Goal: Contribute content: Contribute content

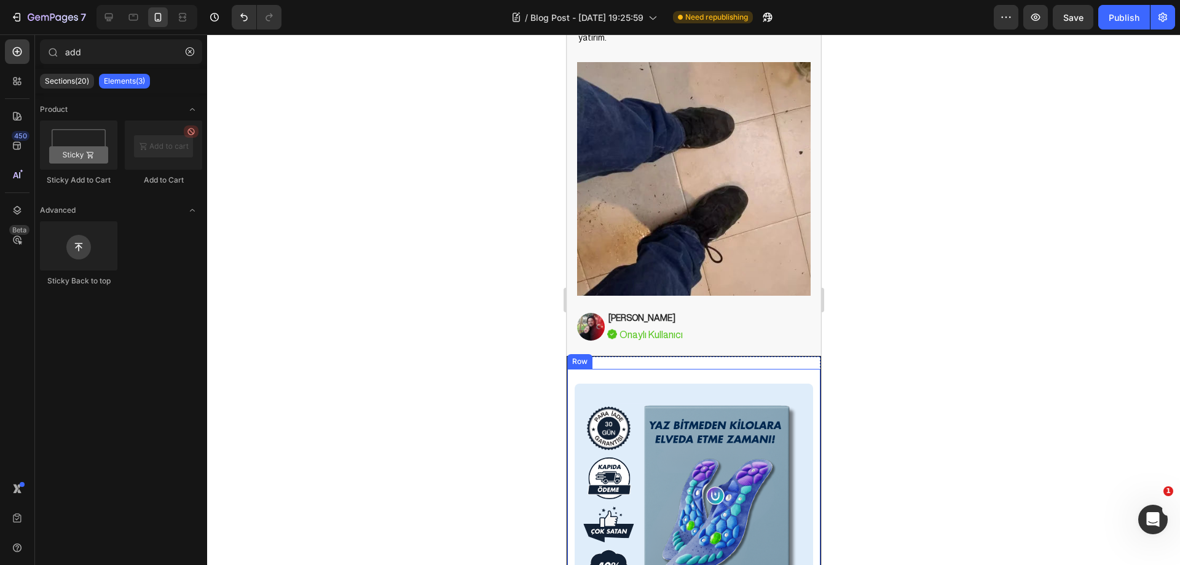
scroll to position [5282, 0]
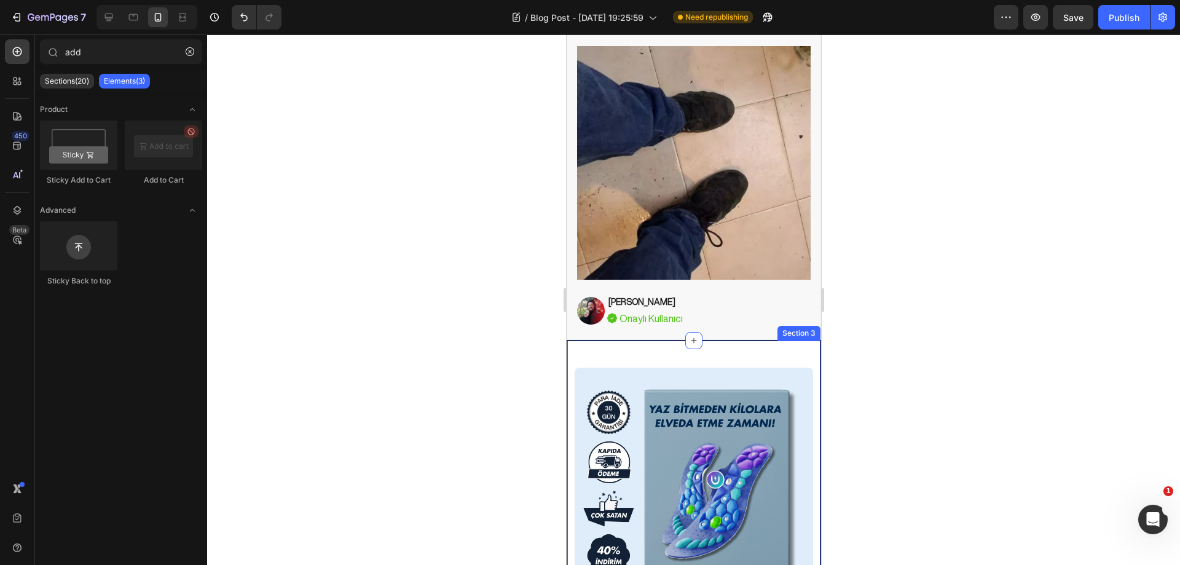
click at [736, 340] on div "Image STOK DURUMUNU KONTROL ET Button ✔️ 30-Gün Para İade Garantisi ve Kapıda Ö…" at bounding box center [693, 572] width 254 height 464
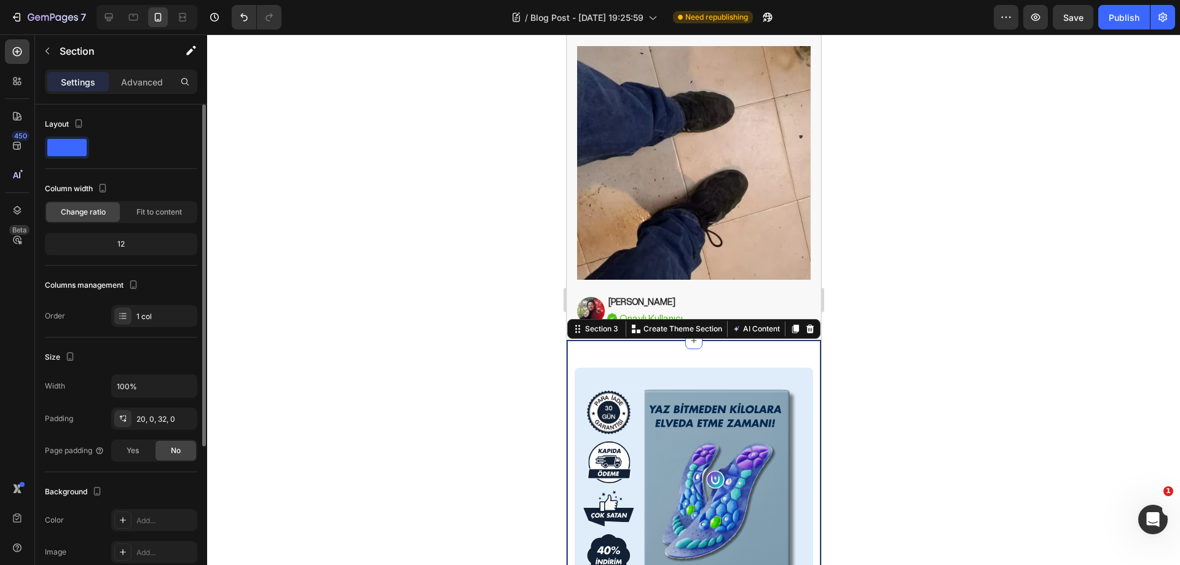
scroll to position [222, 0]
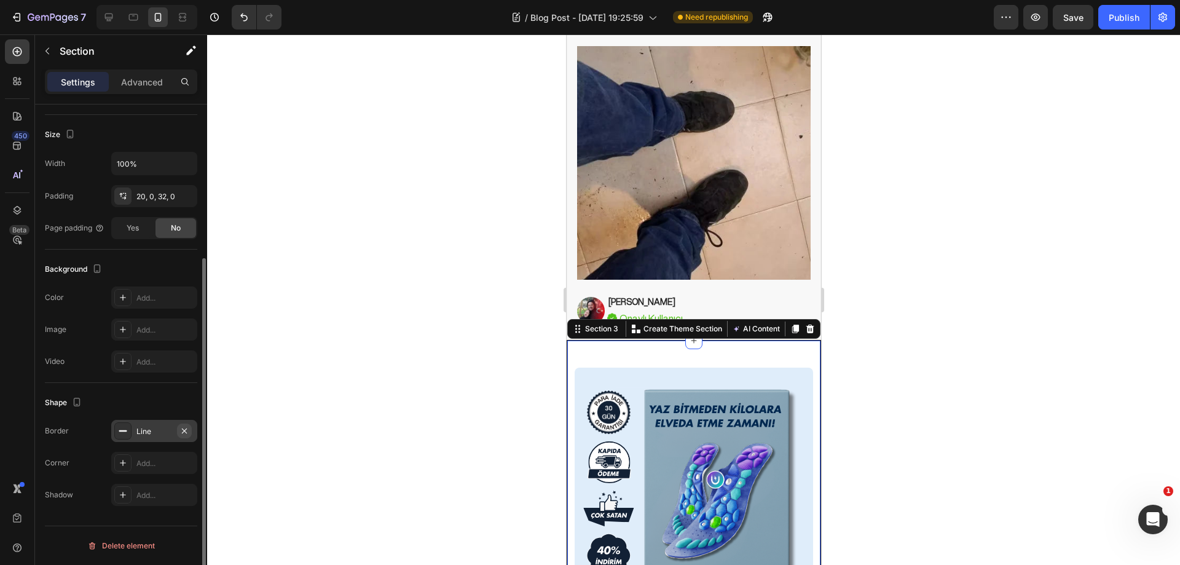
click at [180, 427] on icon "button" at bounding box center [184, 431] width 10 height 10
click at [361, 337] on div at bounding box center [693, 299] width 973 height 530
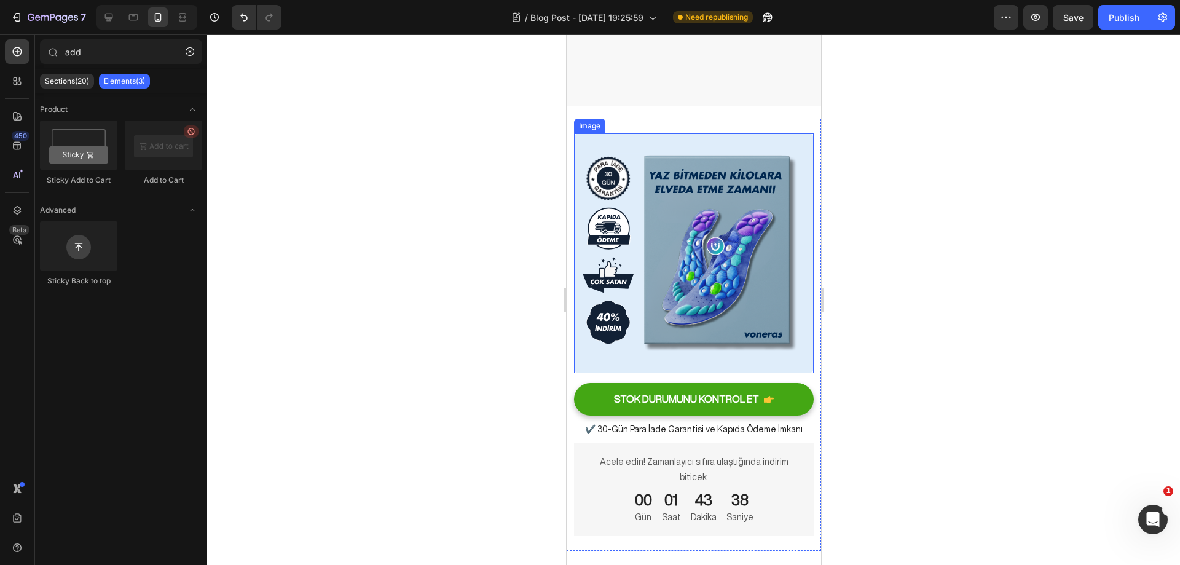
scroll to position [5528, 0]
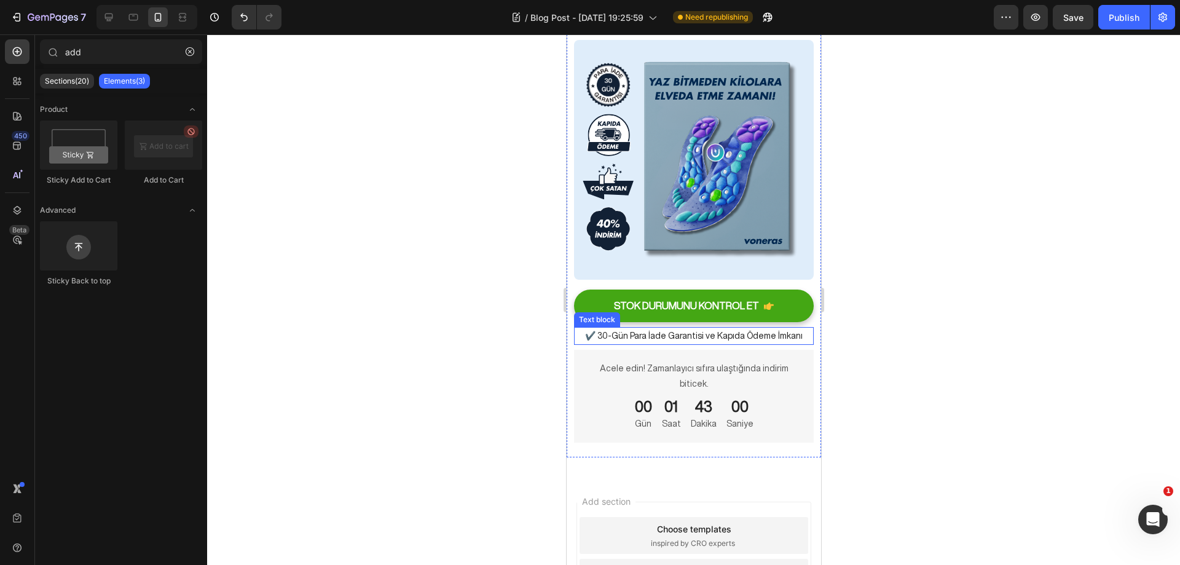
click at [745, 328] on p "✔️ 30-Gün Para İade Garantisi ve Kapıda Ödeme İmkanı" at bounding box center [693, 335] width 237 height 15
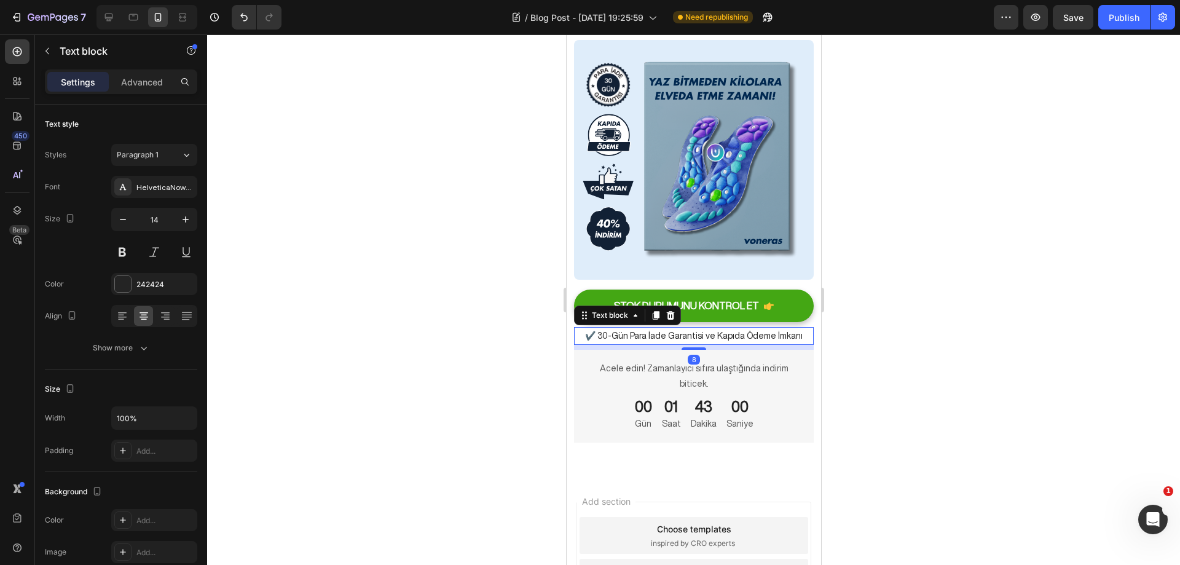
click at [773, 329] on p "✔️ 30-Gün Para İade Garantisi ve Kapıda Ödeme İmkanı" at bounding box center [693, 335] width 237 height 15
click at [893, 307] on div at bounding box center [693, 299] width 973 height 530
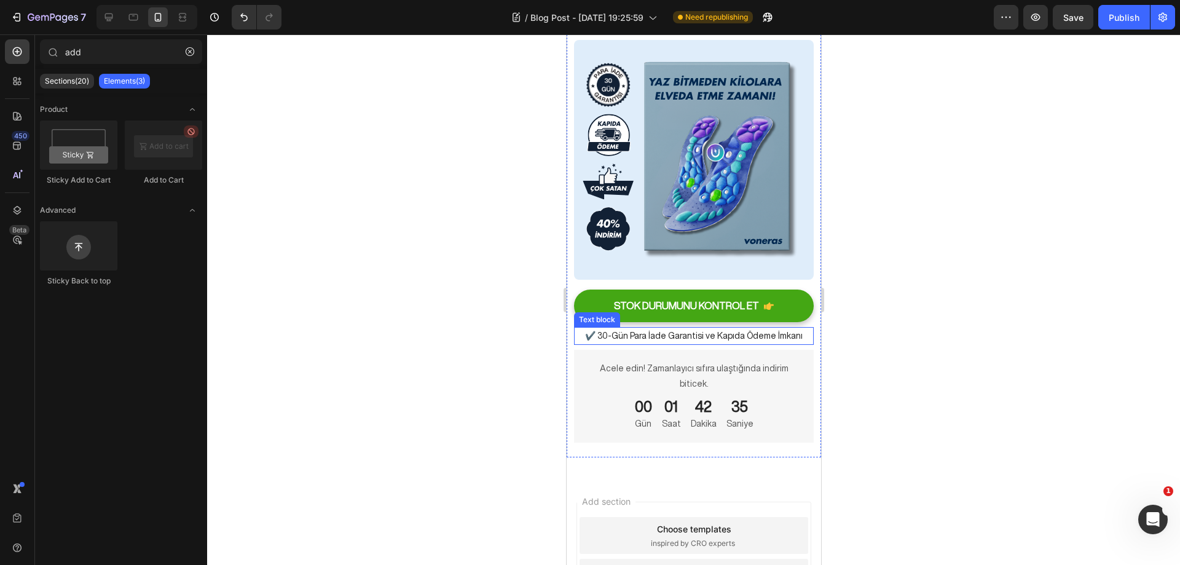
click at [752, 328] on p "✔️ 30-Gün Para İade Garantisi ve Kapıda Ödeme İmkanı" at bounding box center [693, 335] width 237 height 15
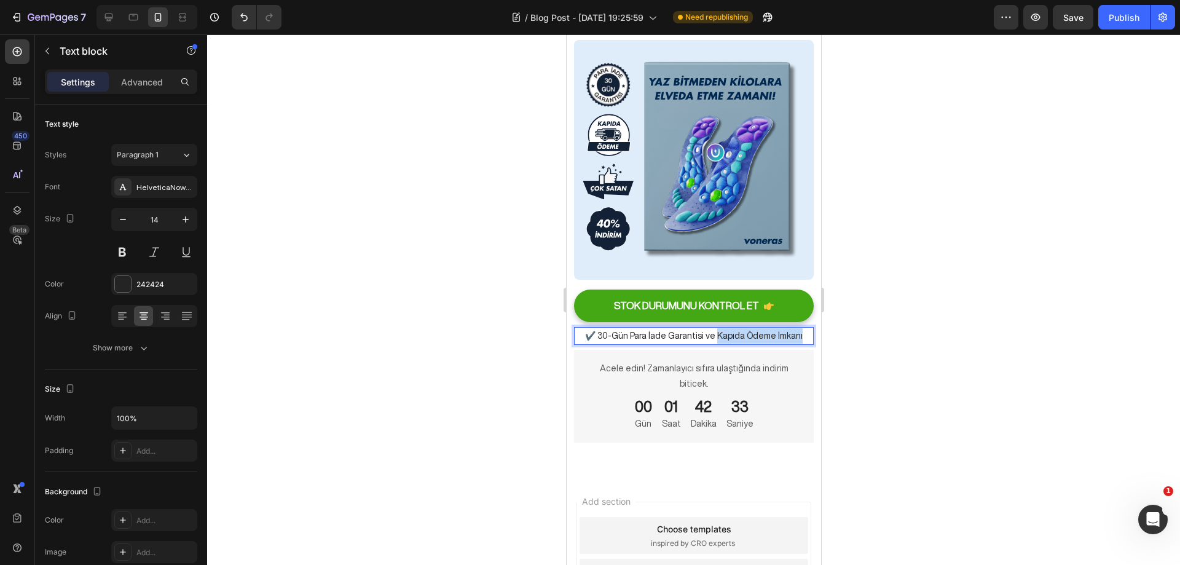
drag, startPoint x: 796, startPoint y: 328, endPoint x: 710, endPoint y: 329, distance: 86.0
click at [710, 329] on p "✔️ 30-Gün Para İade Garantisi ve Kapıda Ödeme İmkanı" at bounding box center [693, 335] width 237 height 15
drag, startPoint x: 892, startPoint y: 275, endPoint x: 240, endPoint y: 268, distance: 652.0
click at [892, 275] on div at bounding box center [693, 299] width 973 height 530
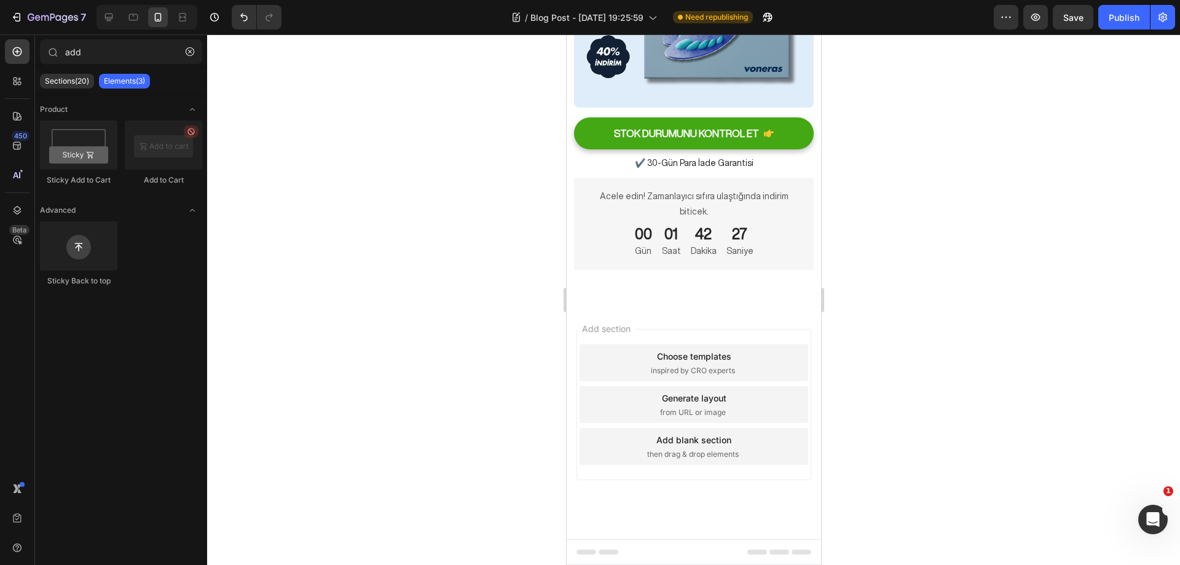
scroll to position [4435, 0]
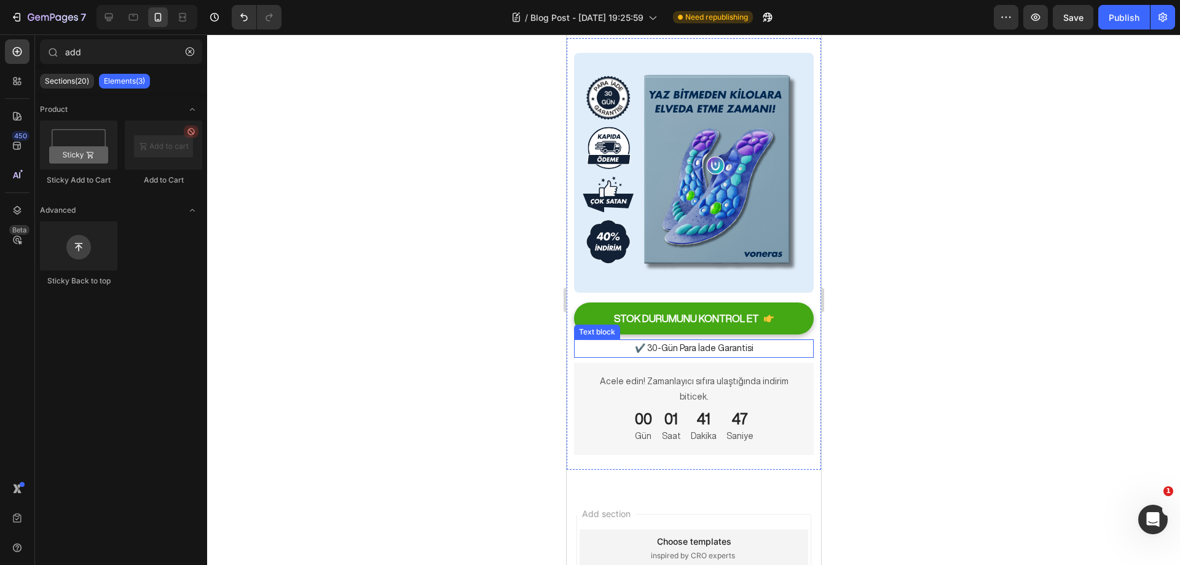
click at [739, 340] on p "✔️ 30-Gün Para İade Garantisi" at bounding box center [693, 347] width 237 height 15
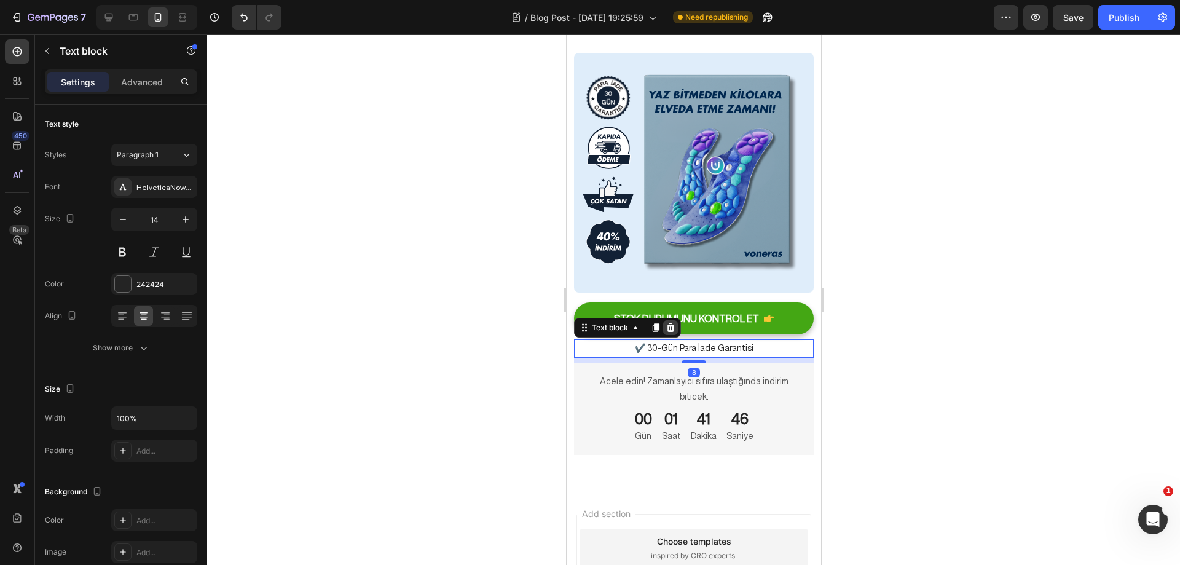
click at [673, 323] on icon at bounding box center [670, 328] width 10 height 10
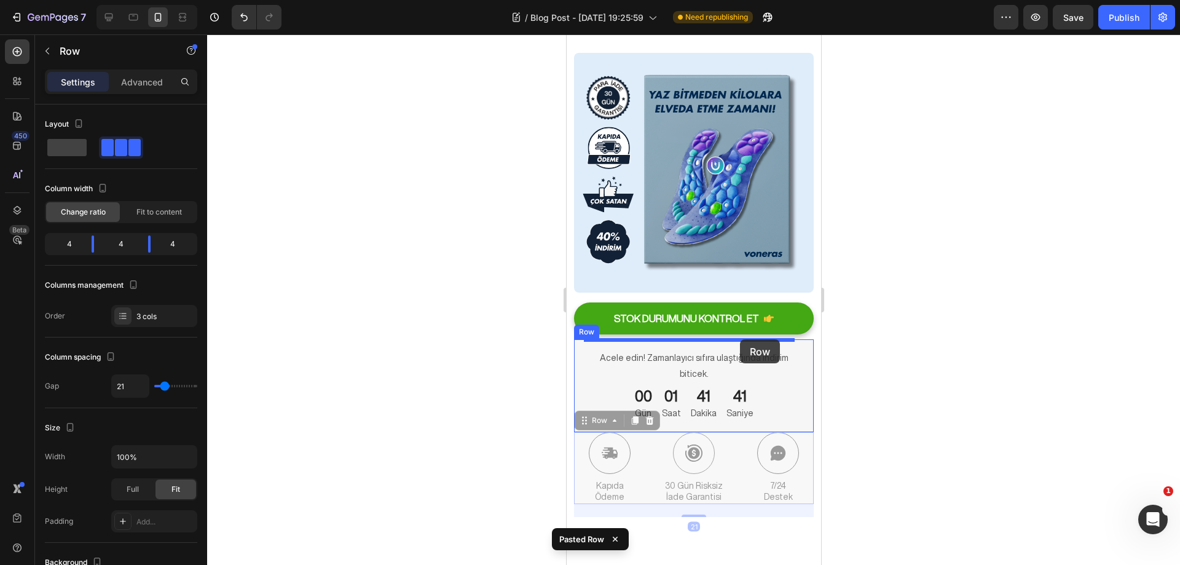
drag, startPoint x: 733, startPoint y: 434, endPoint x: 1455, endPoint y: 350, distance: 726.9
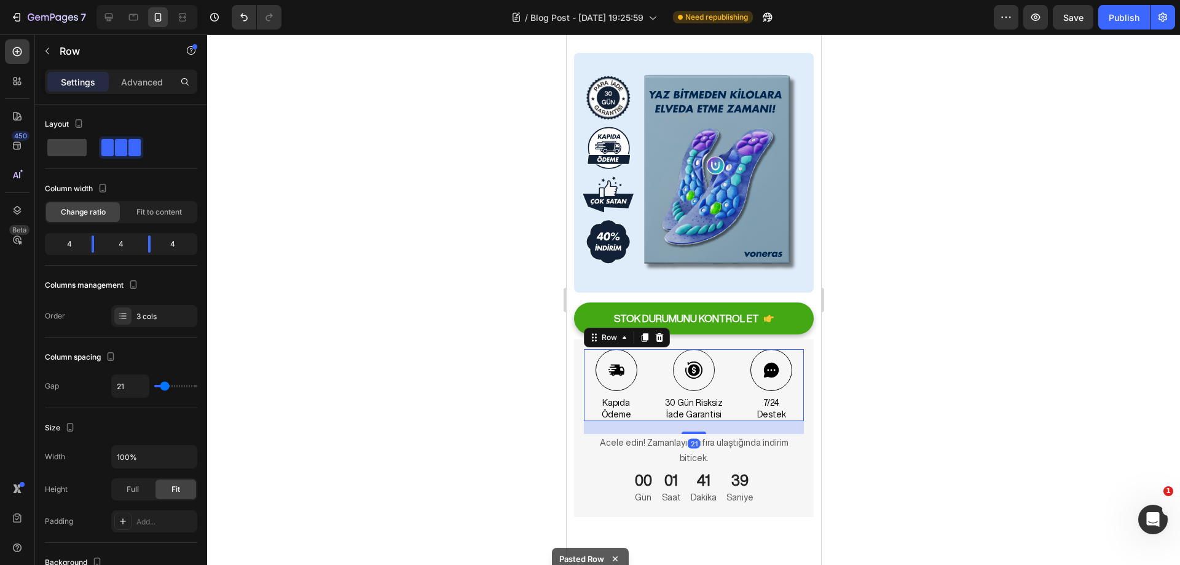
click at [907, 315] on div at bounding box center [693, 299] width 973 height 530
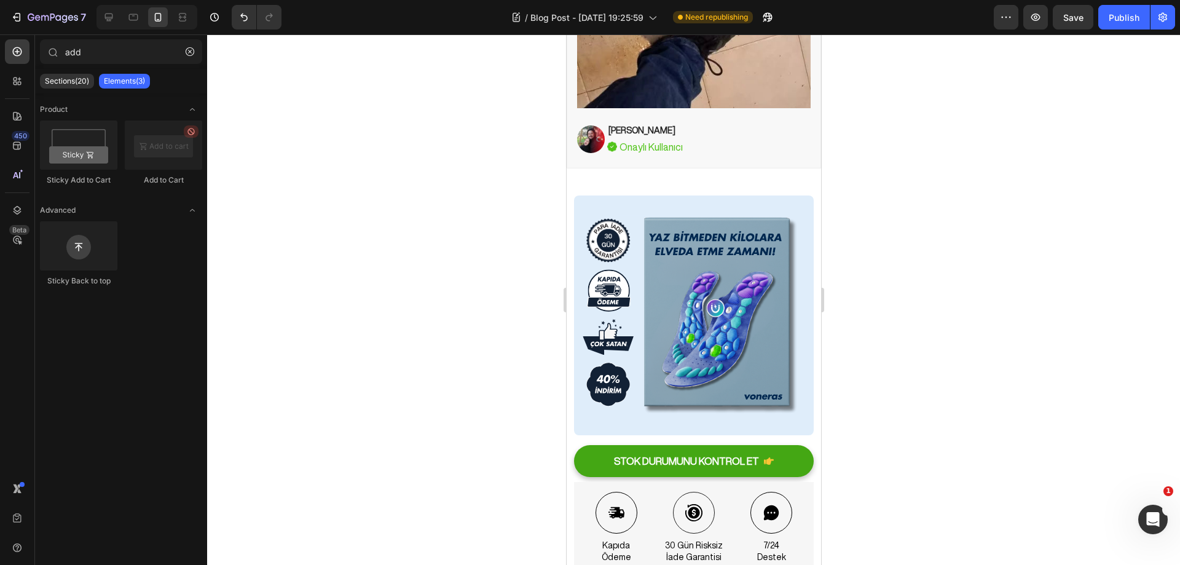
scroll to position [5506, 0]
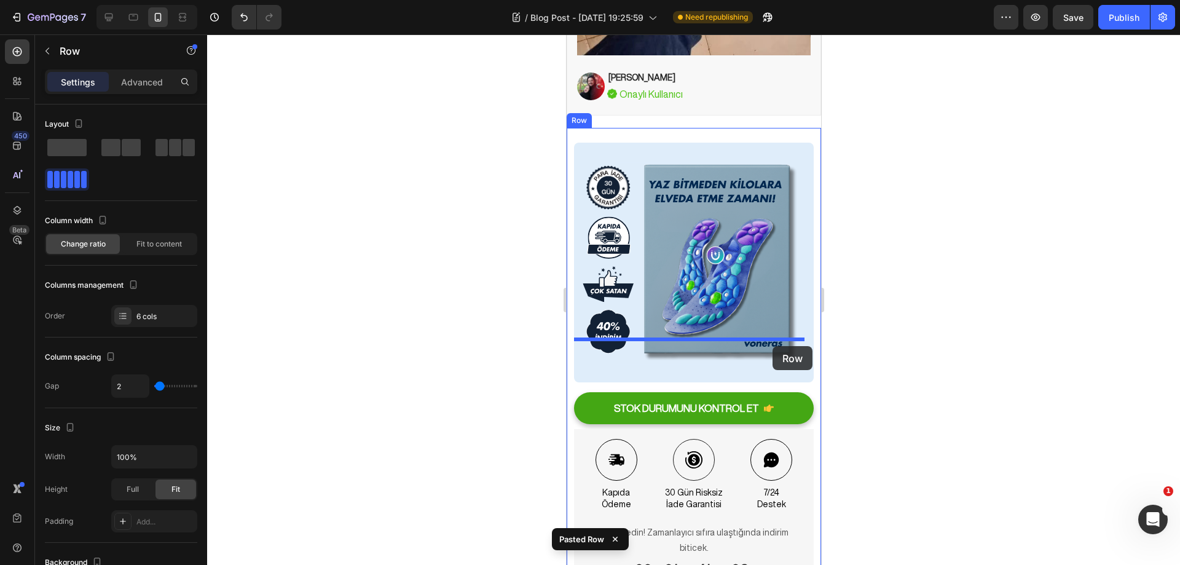
drag, startPoint x: 791, startPoint y: 504, endPoint x: 1519, endPoint y: 367, distance: 740.4
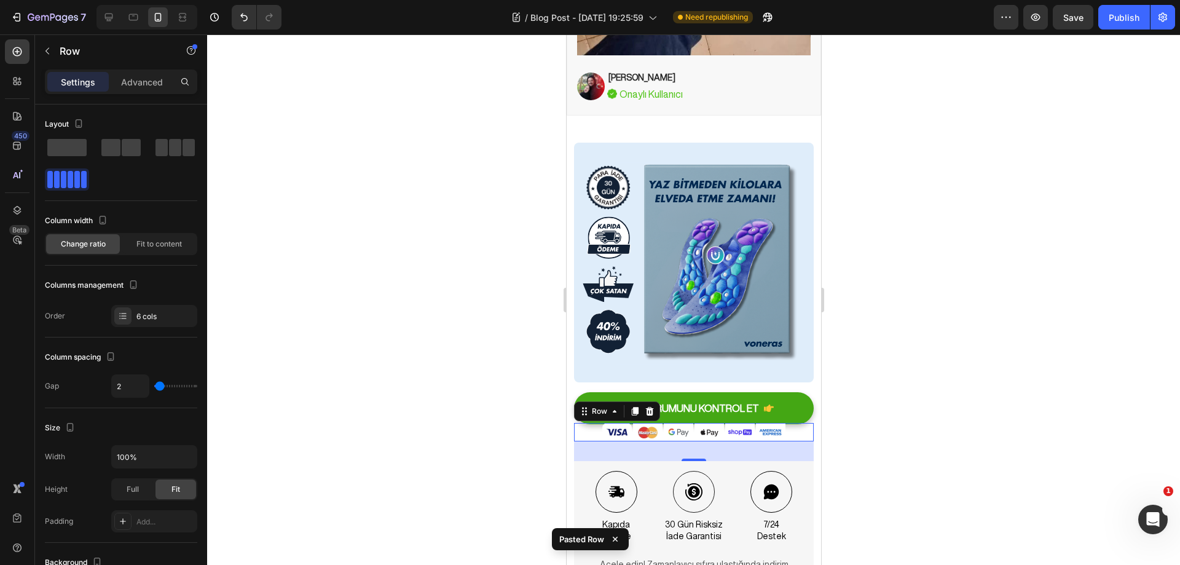
click at [954, 332] on div at bounding box center [693, 299] width 973 height 530
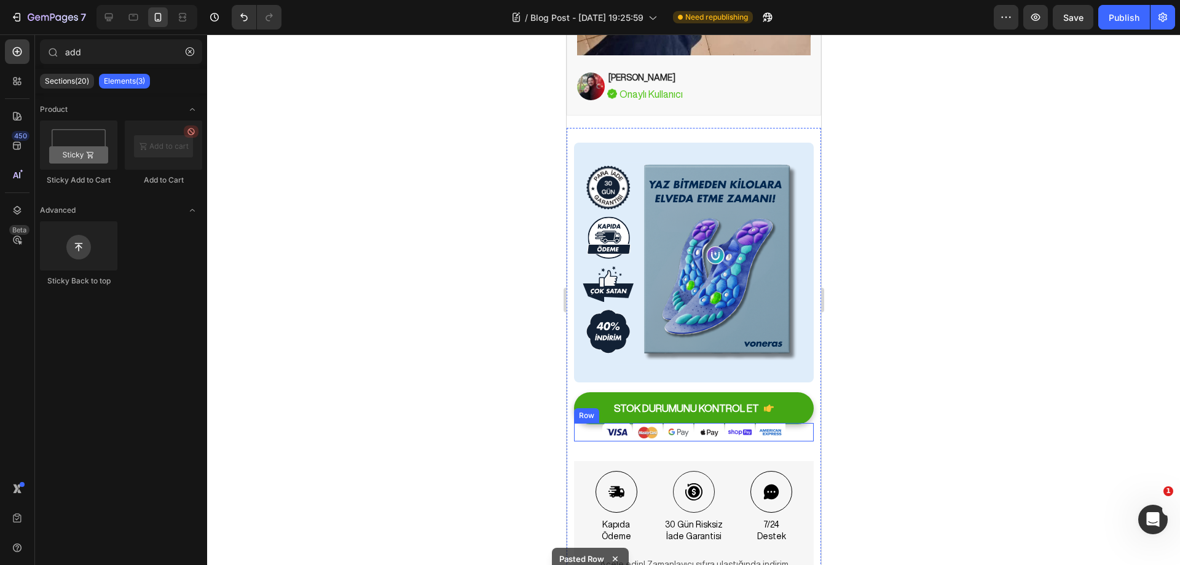
click at [788, 423] on div "Image Image Image Image Image Image Row" at bounding box center [693, 432] width 240 height 18
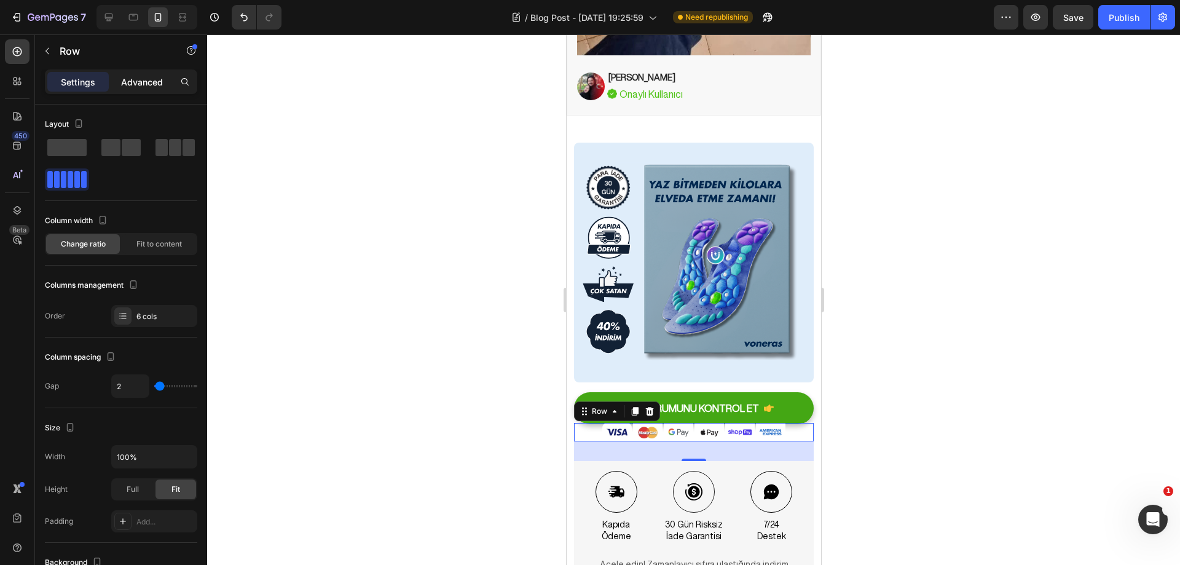
click at [132, 80] on p "Advanced" at bounding box center [142, 82] width 42 height 13
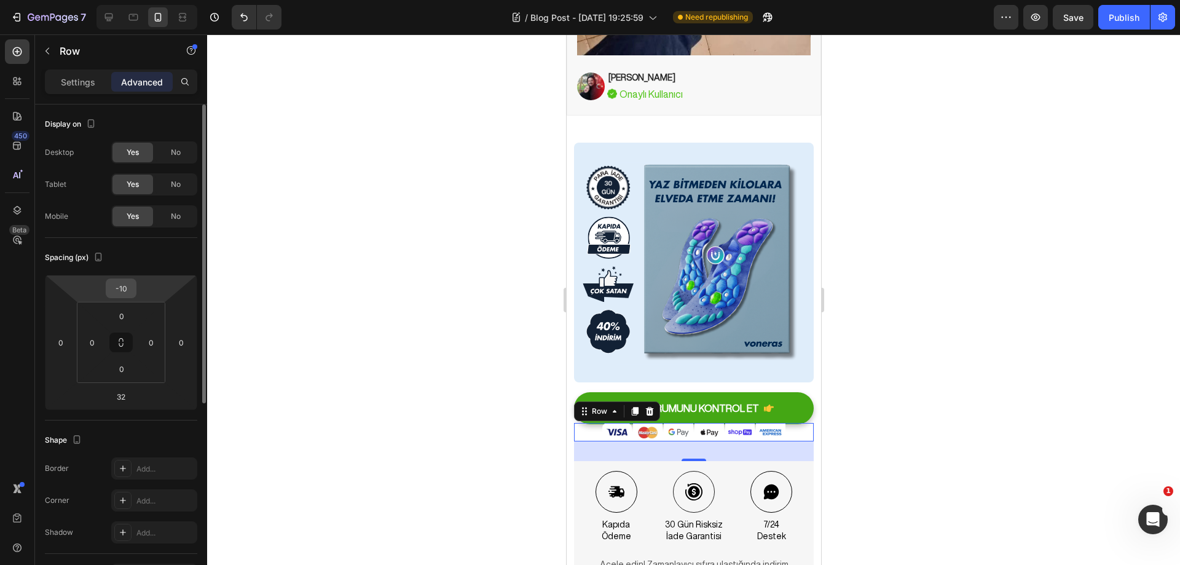
click at [128, 290] on input "-10" at bounding box center [121, 288] width 25 height 18
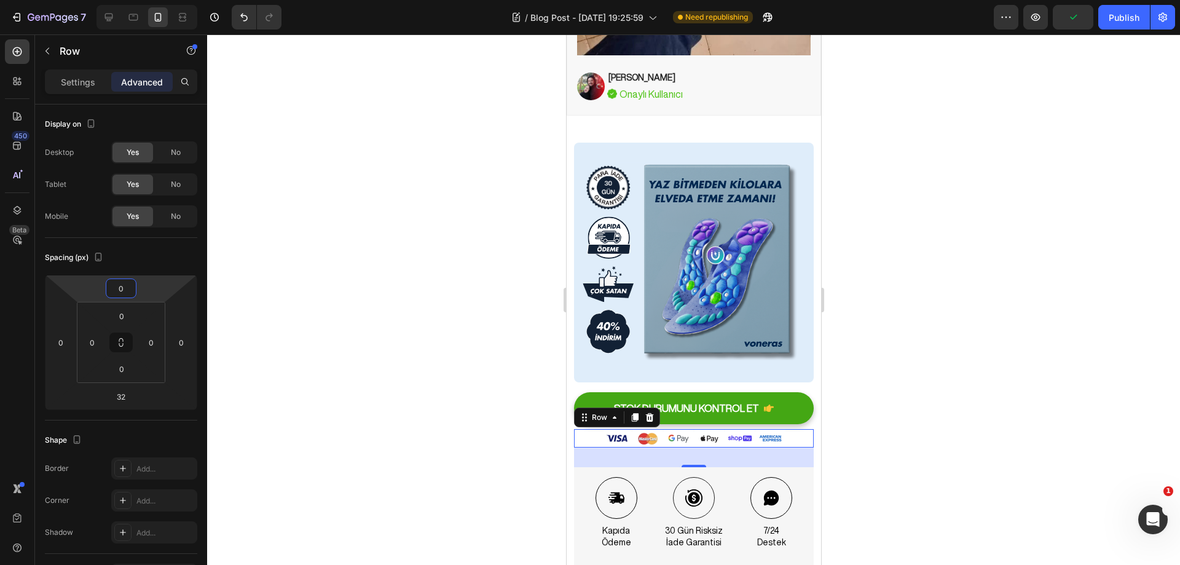
click at [909, 295] on div at bounding box center [693, 299] width 973 height 530
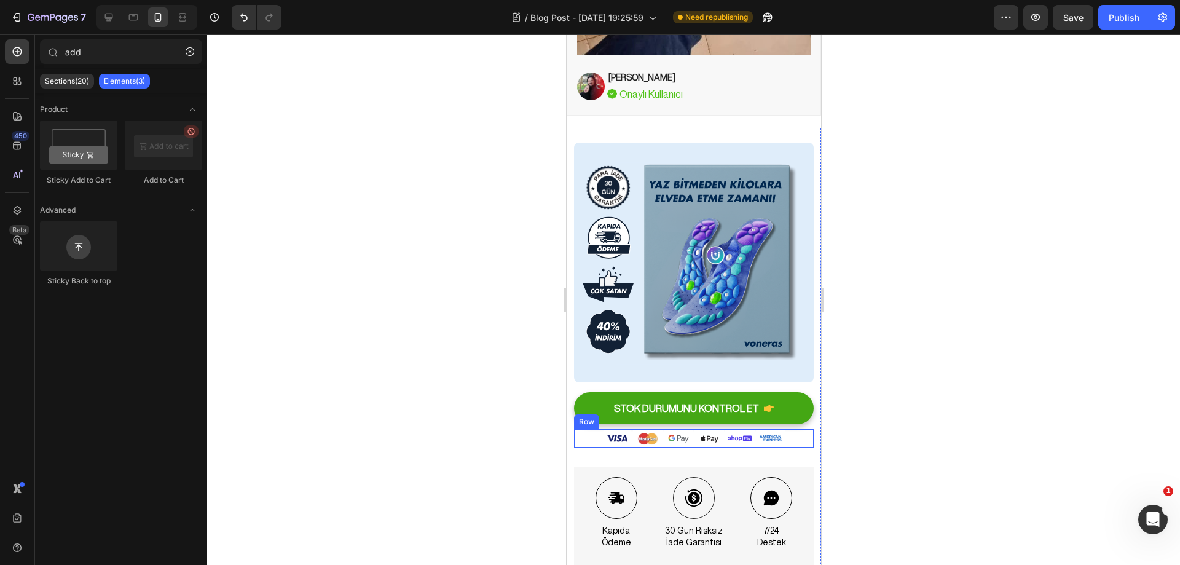
click at [788, 429] on div "Image Image Image Image Image Image Row" at bounding box center [693, 438] width 240 height 18
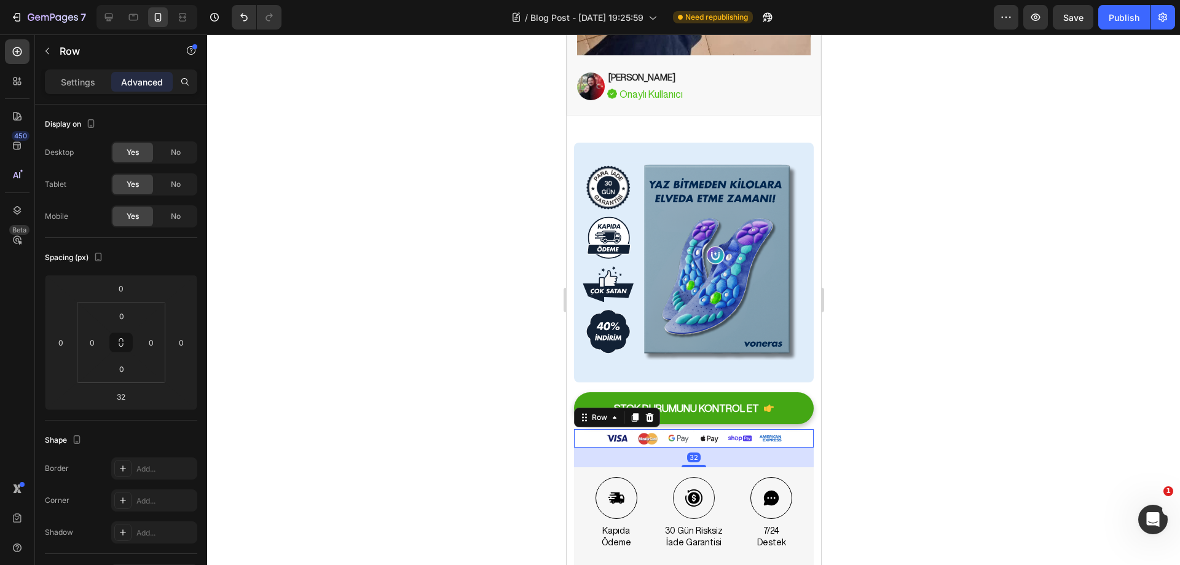
click at [986, 333] on div at bounding box center [693, 299] width 973 height 530
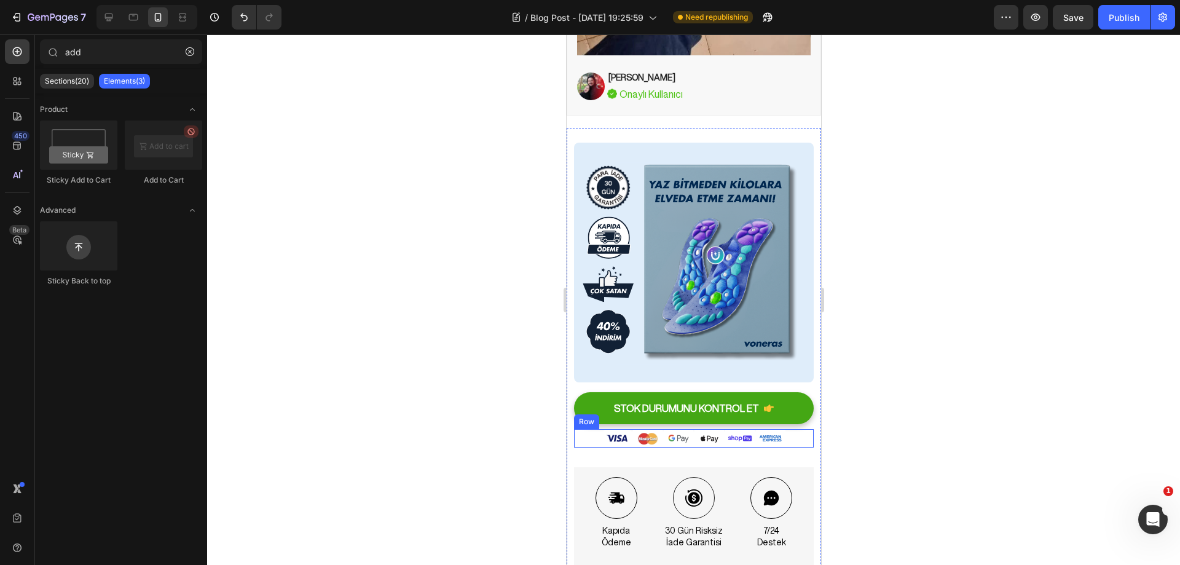
click at [789, 429] on div "Image Image Image Image Image Image Row" at bounding box center [693, 438] width 240 height 18
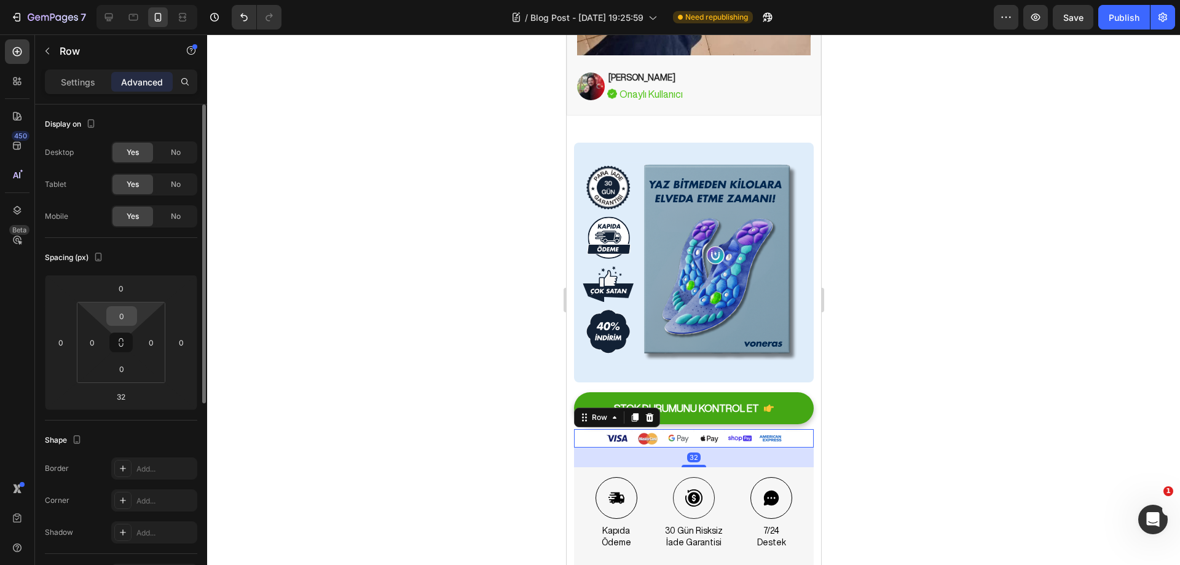
click at [127, 317] on input "0" at bounding box center [121, 316] width 25 height 18
type input "5"
click at [395, 307] on div at bounding box center [693, 299] width 973 height 530
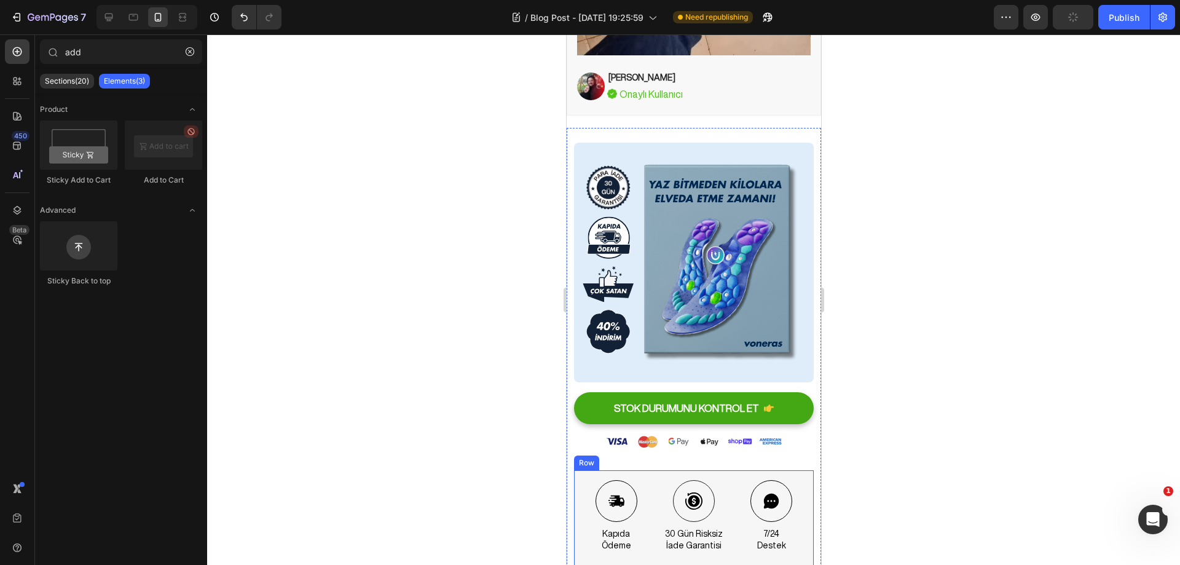
click at [715, 470] on div "Icon kapıda ödeme Text Block Icon 30 Gün Risksiz İade Garantisi Text Block Icon…" at bounding box center [693, 558] width 240 height 177
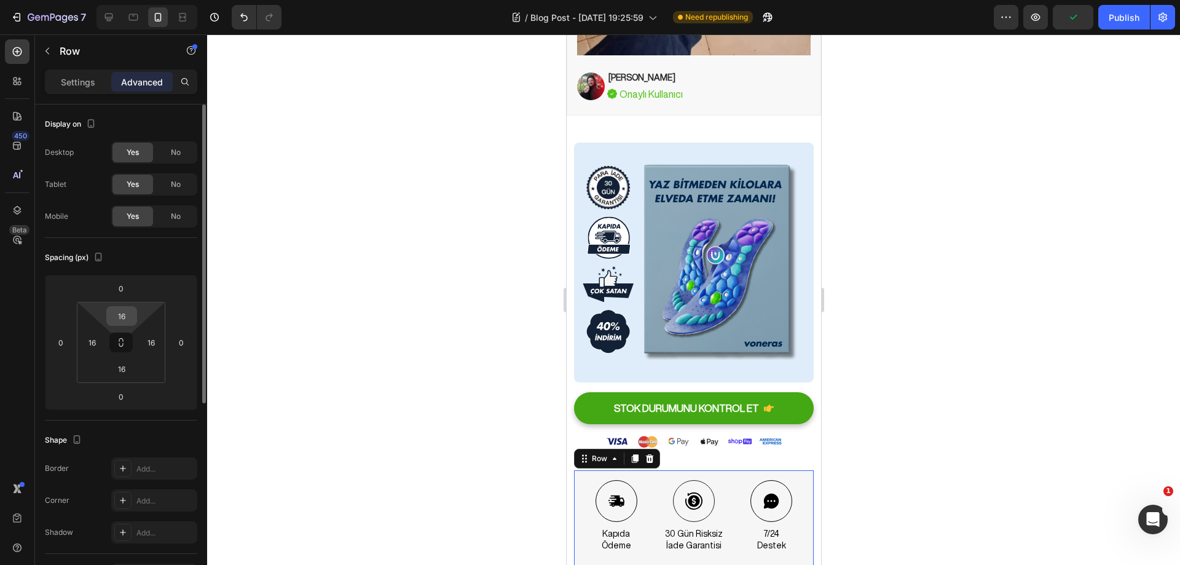
click at [119, 312] on input "16" at bounding box center [121, 316] width 25 height 18
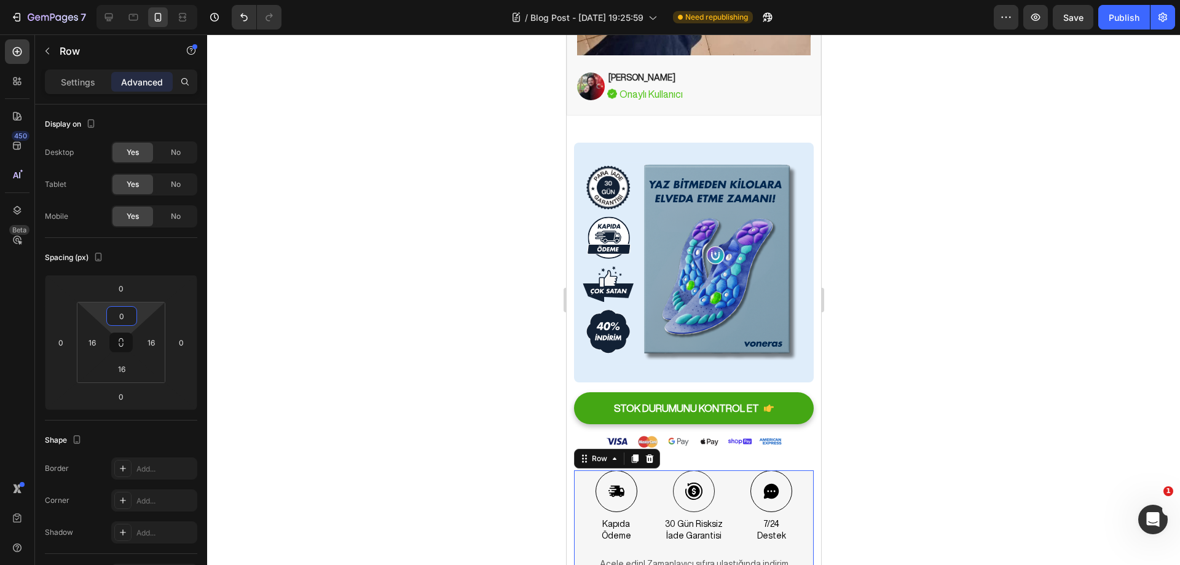
click at [310, 298] on div at bounding box center [693, 299] width 973 height 530
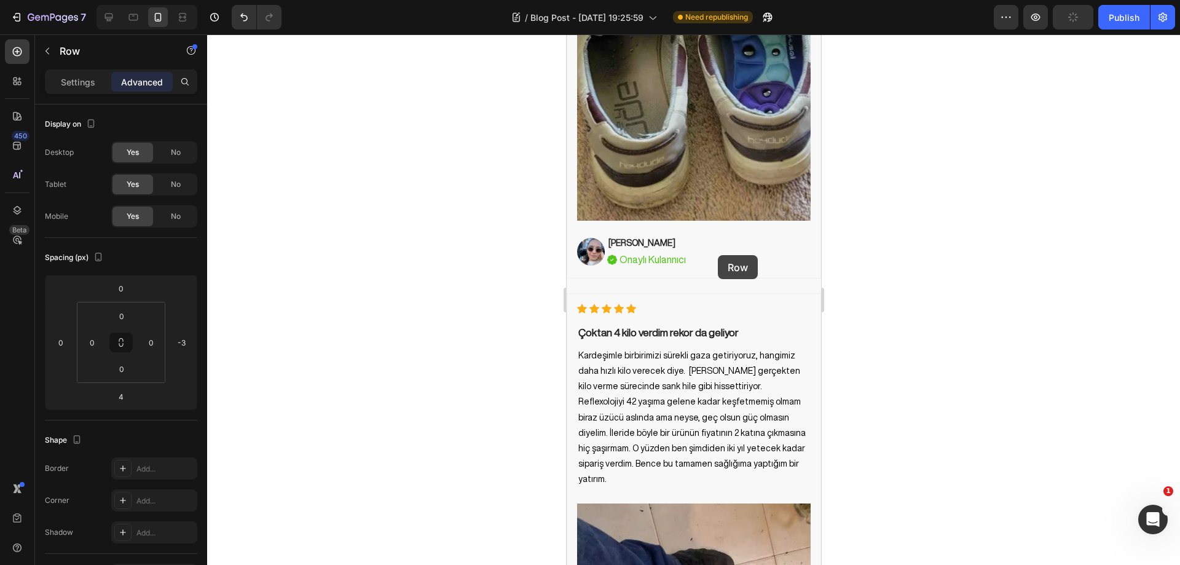
scroll to position [5317, 0]
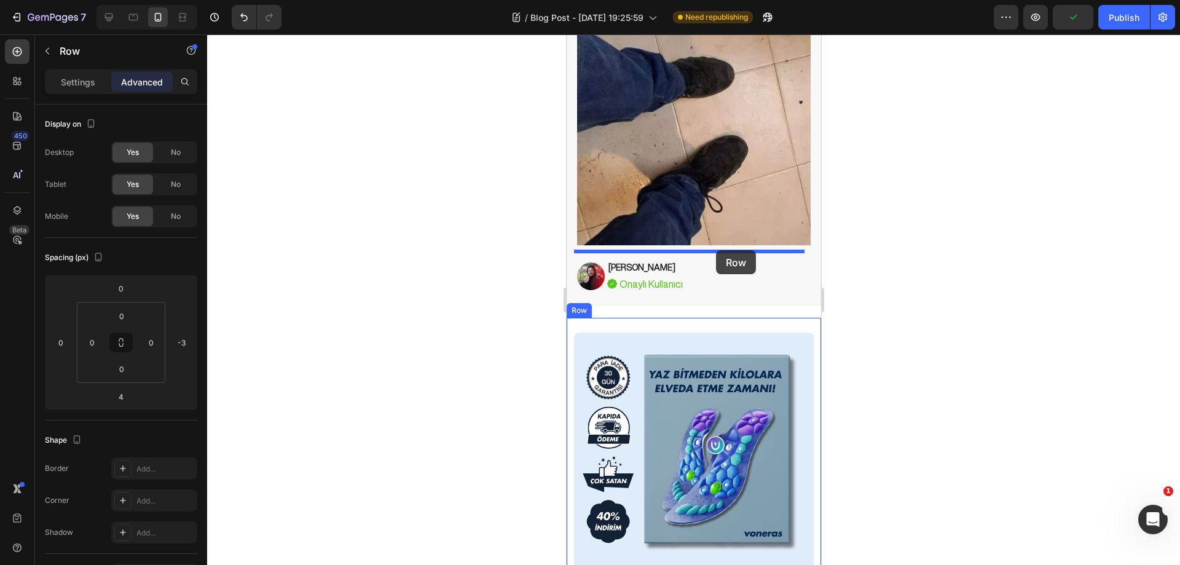
drag, startPoint x: 773, startPoint y: 276, endPoint x: 715, endPoint y: 250, distance: 63.3
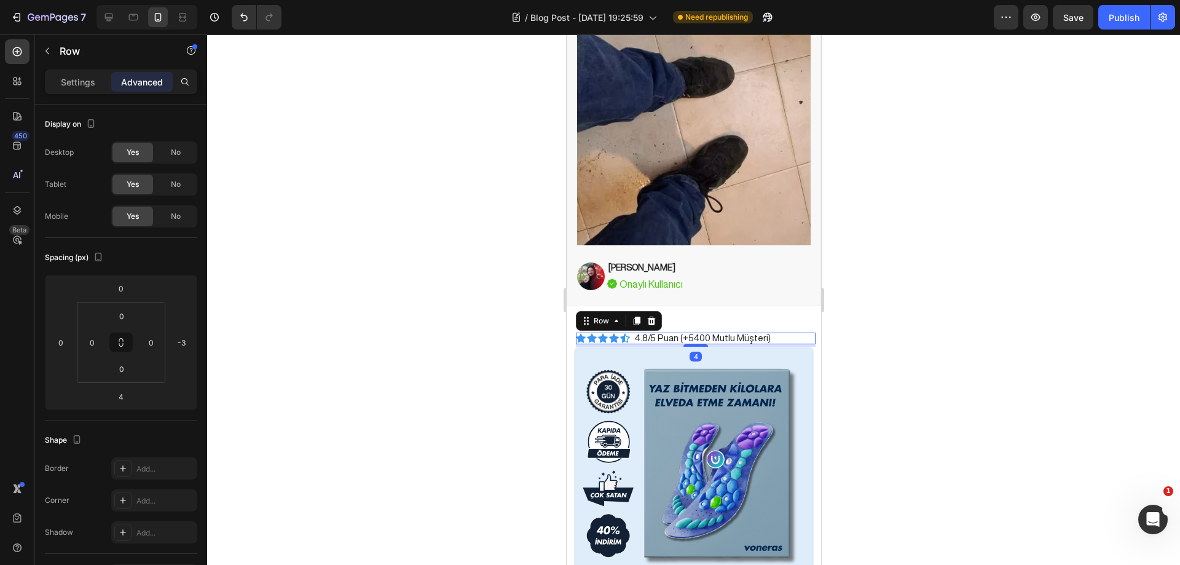
click at [916, 256] on div at bounding box center [693, 299] width 973 height 530
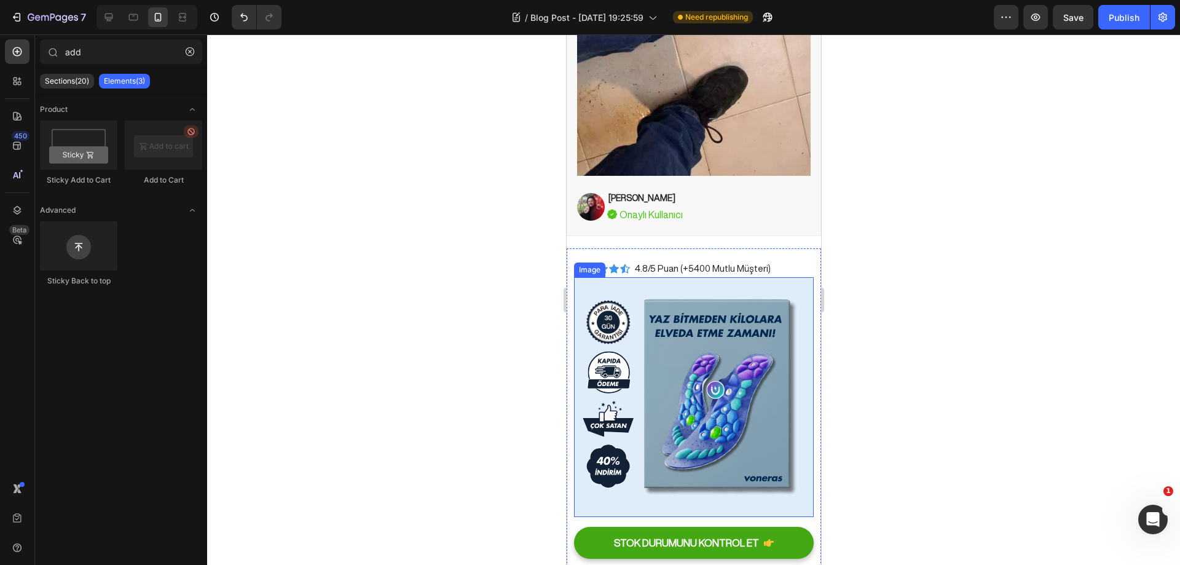
scroll to position [5378, 0]
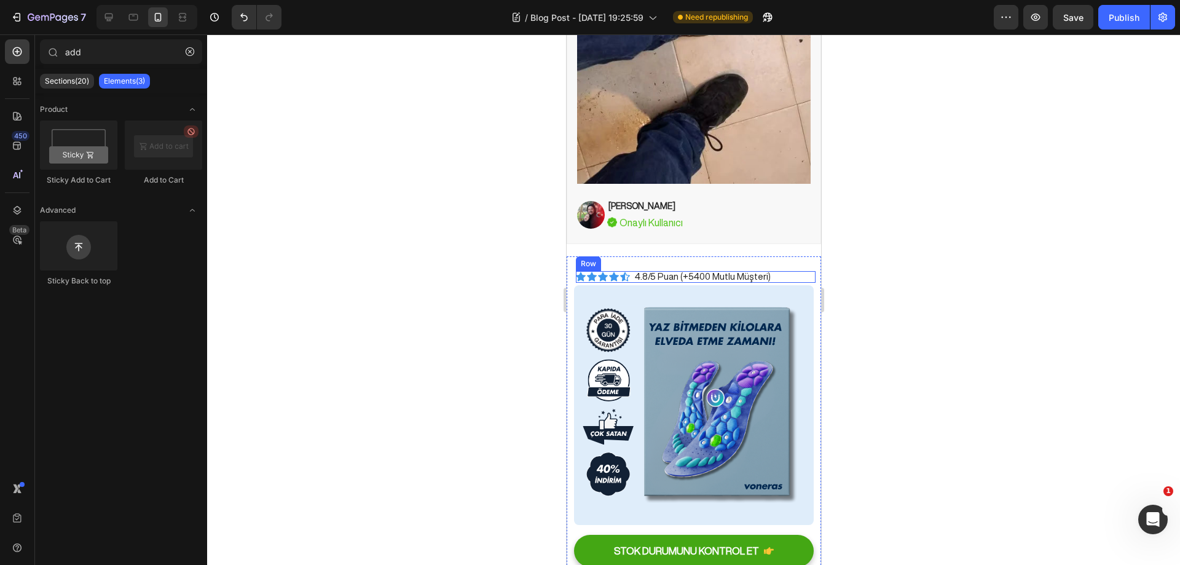
click at [770, 271] on div "Icon Icon Icon Icon Icon Icon List 4.8/5 Puan (+5400 Mutlu Müşteri) Text Block …" at bounding box center [695, 277] width 240 height 12
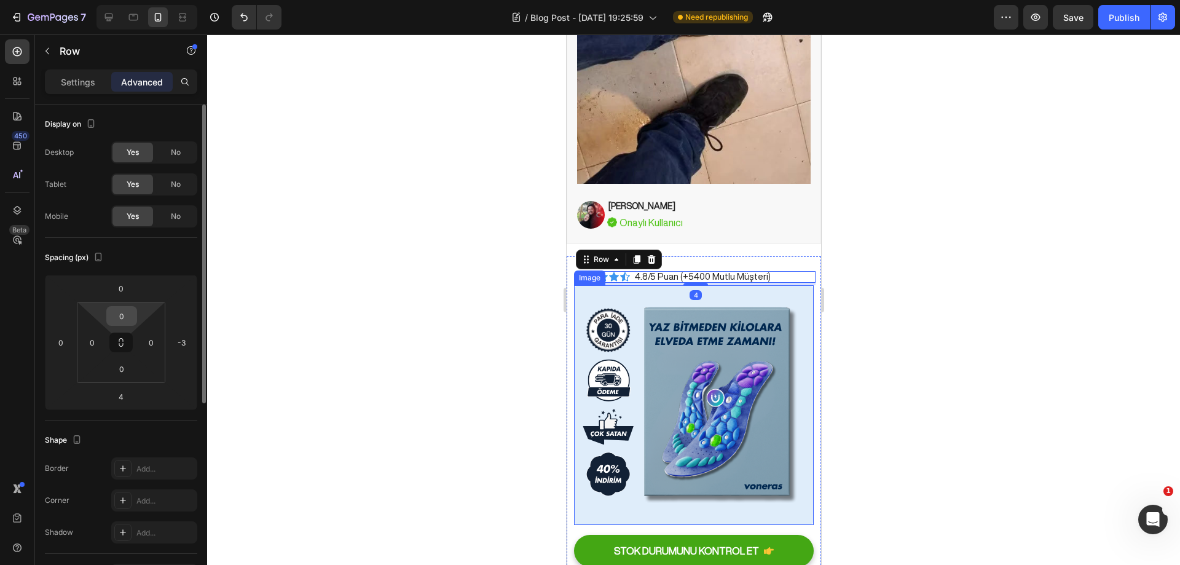
click at [133, 311] on input "0" at bounding box center [121, 316] width 25 height 18
type input "5"
type input "0"
click at [111, 396] on input "4" at bounding box center [121, 396] width 25 height 18
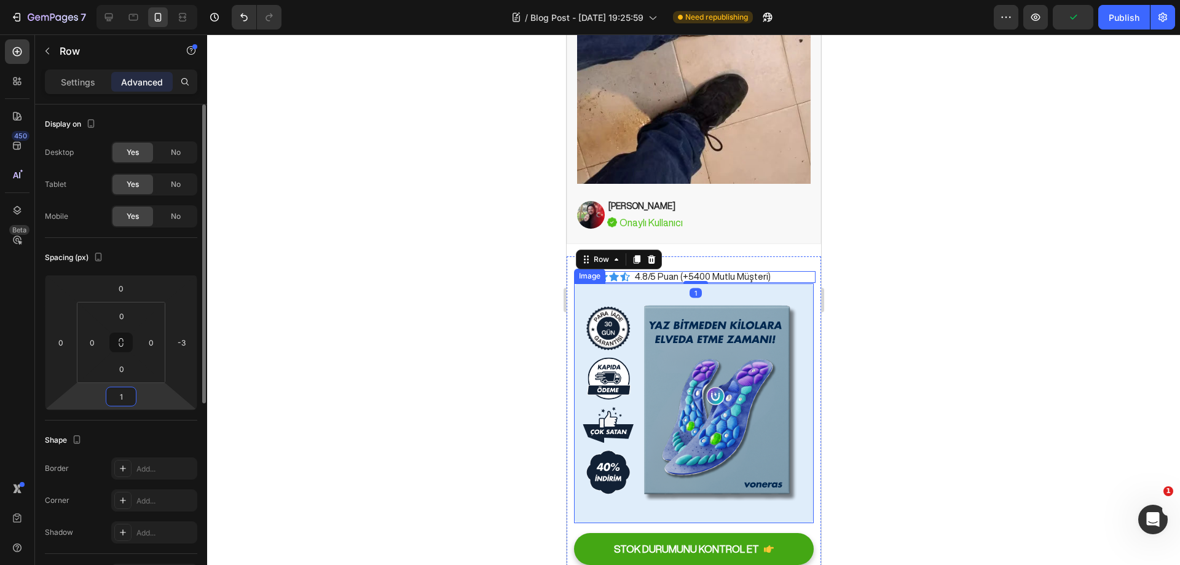
type input "15"
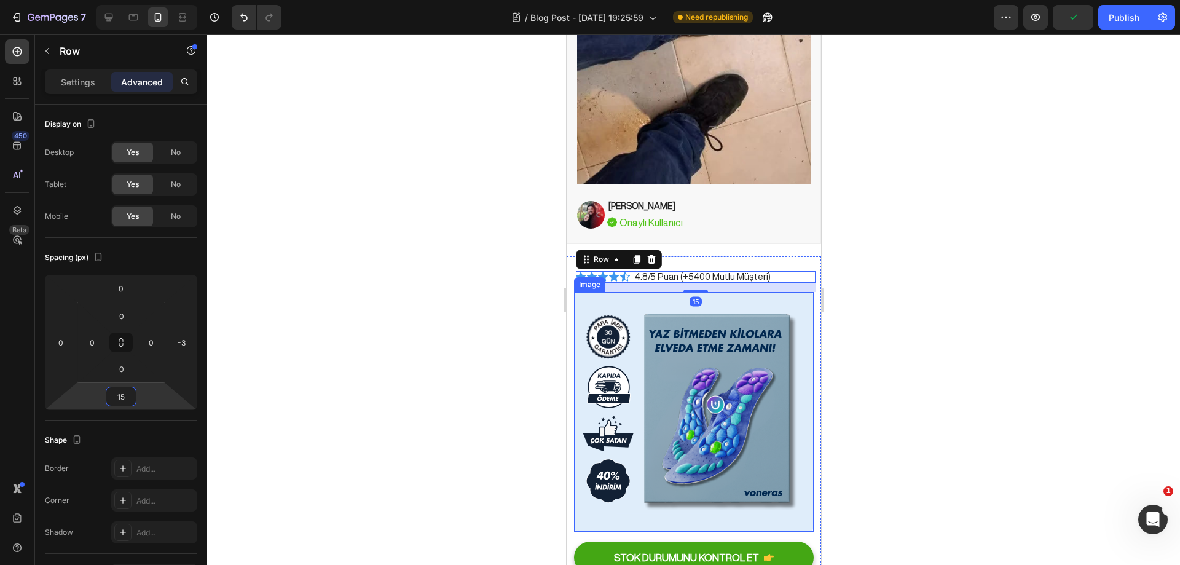
click at [326, 326] on div at bounding box center [693, 299] width 973 height 530
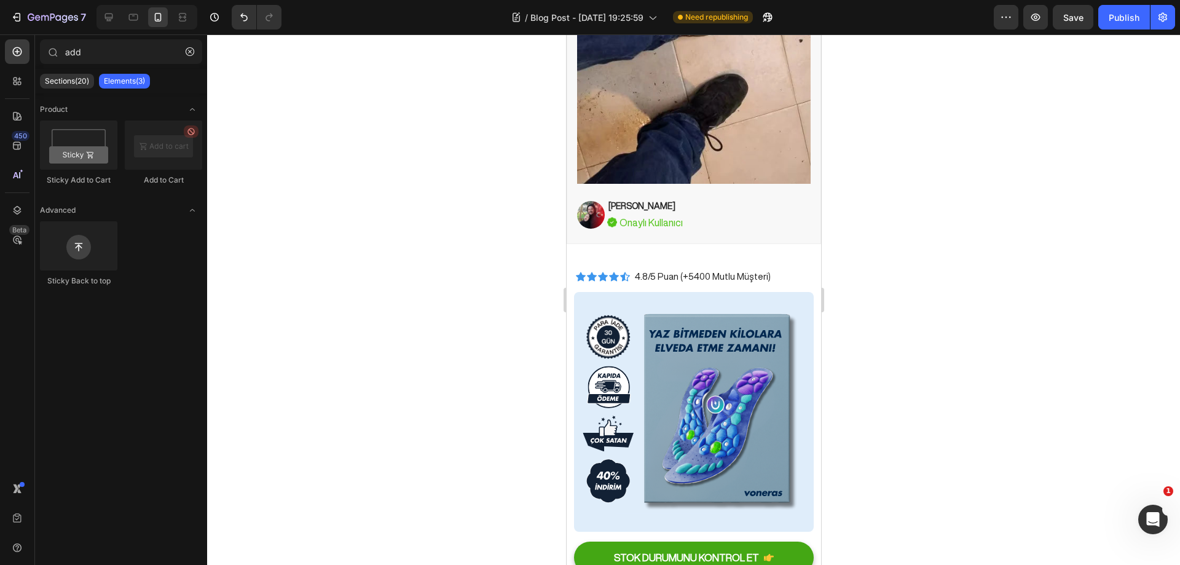
click at [927, 259] on div at bounding box center [693, 299] width 973 height 530
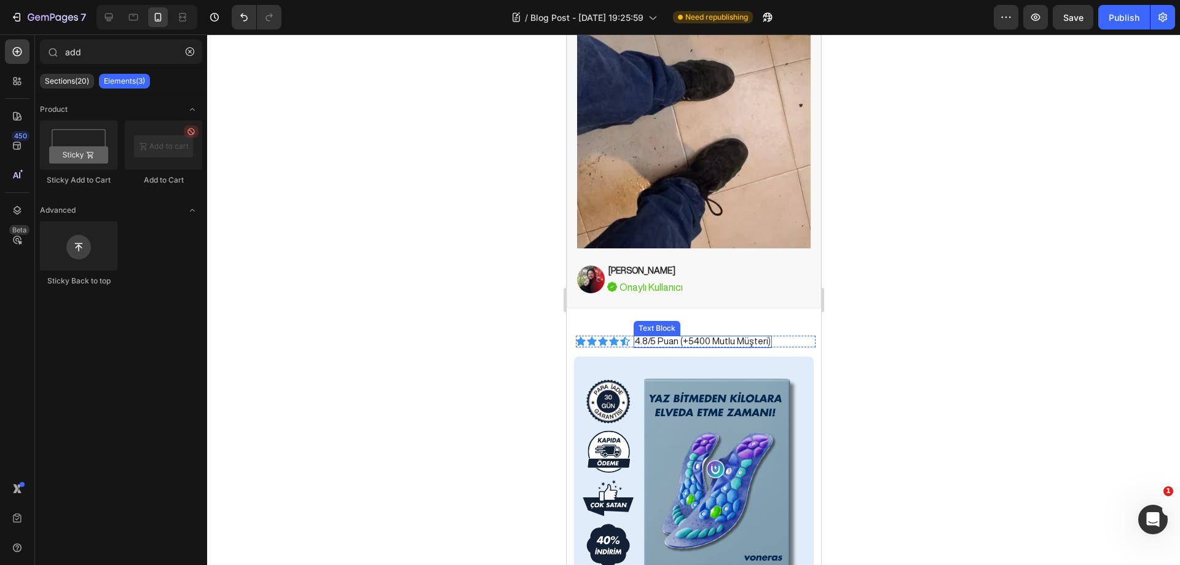
scroll to position [5317, 0]
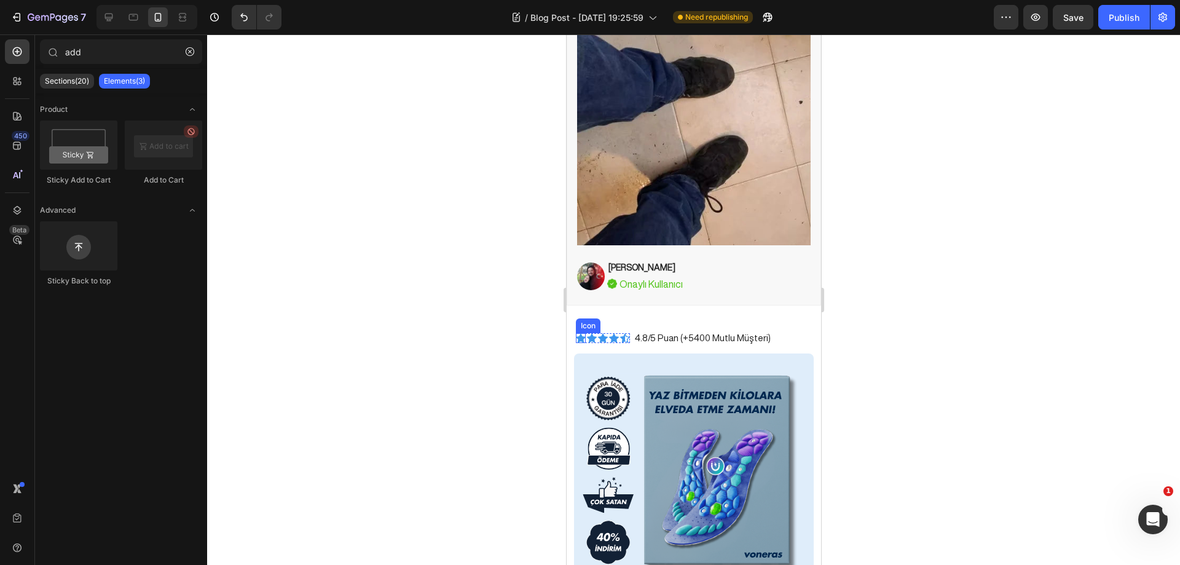
click at [579, 333] on div "Icon" at bounding box center [580, 338] width 10 height 10
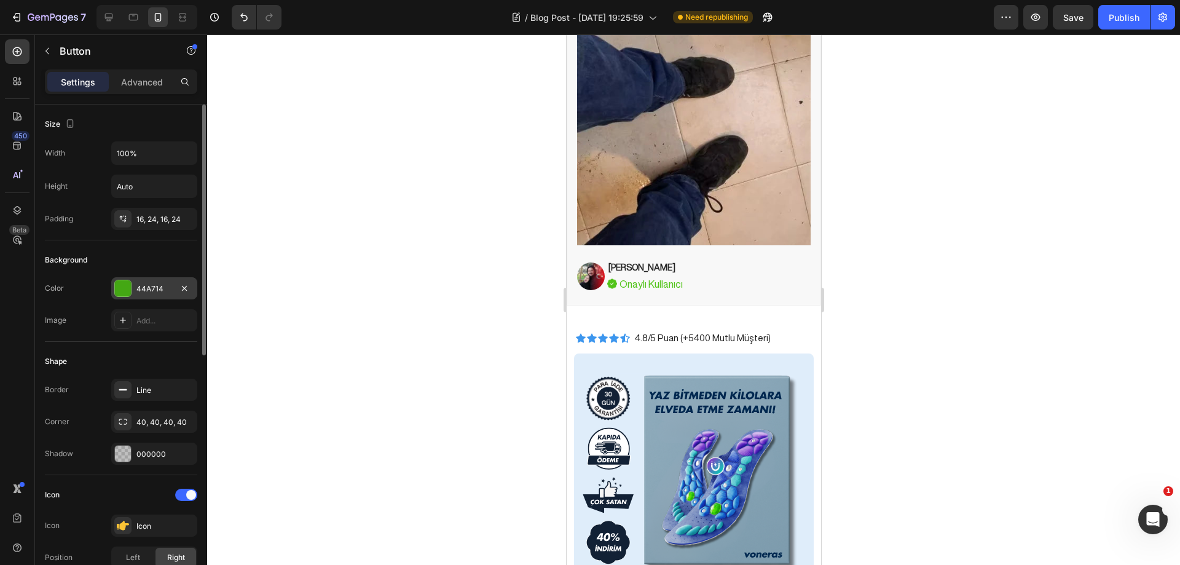
click at [126, 286] on div at bounding box center [123, 288] width 16 height 16
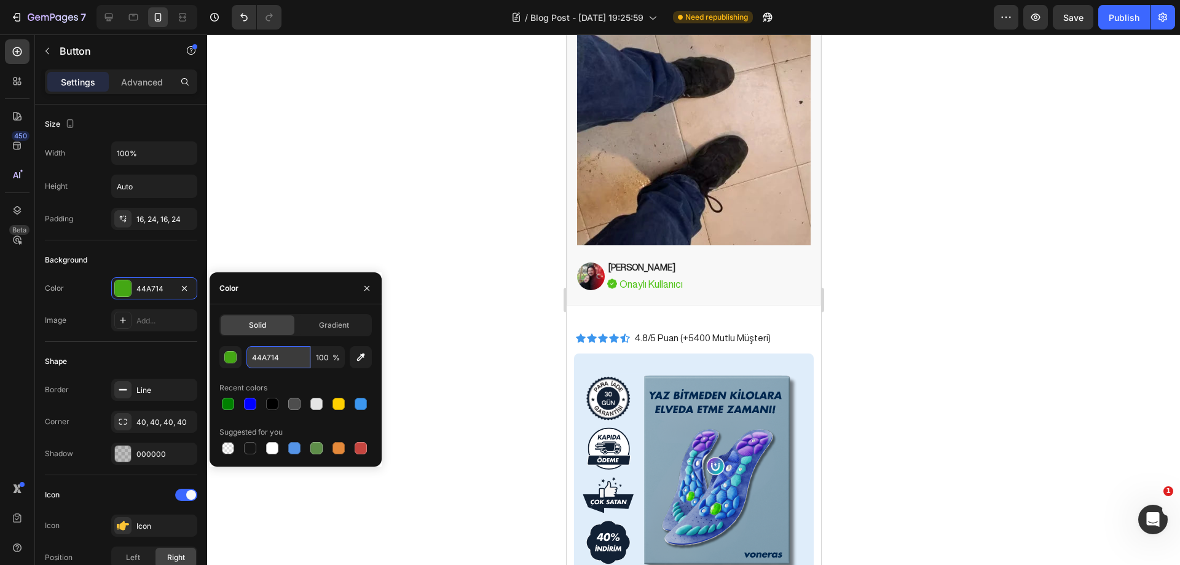
click at [262, 360] on input "44A714" at bounding box center [278, 357] width 64 height 22
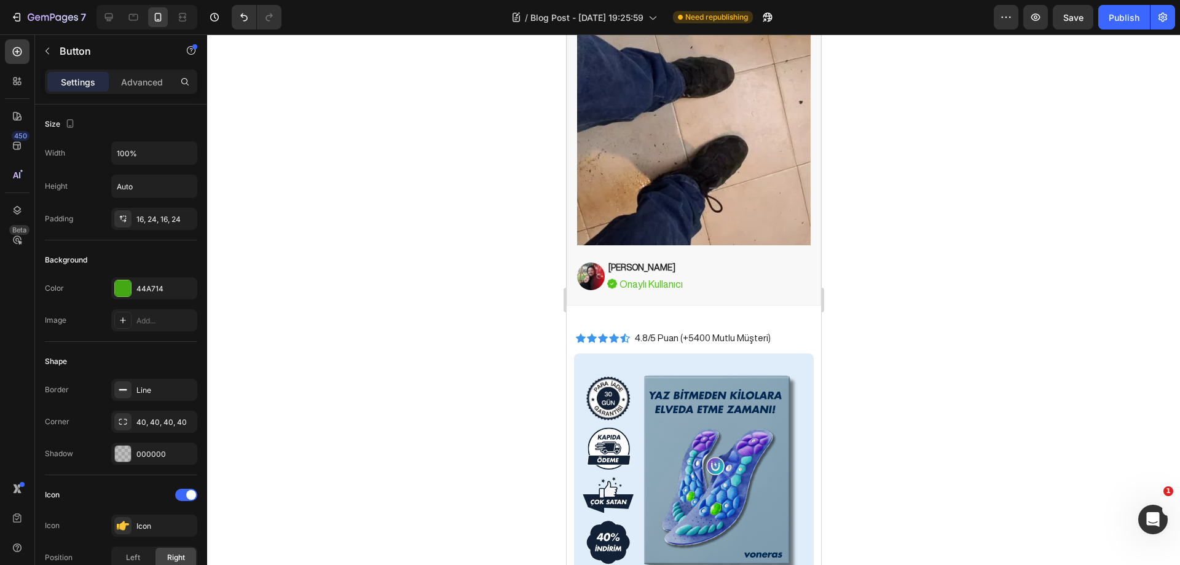
click at [433, 182] on div at bounding box center [693, 299] width 973 height 530
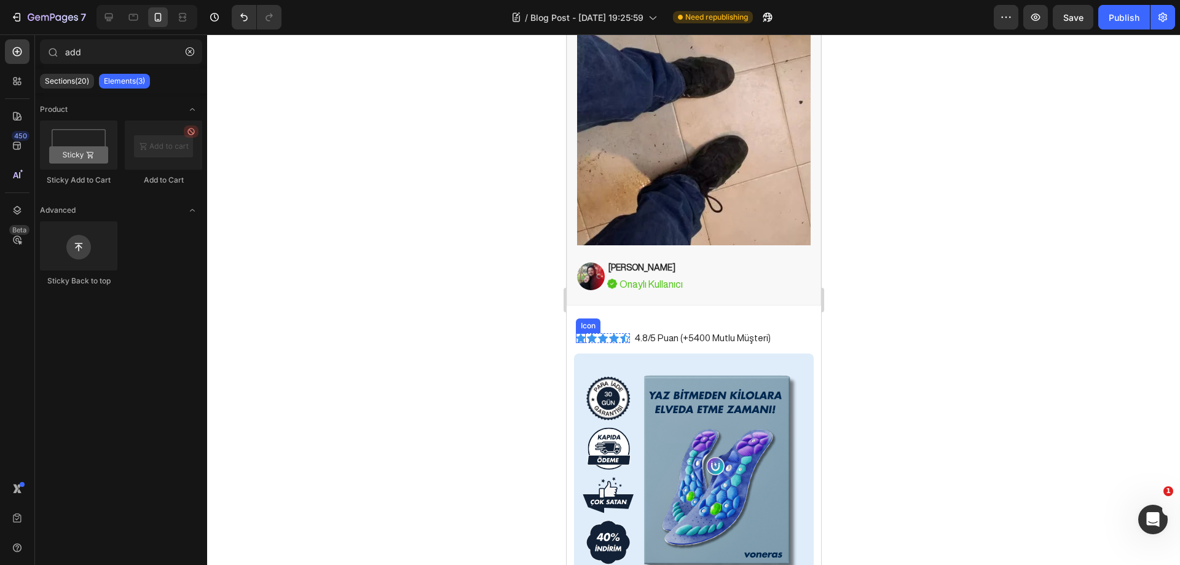
click at [578, 333] on icon at bounding box center [580, 337] width 10 height 9
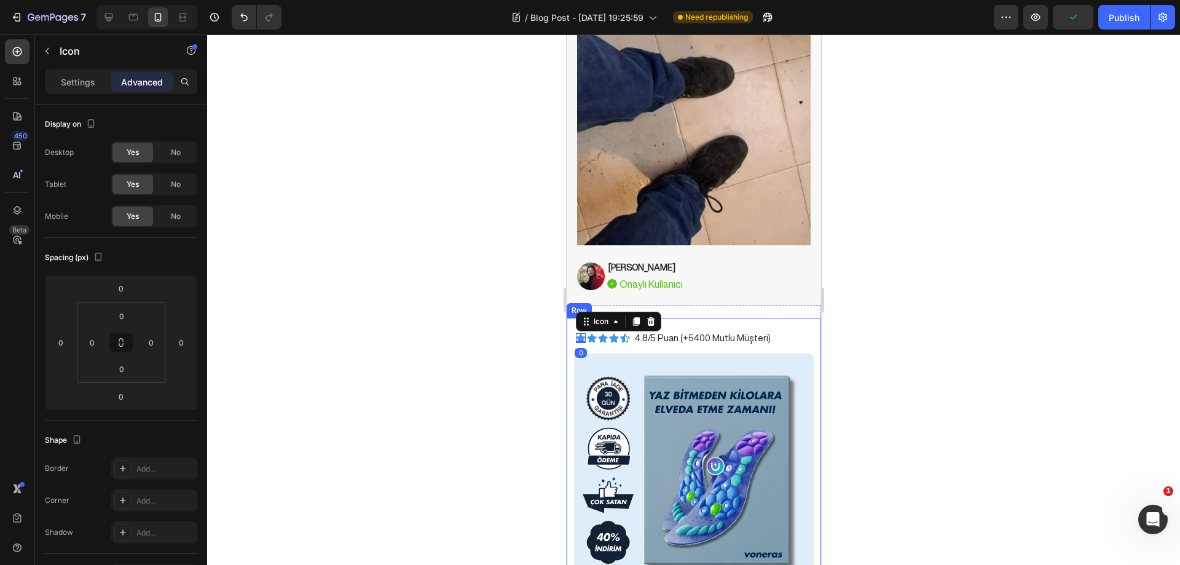
click at [412, 344] on div at bounding box center [693, 299] width 973 height 530
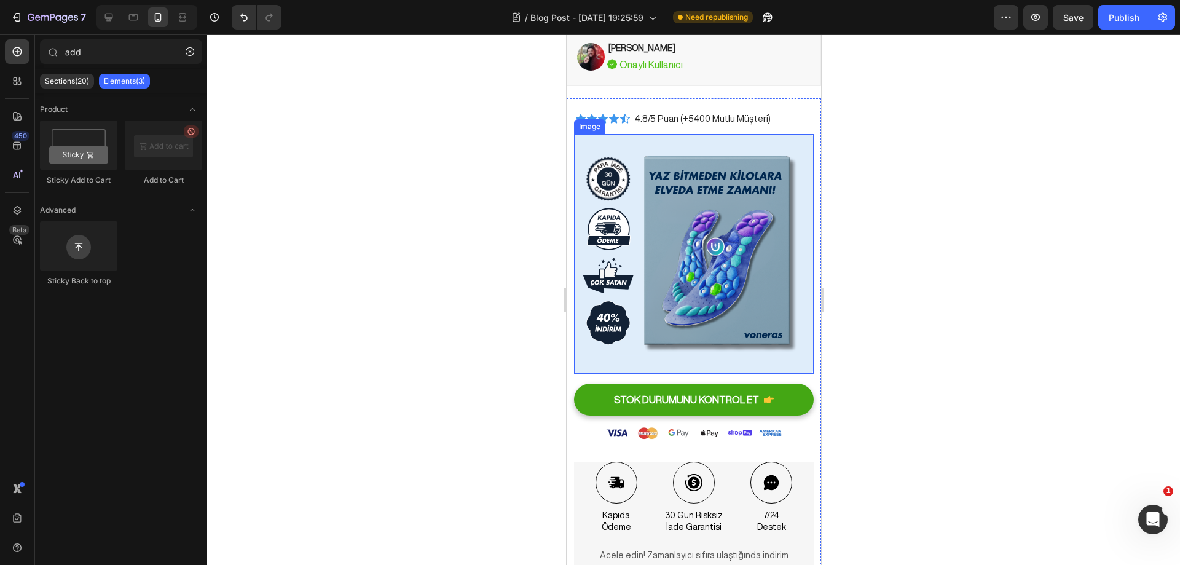
scroll to position [5378, 0]
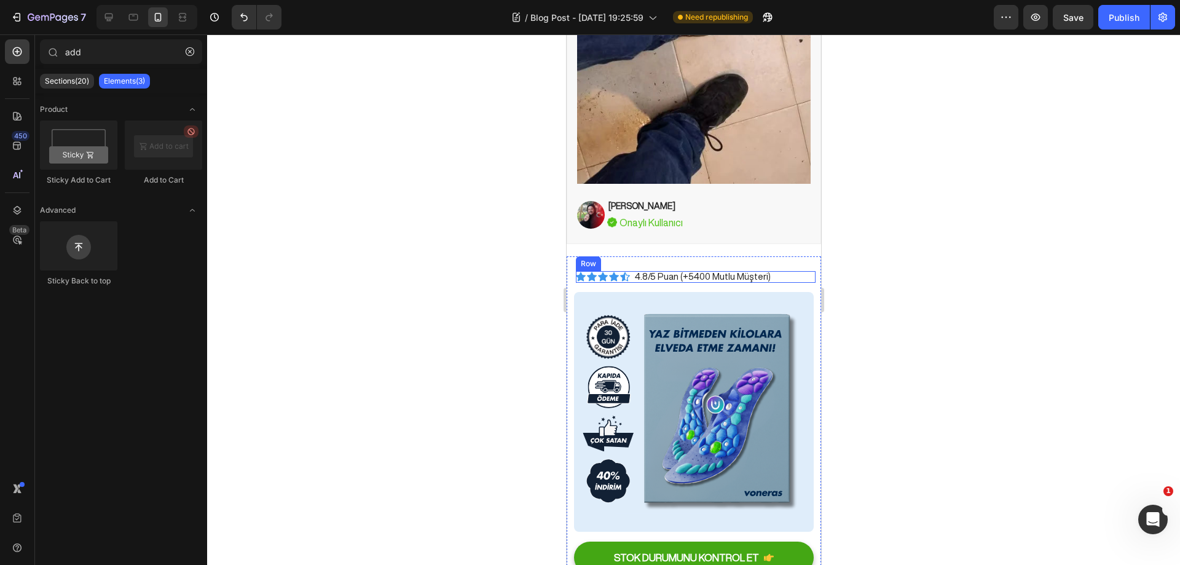
click at [793, 271] on div "Icon Icon Icon Icon Icon Icon List 4.8/5 Puan (+5400 Mutlu Müşteri) Text Block …" at bounding box center [695, 277] width 240 height 12
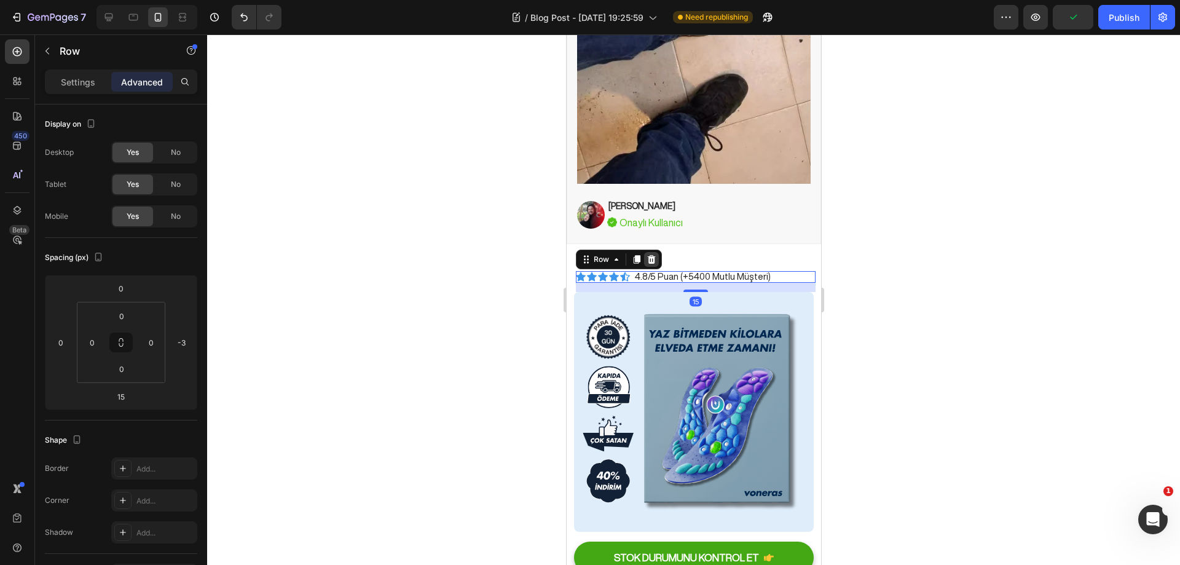
click at [658, 252] on div at bounding box center [650, 259] width 15 height 15
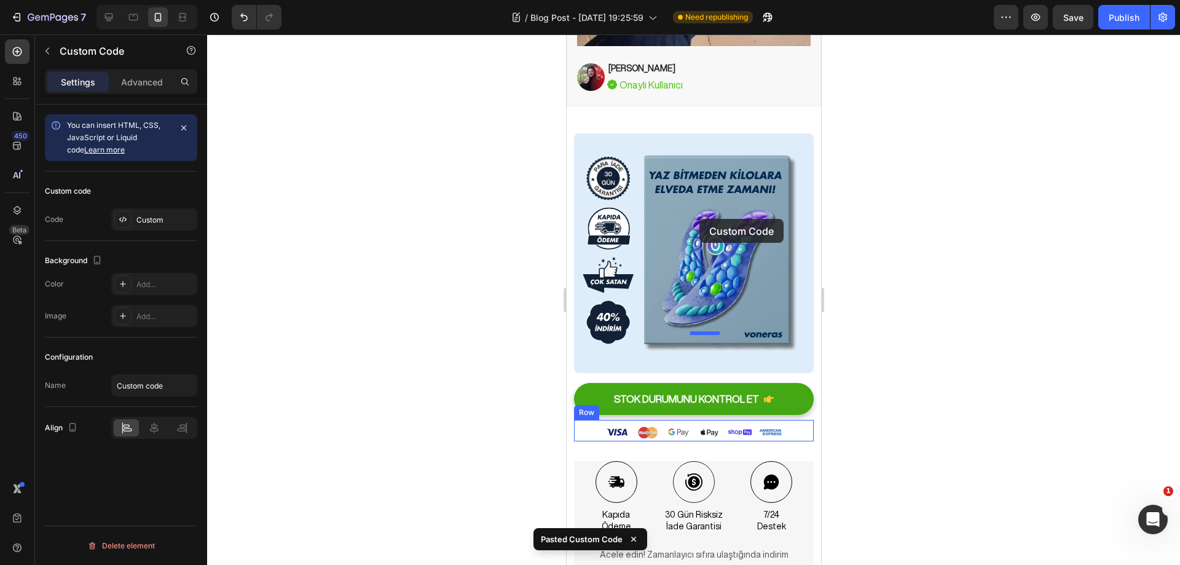
scroll to position [5312, 0]
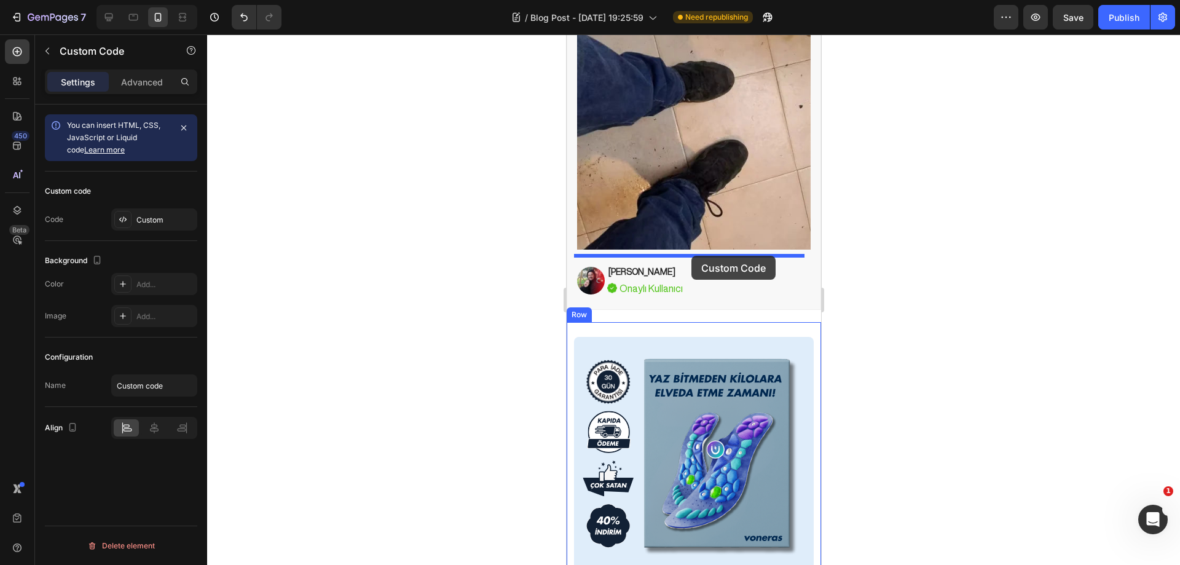
drag, startPoint x: 698, startPoint y: 215, endPoint x: 691, endPoint y: 256, distance: 41.2
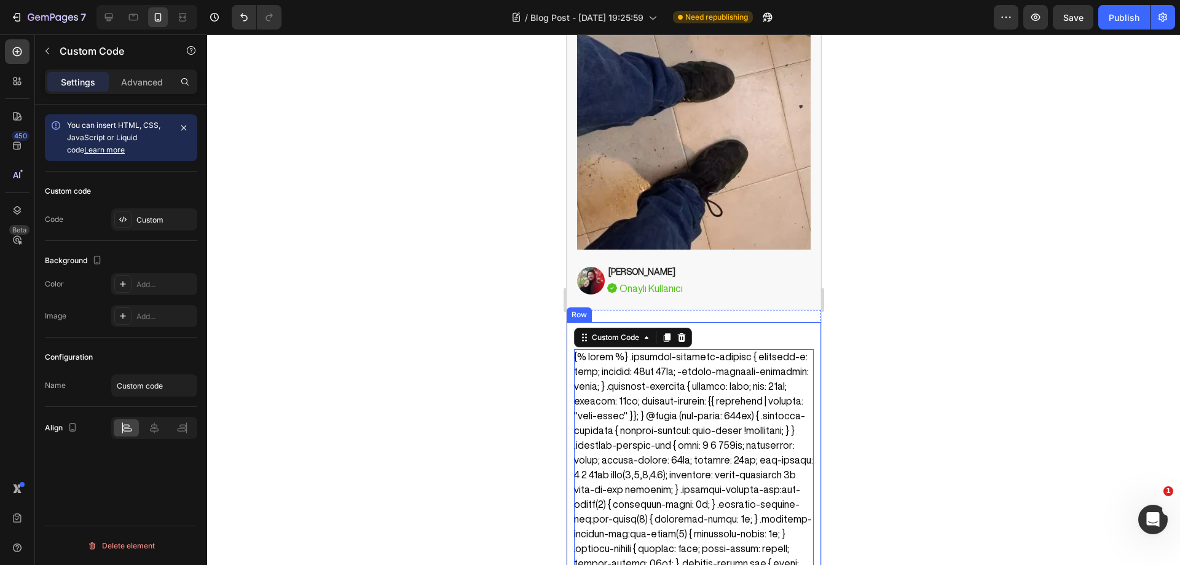
click at [890, 256] on div at bounding box center [693, 299] width 973 height 530
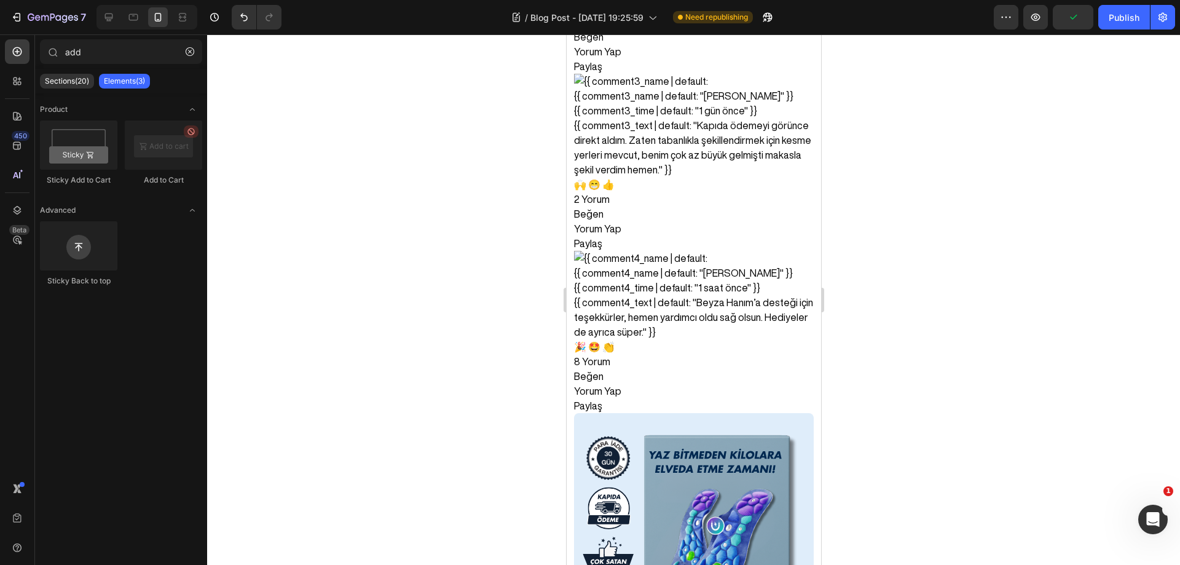
scroll to position [6450, 0]
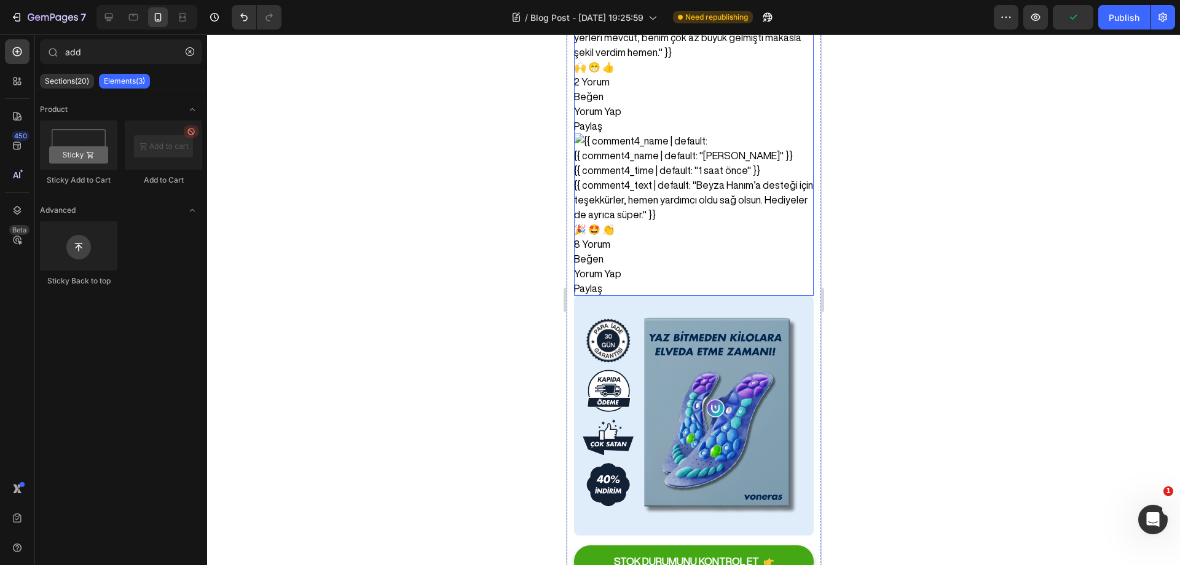
click at [682, 266] on div "Yorum Yap" at bounding box center [693, 273] width 240 height 15
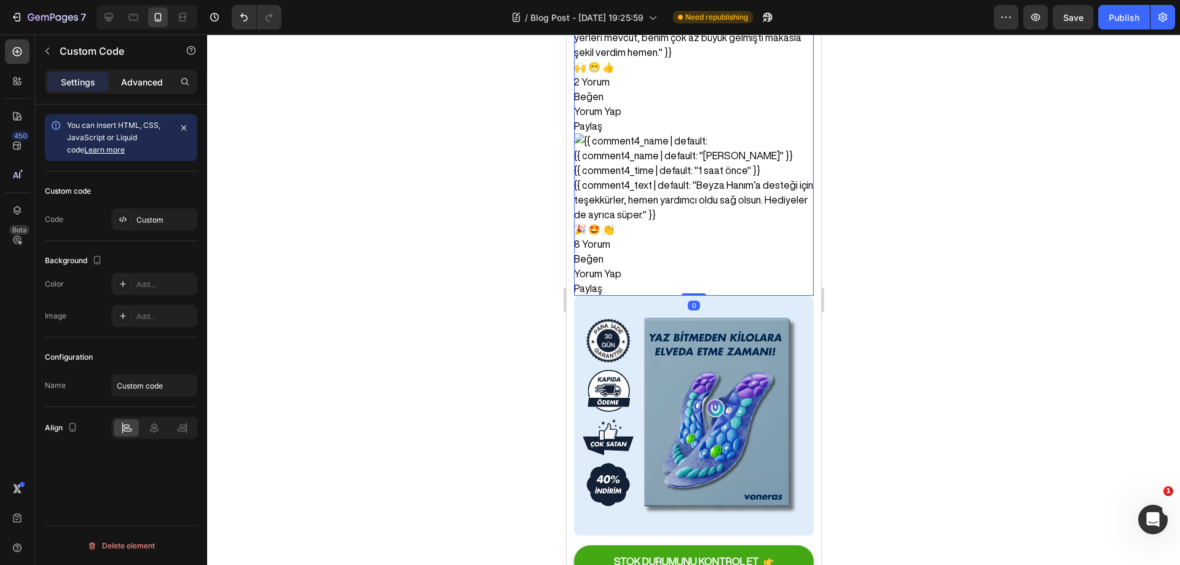
click at [141, 79] on p "Advanced" at bounding box center [142, 82] width 42 height 13
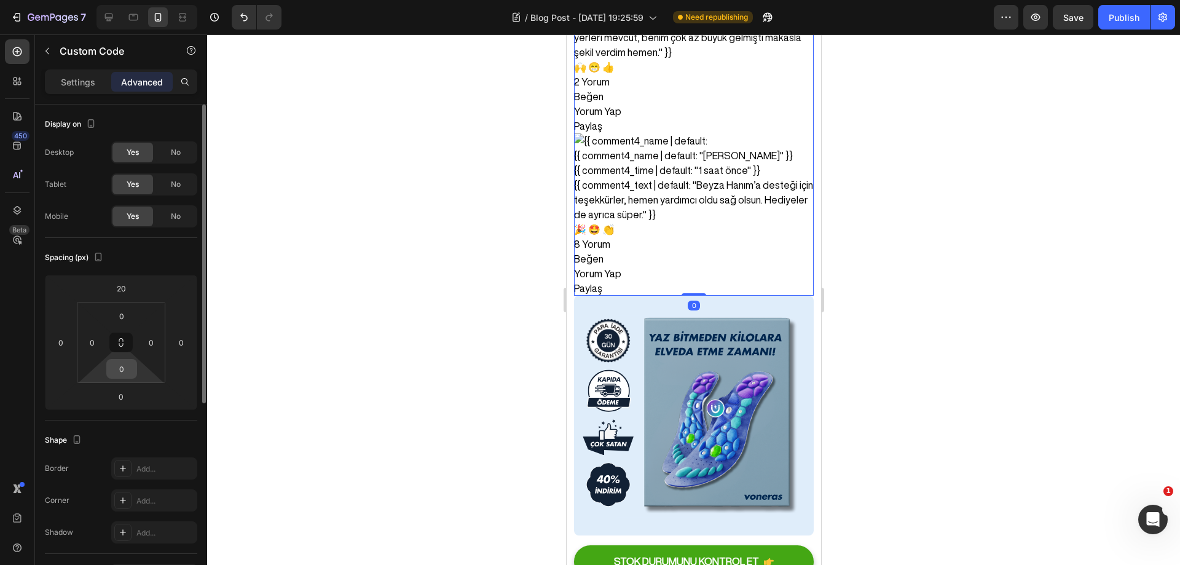
click at [134, 363] on div "0" at bounding box center [121, 369] width 31 height 20
click at [130, 364] on input "0" at bounding box center [121, 368] width 25 height 18
type input "5"
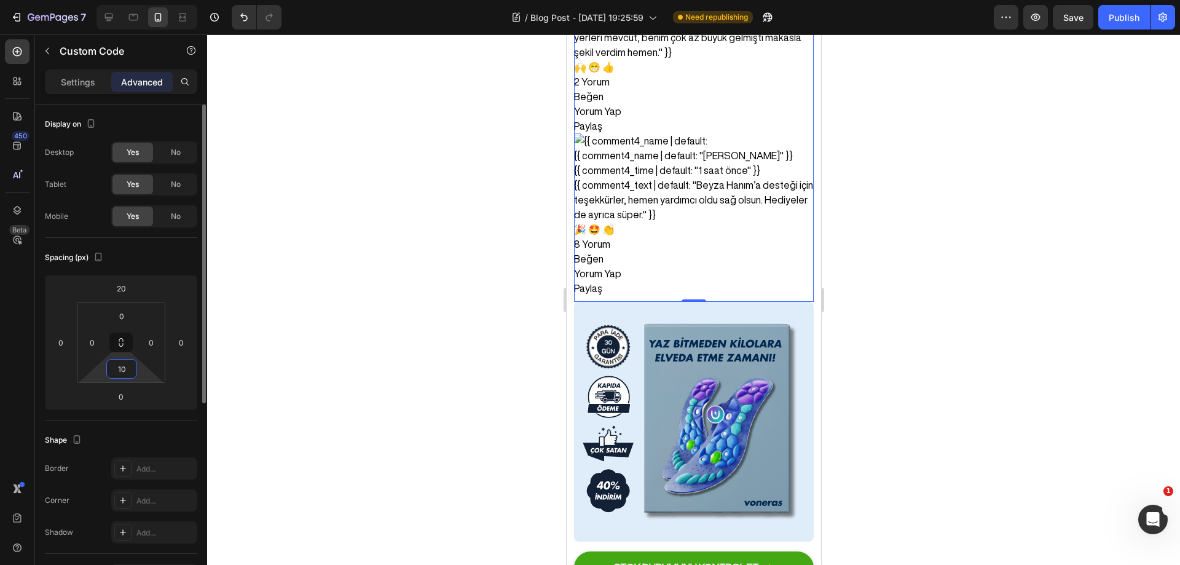
type input "1"
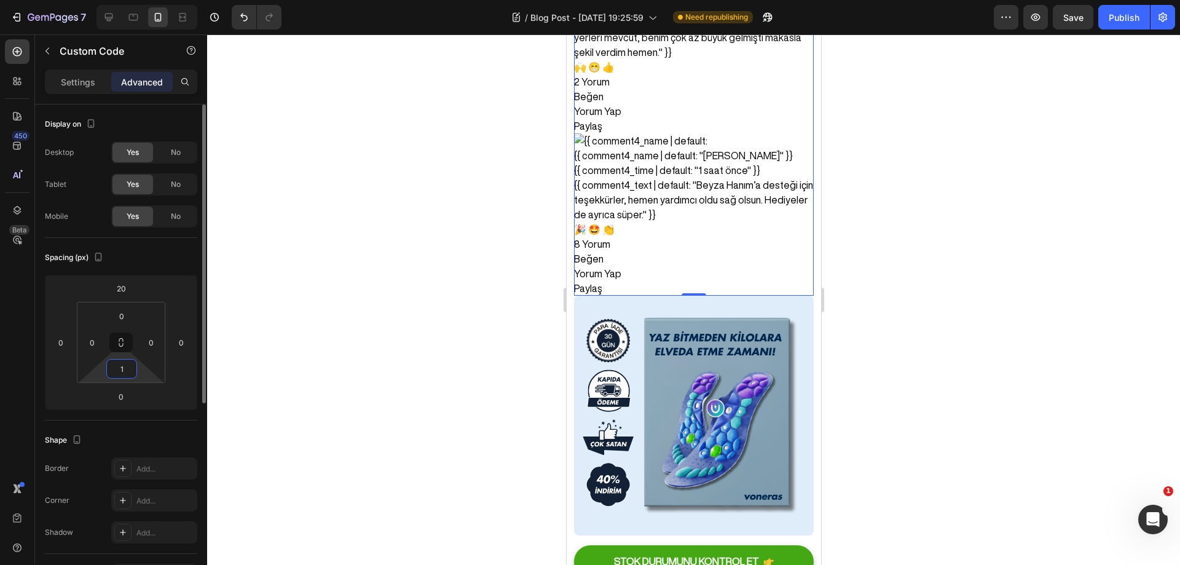
type input "15"
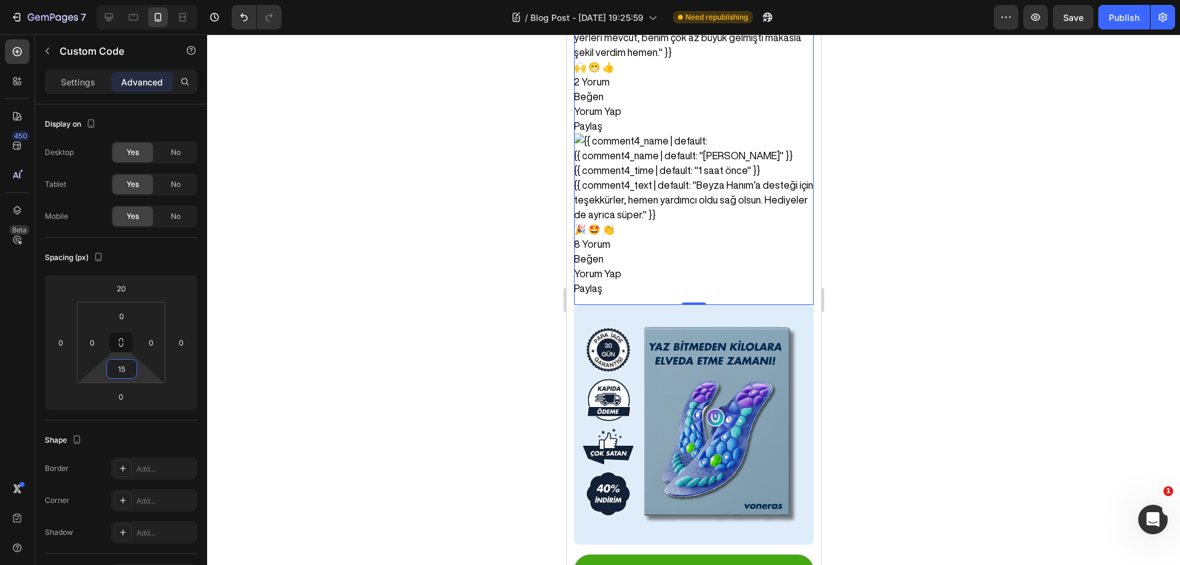
click at [388, 294] on div at bounding box center [693, 299] width 973 height 530
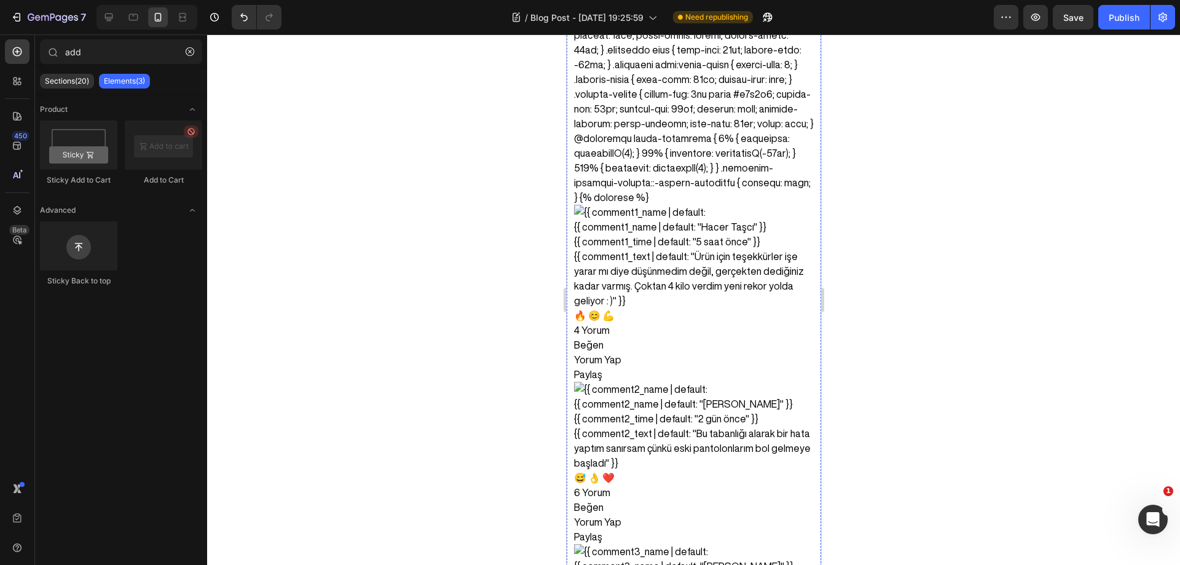
scroll to position [4796, 0]
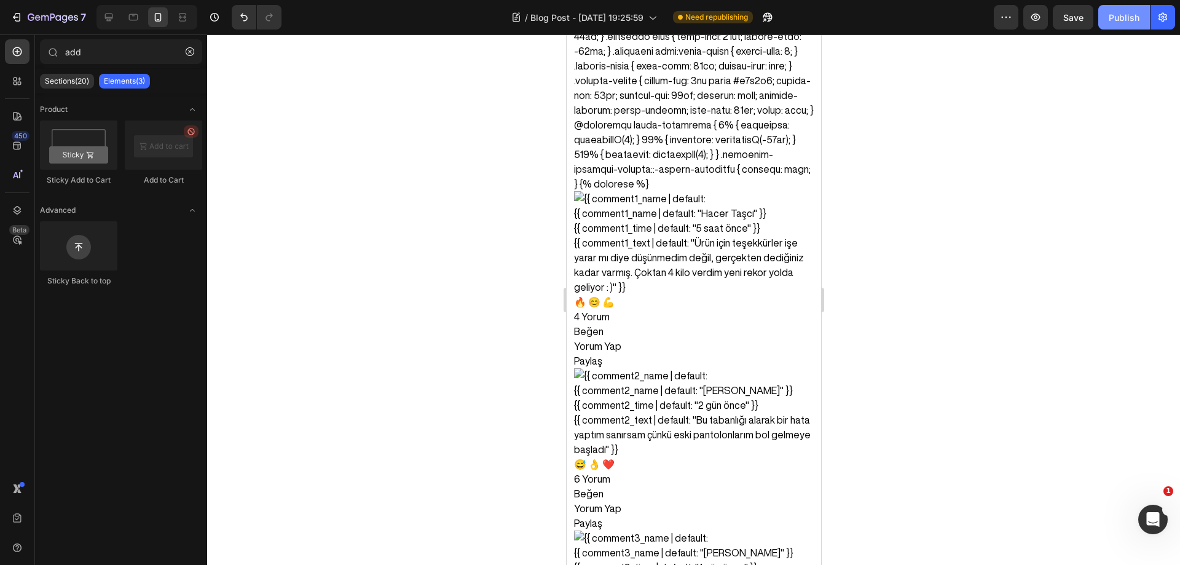
click at [1121, 18] on div "Publish" at bounding box center [1124, 17] width 31 height 13
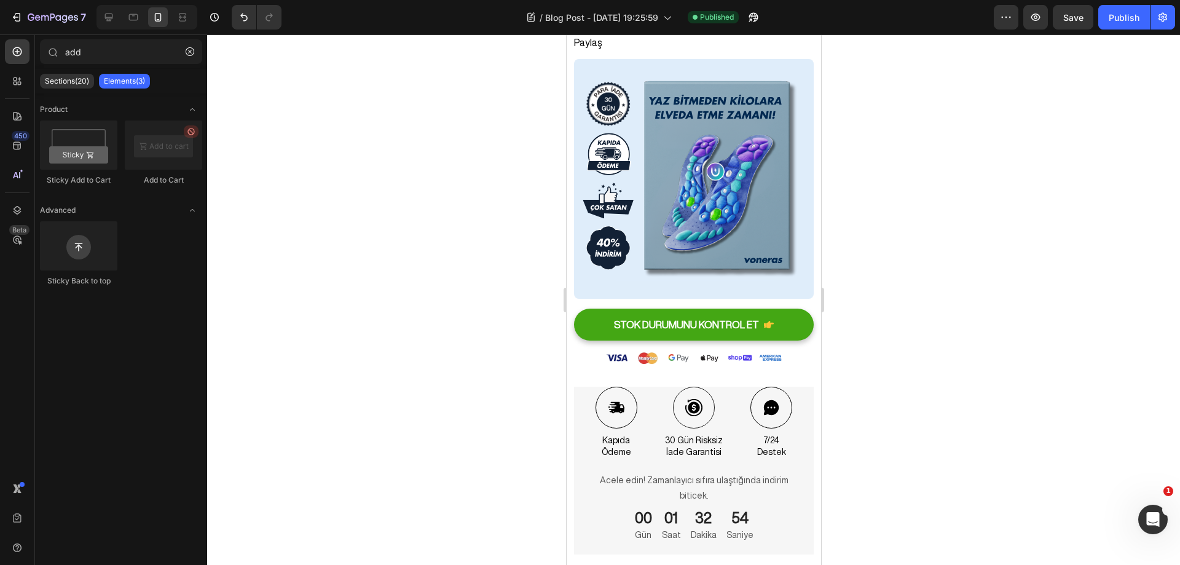
scroll to position [5623, 0]
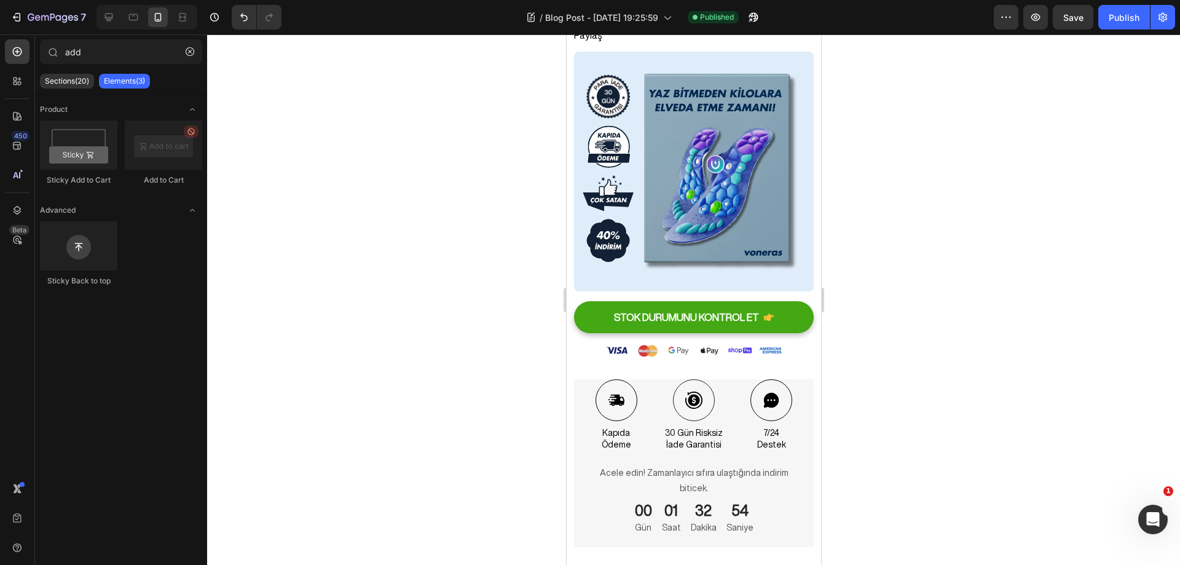
drag, startPoint x: 814, startPoint y: 437, endPoint x: 1387, endPoint y: 473, distance: 573.9
click at [796, 379] on div "Icon kapıda ödeme Text Block Icon 30 Gün Risksiz İade Garantisi Text Block Icon…" at bounding box center [693, 462] width 240 height 167
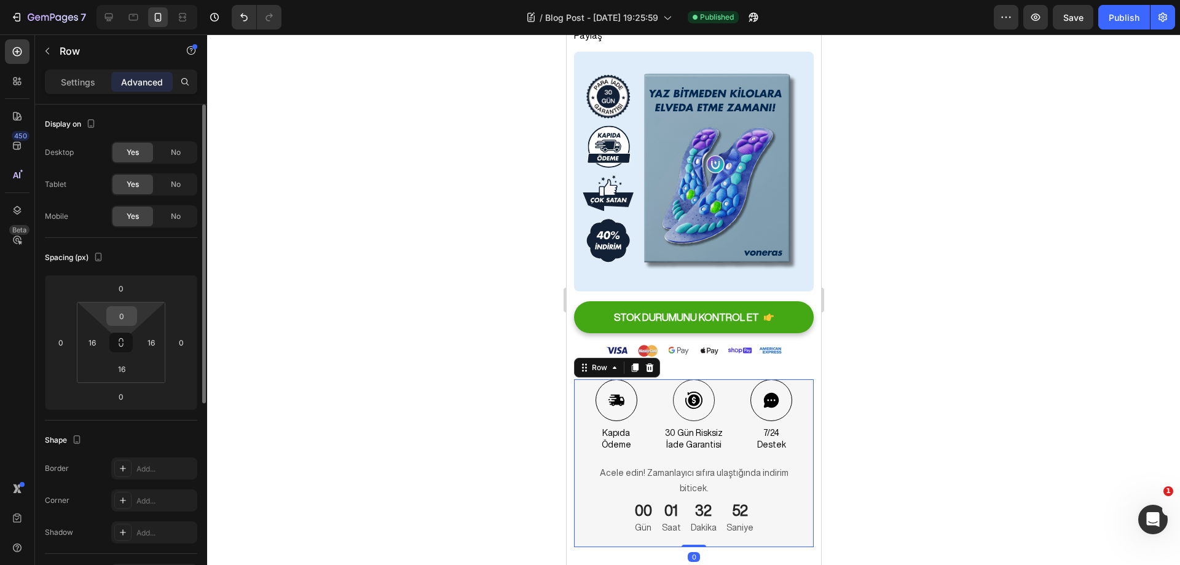
click at [123, 322] on input "0" at bounding box center [121, 316] width 25 height 18
type input "5"
click at [123, 293] on input "0" at bounding box center [121, 288] width 25 height 18
type input "0"
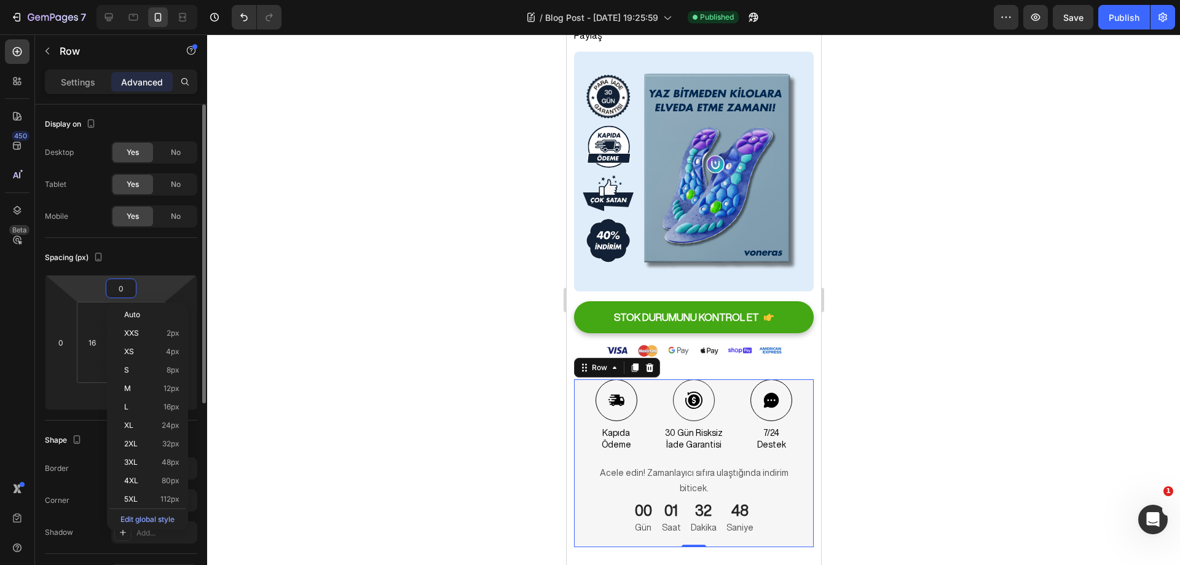
type input "5"
click at [121, 315] on input "0" at bounding box center [121, 316] width 25 height 18
type input "0"
type input "5"
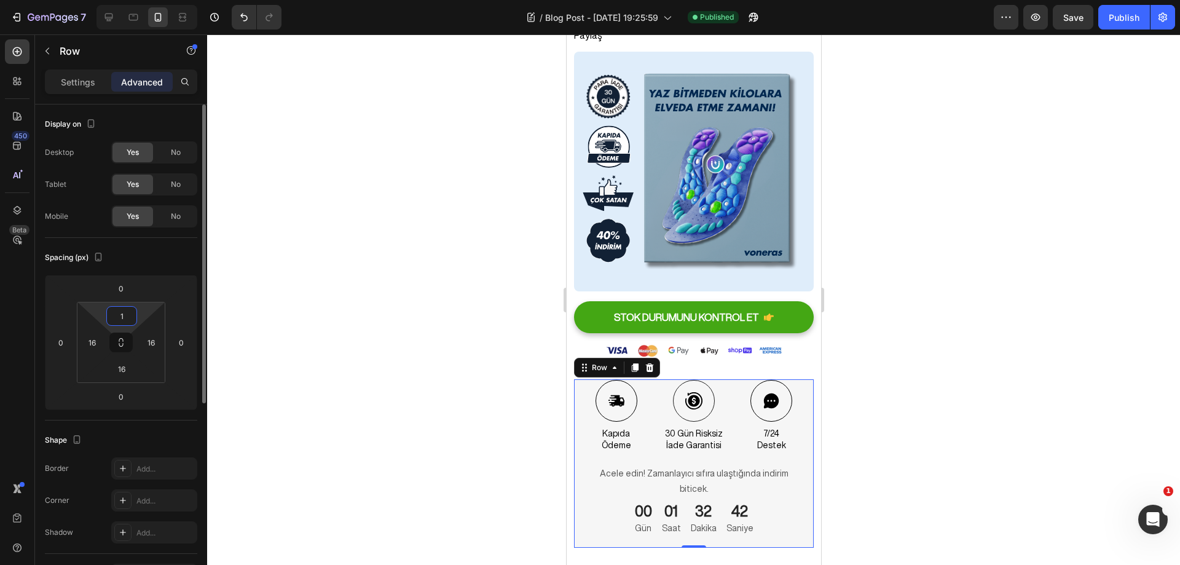
type input "16"
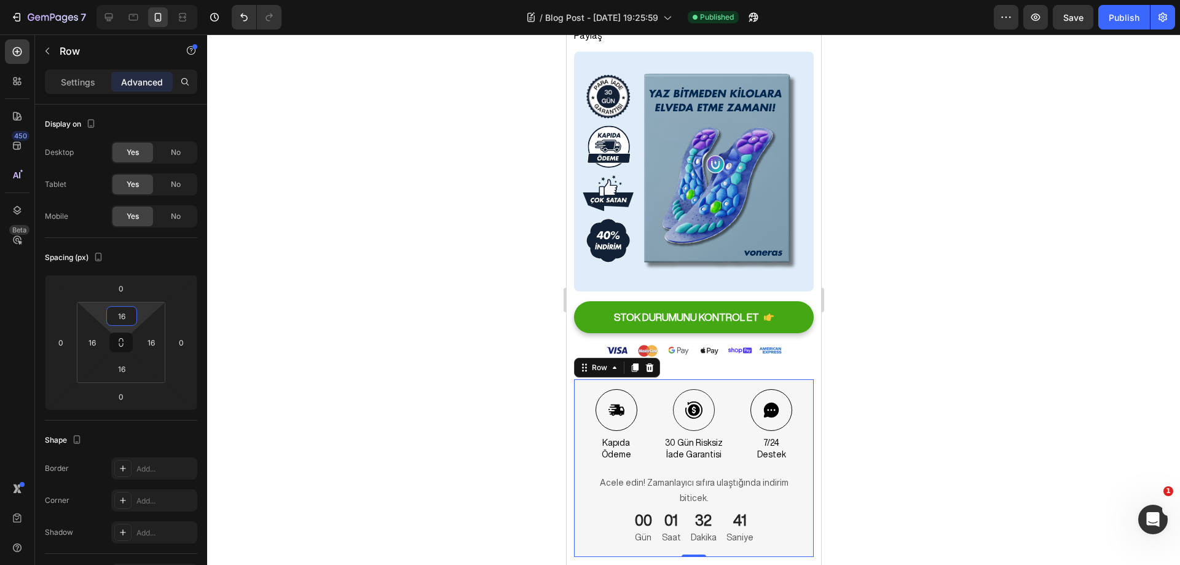
click at [329, 319] on div at bounding box center [693, 299] width 973 height 530
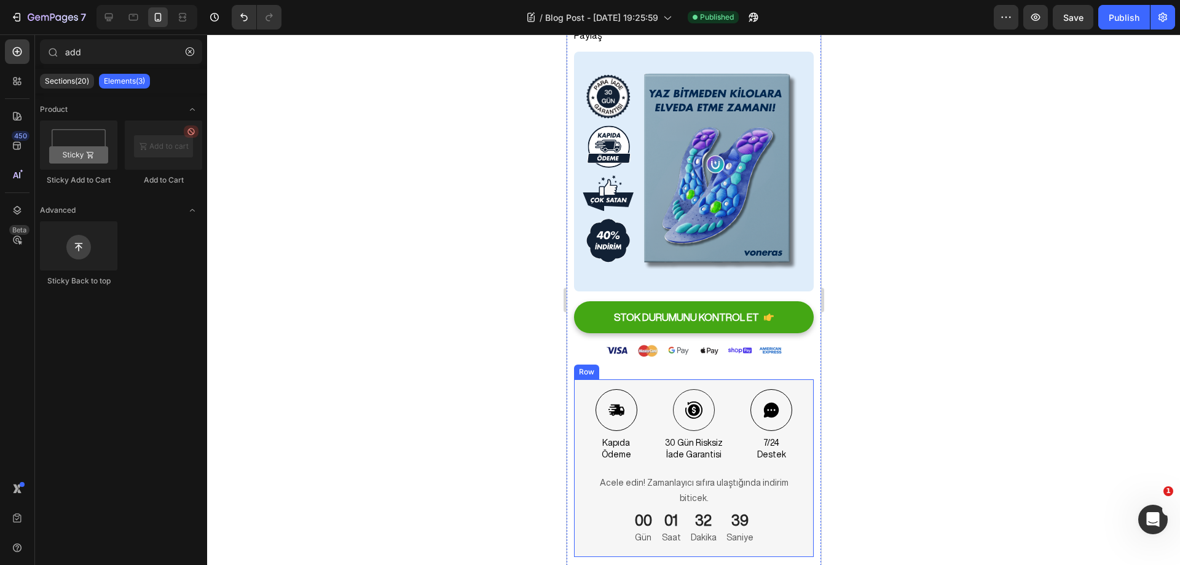
click at [717, 379] on div "Icon kapıda ödeme Text Block Icon 30 Gün Risksiz İade Garantisi Text Block Icon…" at bounding box center [693, 467] width 240 height 177
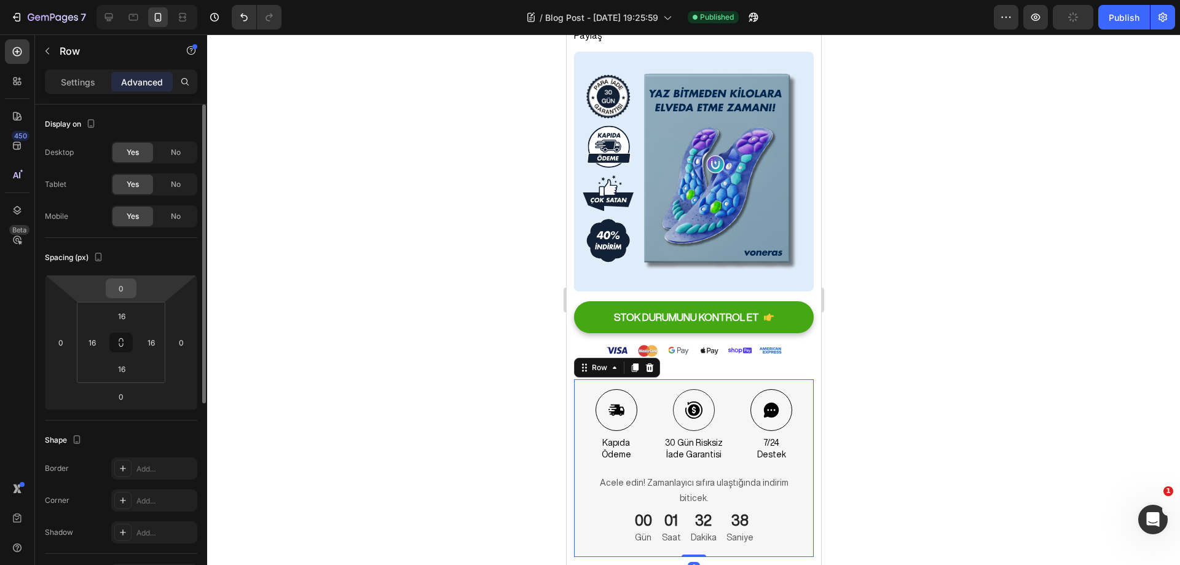
click at [123, 288] on input "0" at bounding box center [121, 288] width 25 height 18
type input "5"
type input "-5"
type input "-1"
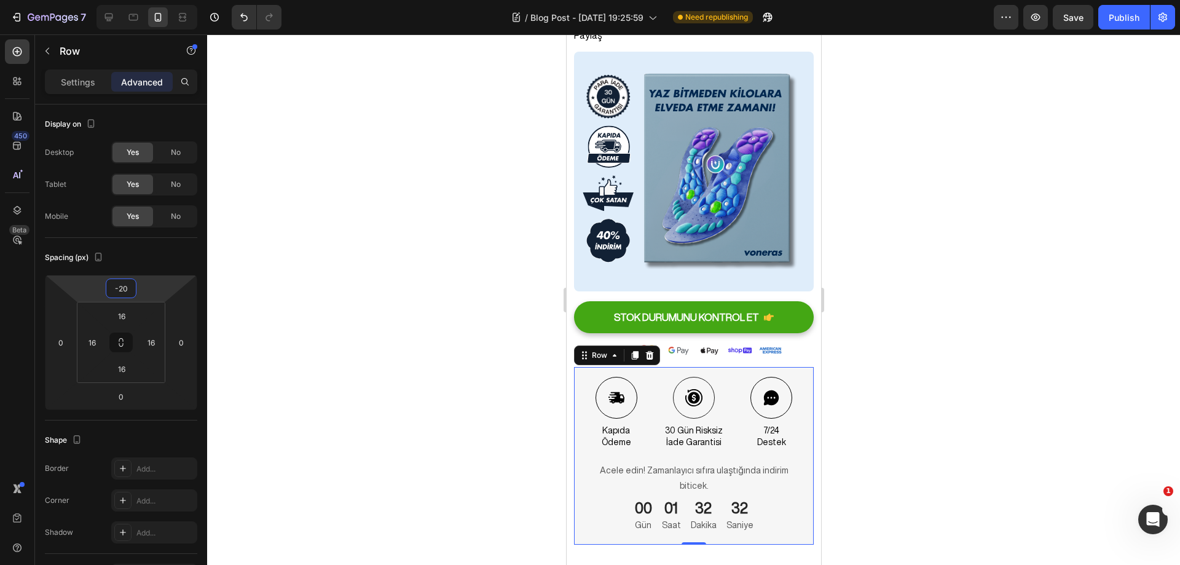
type input "-20"
click at [407, 313] on div at bounding box center [693, 299] width 973 height 530
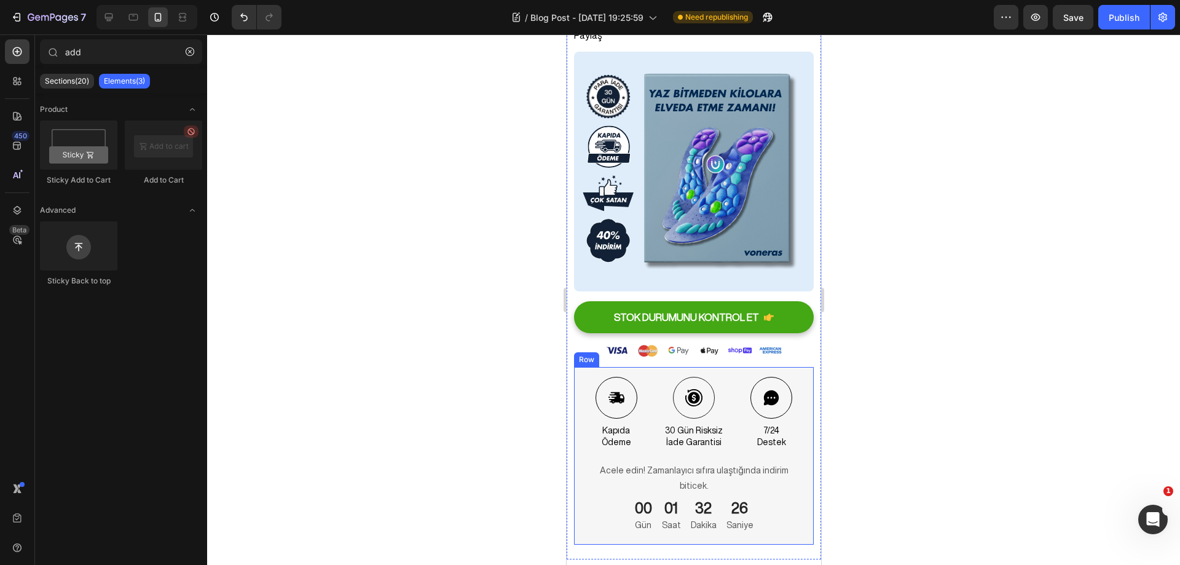
click at [703, 367] on div "Icon kapıda ödeme Text Block Icon 30 Gün Risksiz İade Garantisi Text Block Icon…" at bounding box center [693, 455] width 240 height 177
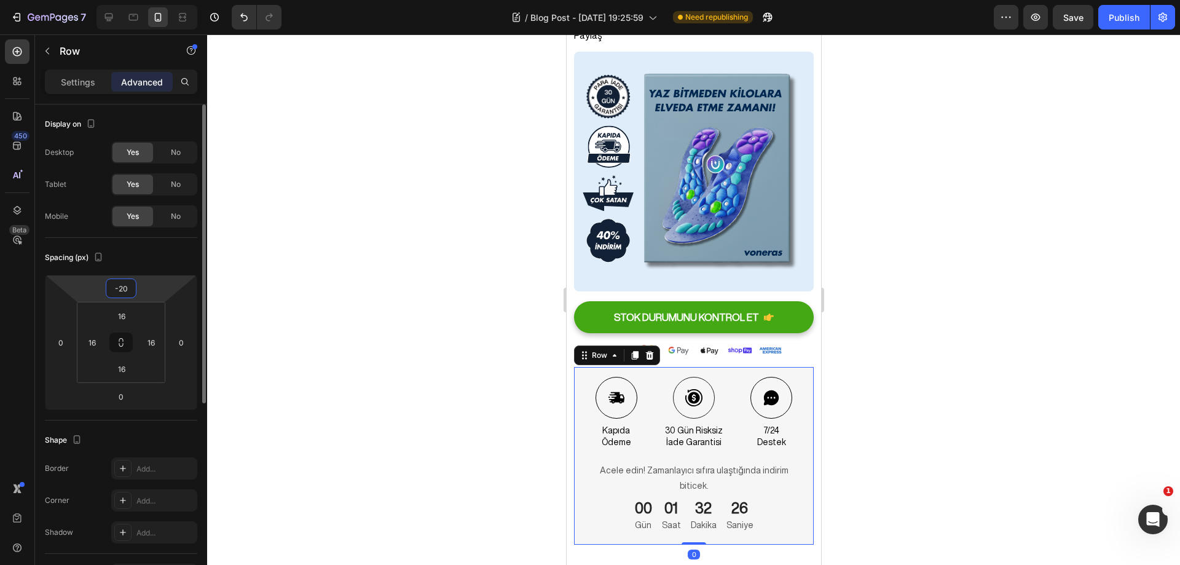
click at [130, 289] on input "-20" at bounding box center [121, 288] width 25 height 18
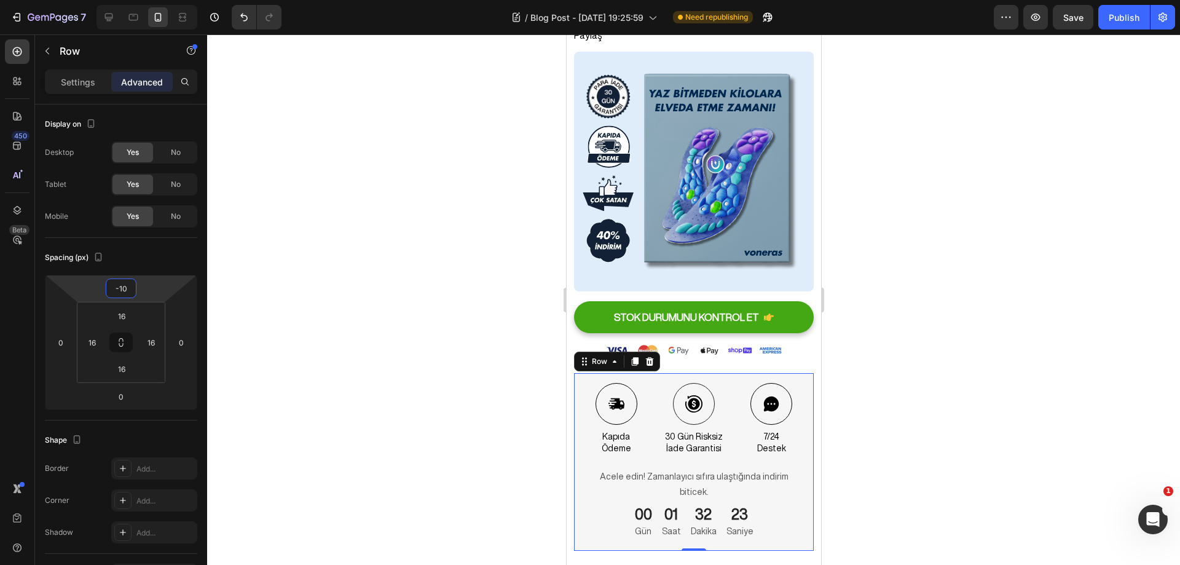
type input "-10"
click at [376, 297] on div at bounding box center [693, 299] width 973 height 530
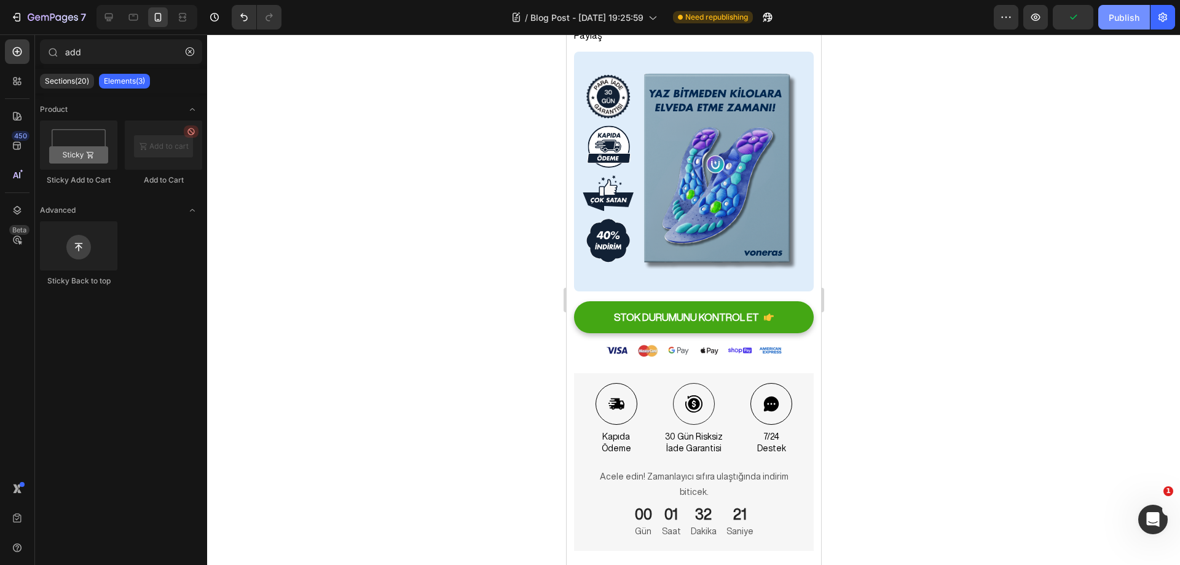
click at [1112, 21] on div "Publish" at bounding box center [1124, 17] width 31 height 13
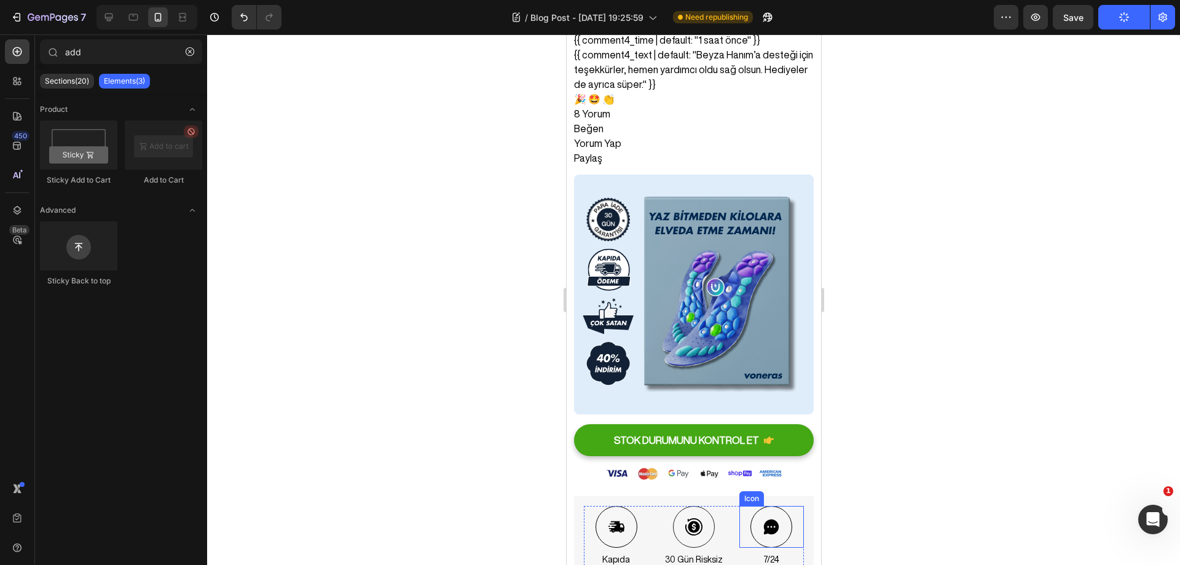
scroll to position [5315, 0]
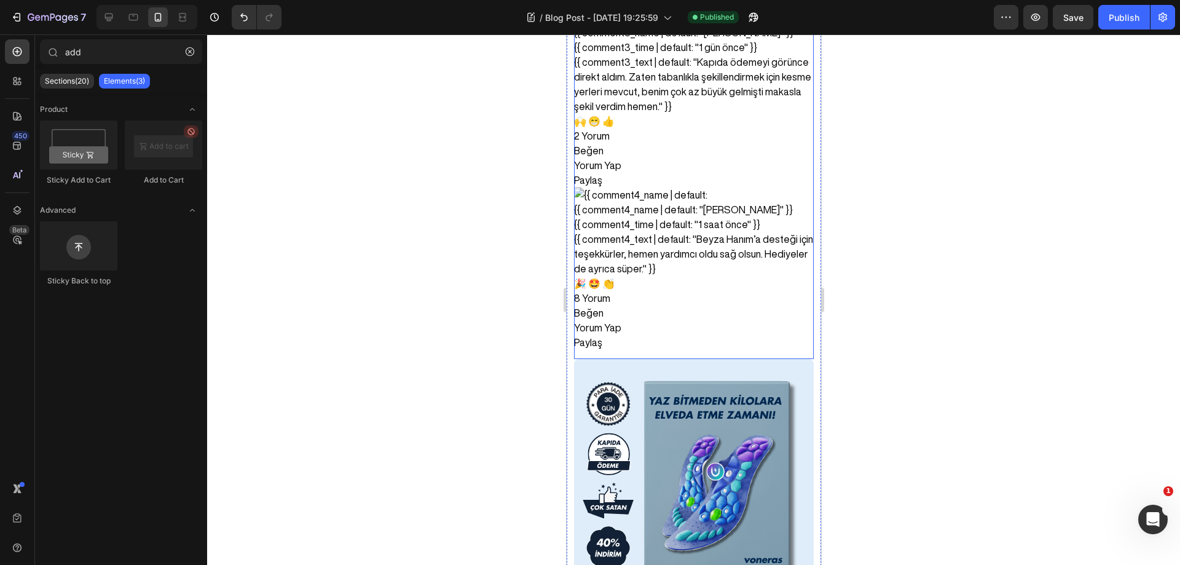
click at [696, 202] on div "{{ comment4_name | default: "[PERSON_NAME]" }}" at bounding box center [693, 209] width 240 height 15
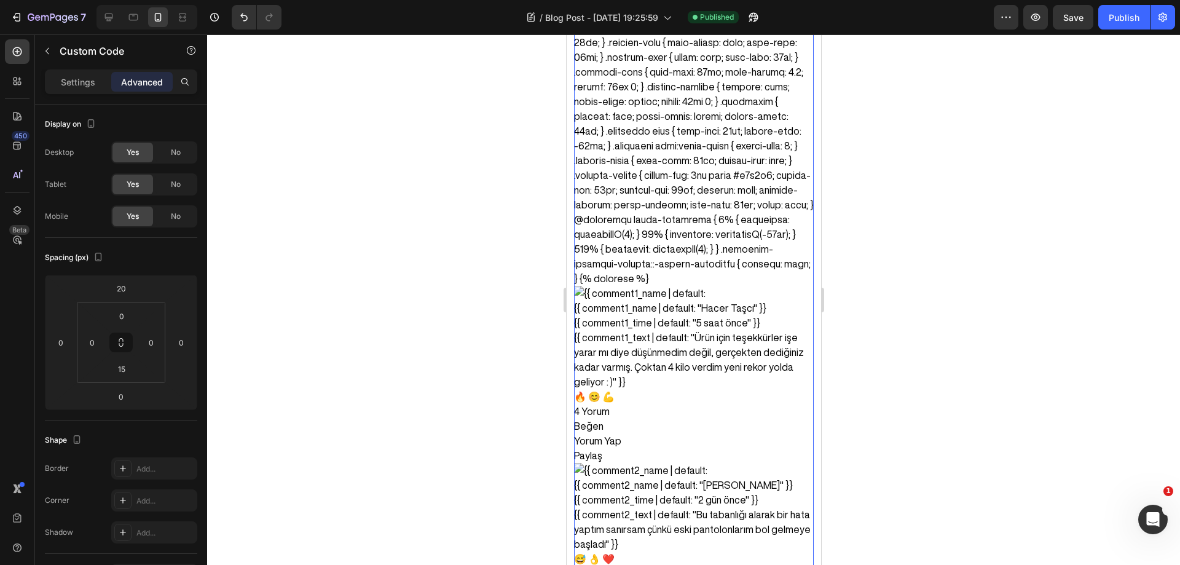
scroll to position [4643, 0]
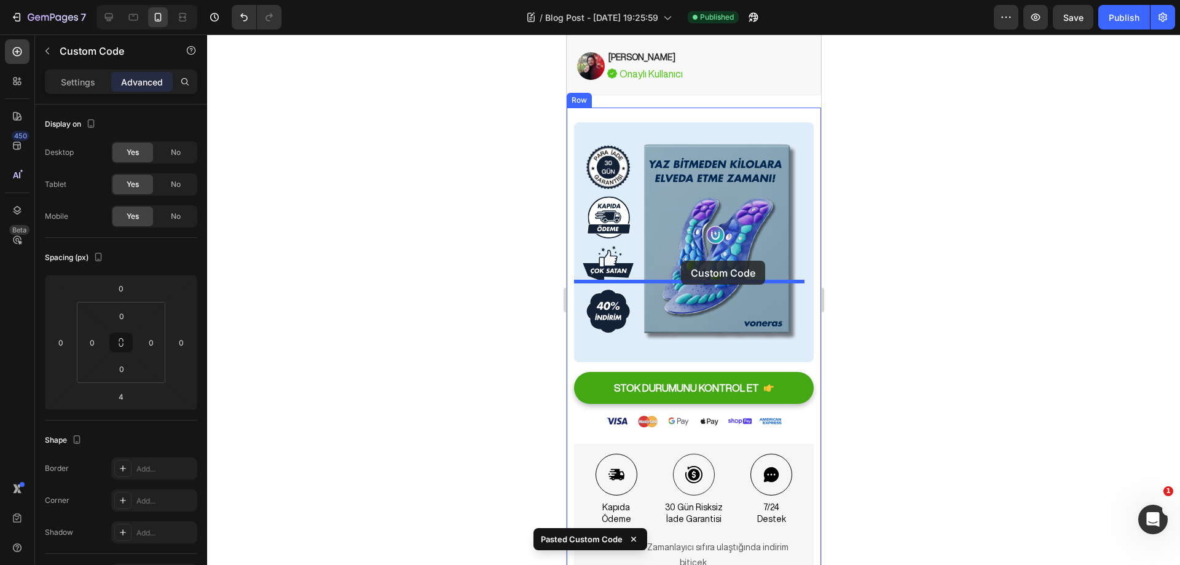
scroll to position [5281, 0]
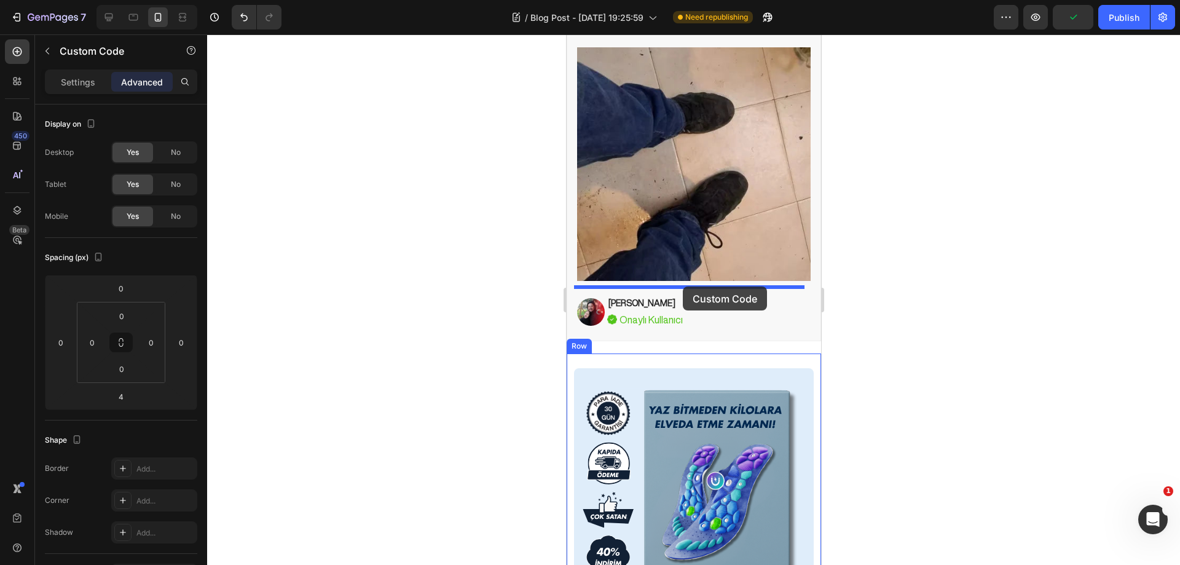
drag, startPoint x: 742, startPoint y: 248, endPoint x: 682, endPoint y: 286, distance: 71.3
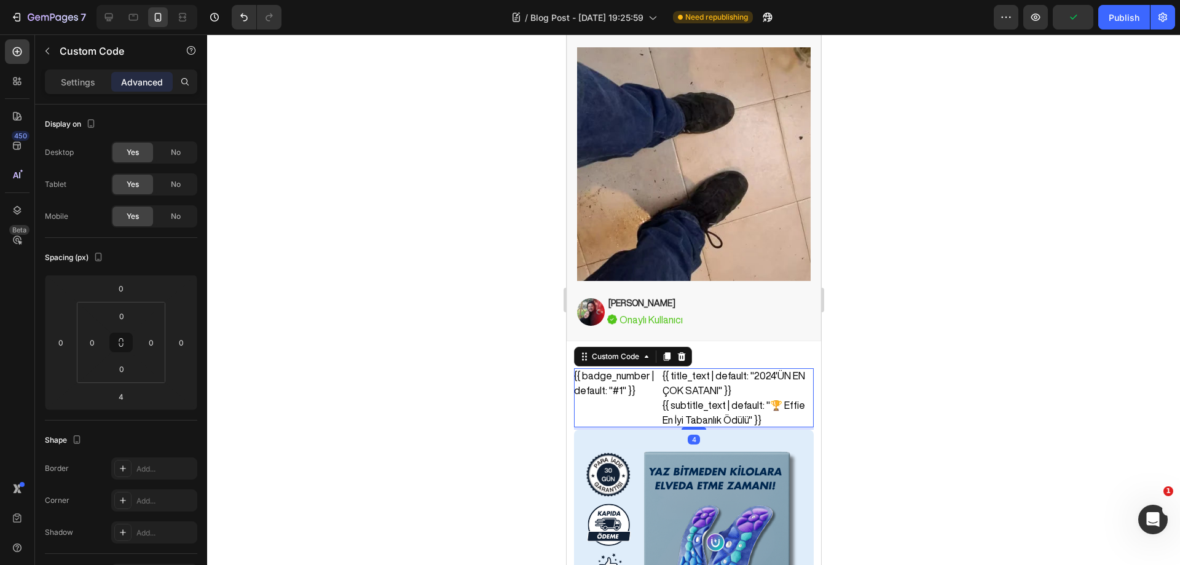
click at [915, 261] on div at bounding box center [693, 299] width 973 height 530
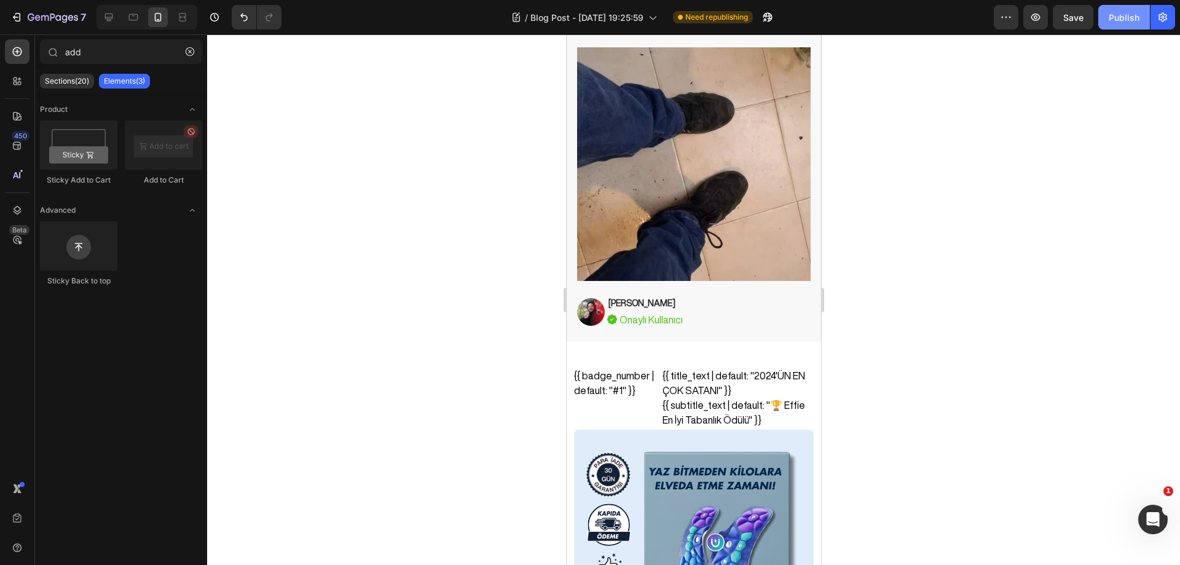
click at [1114, 23] on div "Publish" at bounding box center [1124, 17] width 31 height 13
click at [732, 368] on div "{{ title_text | default: "2024'ÜN EN ÇOK SATANI" }}" at bounding box center [737, 382] width 151 height 29
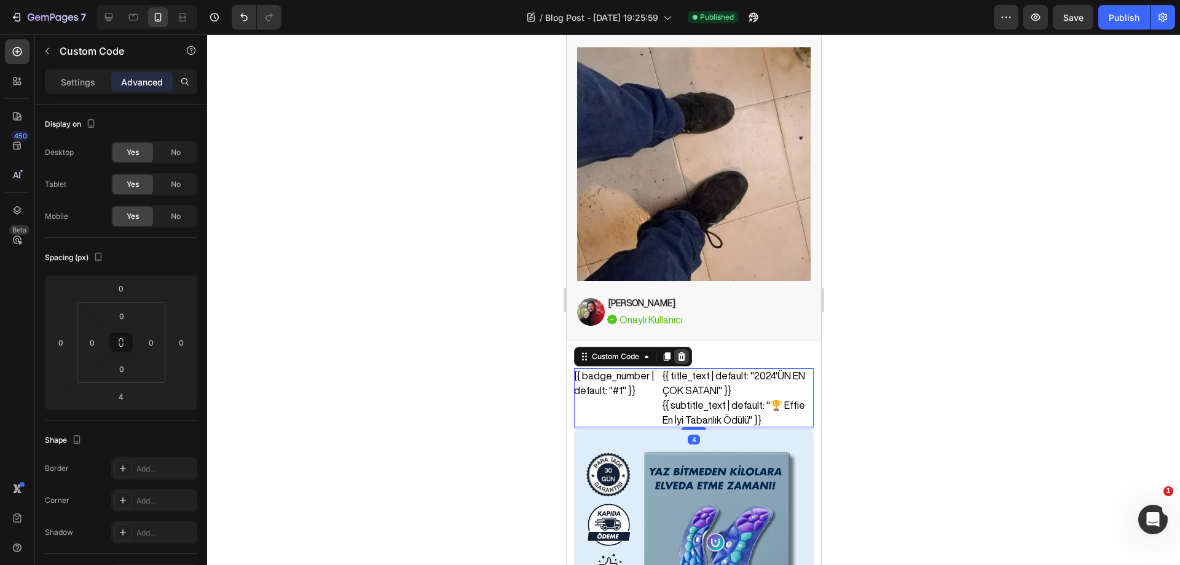
click at [683, 351] on icon at bounding box center [681, 355] width 8 height 9
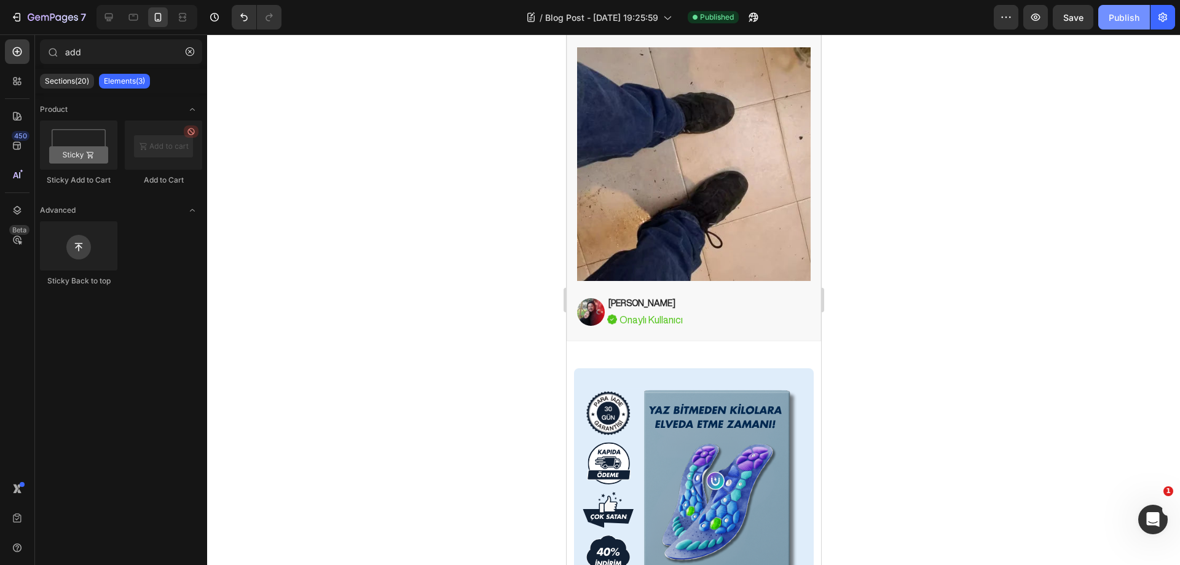
click at [1117, 28] on button "Publish" at bounding box center [1124, 17] width 52 height 25
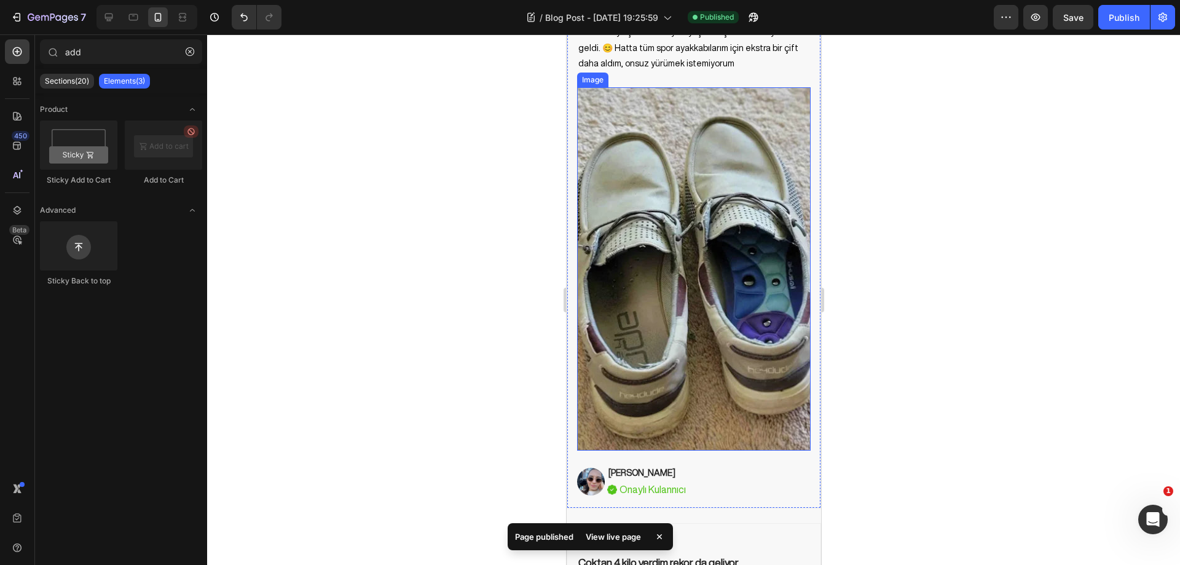
scroll to position [4605, 0]
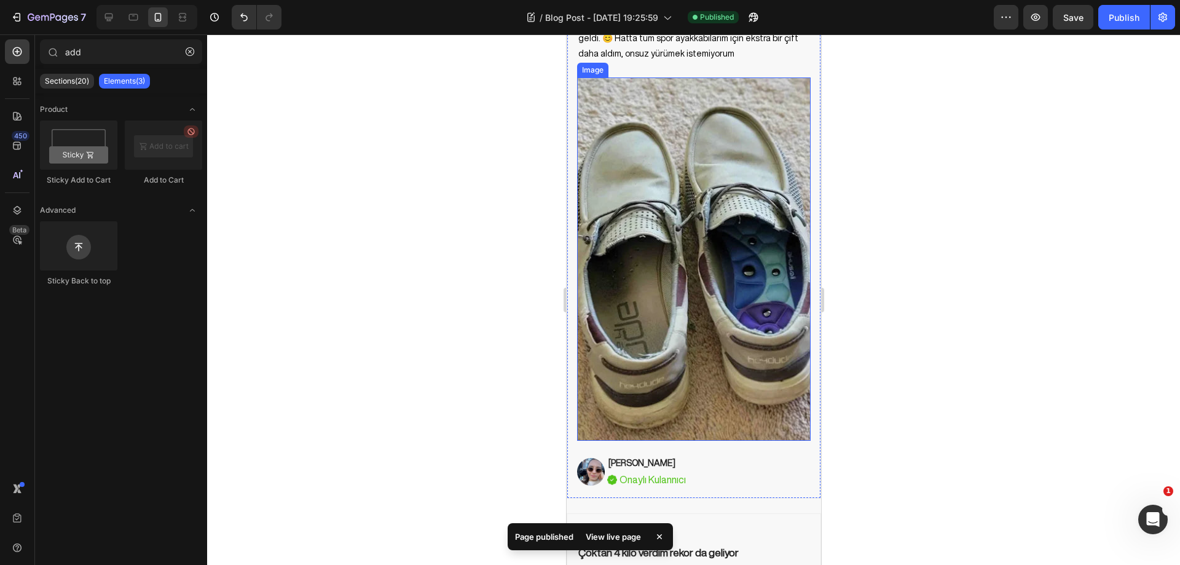
click at [723, 237] on img at bounding box center [693, 258] width 234 height 363
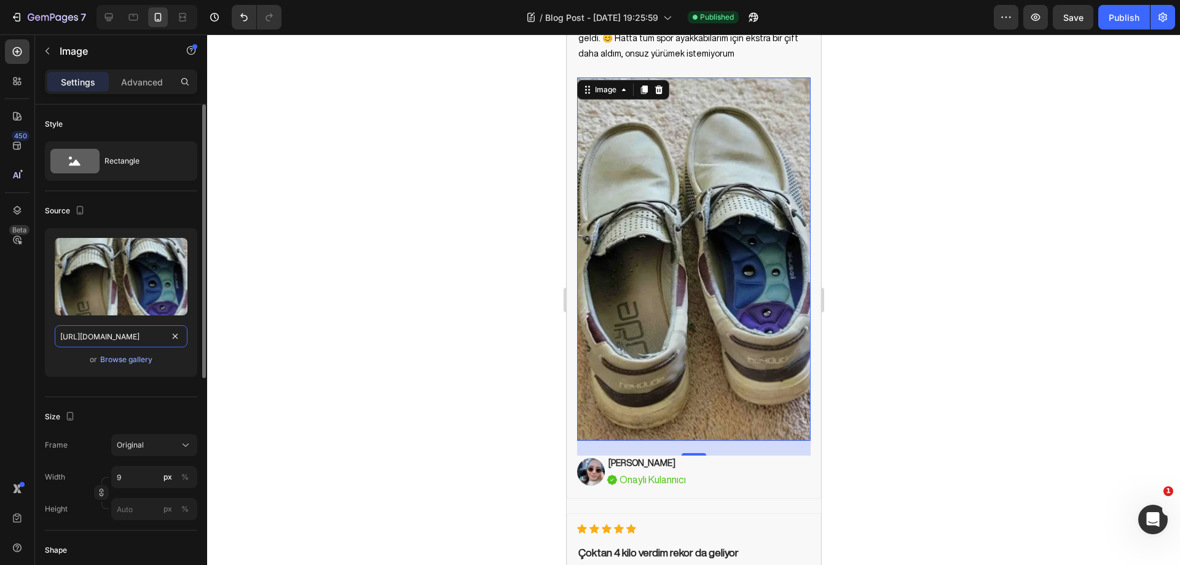
click at [128, 339] on input "[URL][DOMAIN_NAME]" at bounding box center [121, 336] width 133 height 22
paste input "eb8366ee-a408-4045-936d-02ebd154dee0.jpg"
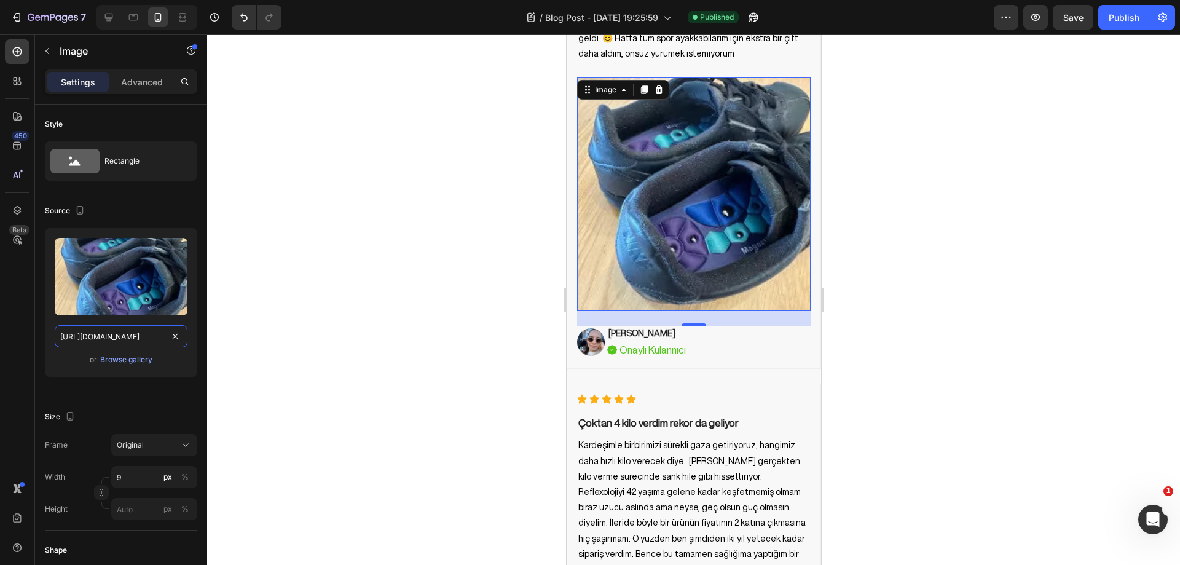
type input "[URL][DOMAIN_NAME]"
click at [916, 237] on div at bounding box center [693, 299] width 973 height 530
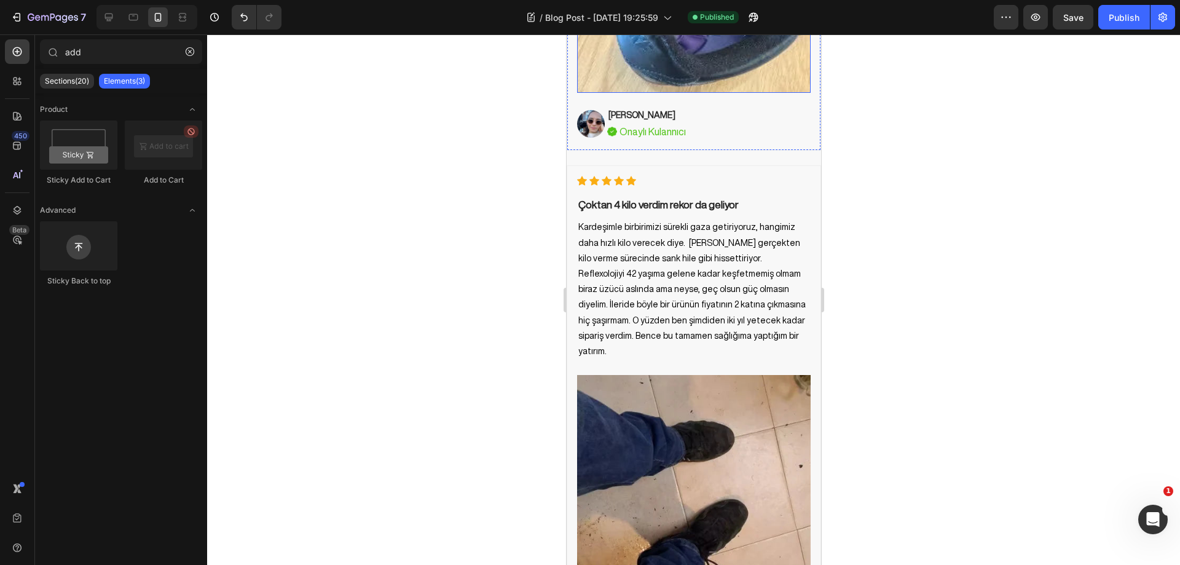
scroll to position [4912, 0]
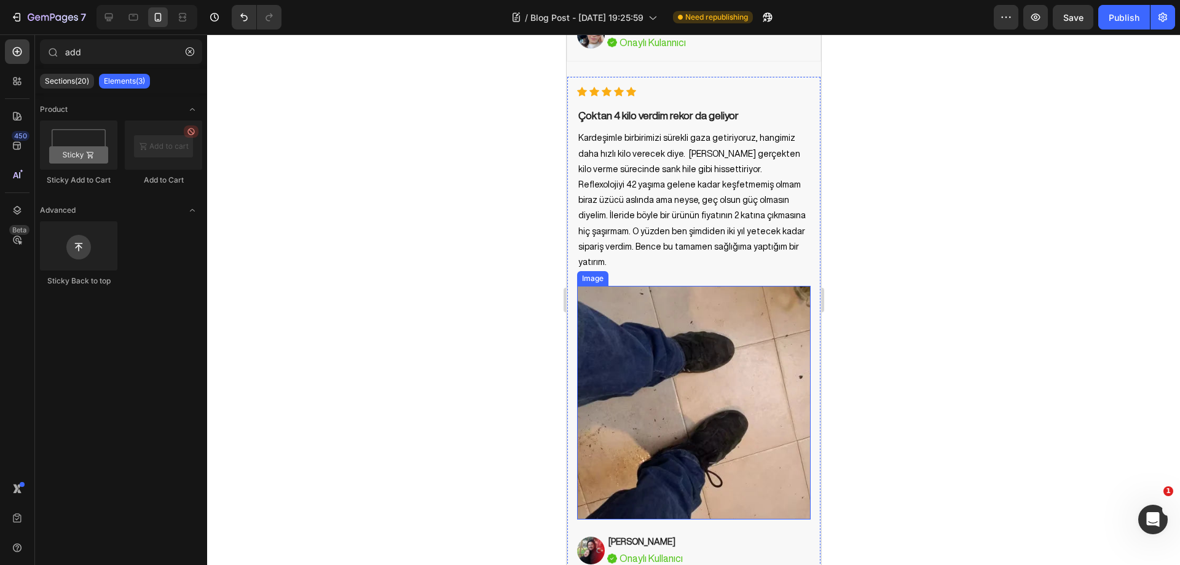
click at [707, 312] on img at bounding box center [693, 403] width 234 height 234
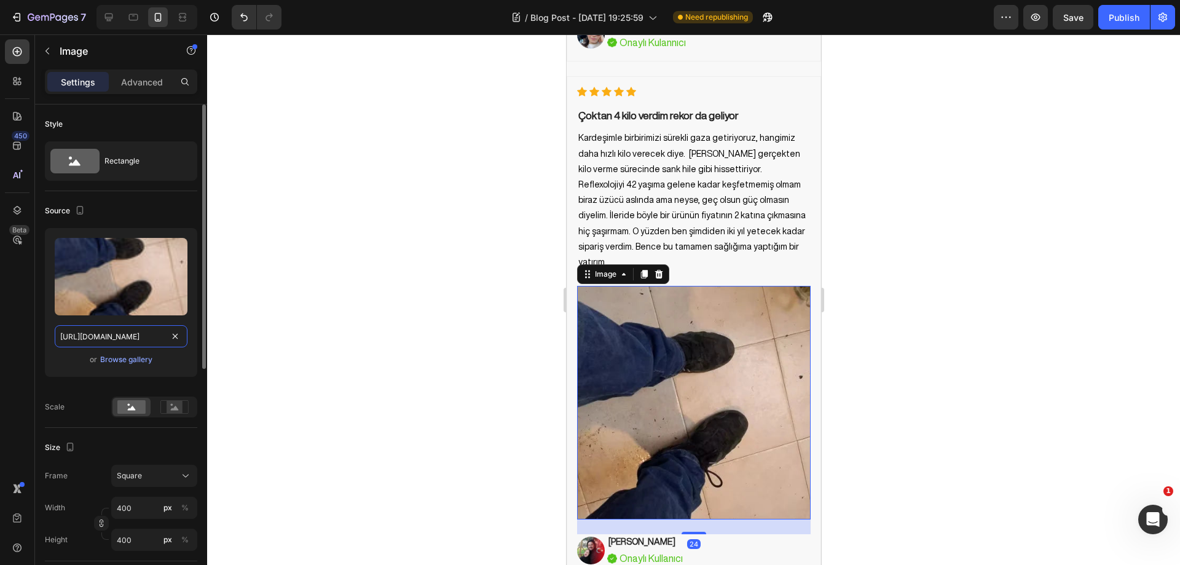
click at [140, 335] on input "[URL][DOMAIN_NAME]" at bounding box center [121, 336] width 133 height 22
paste input "49f43e47-2942-4bf4-a2d6-be4ec372f6f2.jpg"
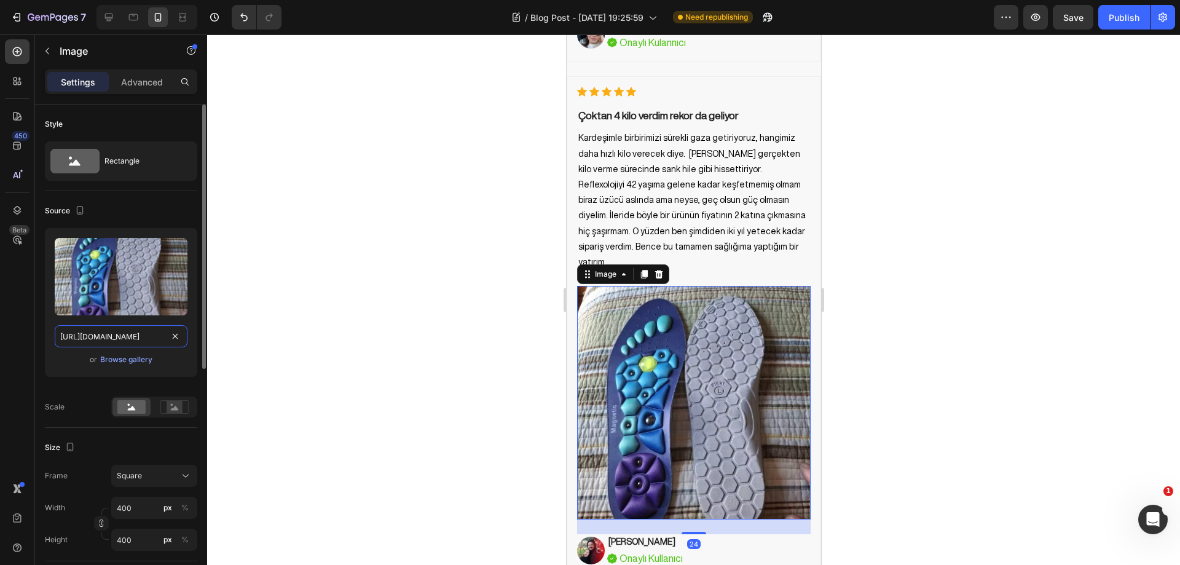
scroll to position [0, 375]
type input "[URL][DOMAIN_NAME]"
click at [967, 294] on div at bounding box center [693, 299] width 973 height 530
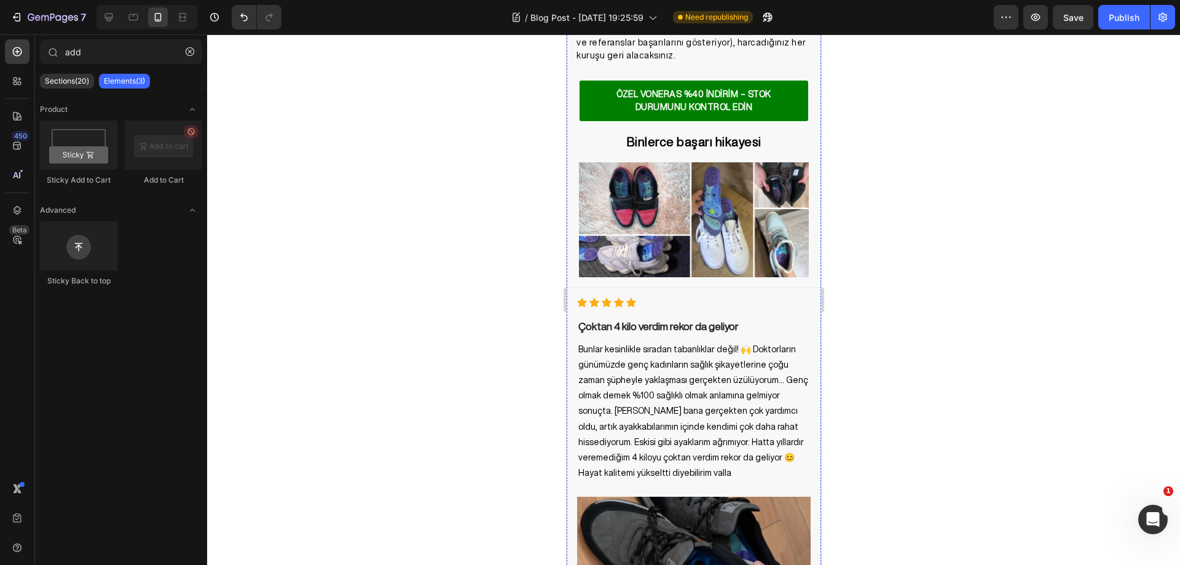
scroll to position [3745, 0]
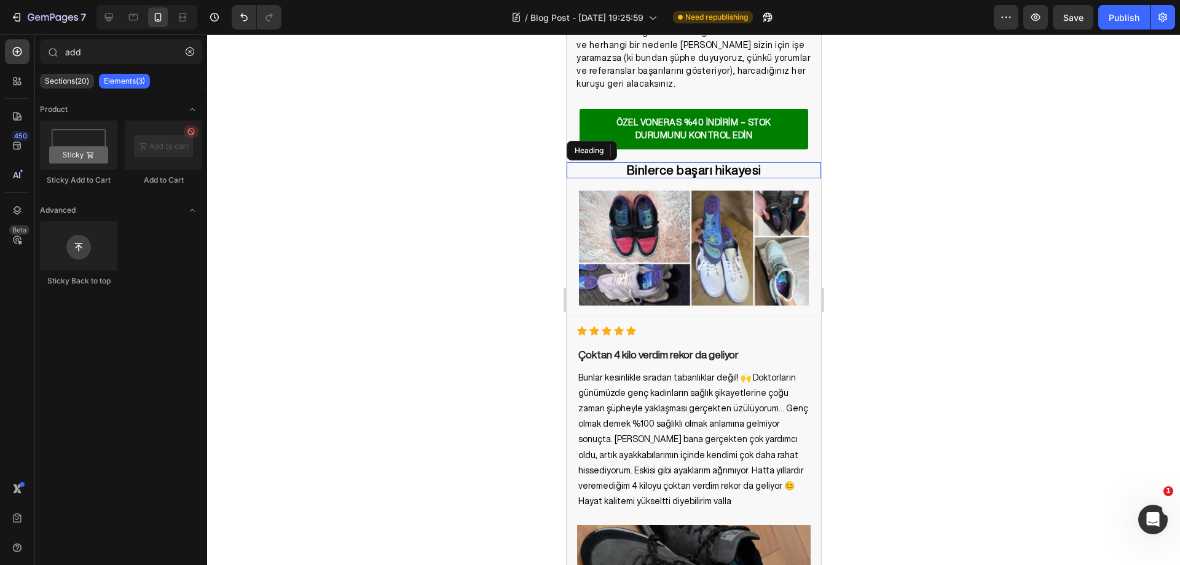
click at [681, 162] on h2 "Binlerce başarı hikayesi" at bounding box center [693, 170] width 254 height 16
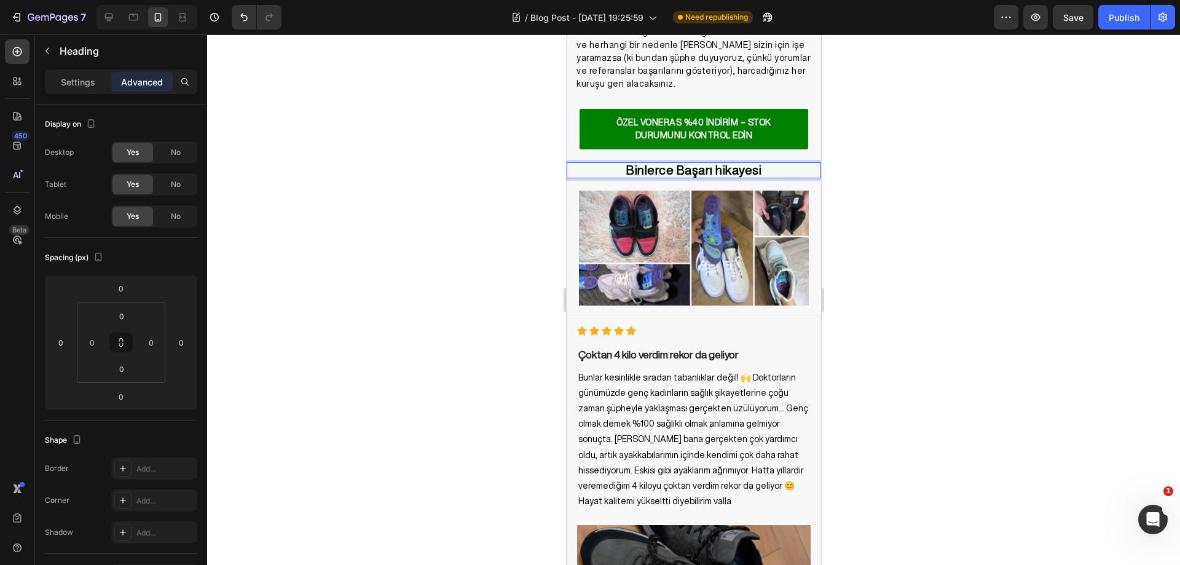
click at [715, 162] on p "Binlerce Başarı hikayesi" at bounding box center [693, 170] width 235 height 16
click at [772, 162] on p "Binlerce Başarı Hikayesi" at bounding box center [693, 170] width 235 height 16
click at [933, 165] on div at bounding box center [693, 299] width 973 height 530
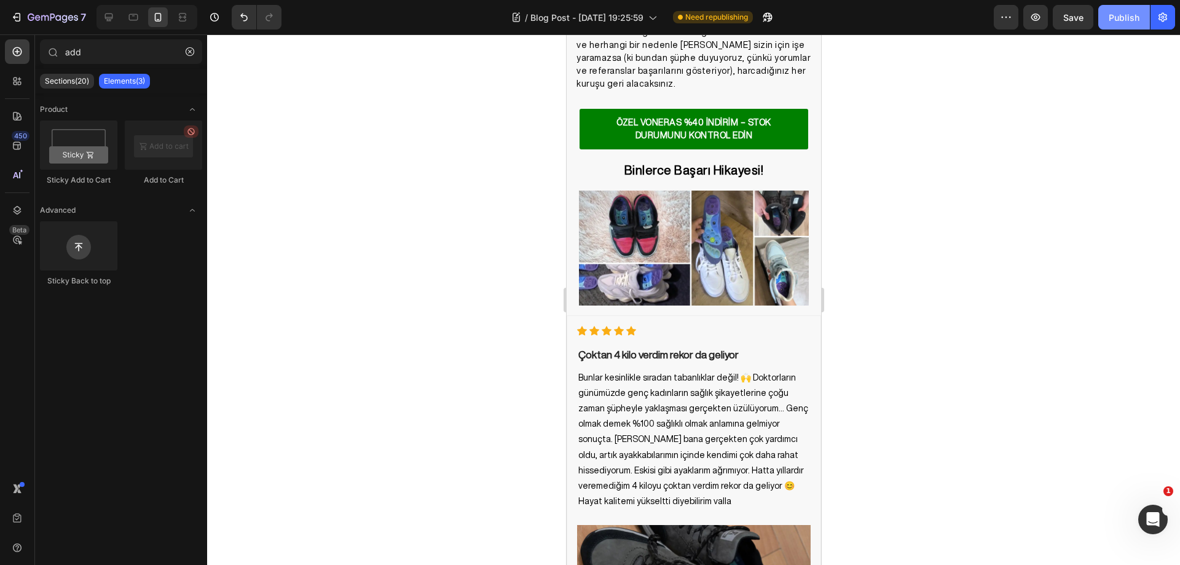
click at [1113, 22] on div "Publish" at bounding box center [1124, 17] width 31 height 13
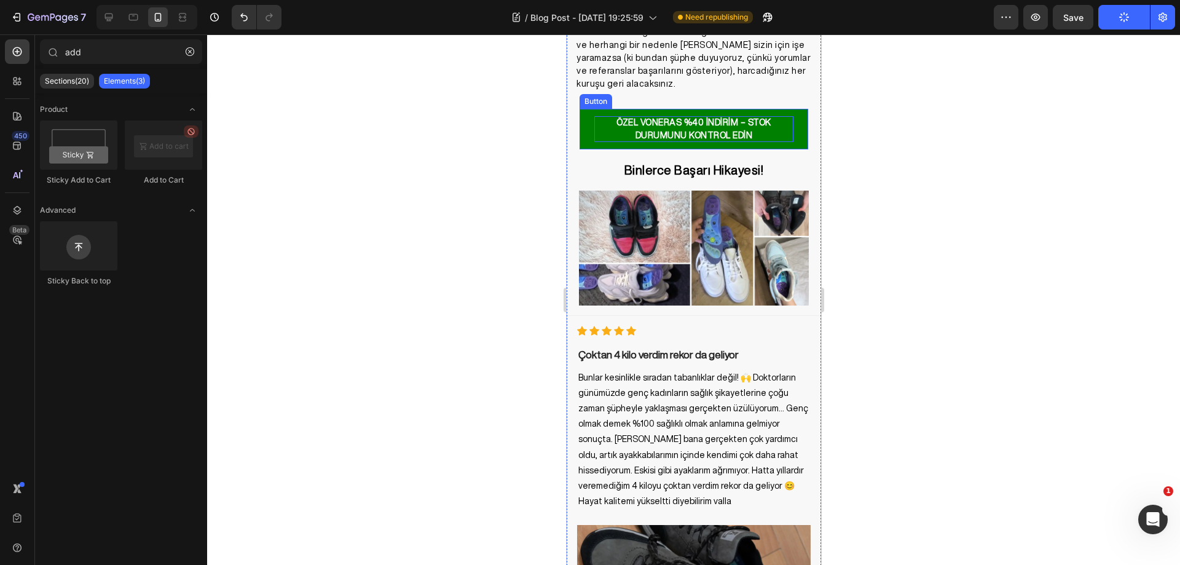
click at [706, 116] on p "ÖZEL VONERAS %40 İNDİRİM – STOK DURUMUNU KONTROL EDİN" at bounding box center [693, 129] width 199 height 26
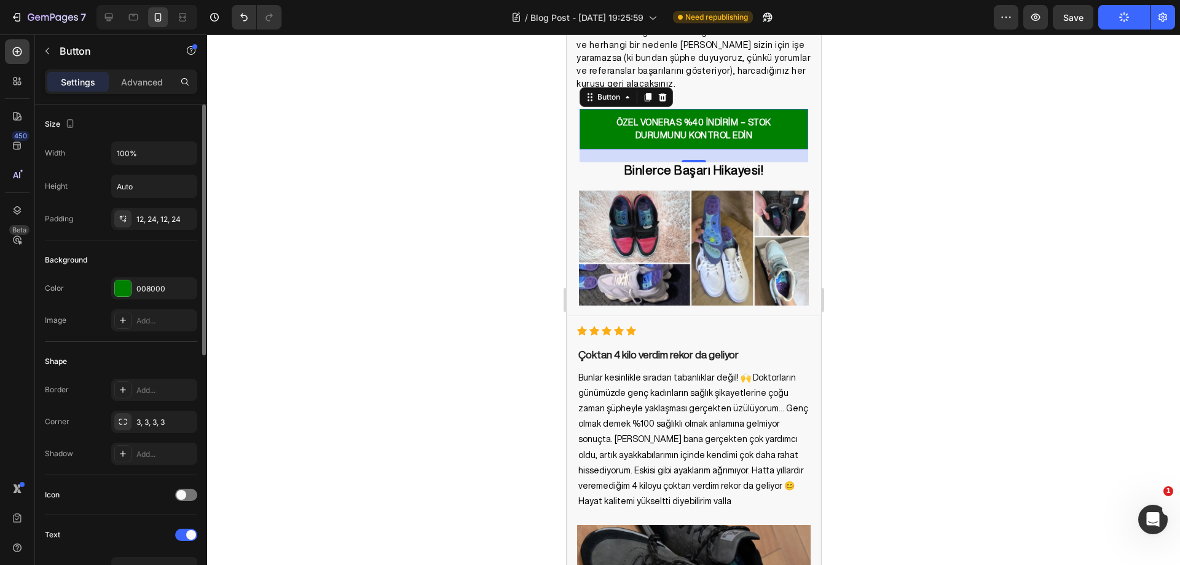
scroll to position [369, 0]
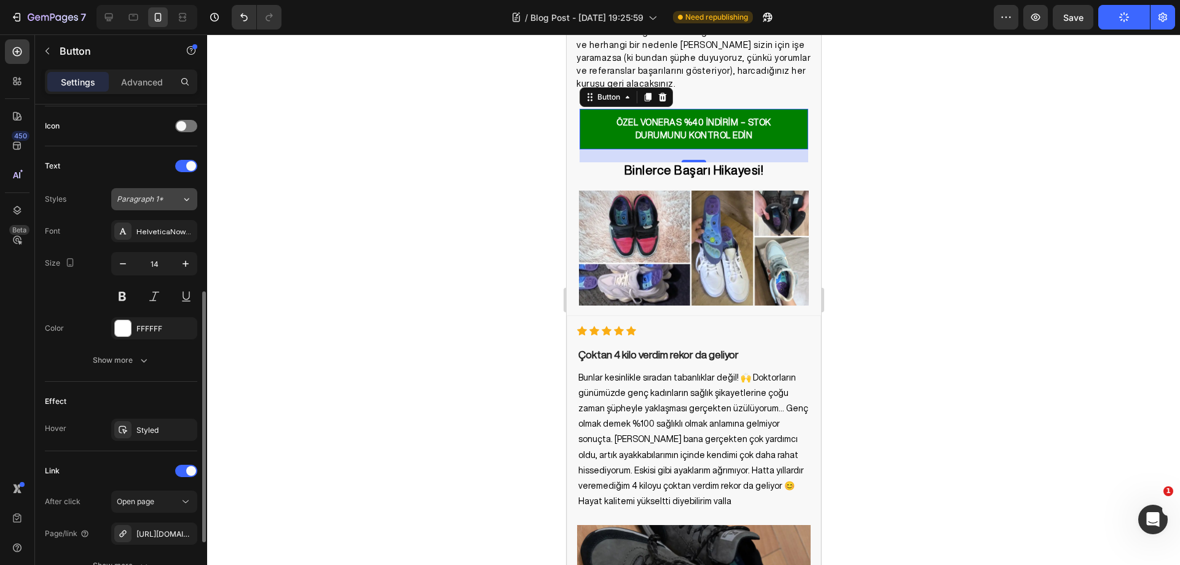
click at [160, 203] on span "Paragraph 1*" at bounding box center [140, 199] width 47 height 11
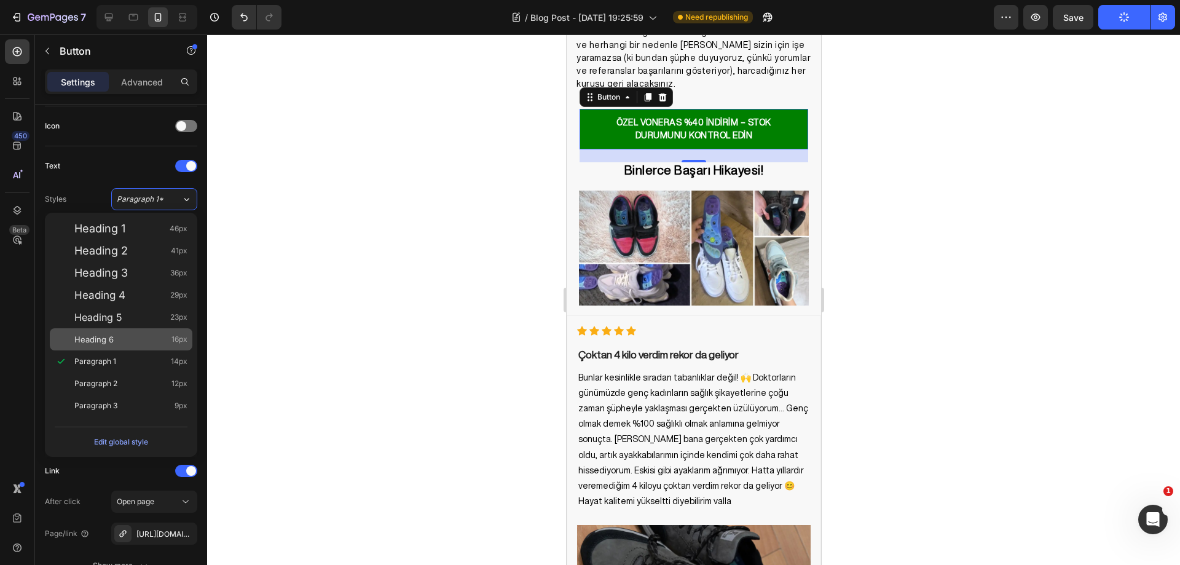
click at [139, 338] on div "Heading 6 16px" at bounding box center [130, 339] width 113 height 12
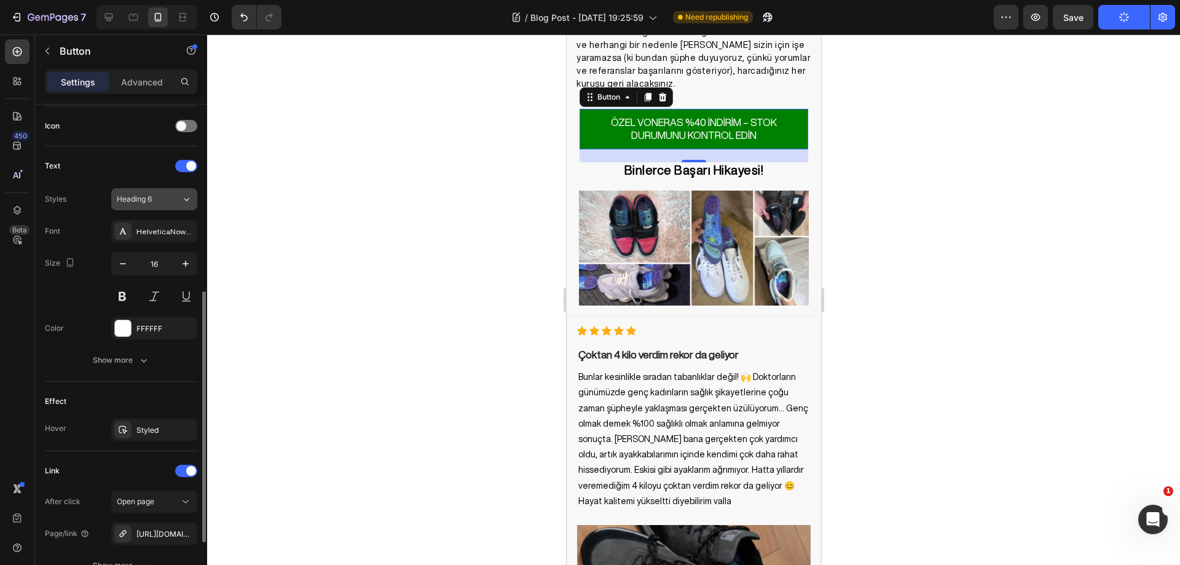
click at [165, 198] on div "Heading 6" at bounding box center [142, 199] width 50 height 11
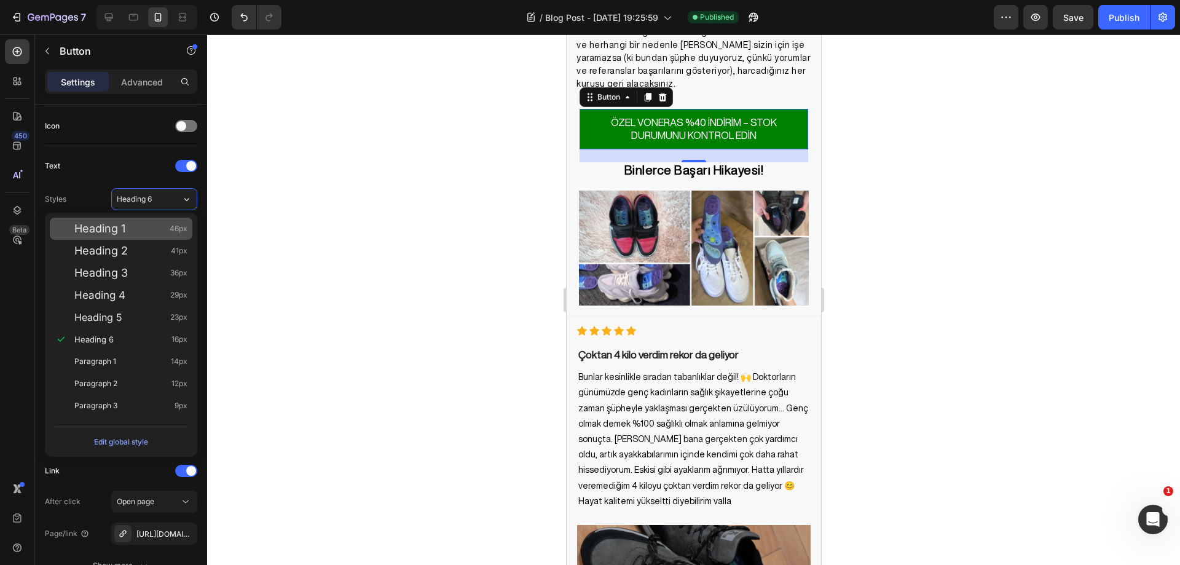
click at [157, 227] on div "Heading 1 46px" at bounding box center [130, 228] width 113 height 12
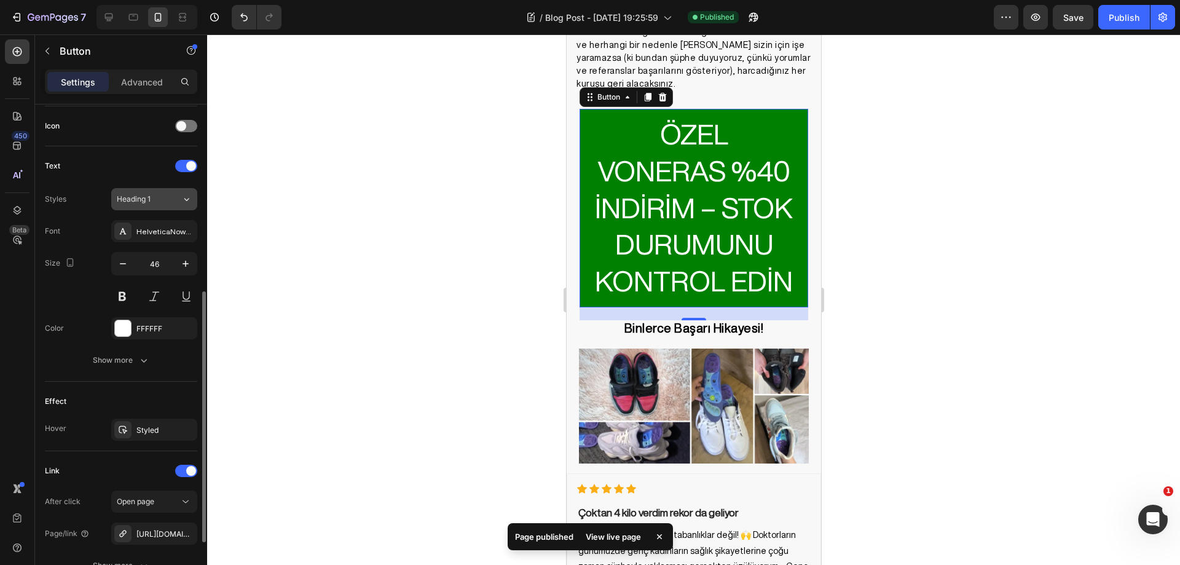
click at [168, 200] on div "Heading 1" at bounding box center [149, 199] width 65 height 11
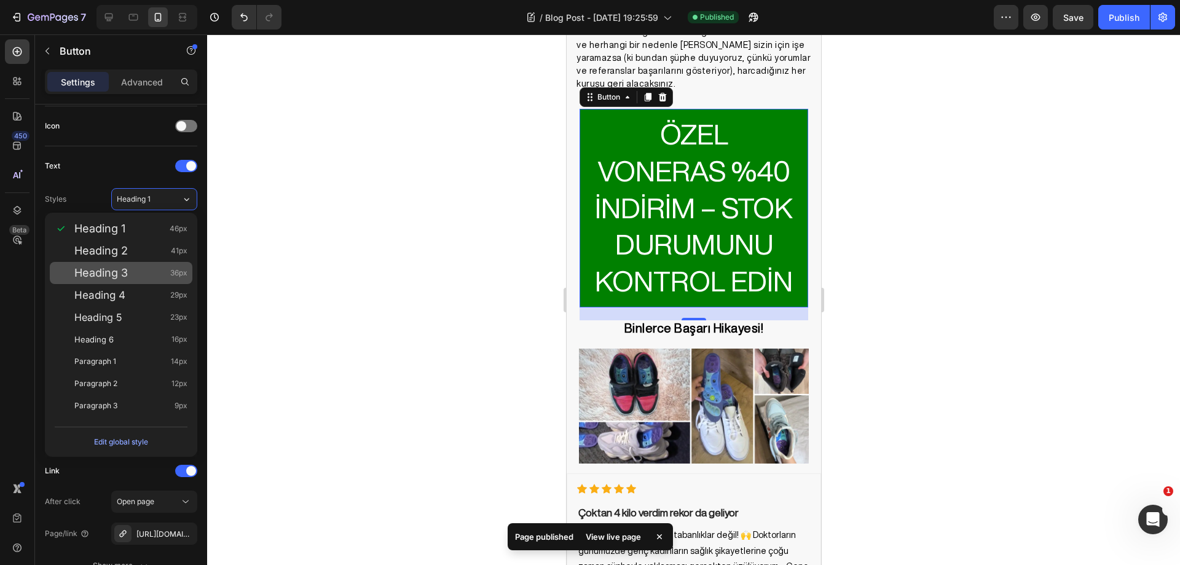
click at [149, 266] on div "Heading 3 36px" at bounding box center [121, 273] width 143 height 22
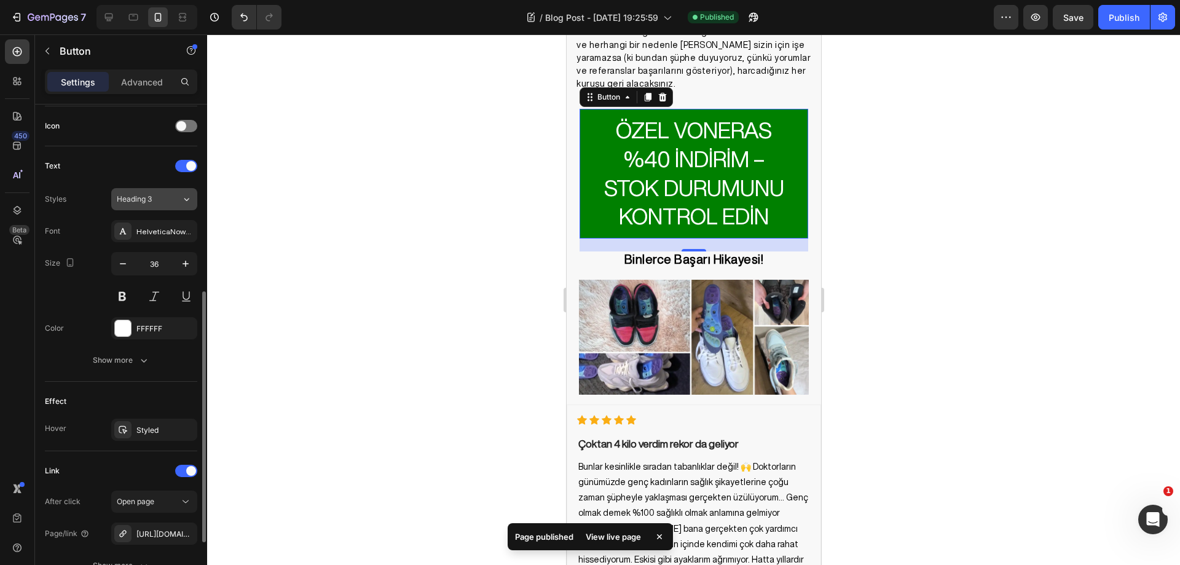
click at [172, 205] on button "Heading 3" at bounding box center [154, 199] width 86 height 22
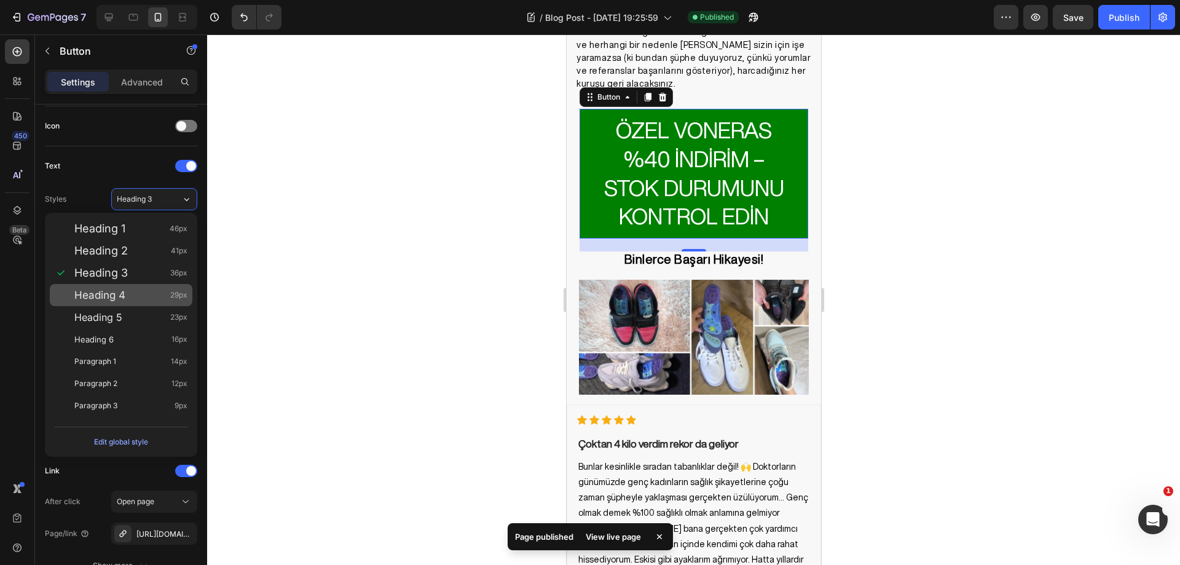
click at [145, 289] on div "Heading 4 29px" at bounding box center [130, 295] width 113 height 12
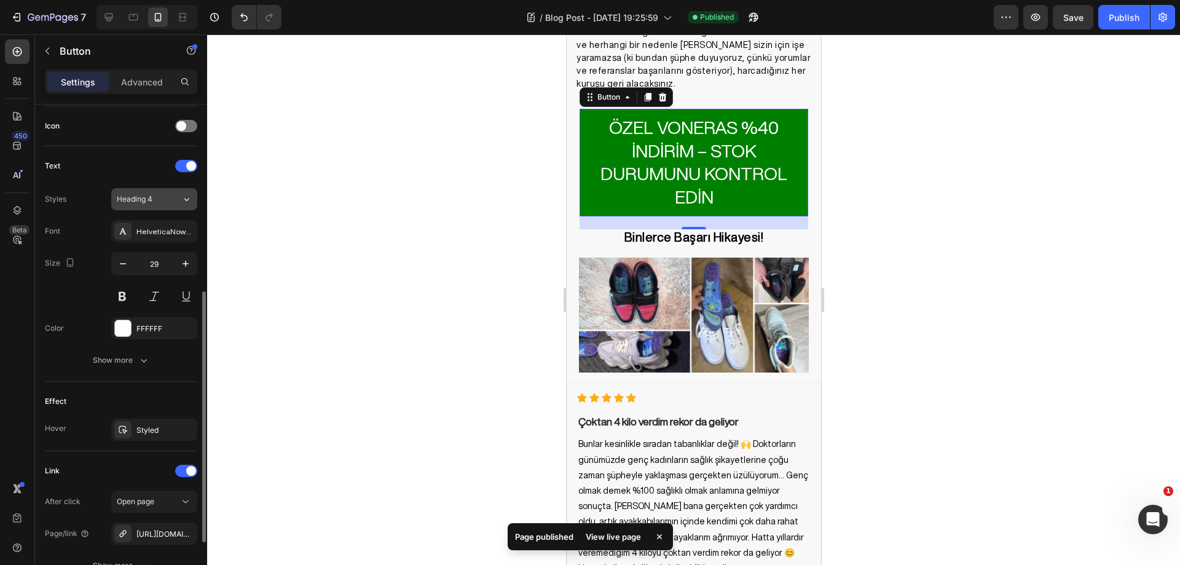
click at [169, 200] on div "Heading 4" at bounding box center [149, 199] width 65 height 11
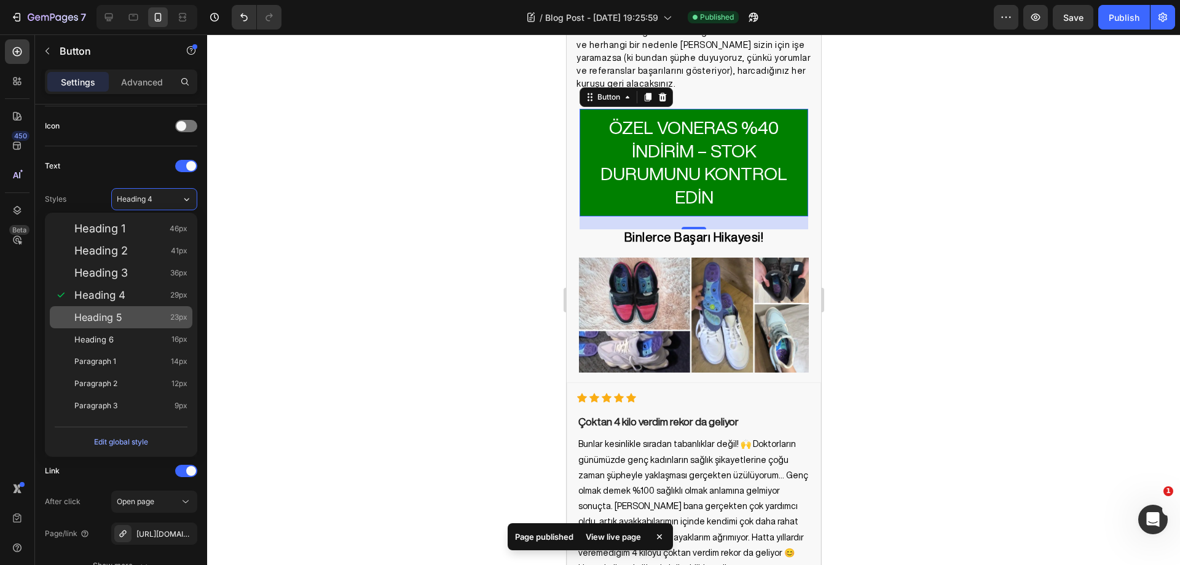
click at [130, 313] on div "Heading 5 23px" at bounding box center [130, 317] width 113 height 12
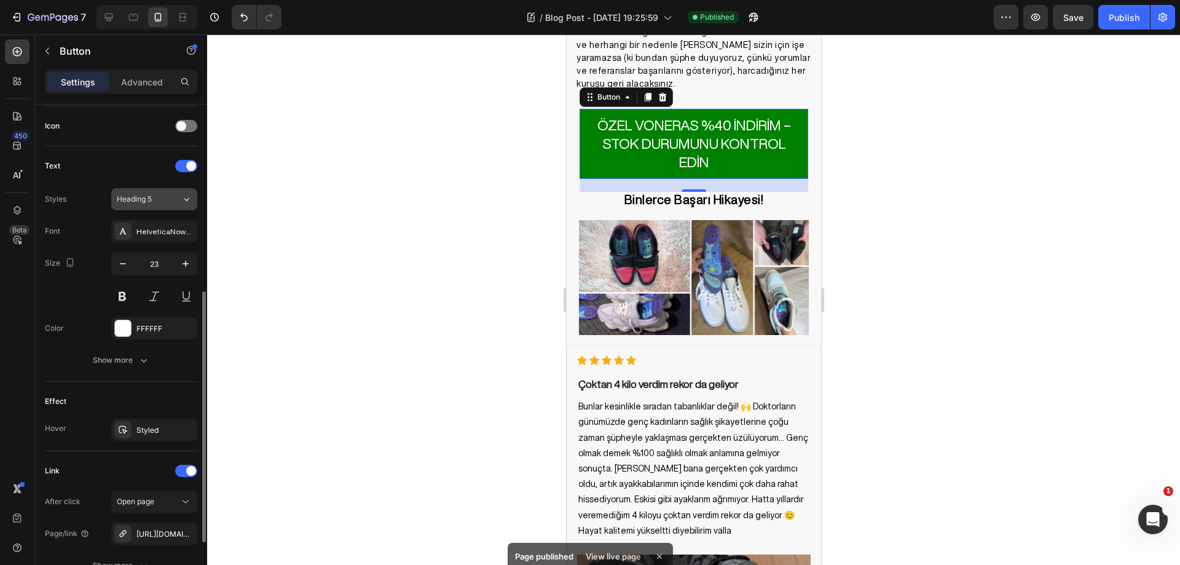
click at [162, 204] on div "Heading 5" at bounding box center [142, 199] width 50 height 11
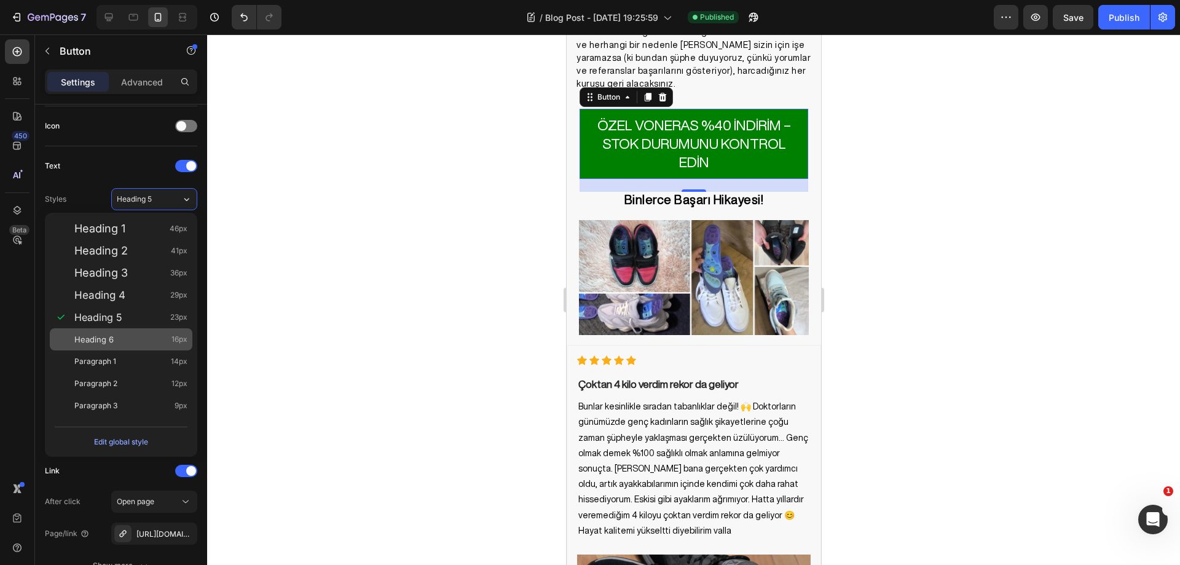
click at [133, 333] on div "Heading 6 16px" at bounding box center [130, 339] width 113 height 12
type input "16"
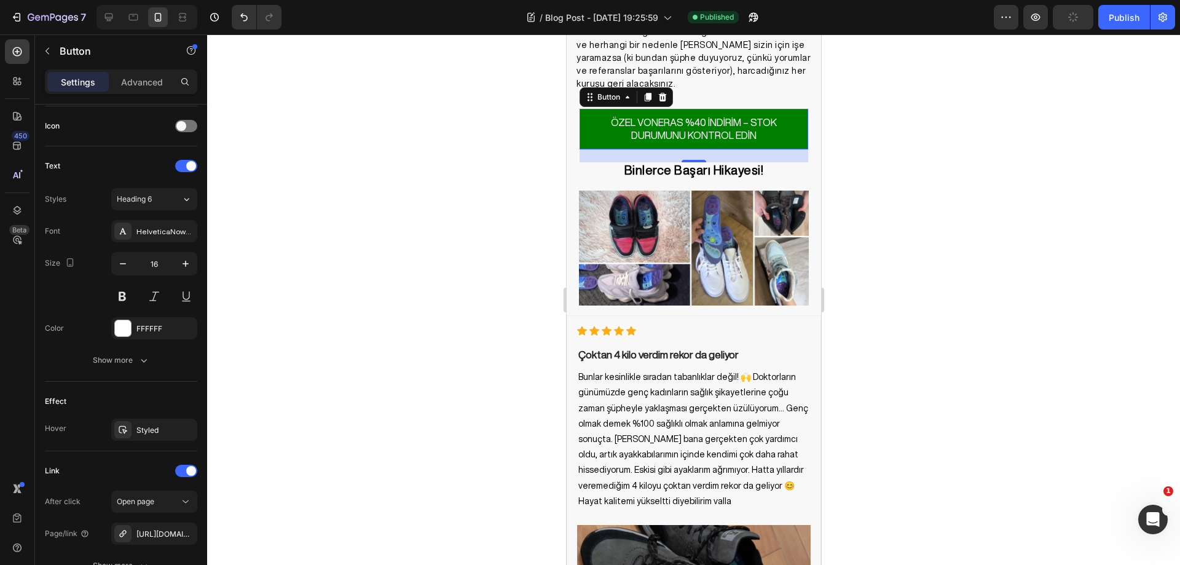
click at [366, 196] on div at bounding box center [693, 299] width 973 height 530
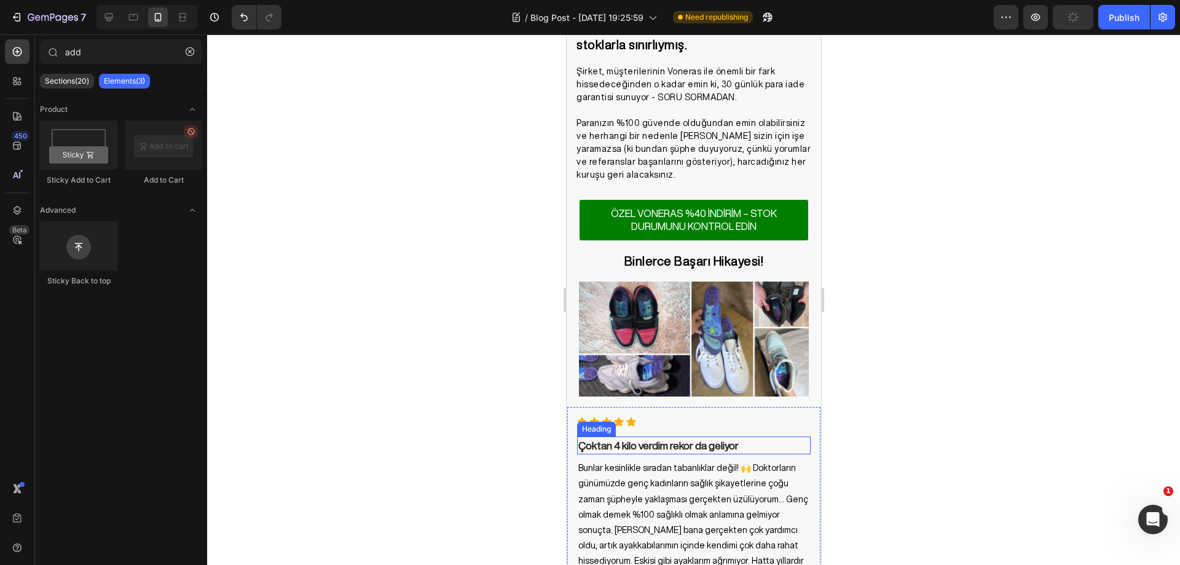
scroll to position [3622, 0]
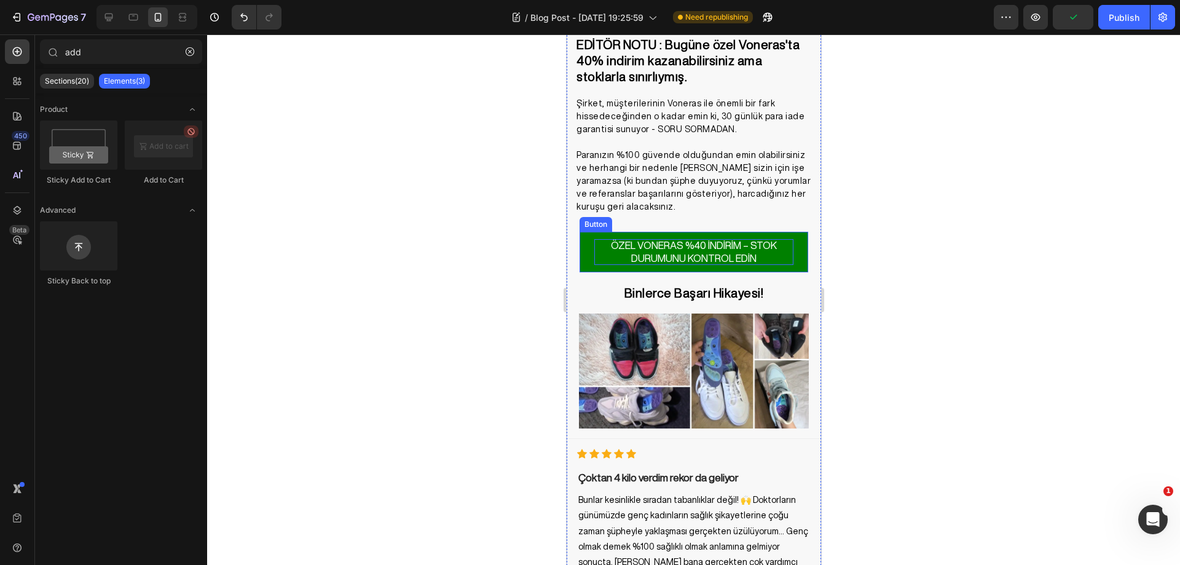
click at [715, 239] on p "ÖZEL VONERAS %40 İNDİRİM – STOK DURUMUNU KONTROL EDİN" at bounding box center [693, 252] width 199 height 26
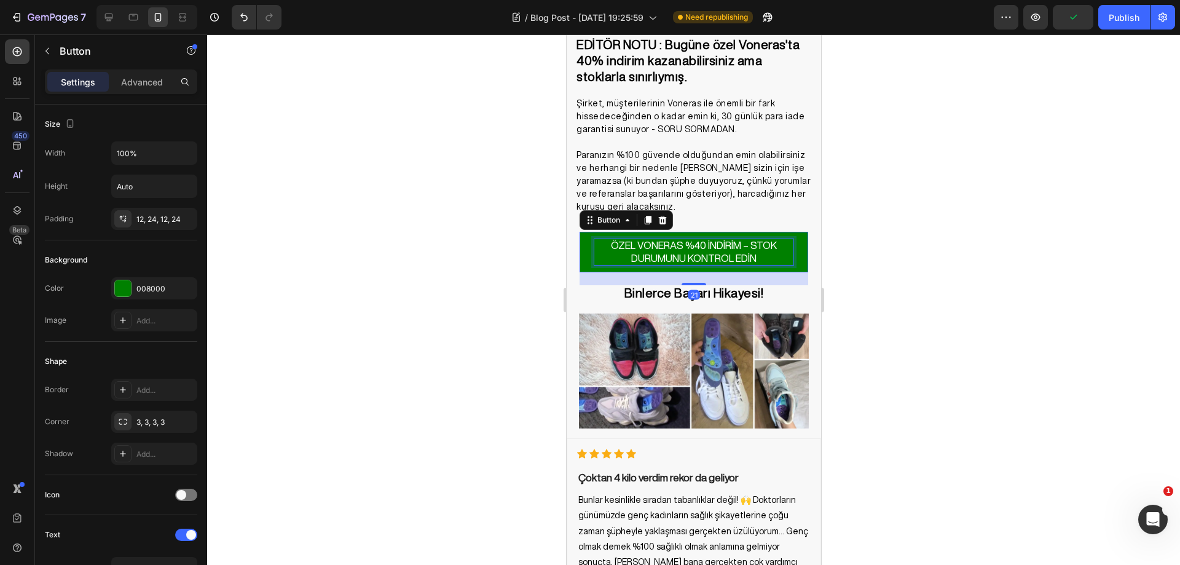
click at [715, 239] on p "ÖZEL VONERAS %40 İNDİRİM – STOK DURUMUNU KONTROL EDİN" at bounding box center [693, 252] width 199 height 26
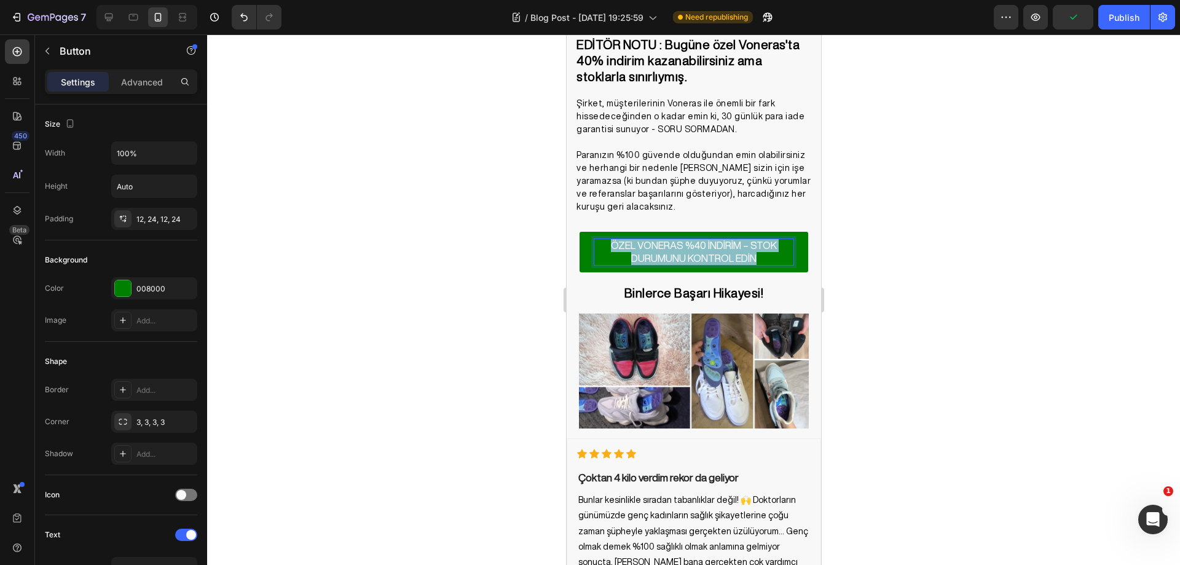
click at [715, 239] on p "ÖZEL VONERAS %40 İNDİRİM – STOK DURUMUNU KONTROL EDİN" at bounding box center [693, 252] width 199 height 26
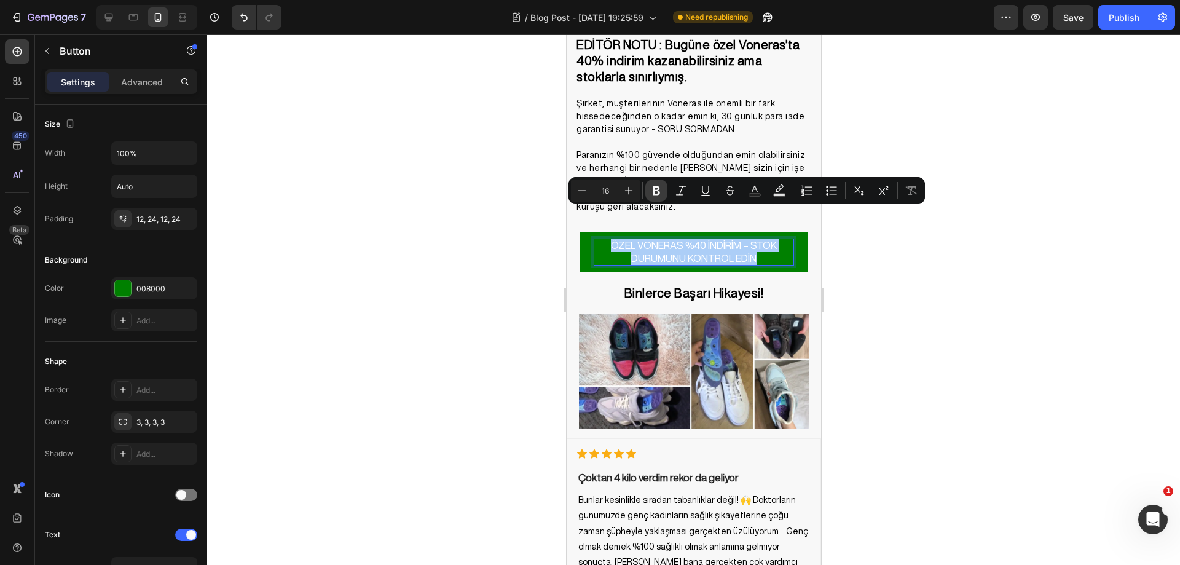
click at [650, 190] on icon "Editor contextual toolbar" at bounding box center [656, 190] width 12 height 12
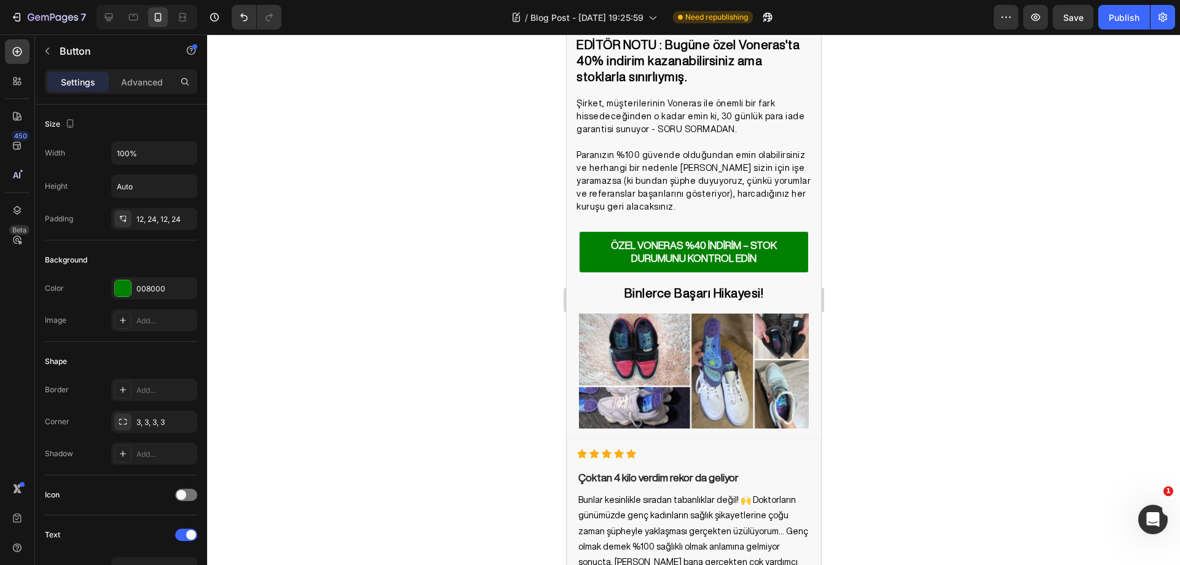
click at [463, 234] on div at bounding box center [693, 299] width 973 height 530
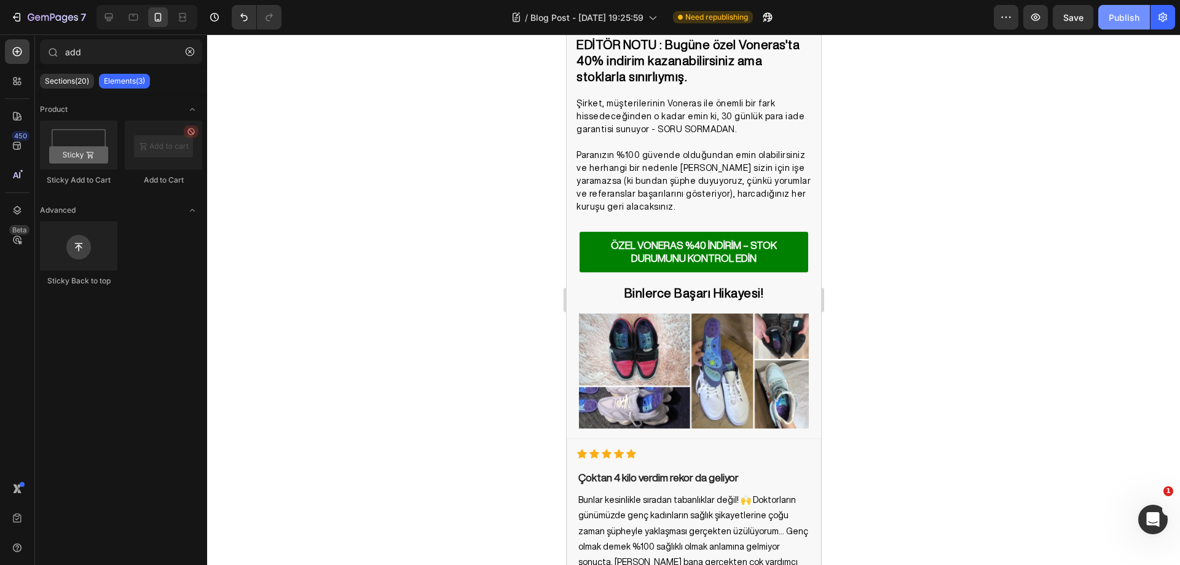
click at [1124, 16] on div "Publish" at bounding box center [1124, 17] width 31 height 13
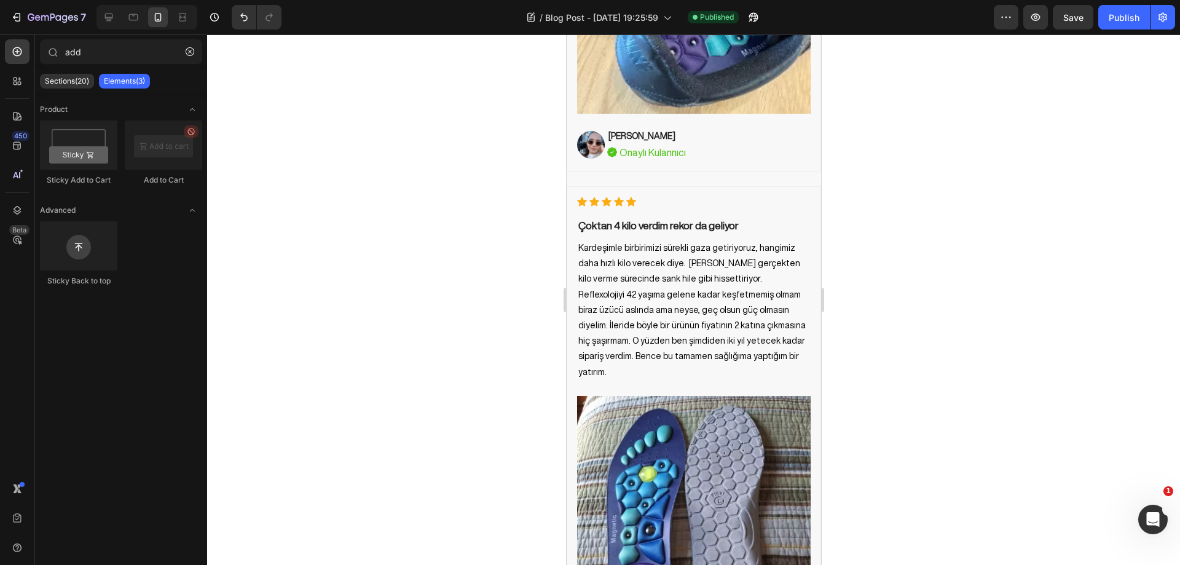
drag, startPoint x: 815, startPoint y: 369, endPoint x: 1386, endPoint y: 536, distance: 595.0
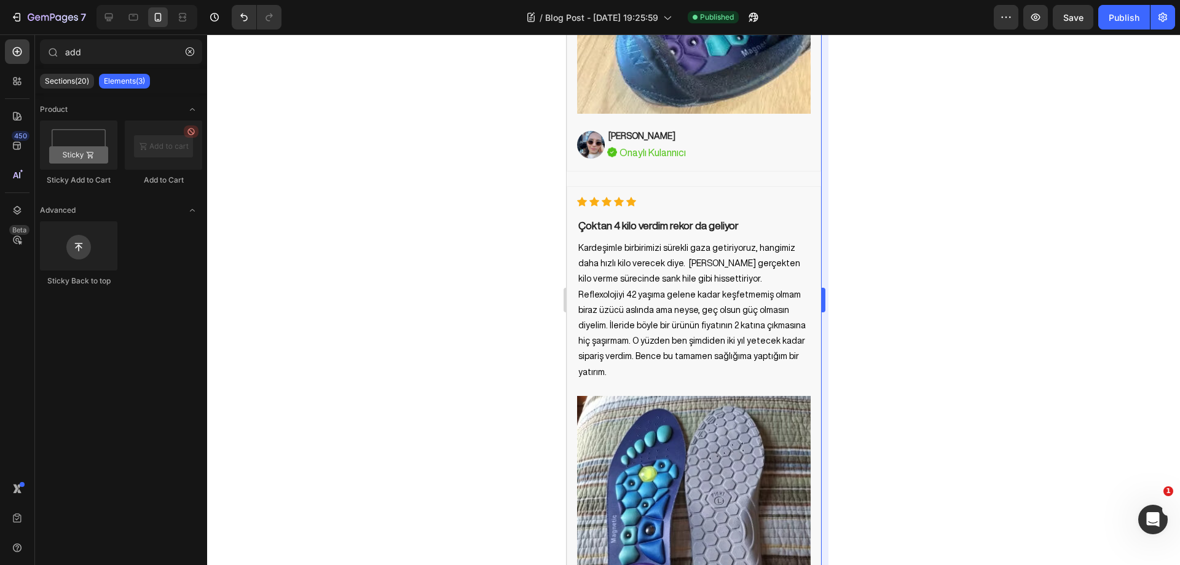
scroll to position [5288, 0]
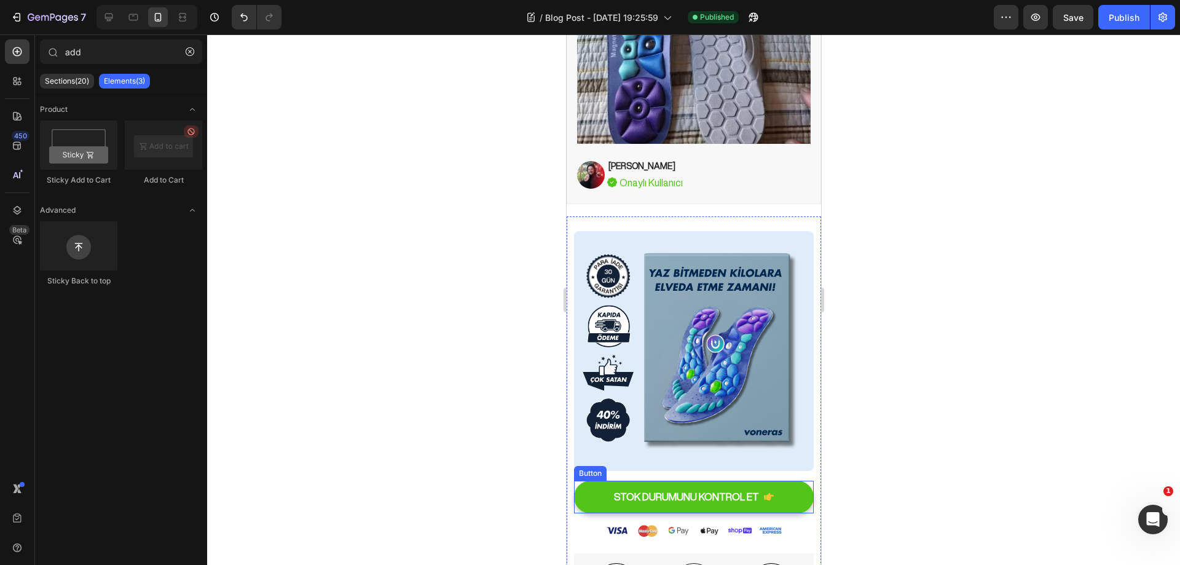
click at [788, 481] on button "STOK DURUMUNU KONTROL ET" at bounding box center [693, 497] width 240 height 33
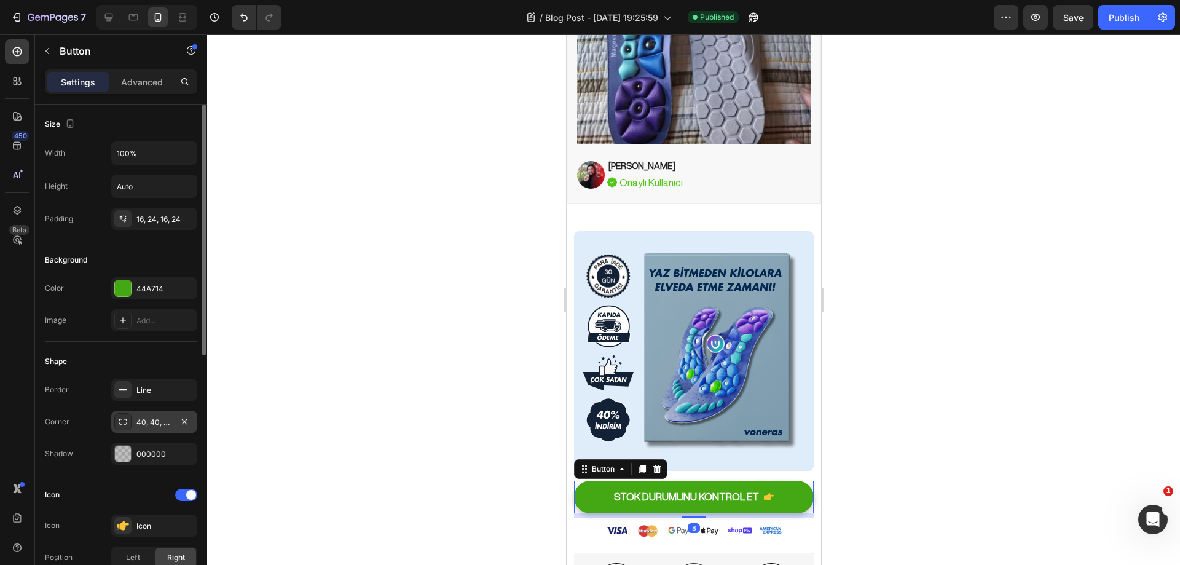
scroll to position [123, 0]
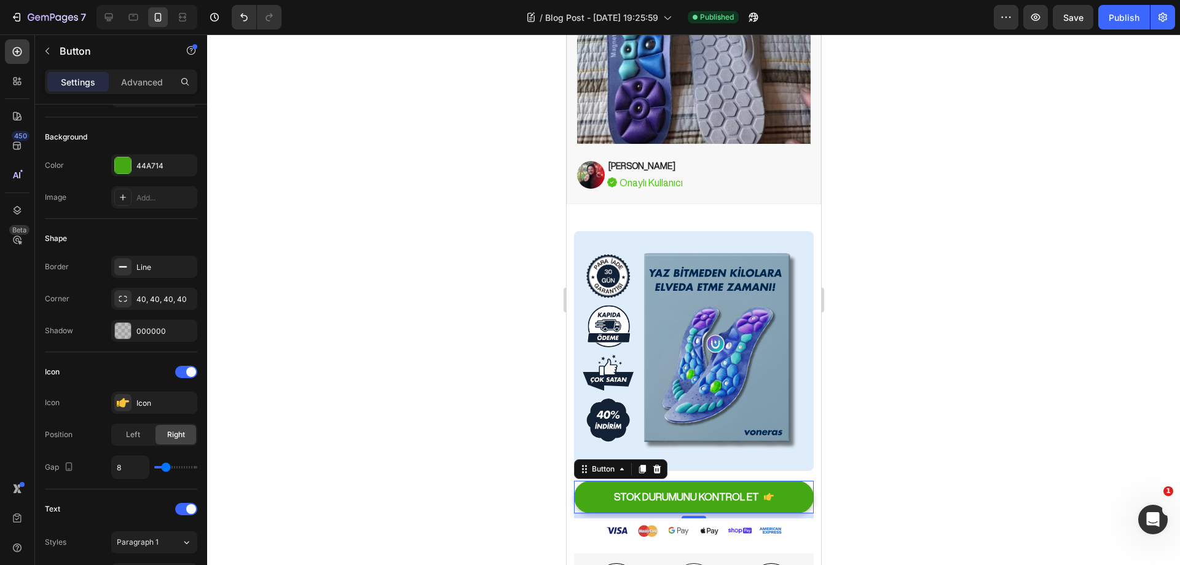
click at [963, 386] on div at bounding box center [693, 299] width 973 height 530
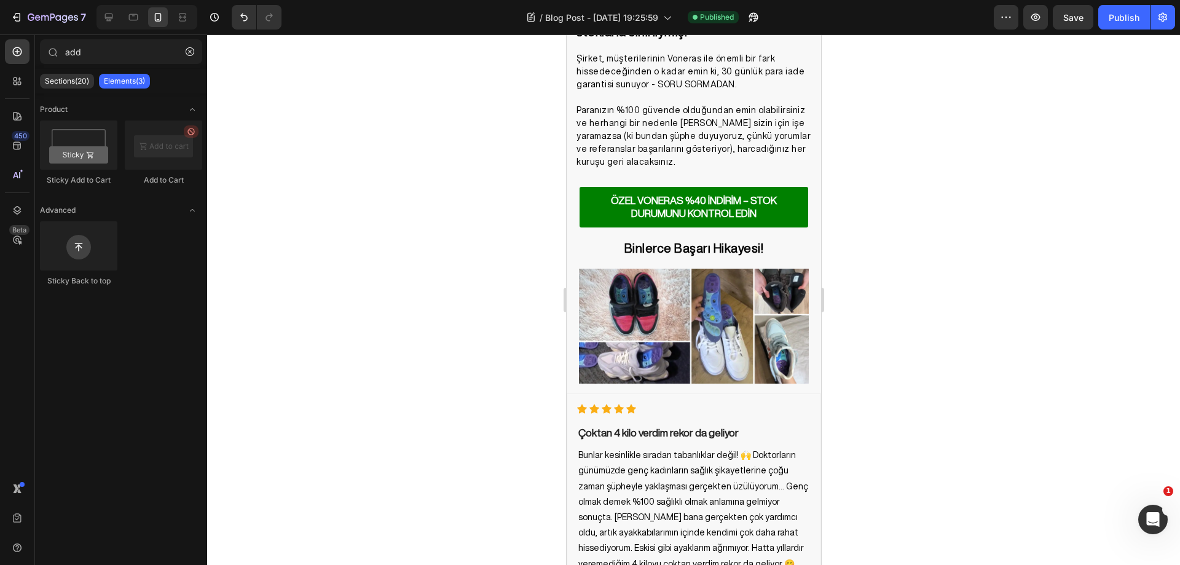
scroll to position [3443, 0]
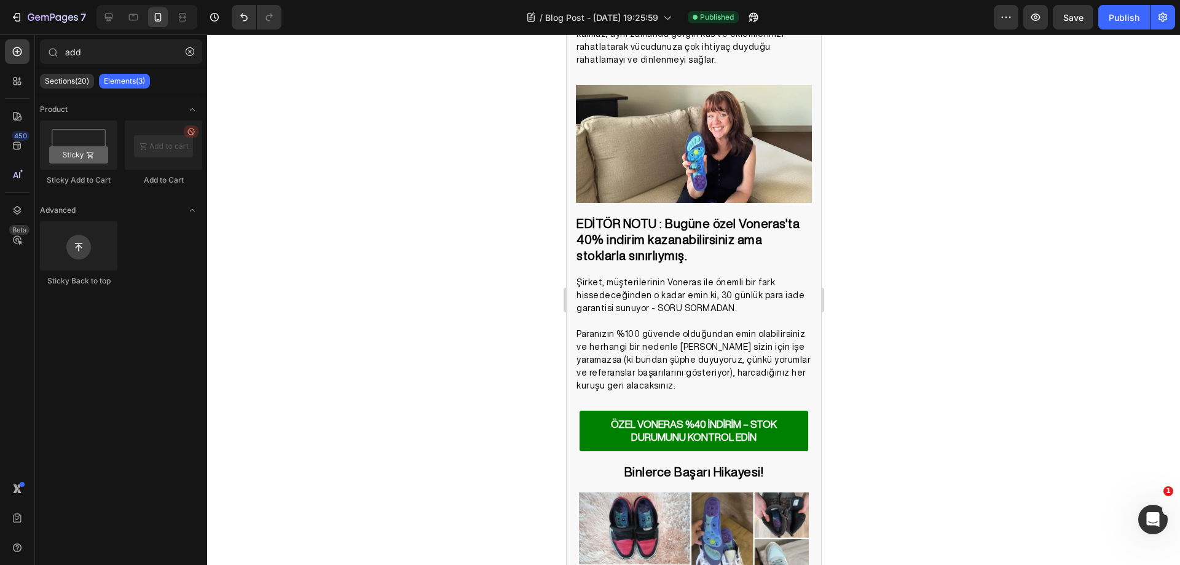
drag, startPoint x: 817, startPoint y: 493, endPoint x: 1392, endPoint y: 375, distance: 587.6
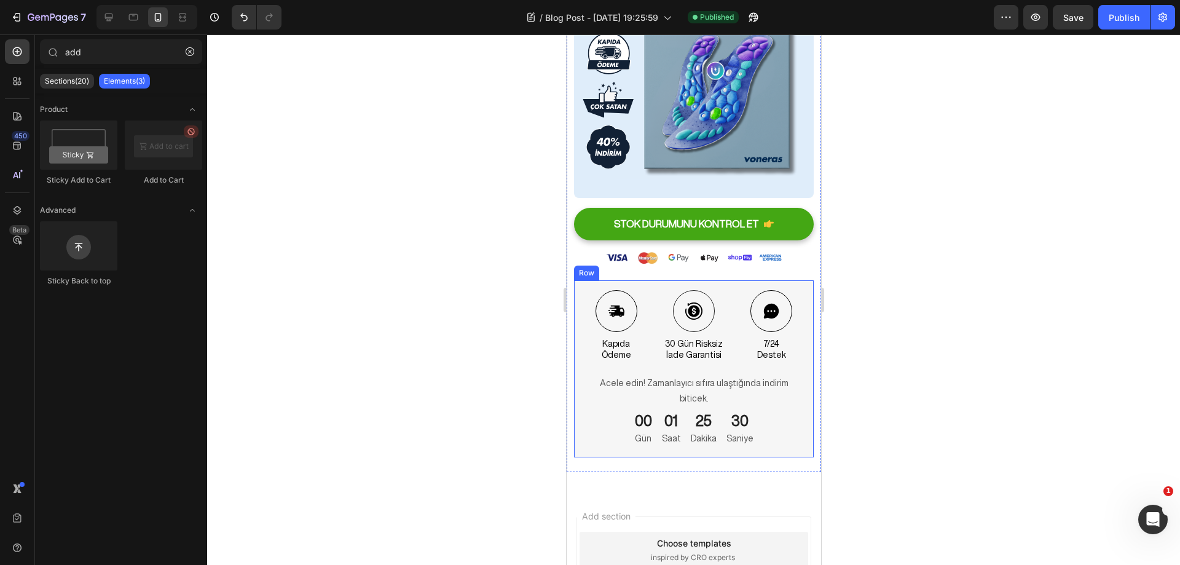
scroll to position [5424, 0]
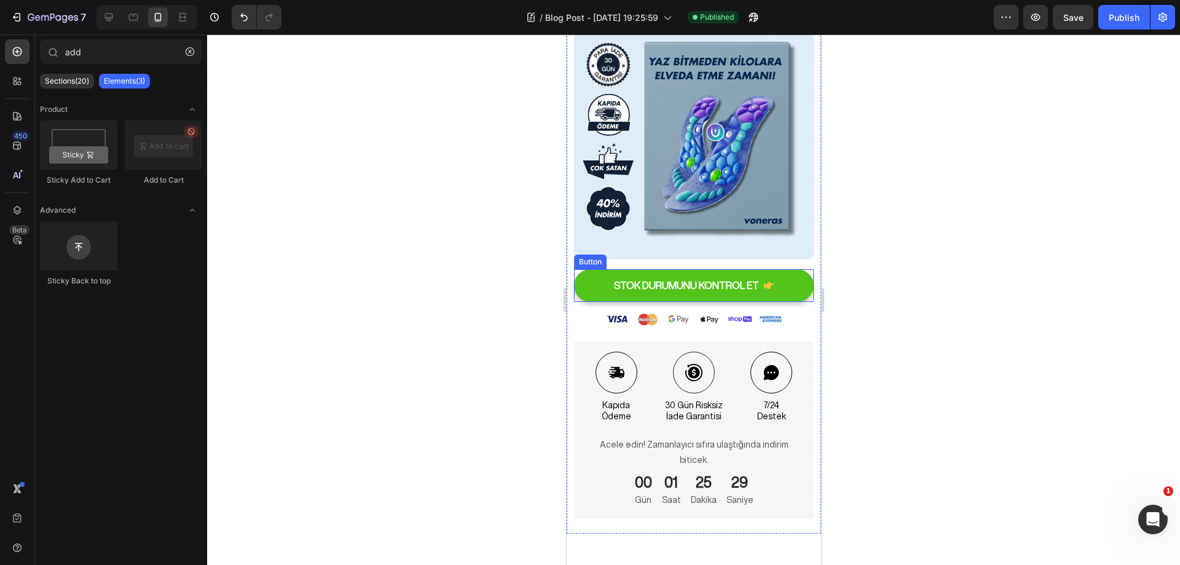
click at [789, 277] on button "STOK DURUMUNU KONTROL ET" at bounding box center [693, 285] width 240 height 33
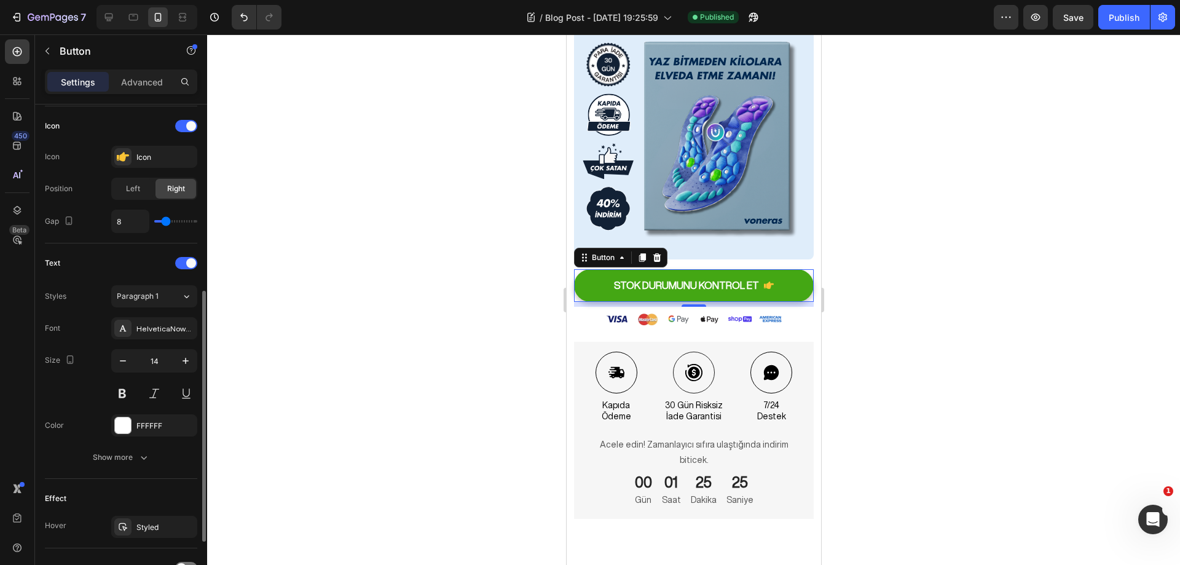
scroll to position [483, 0]
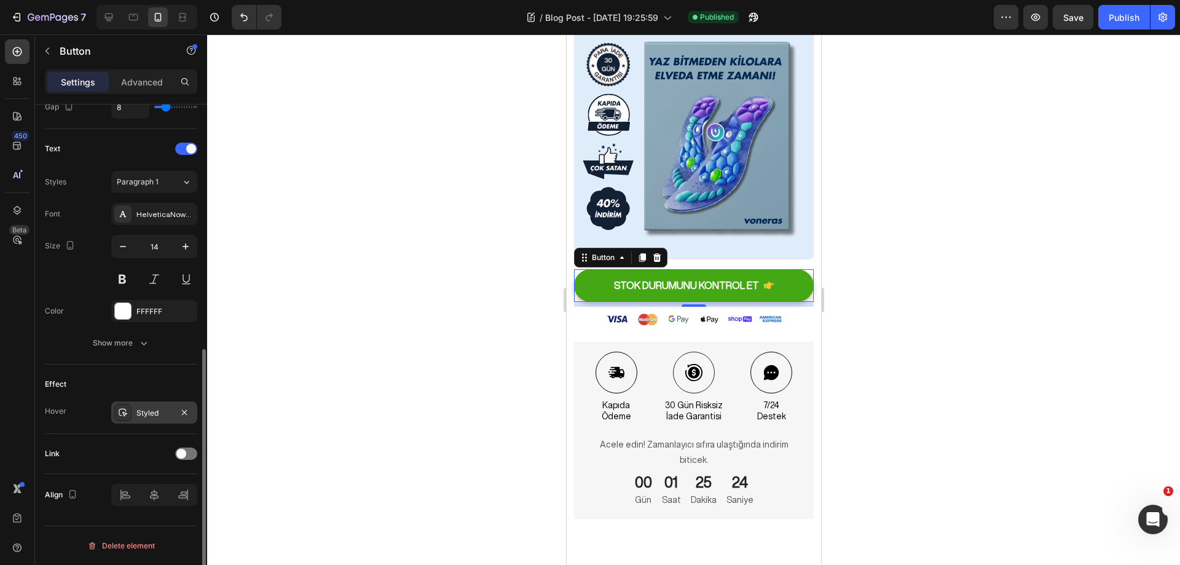
click at [155, 415] on div "Styled" at bounding box center [154, 412] width 36 height 11
click at [152, 379] on div "Effect" at bounding box center [121, 384] width 152 height 20
click at [143, 74] on div "Advanced" at bounding box center [141, 82] width 61 height 20
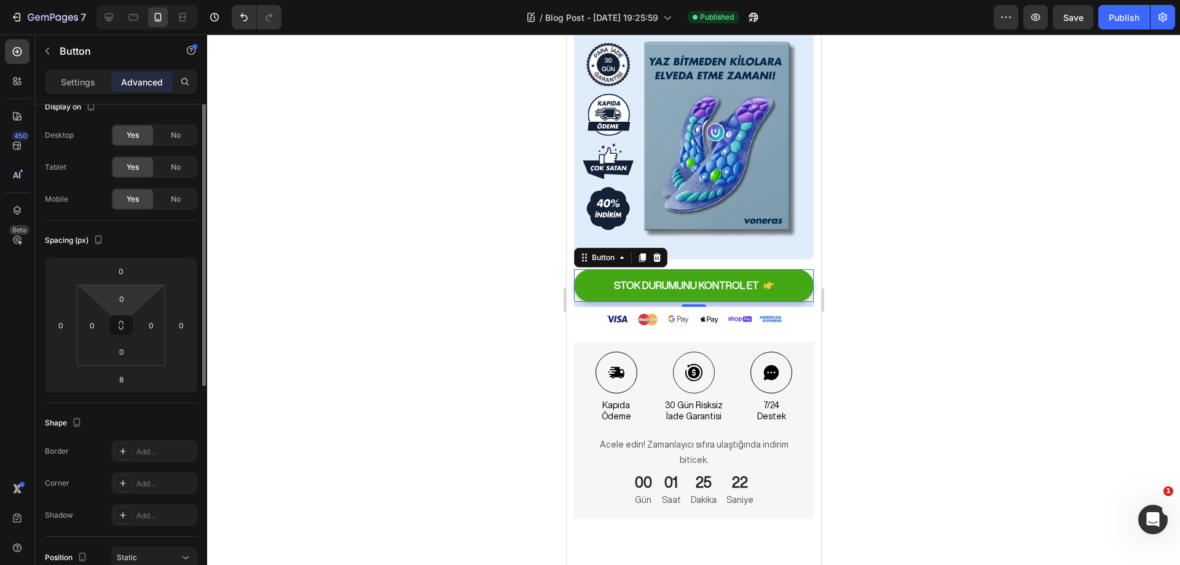
scroll to position [0, 0]
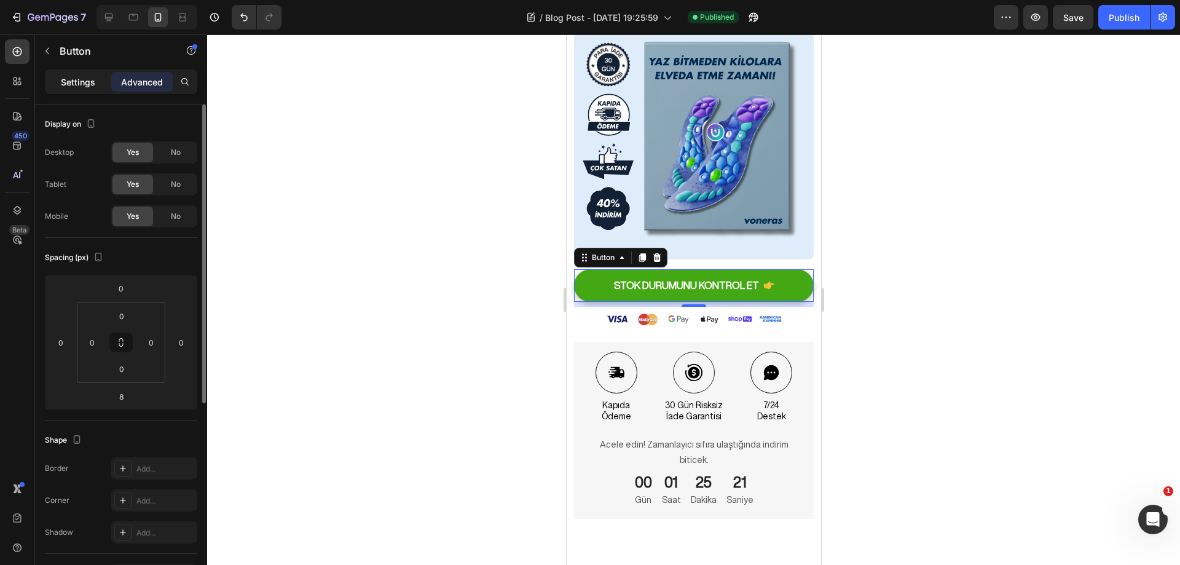
click at [80, 80] on p "Settings" at bounding box center [78, 82] width 34 height 13
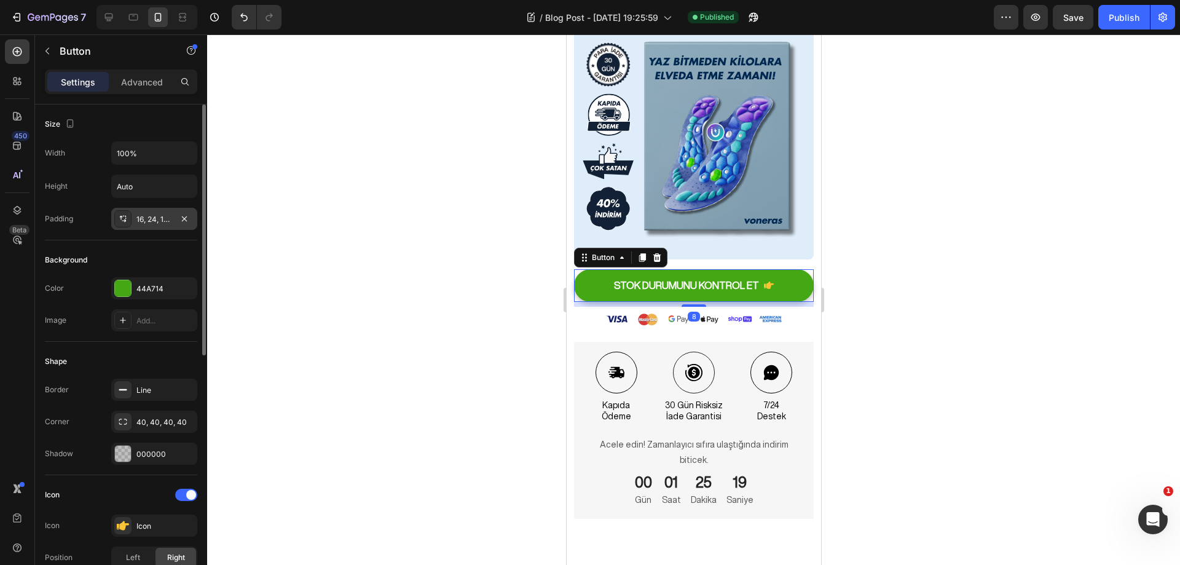
click at [152, 214] on div "16, 24, 16, 24" at bounding box center [154, 219] width 36 height 11
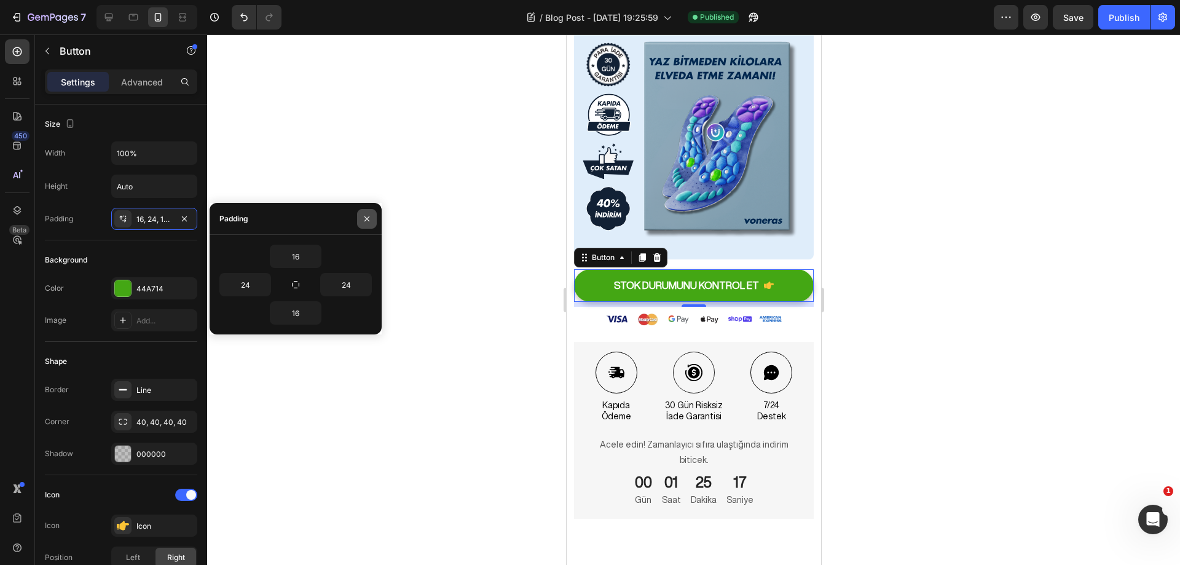
click at [361, 214] on button "button" at bounding box center [367, 219] width 20 height 20
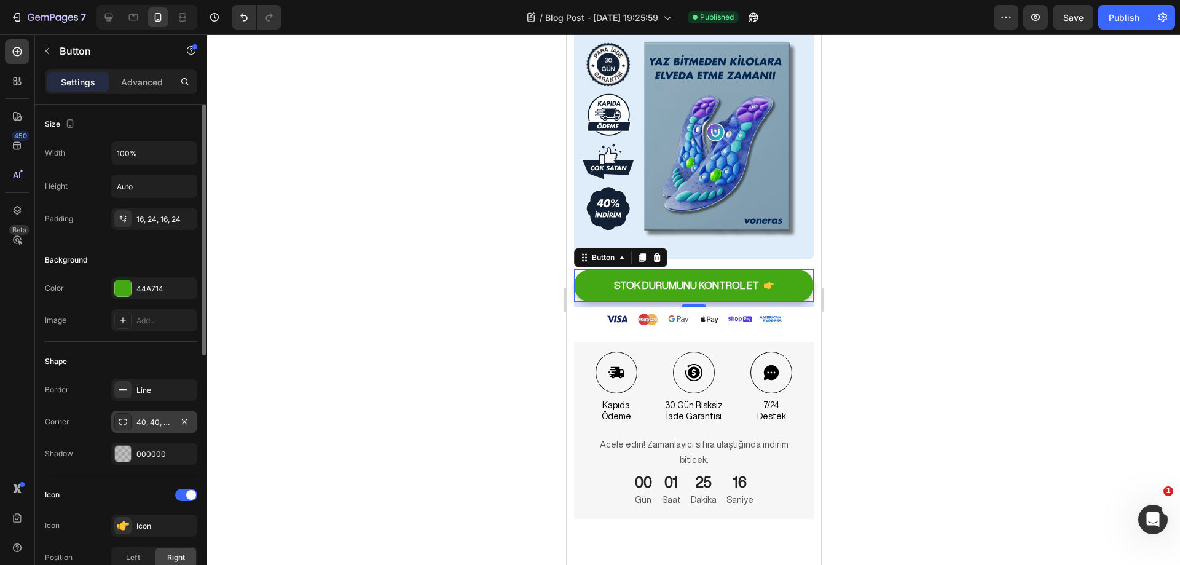
click at [151, 417] on div "40, 40, 40, 40" at bounding box center [154, 422] width 36 height 11
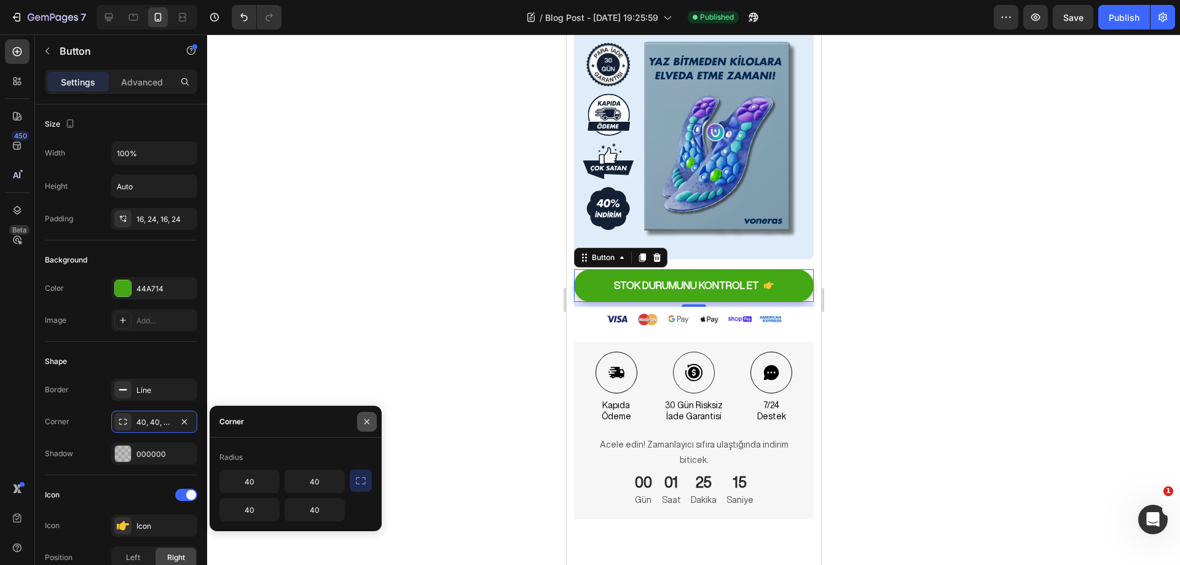
click at [363, 423] on icon "button" at bounding box center [367, 422] width 10 height 10
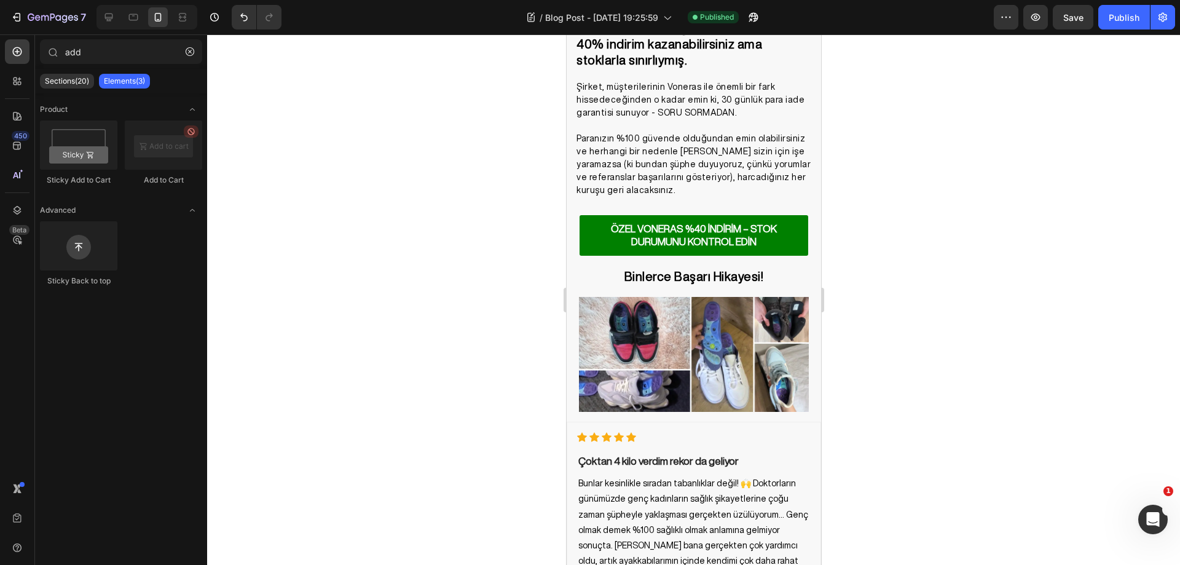
scroll to position [3608, 0]
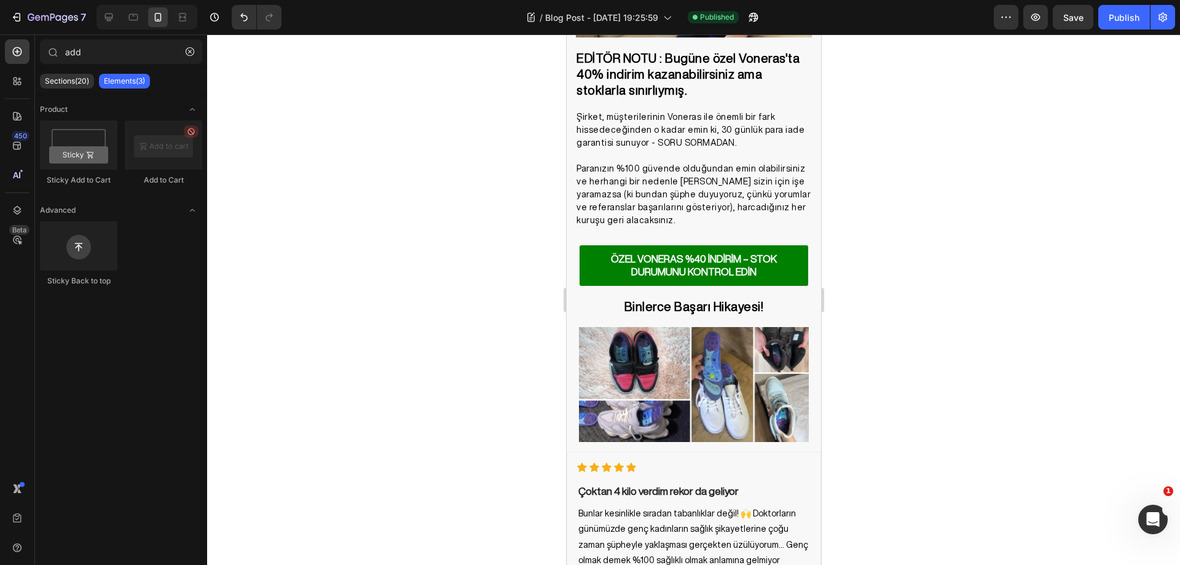
drag, startPoint x: 817, startPoint y: 444, endPoint x: 1386, endPoint y: 379, distance: 572.7
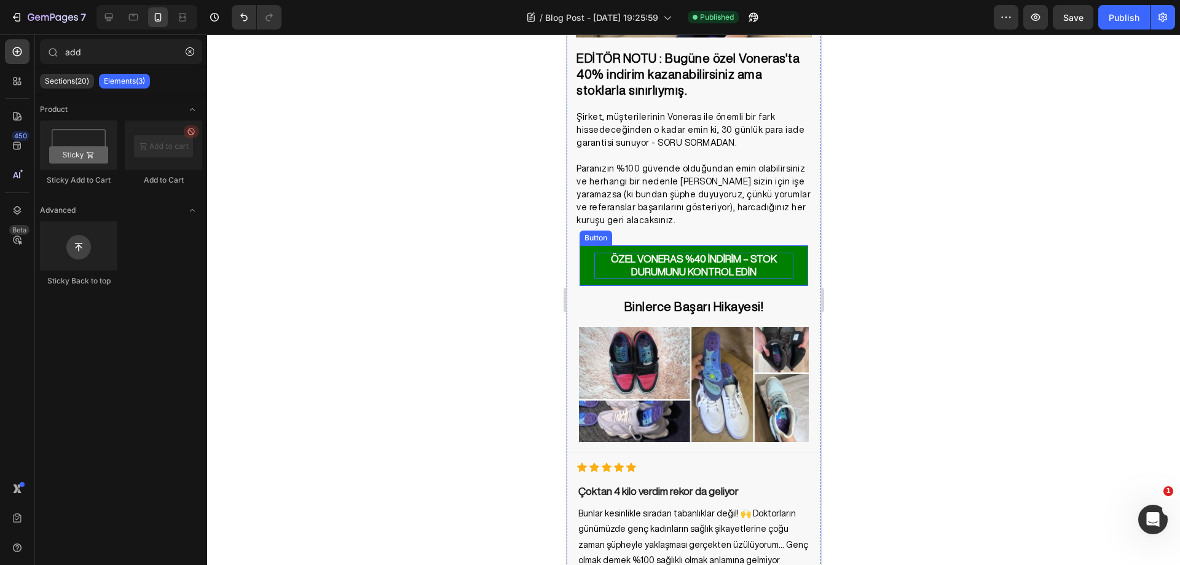
click at [773, 253] on p "ÖZEL VONERAS %40 İNDİRİM – STOK DURUMUNU KONTROL EDİN" at bounding box center [693, 266] width 199 height 26
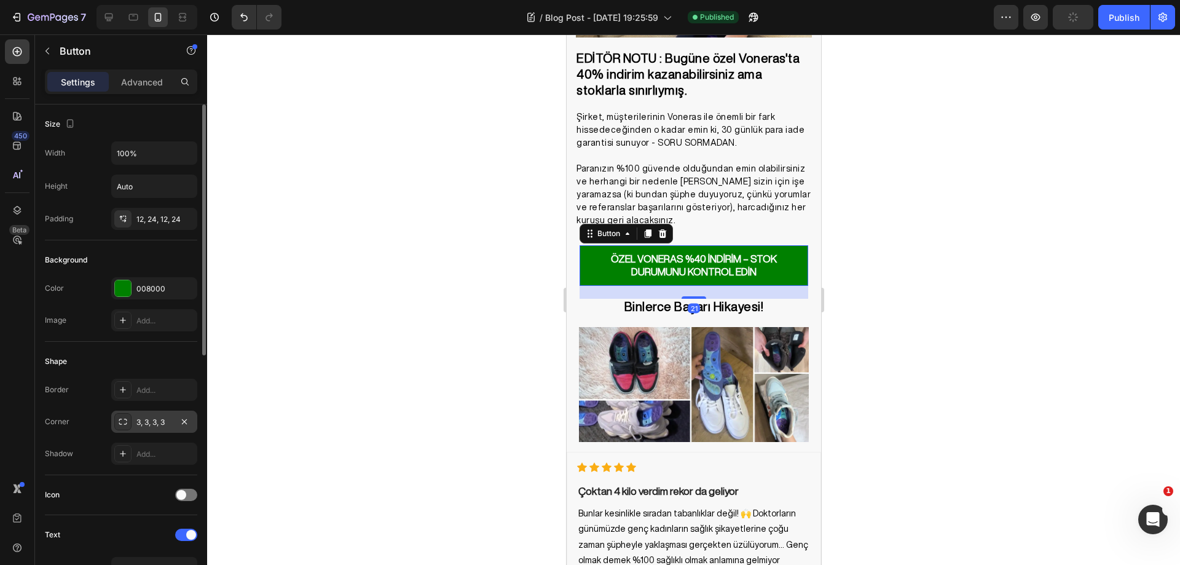
click at [136, 418] on div "3, 3, 3, 3" at bounding box center [154, 422] width 36 height 11
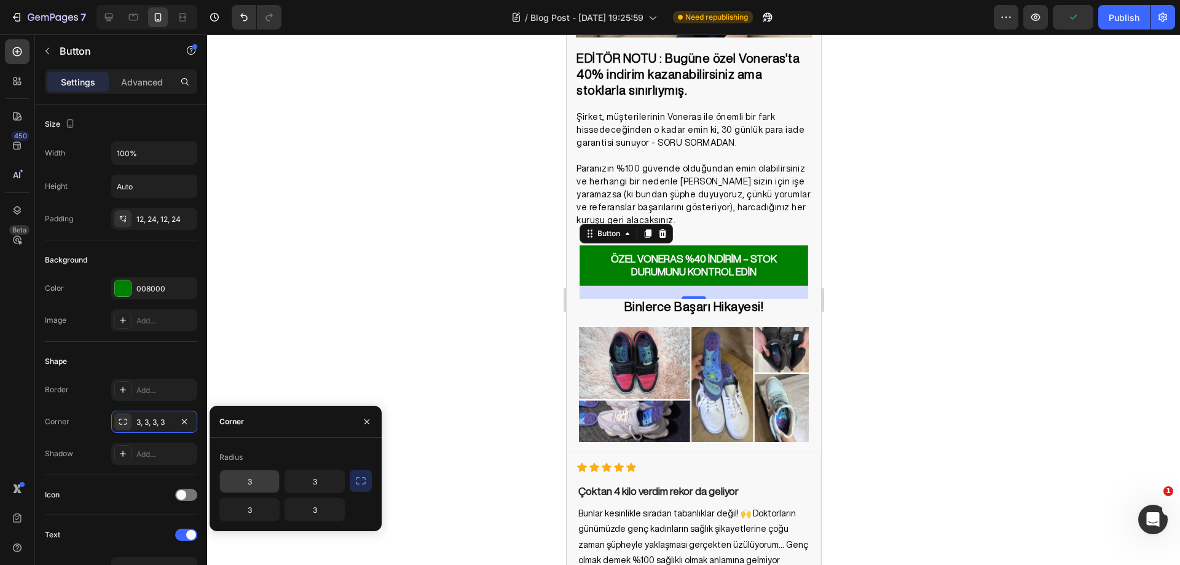
click at [262, 479] on input "3" at bounding box center [249, 481] width 59 height 22
type input "40"
click at [312, 479] on input "3" at bounding box center [314, 481] width 59 height 22
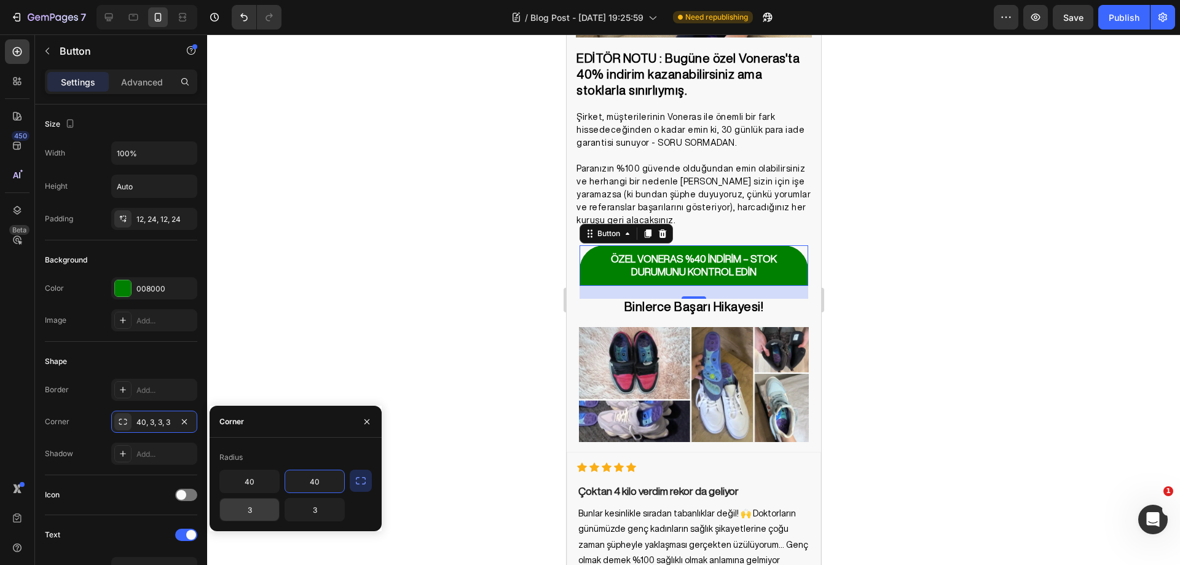
type input "40"
click at [253, 506] on input "3" at bounding box center [249, 509] width 59 height 22
type input "40"
click at [310, 511] on input "3" at bounding box center [314, 509] width 59 height 22
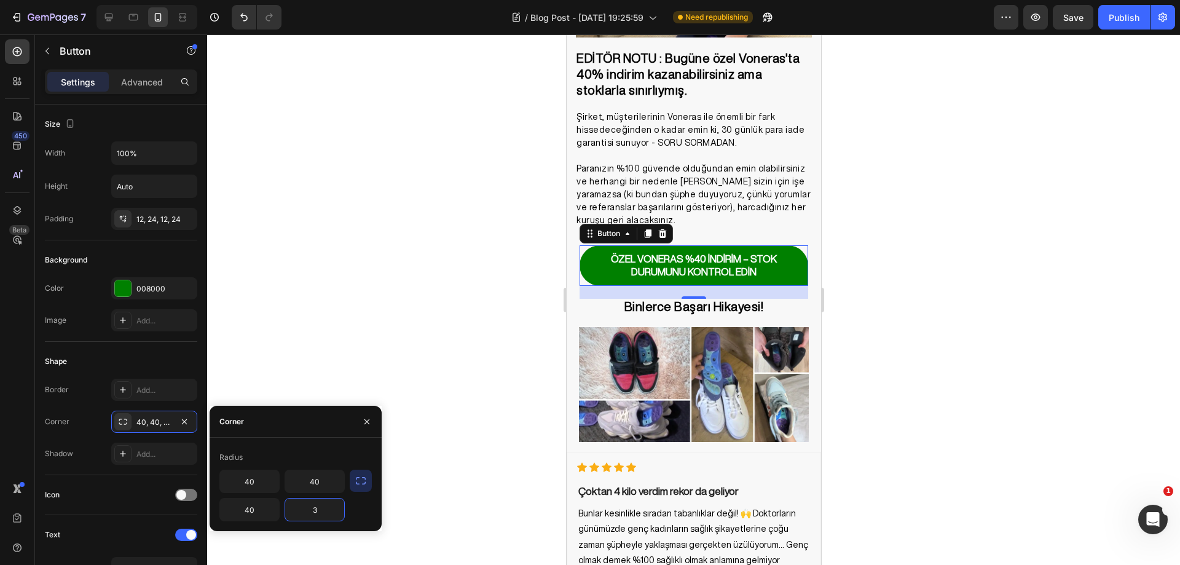
click at [310, 511] on input "3" at bounding box center [314, 509] width 59 height 22
type input "40"
click at [426, 312] on div at bounding box center [693, 299] width 973 height 530
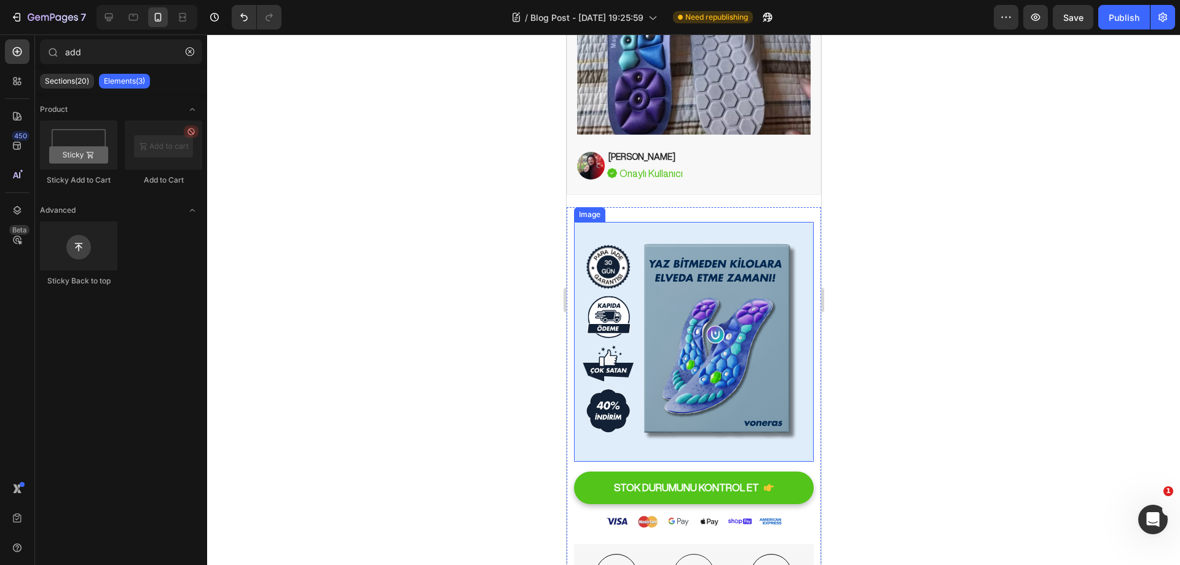
scroll to position [5306, 0]
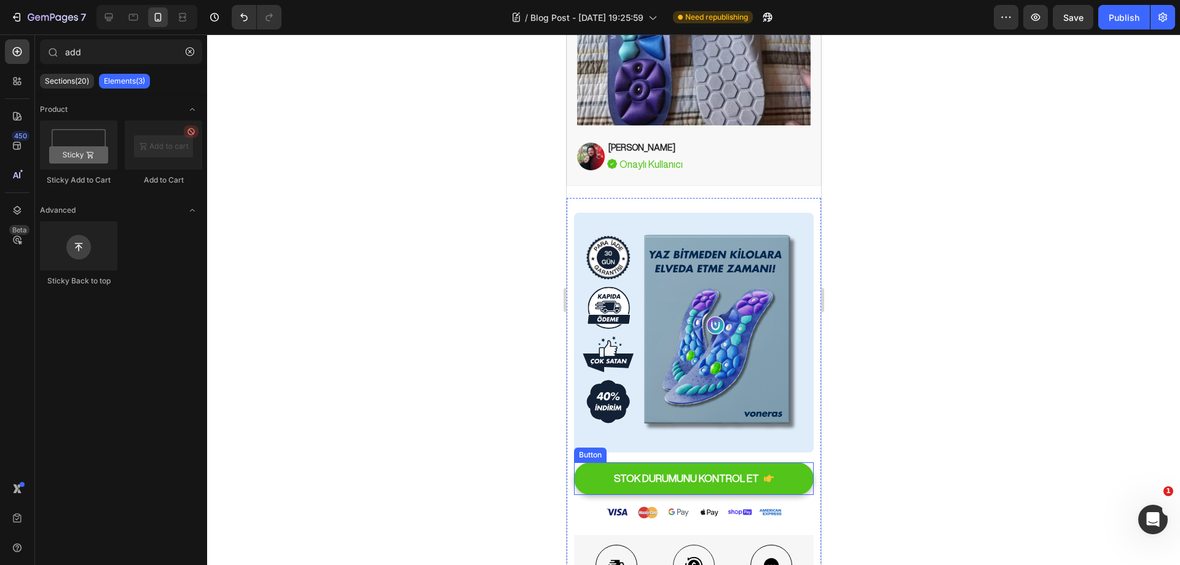
click at [763, 474] on icon "<p>STOK DURUMUNU KONTROL ET</p>" at bounding box center [768, 477] width 10 height 7
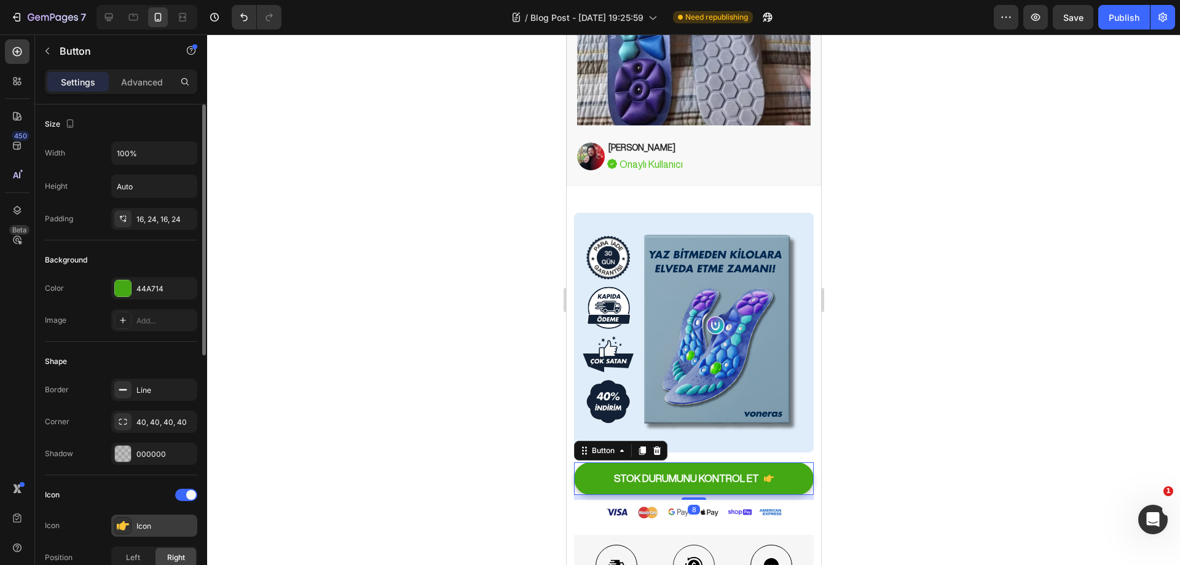
click at [143, 524] on div "Icon" at bounding box center [165, 525] width 58 height 11
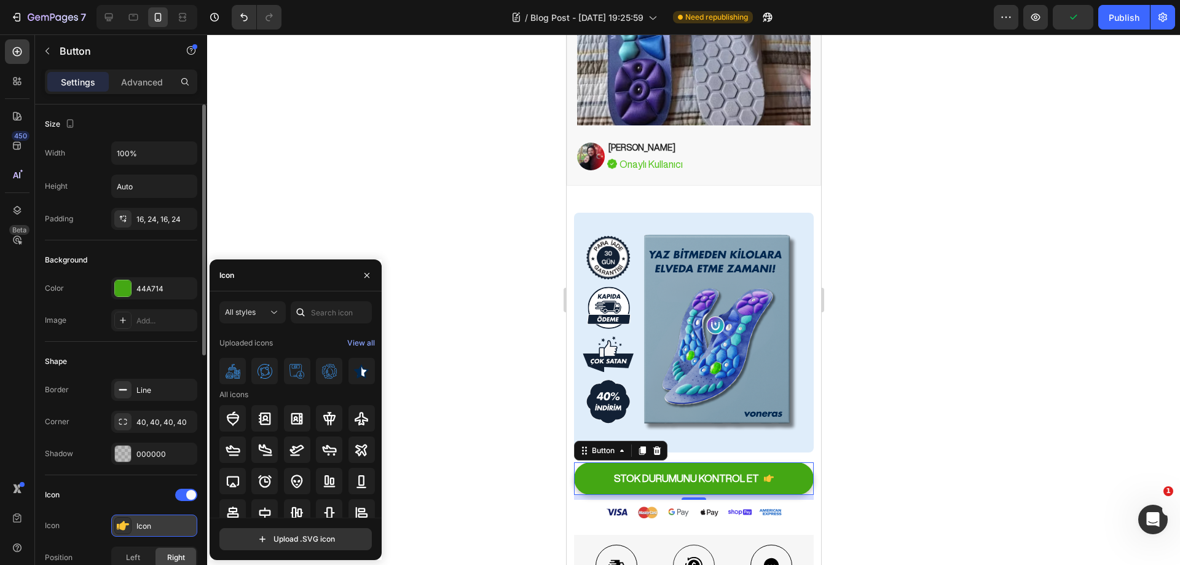
click at [123, 525] on icon at bounding box center [123, 525] width 12 height 9
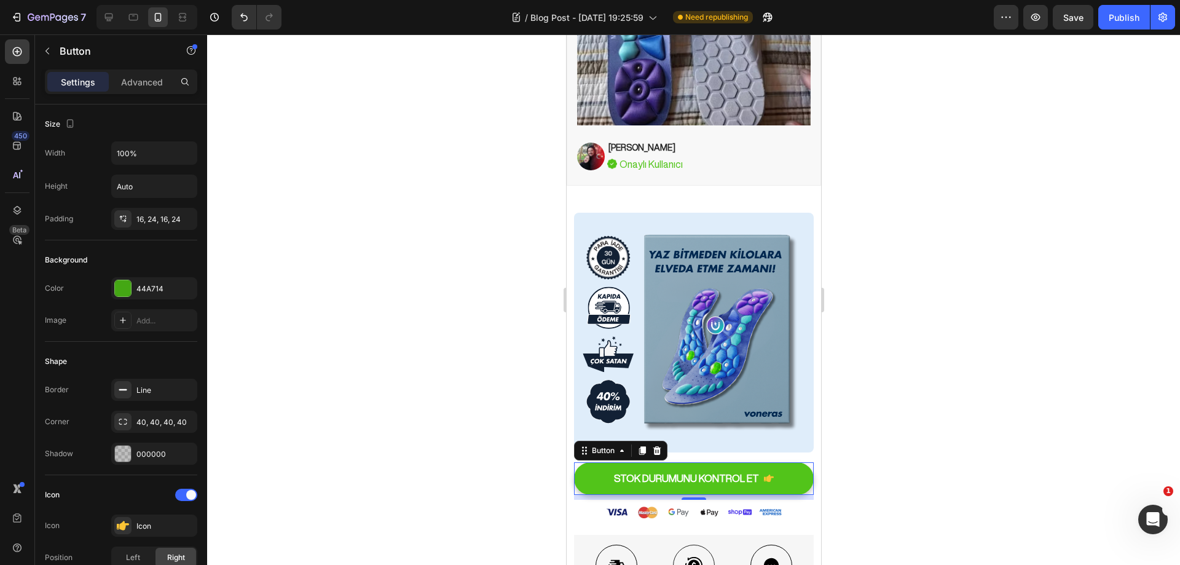
click at [763, 473] on icon "<p>STOK DURUMUNU KONTROL ET</p>" at bounding box center [768, 478] width 10 height 10
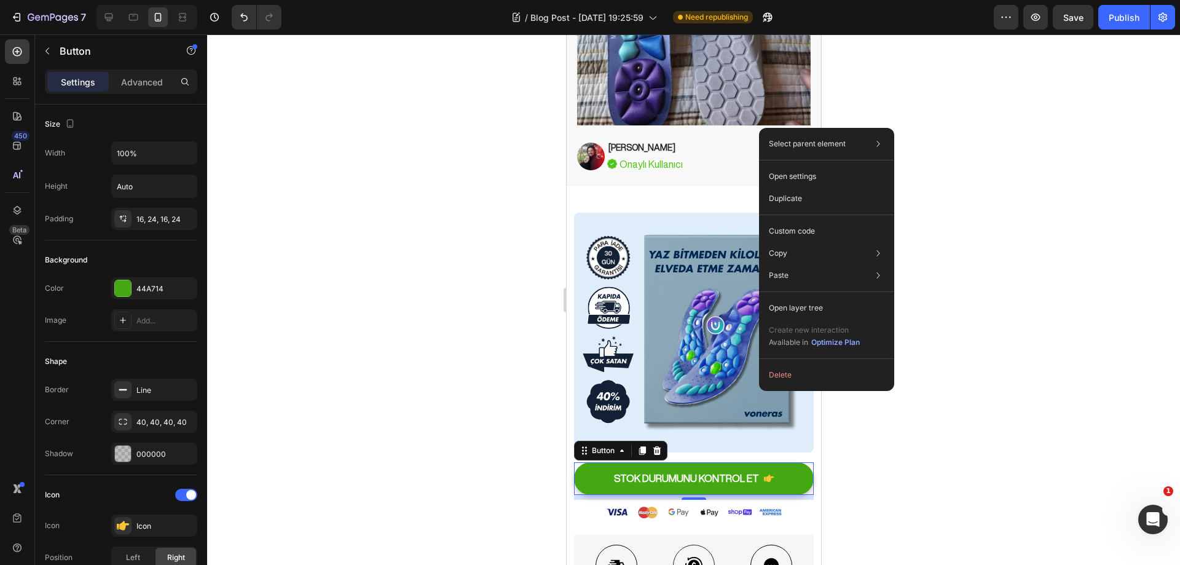
click at [891, 423] on div at bounding box center [693, 299] width 973 height 530
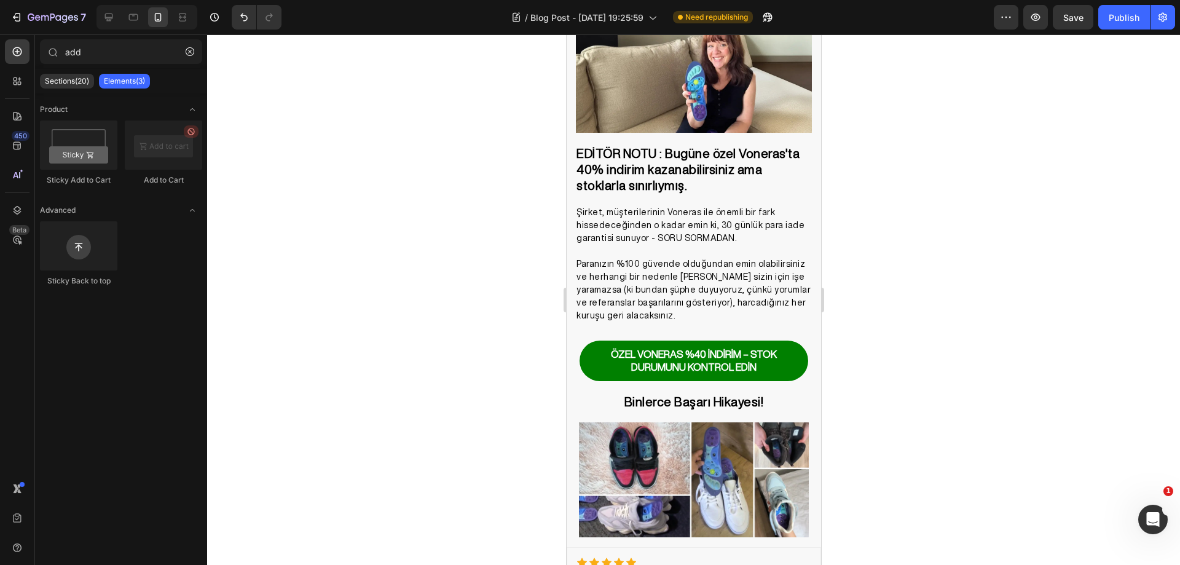
scroll to position [3476, 0]
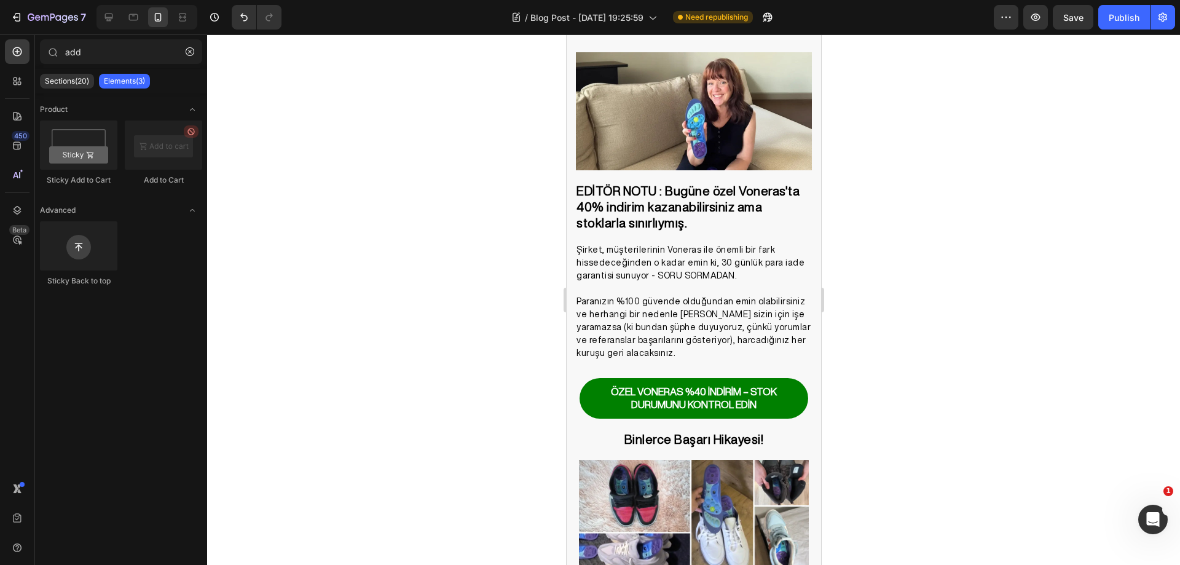
drag, startPoint x: 815, startPoint y: 505, endPoint x: 1394, endPoint y: 389, distance: 589.8
click at [1129, 29] on button "Publish" at bounding box center [1124, 17] width 52 height 25
click at [747, 387] on strong "ÖZEL VONERAS %40 İNDİRİM – STOK DURUMUNU KONTROL EDİN" at bounding box center [693, 398] width 166 height 23
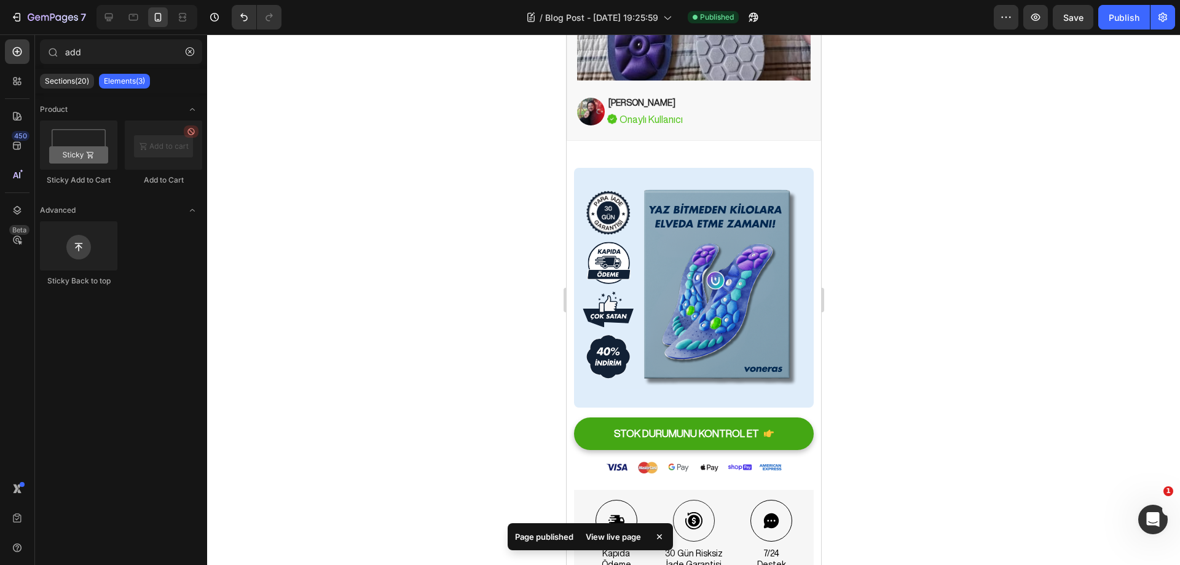
scroll to position [5433, 0]
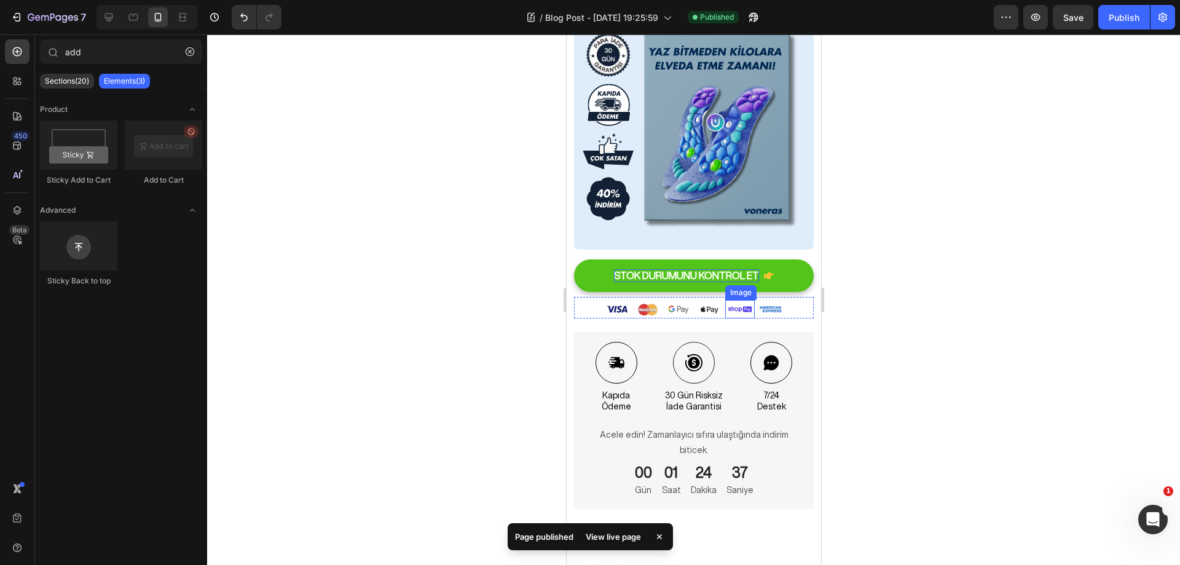
click at [730, 269] on p "STOK DURUMUNU KONTROL ET" at bounding box center [685, 275] width 145 height 13
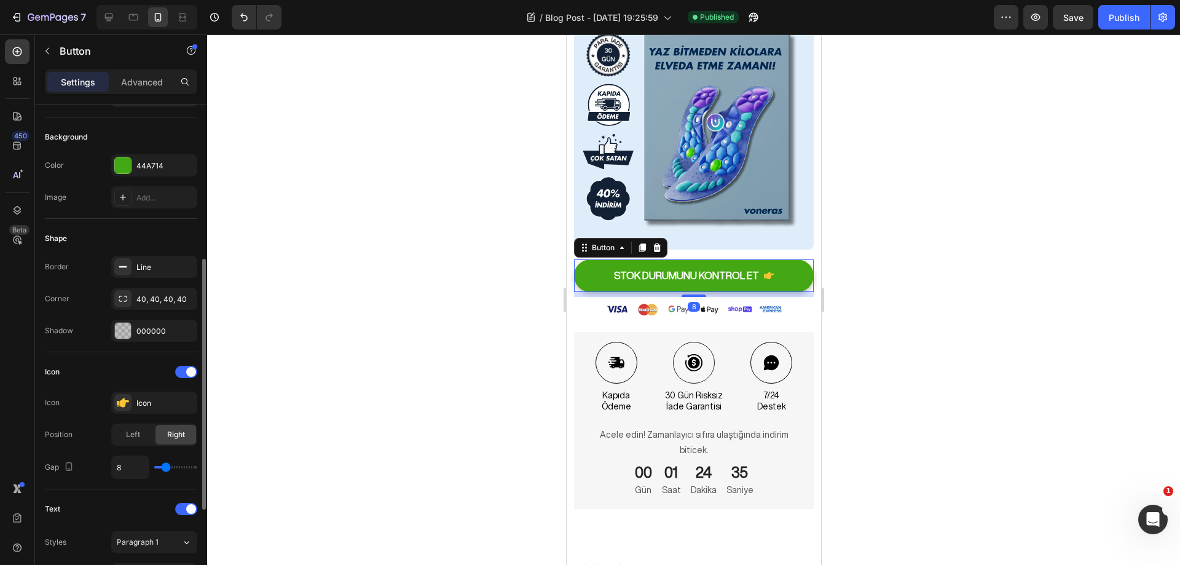
scroll to position [246, 0]
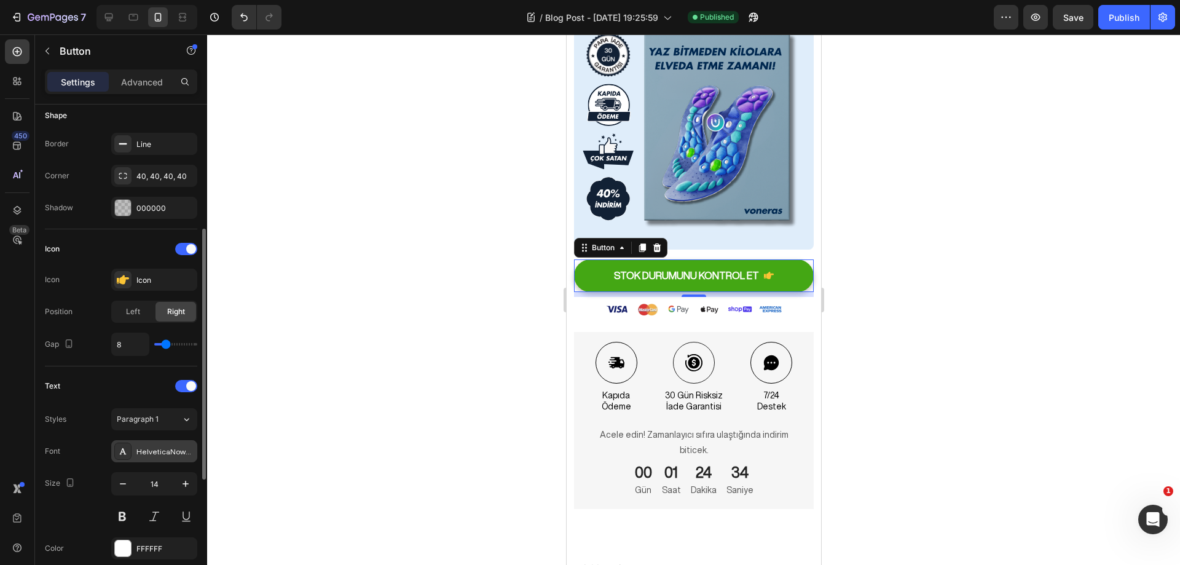
click at [151, 450] on div "HelveticaNowDisplay" at bounding box center [165, 451] width 58 height 11
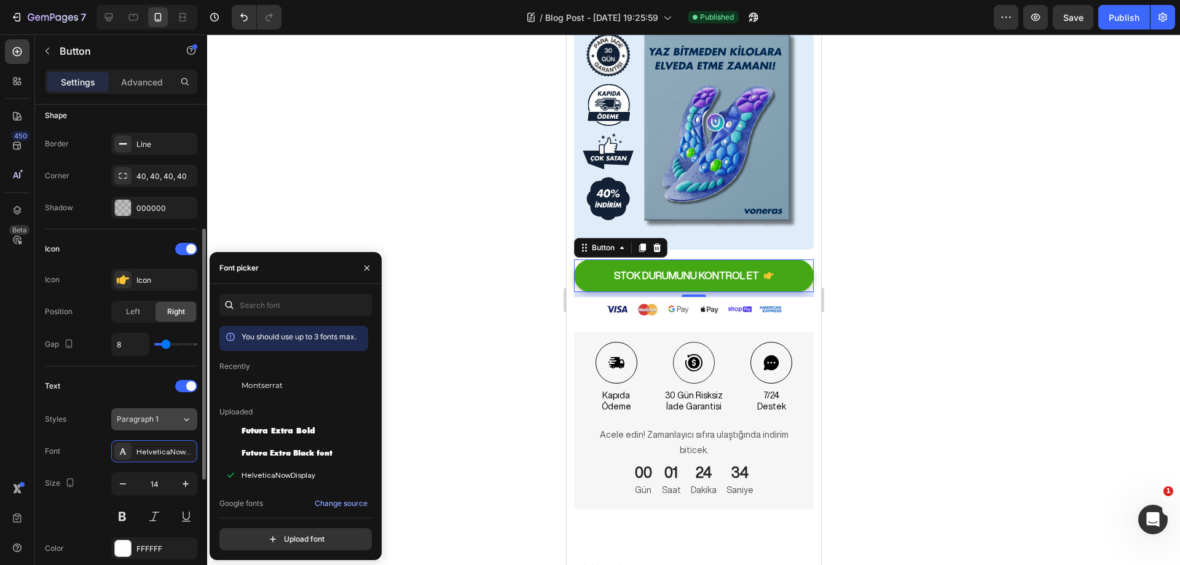
click at [154, 416] on span "Paragraph 1" at bounding box center [138, 419] width 42 height 11
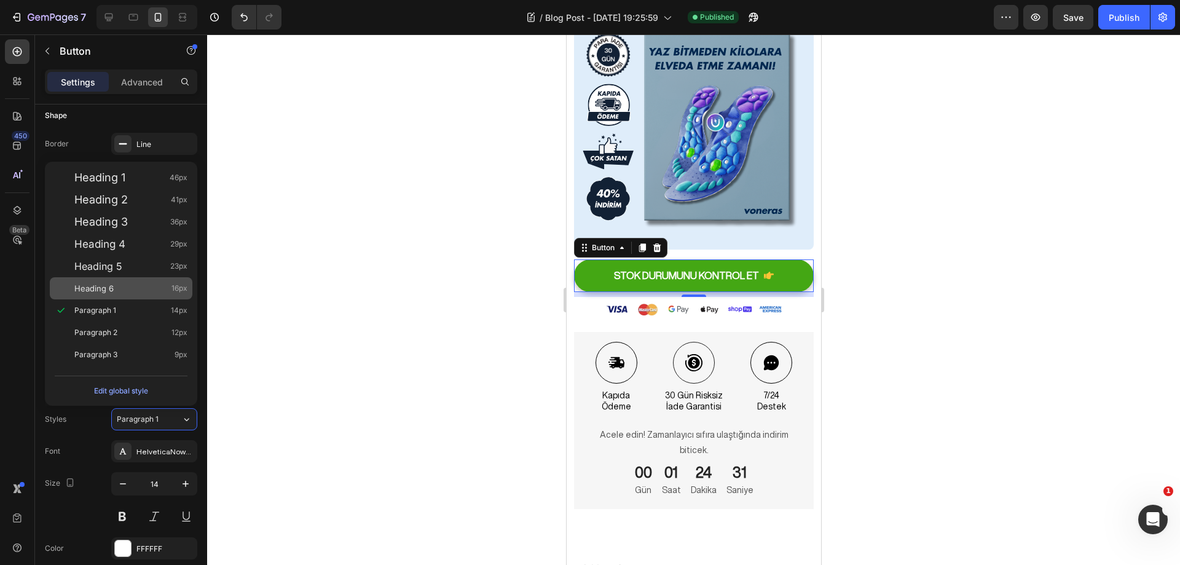
click at [128, 288] on div "Heading 6 16px" at bounding box center [130, 288] width 113 height 12
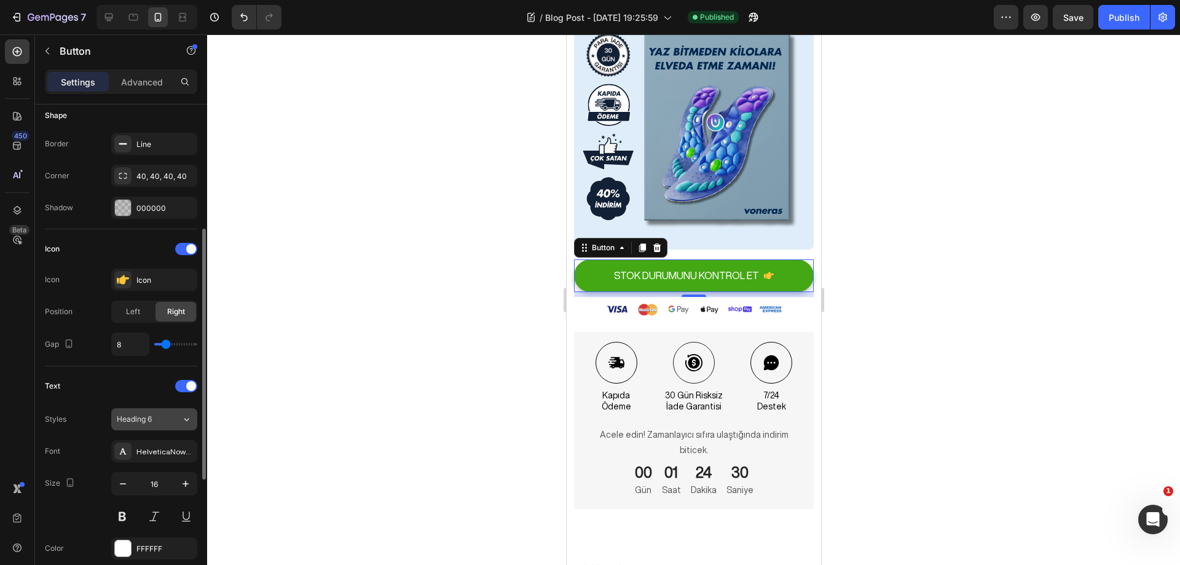
click at [149, 420] on span "Heading 6" at bounding box center [134, 419] width 35 height 11
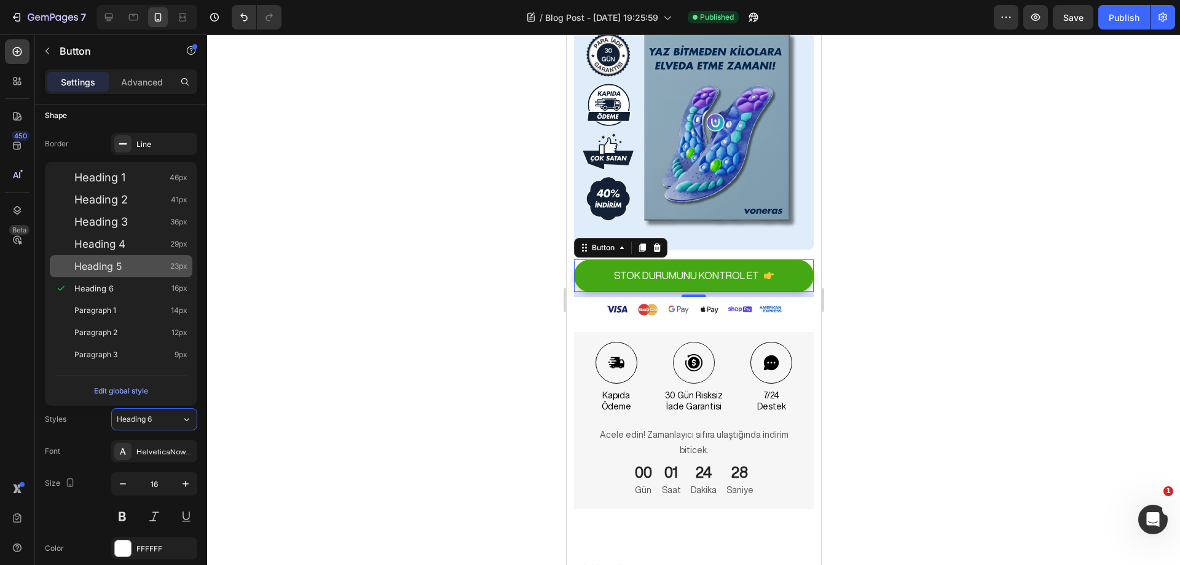
click at [138, 267] on div "Heading 5 23px" at bounding box center [130, 266] width 113 height 12
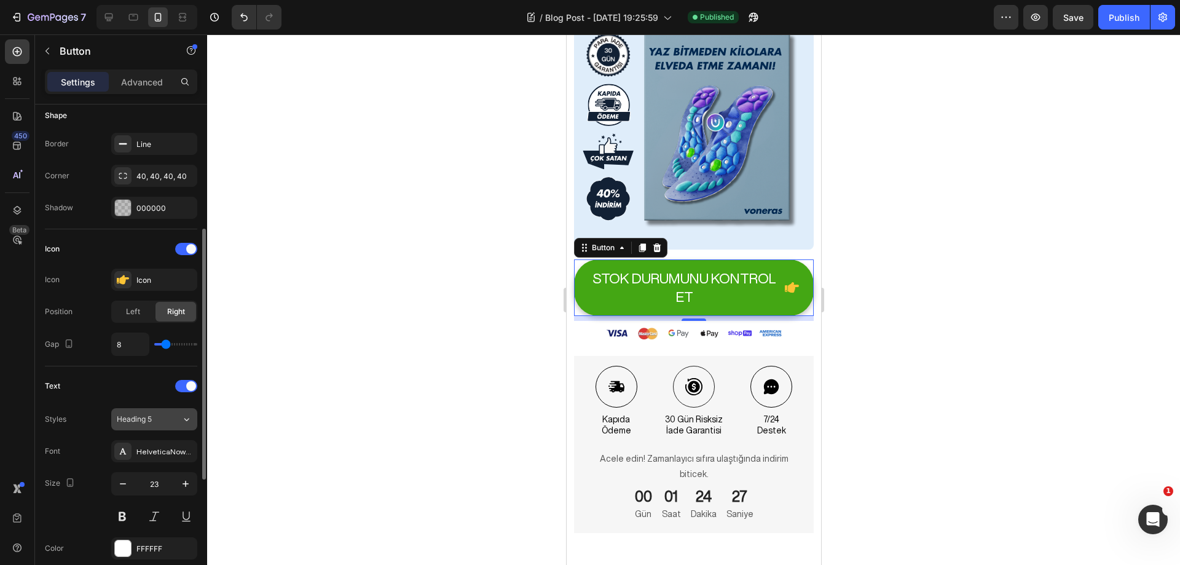
click at [157, 417] on div "Heading 5" at bounding box center [142, 419] width 50 height 11
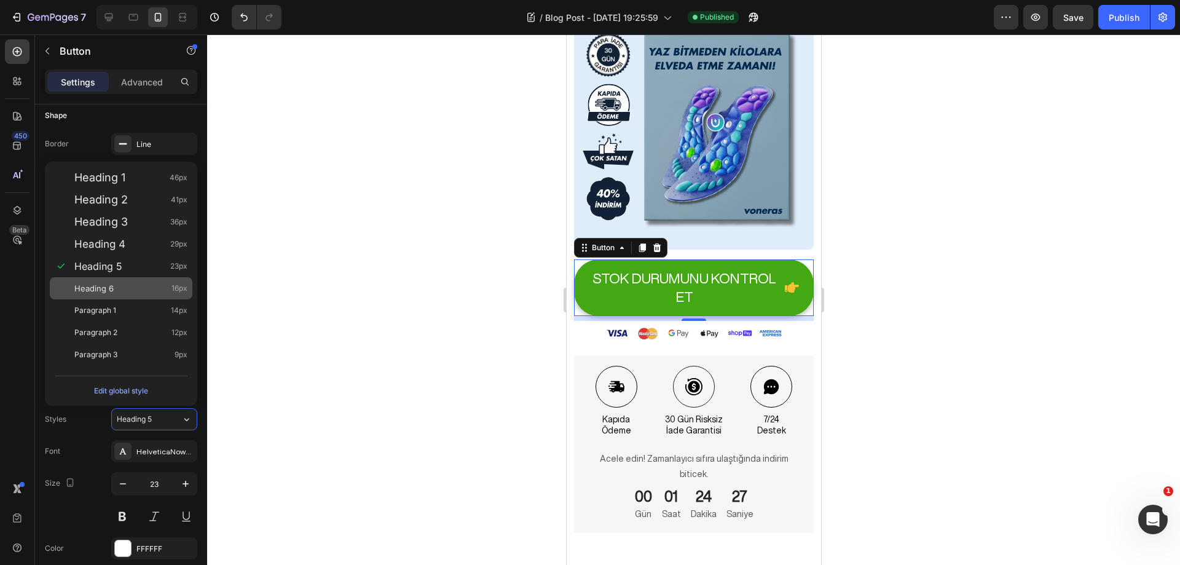
click at [131, 289] on div "Heading 6 16px" at bounding box center [130, 288] width 113 height 12
type input "16"
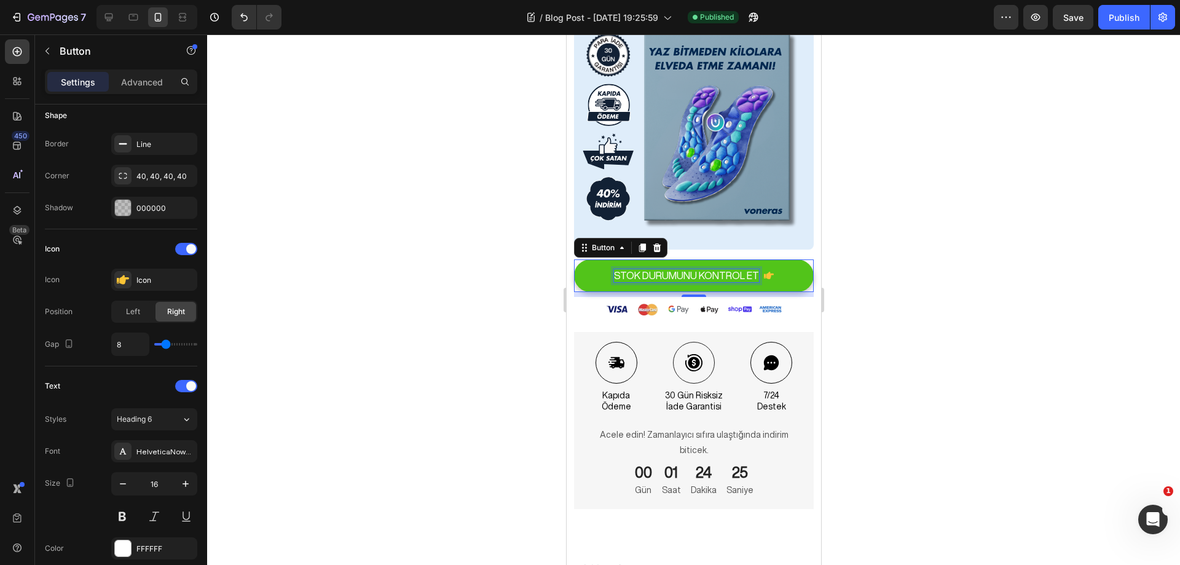
click at [727, 269] on p "STOK DURUMUNU KONTROL ET" at bounding box center [685, 275] width 145 height 13
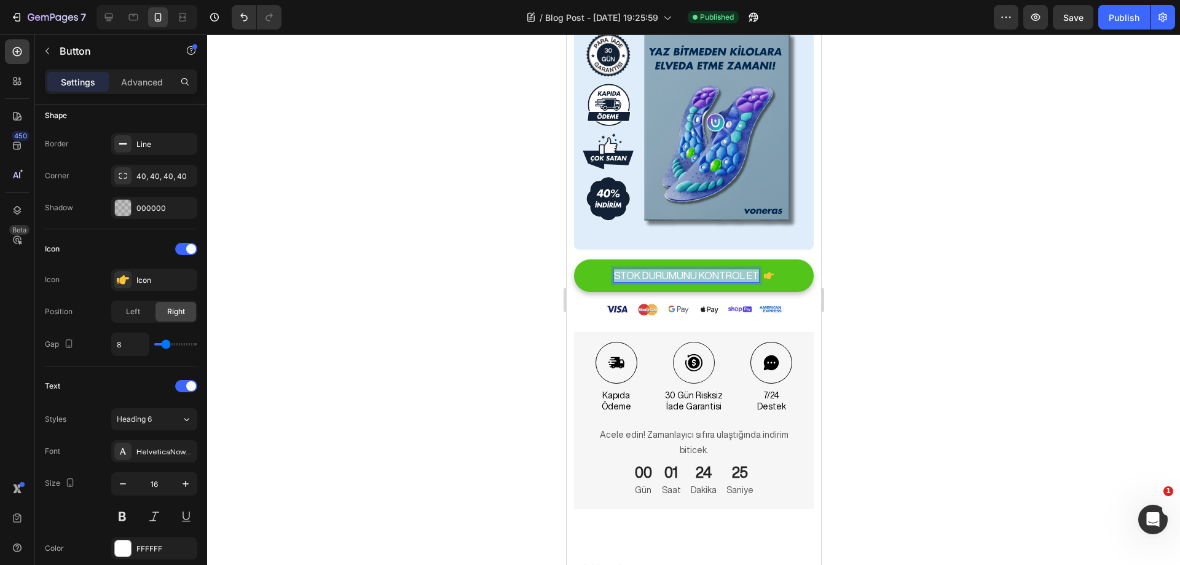
click at [727, 269] on p "STOK DURUMUNU KONTROL ET" at bounding box center [685, 275] width 145 height 13
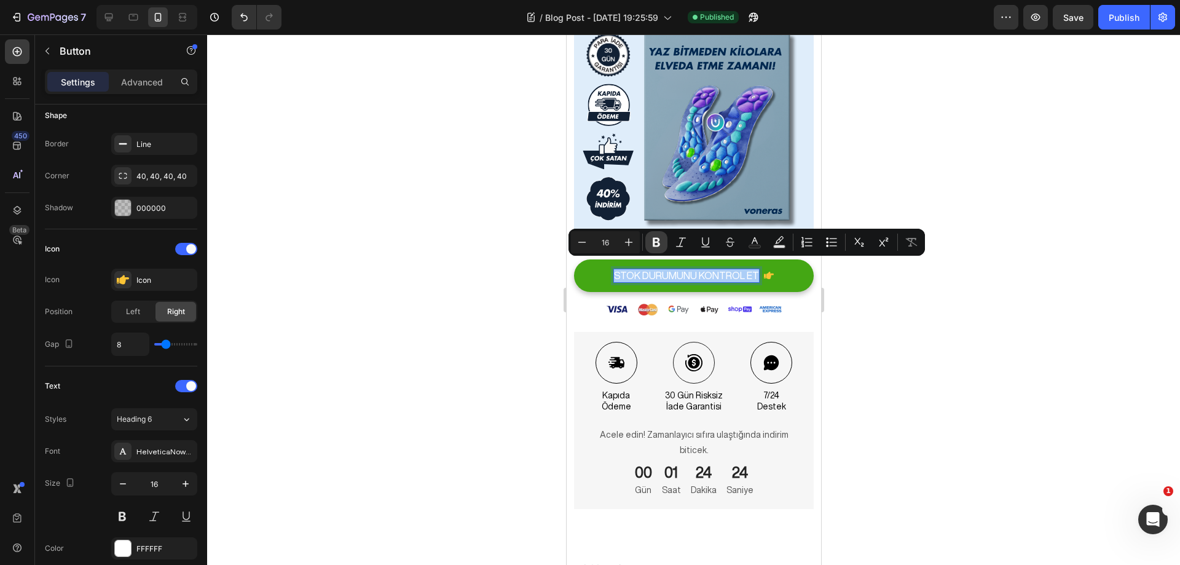
click at [650, 242] on button "Bold" at bounding box center [656, 242] width 22 height 22
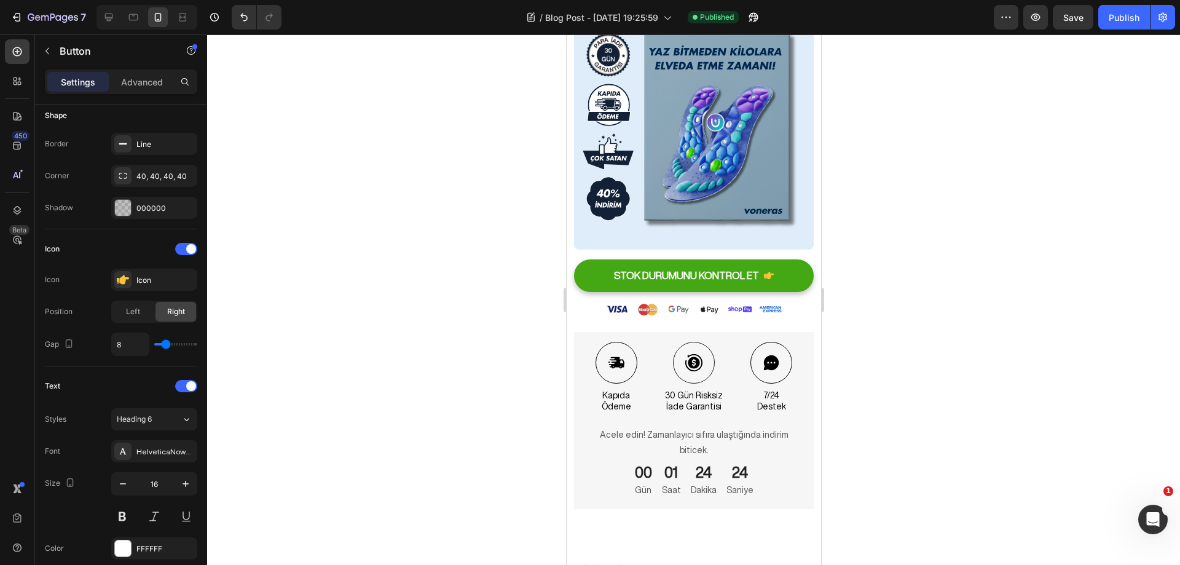
click at [890, 322] on div at bounding box center [693, 299] width 973 height 530
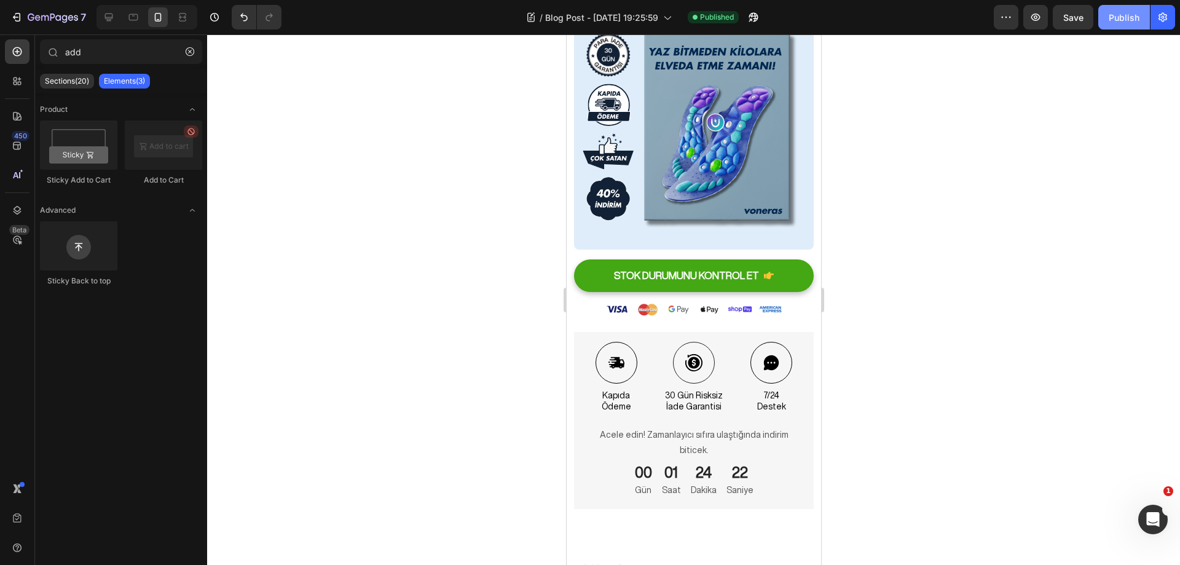
click at [1115, 19] on div "Publish" at bounding box center [1124, 17] width 31 height 13
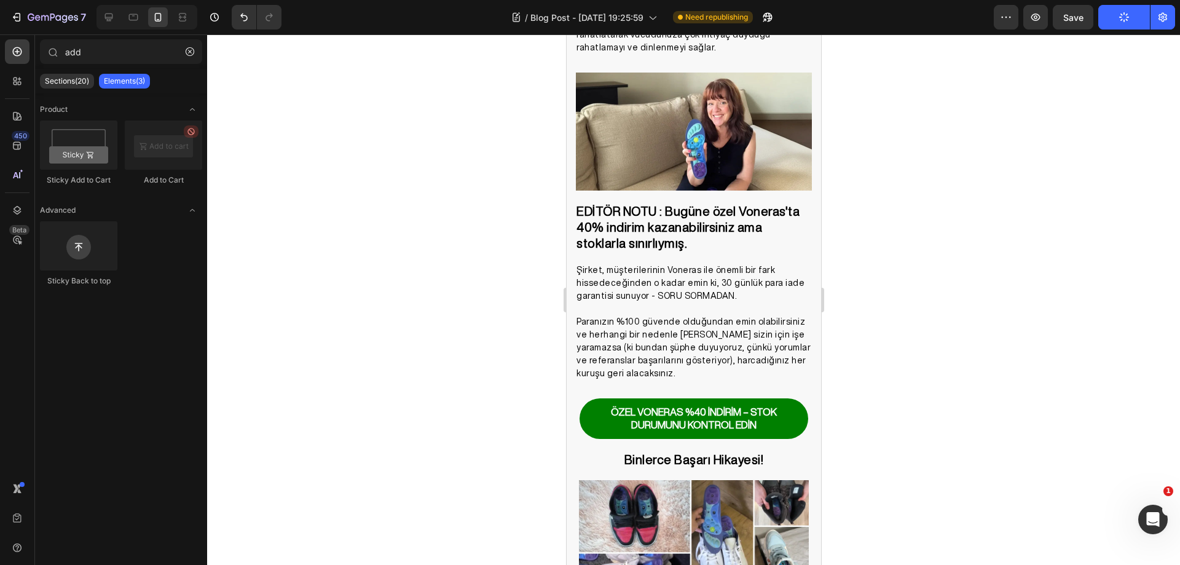
scroll to position [3441, 0]
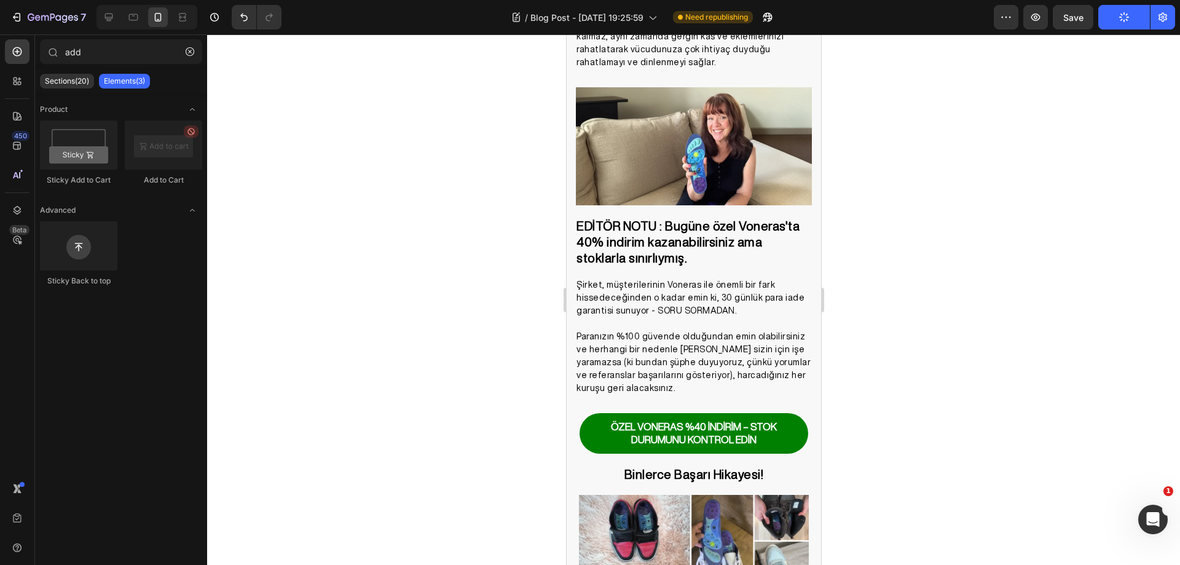
drag, startPoint x: 815, startPoint y: 453, endPoint x: 1387, endPoint y: 386, distance: 575.5
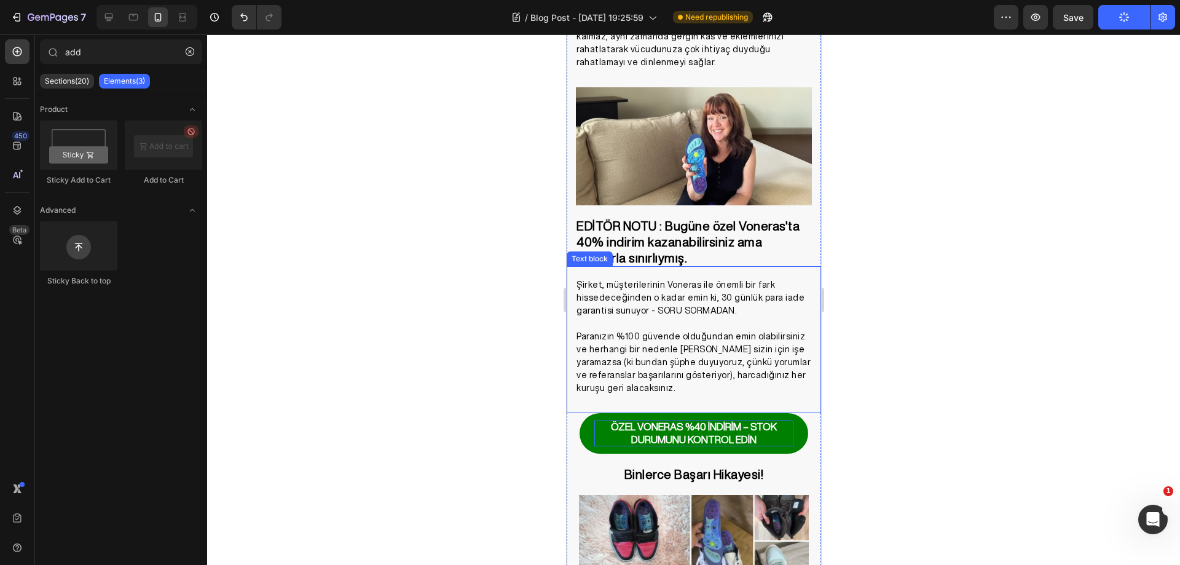
click at [756, 422] on strong "ÖZEL VONERAS %40 İNDİRİM – STOK DURUMUNU KONTROL EDİN" at bounding box center [693, 433] width 166 height 23
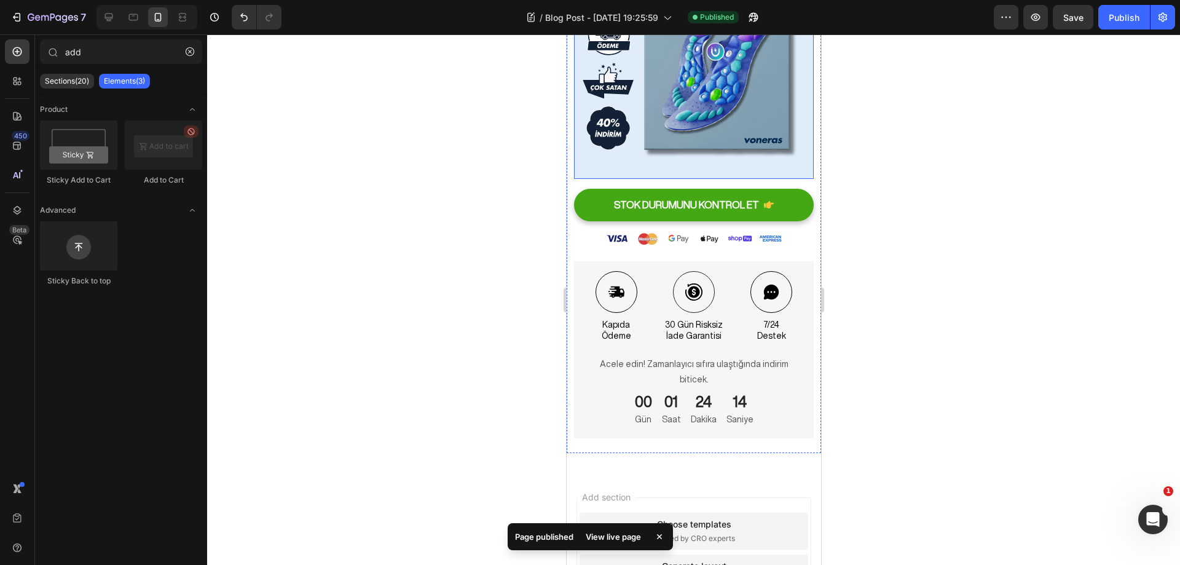
scroll to position [5522, 0]
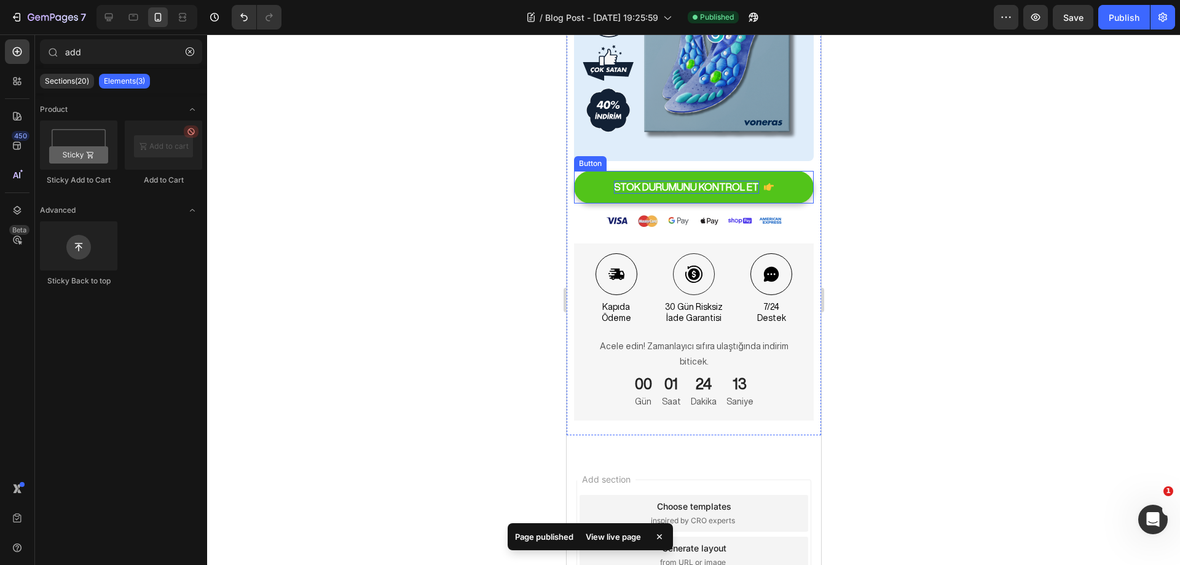
click at [710, 182] on strong "STOK DURUMUNU KONTROL ET" at bounding box center [685, 187] width 145 height 10
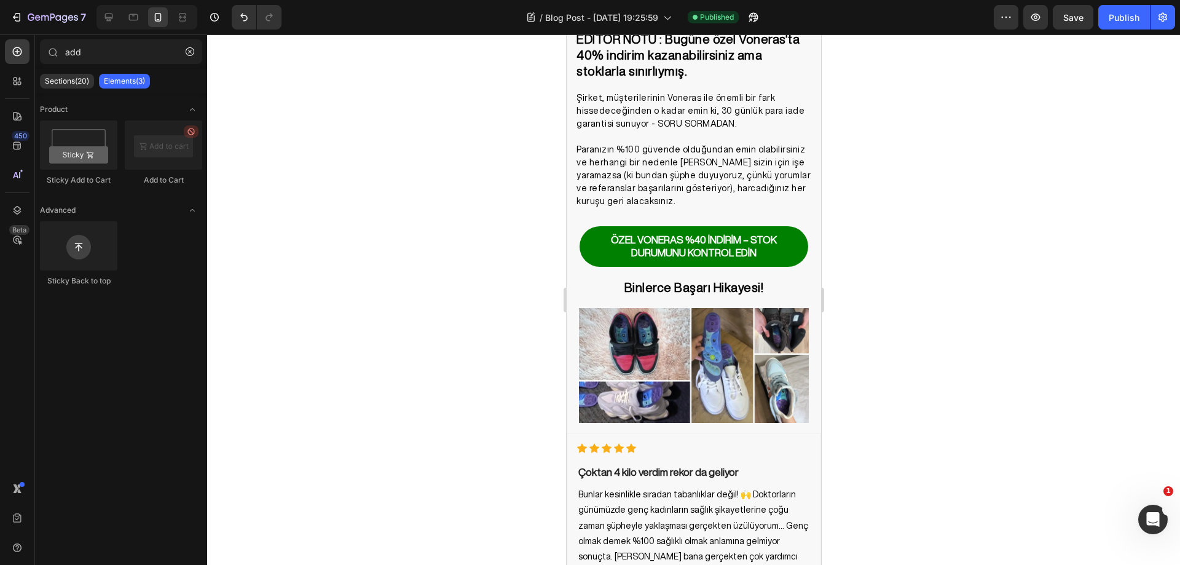
scroll to position [3627, 0]
click at [791, 227] on link "ÖZEL VONERAS %40 İNDİRİM – STOK DURUMUNU KONTROL EDİN" at bounding box center [693, 247] width 229 height 41
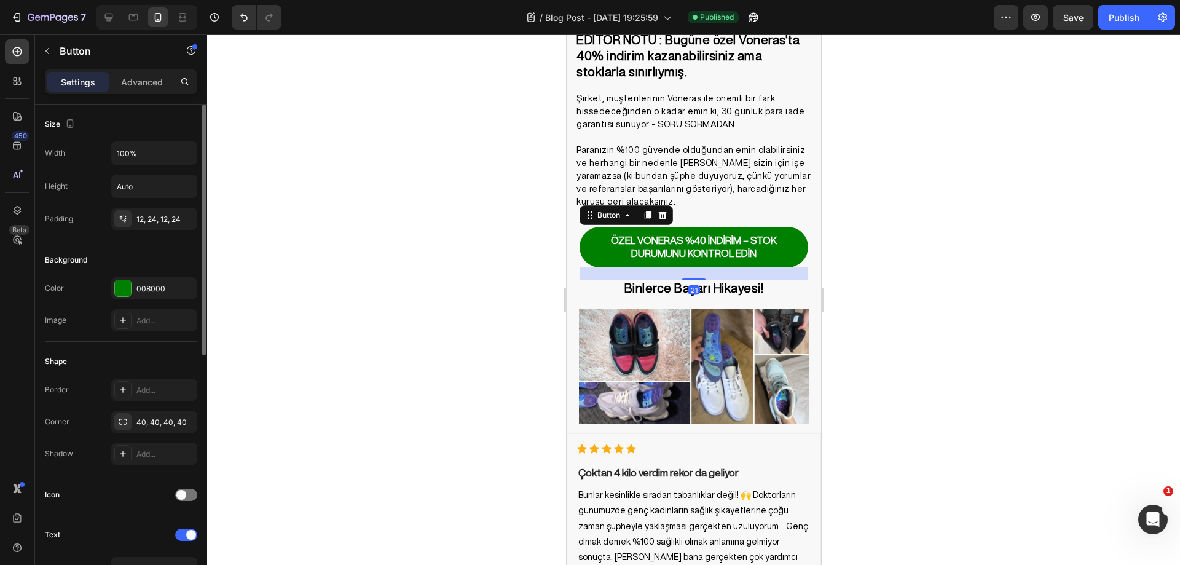
scroll to position [61, 0]
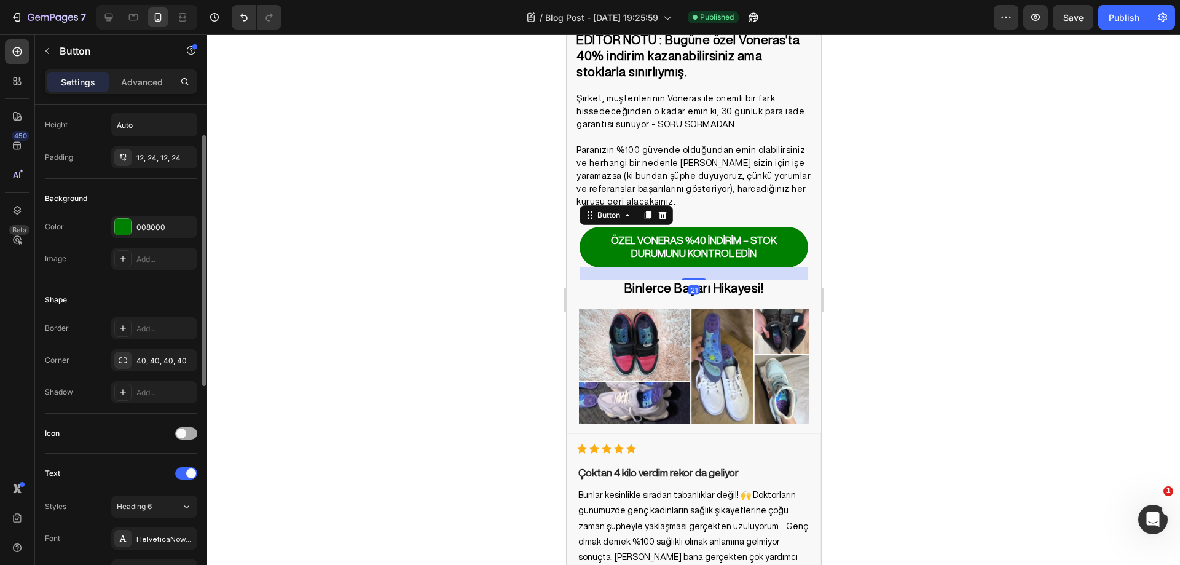
click at [177, 430] on span at bounding box center [181, 433] width 10 height 10
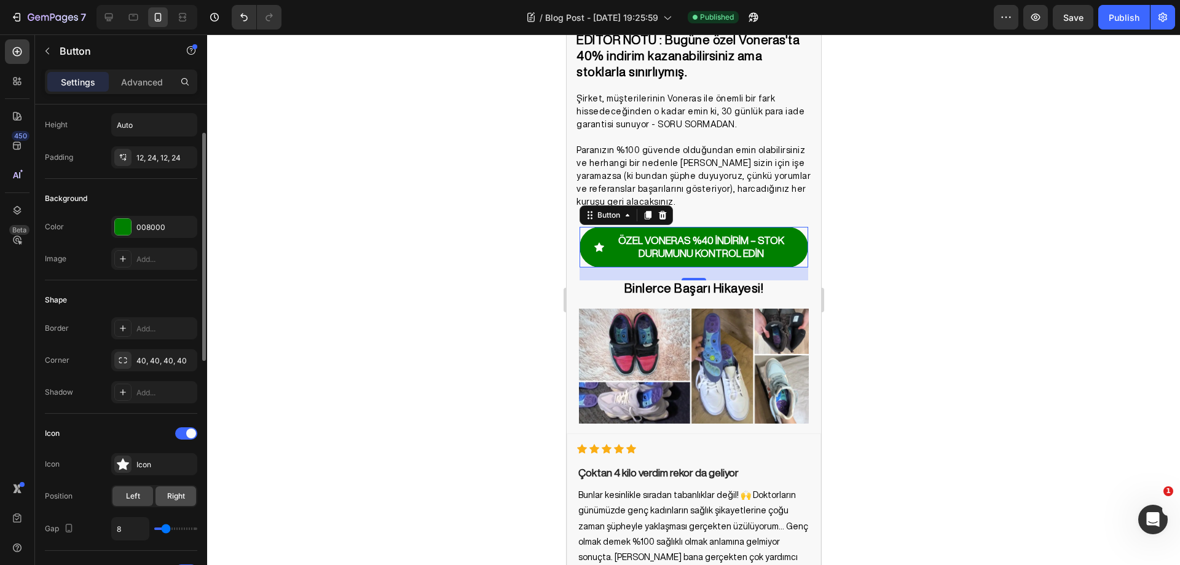
click at [176, 499] on span "Right" at bounding box center [176, 495] width 18 height 11
click at [151, 466] on div "Icon" at bounding box center [165, 464] width 58 height 11
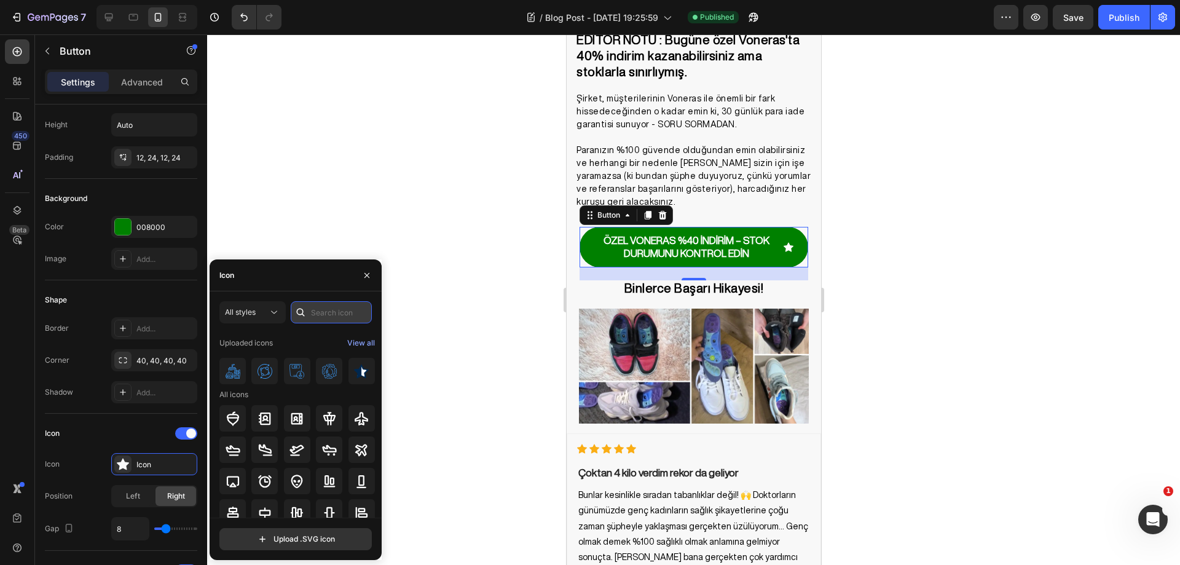
click at [323, 307] on input "text" at bounding box center [331, 312] width 81 height 22
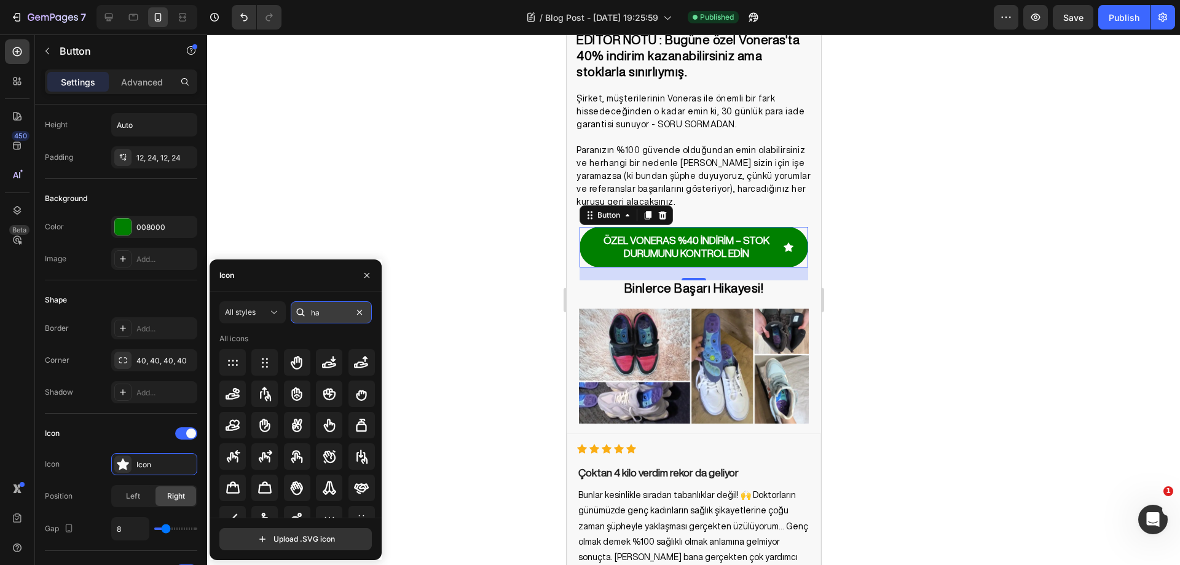
type input "h"
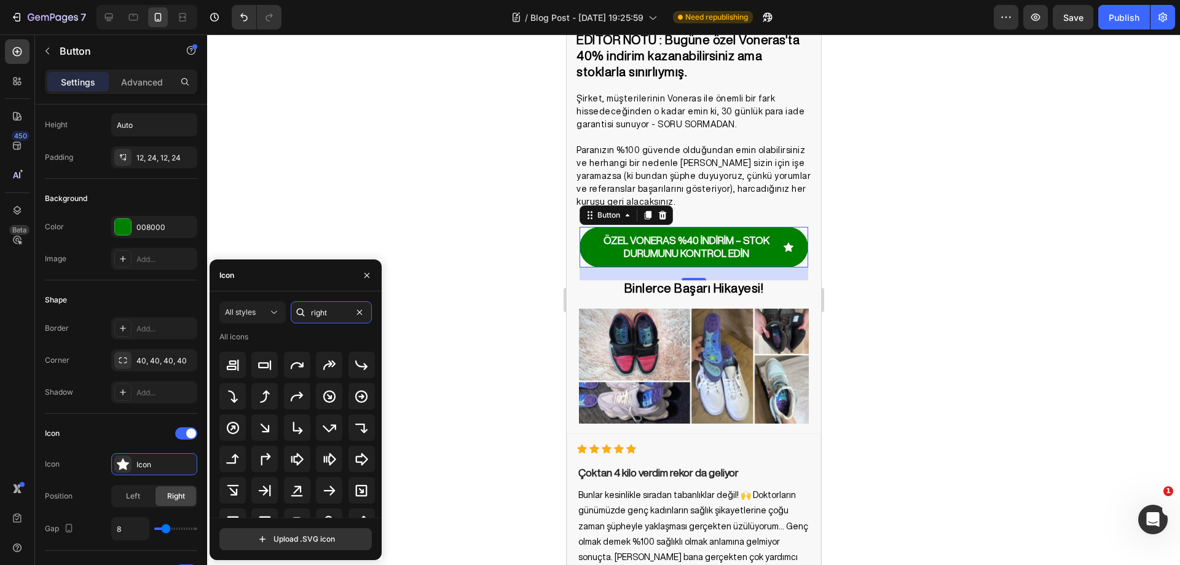
scroll to position [0, 0]
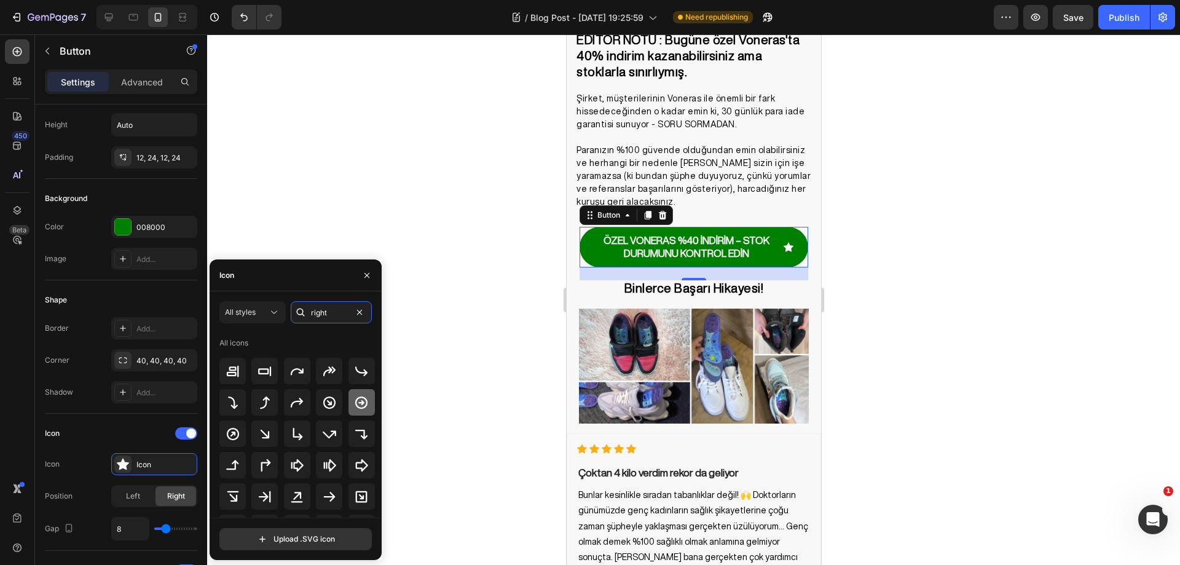
type input "right"
click at [359, 405] on icon at bounding box center [361, 402] width 15 height 15
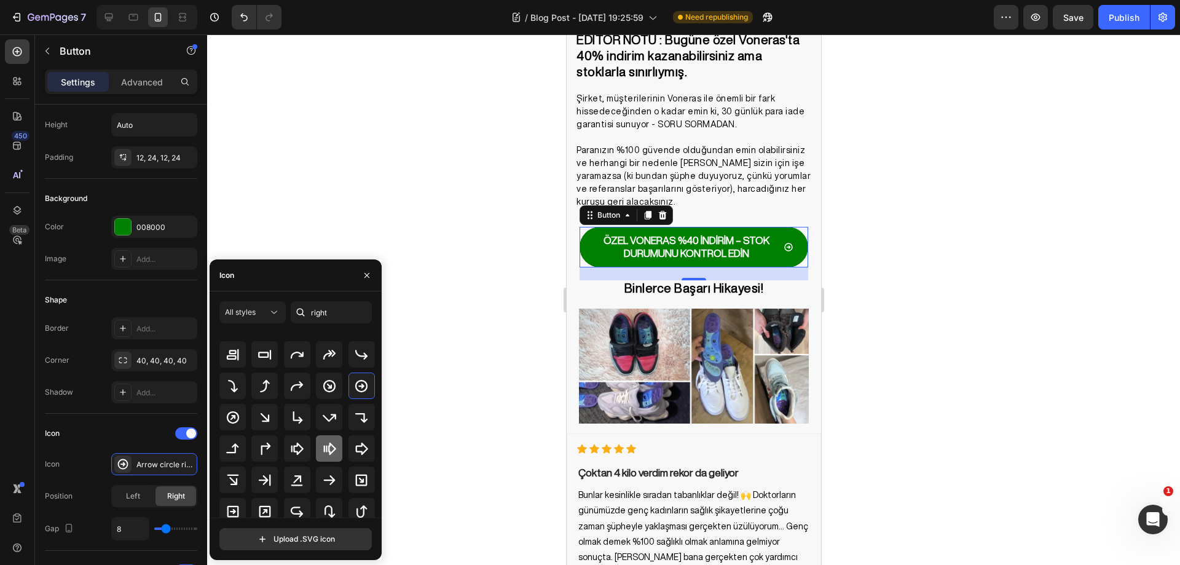
scroll to position [61, 0]
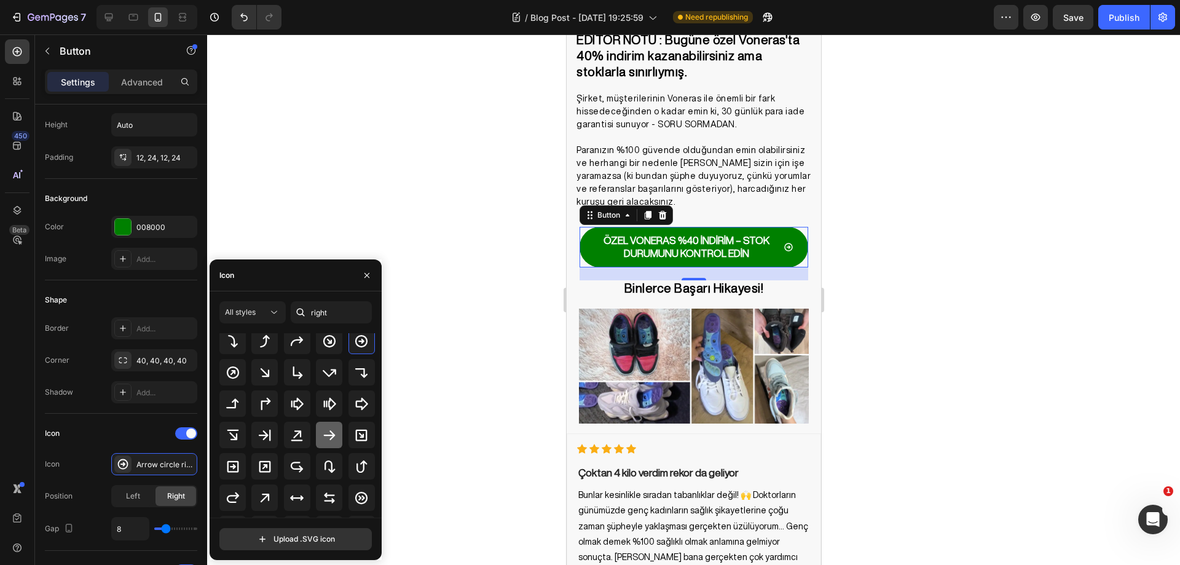
click at [327, 438] on icon at bounding box center [329, 435] width 15 height 15
click at [354, 430] on icon at bounding box center [361, 436] width 15 height 15
click at [366, 275] on icon "button" at bounding box center [366, 274] width 5 height 5
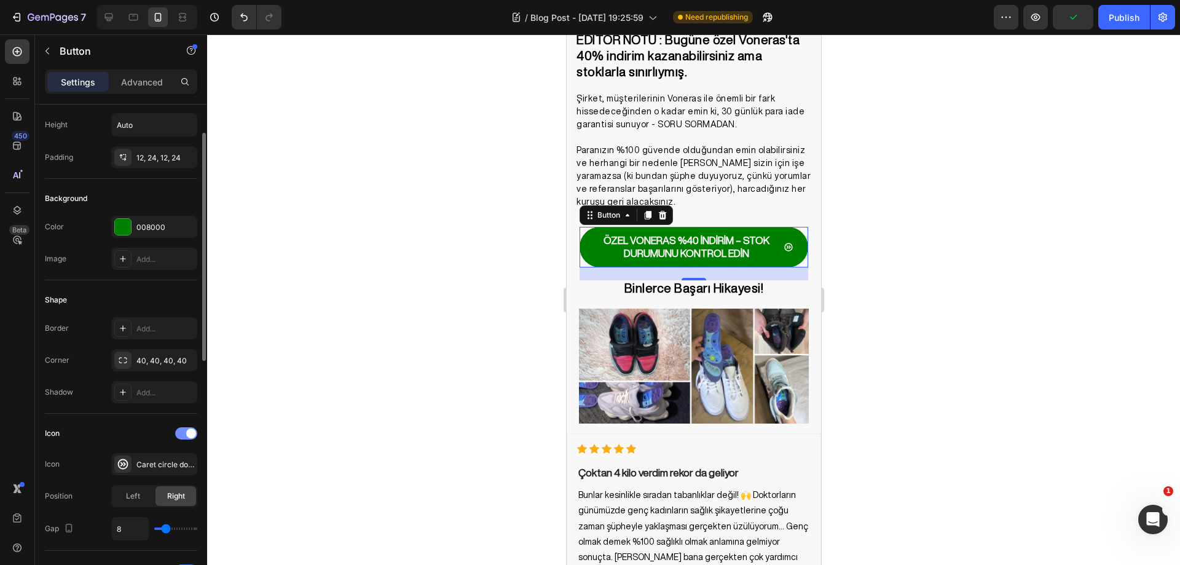
click at [183, 434] on div at bounding box center [186, 433] width 22 height 12
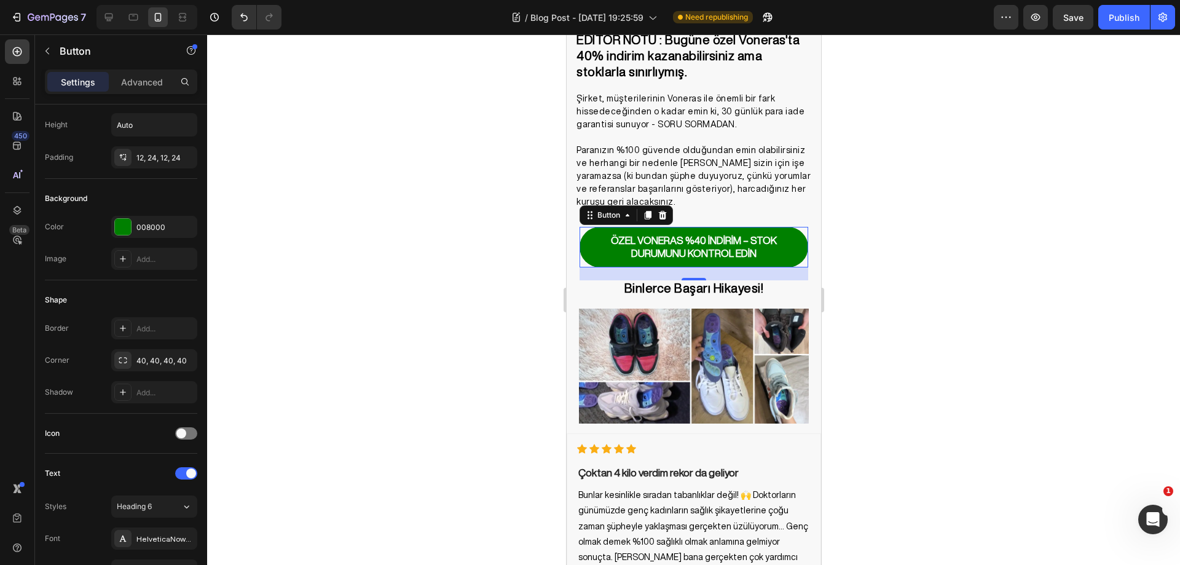
click at [365, 401] on div at bounding box center [693, 299] width 973 height 530
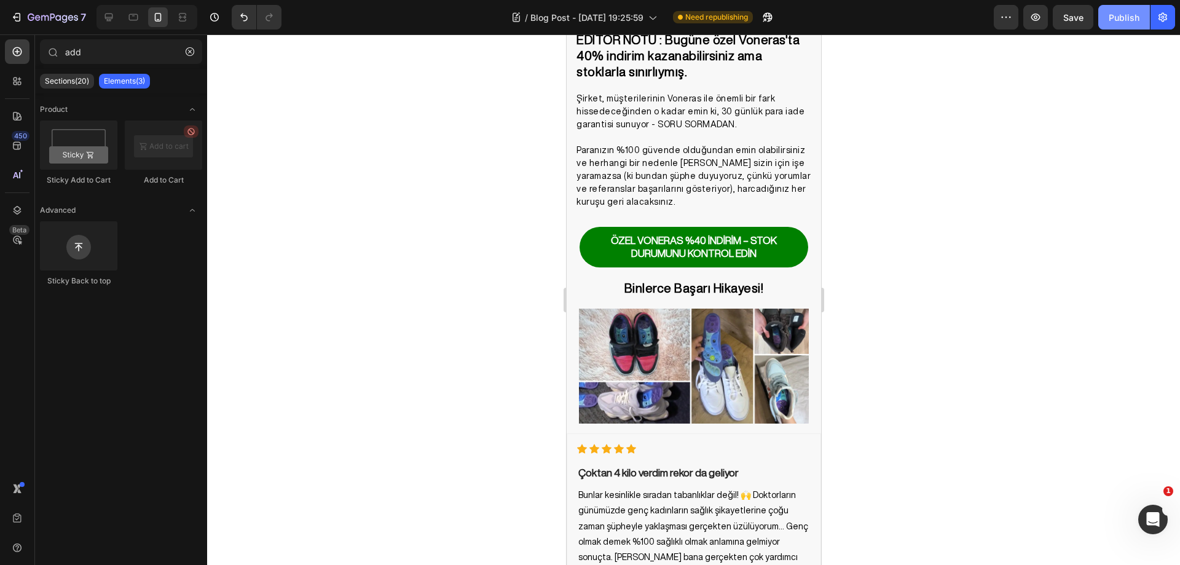
click at [1117, 7] on button "Publish" at bounding box center [1124, 17] width 52 height 25
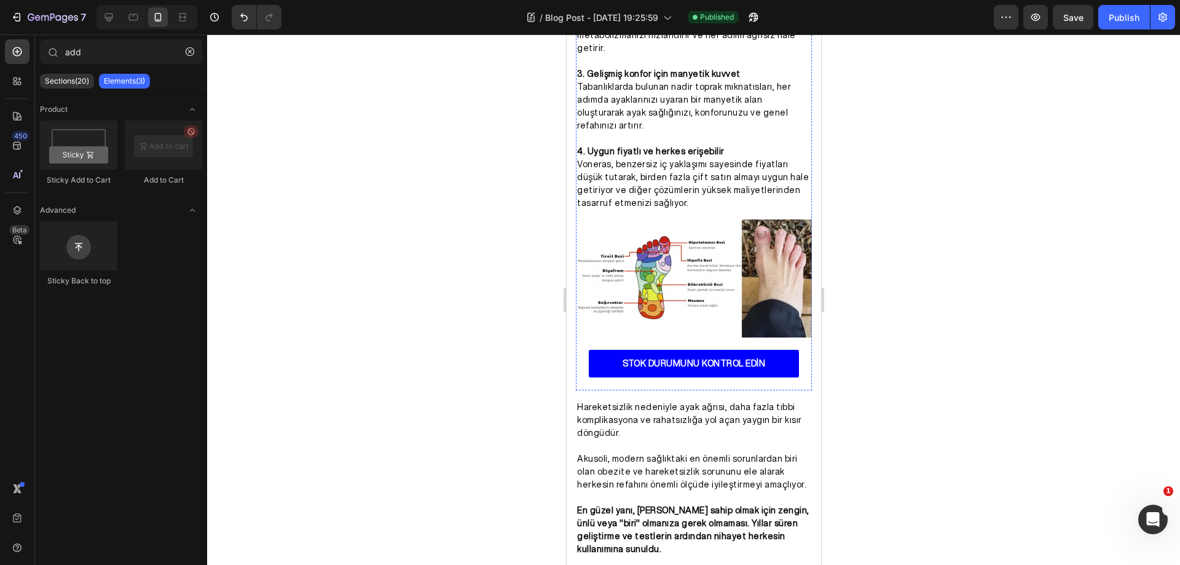
scroll to position [2021, 0]
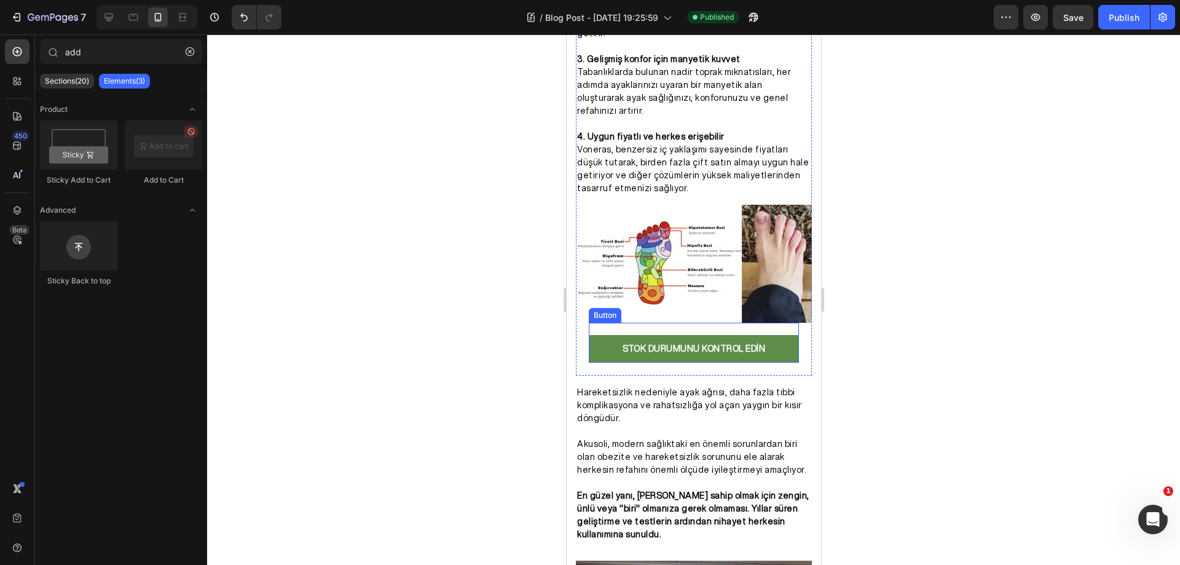
click at [771, 363] on link "STOK DURUMUNU KONTROL EDİN" at bounding box center [693, 349] width 210 height 28
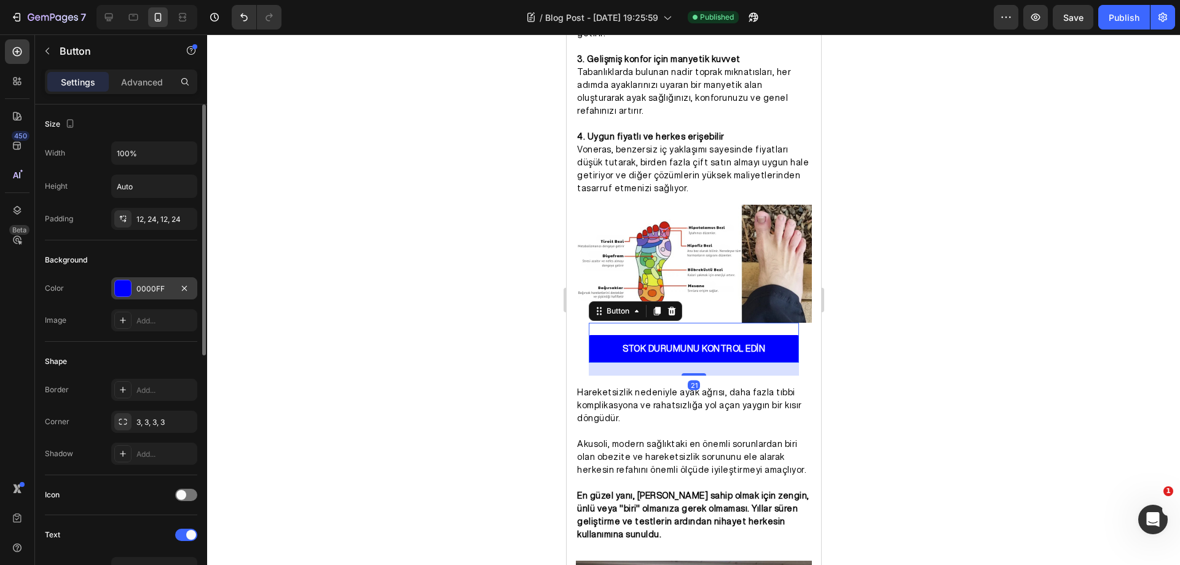
click at [132, 293] on div "0000FF" at bounding box center [154, 288] width 86 height 22
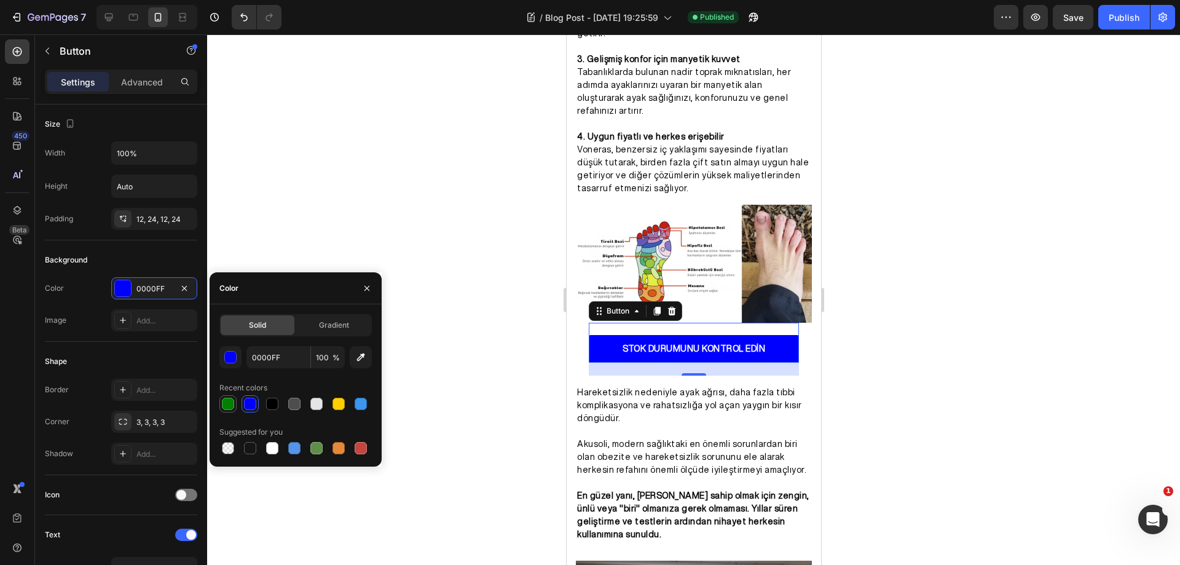
click at [230, 398] on div at bounding box center [228, 404] width 12 height 12
type input "008000"
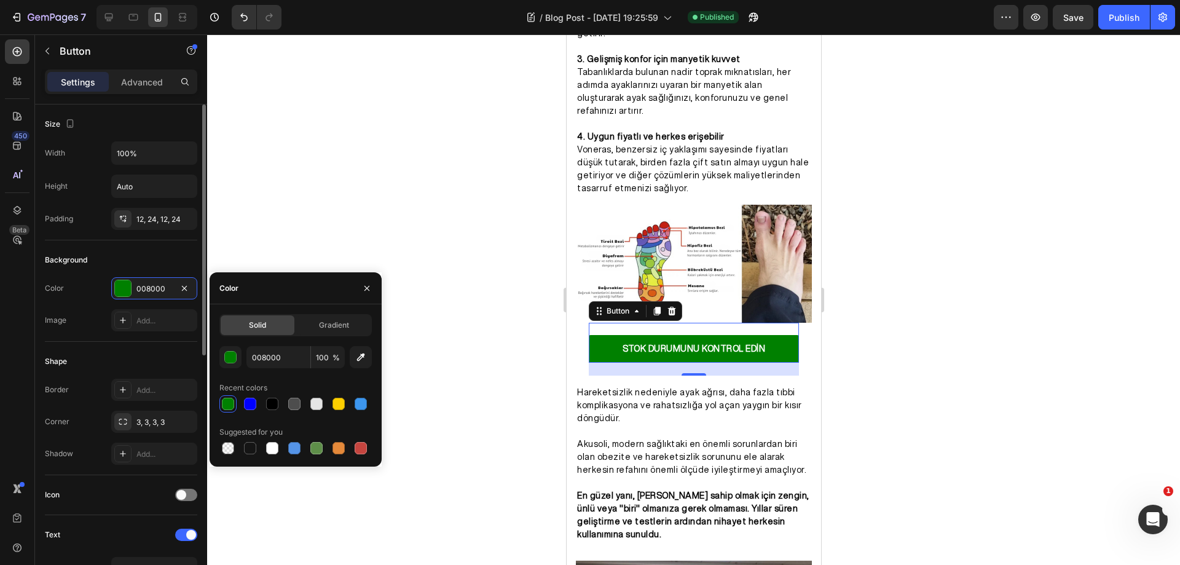
click at [174, 356] on div "Shape" at bounding box center [121, 361] width 152 height 20
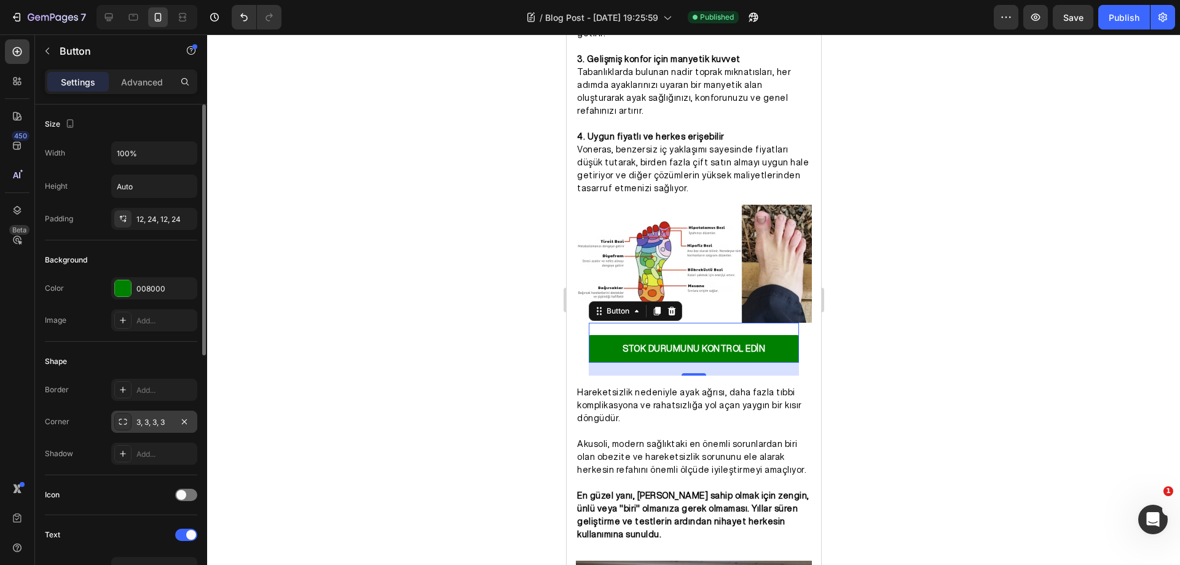
click at [162, 418] on div "3, 3, 3, 3" at bounding box center [154, 422] width 36 height 11
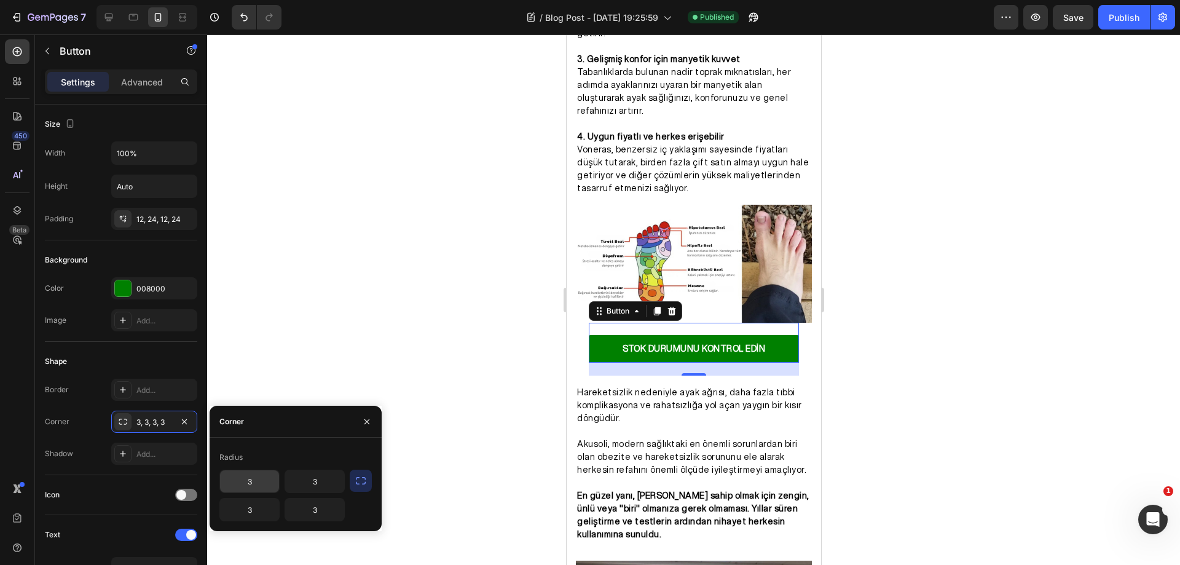
click at [263, 488] on input "3" at bounding box center [249, 481] width 59 height 22
type input "30"
click at [305, 482] on input "3" at bounding box center [314, 481] width 59 height 22
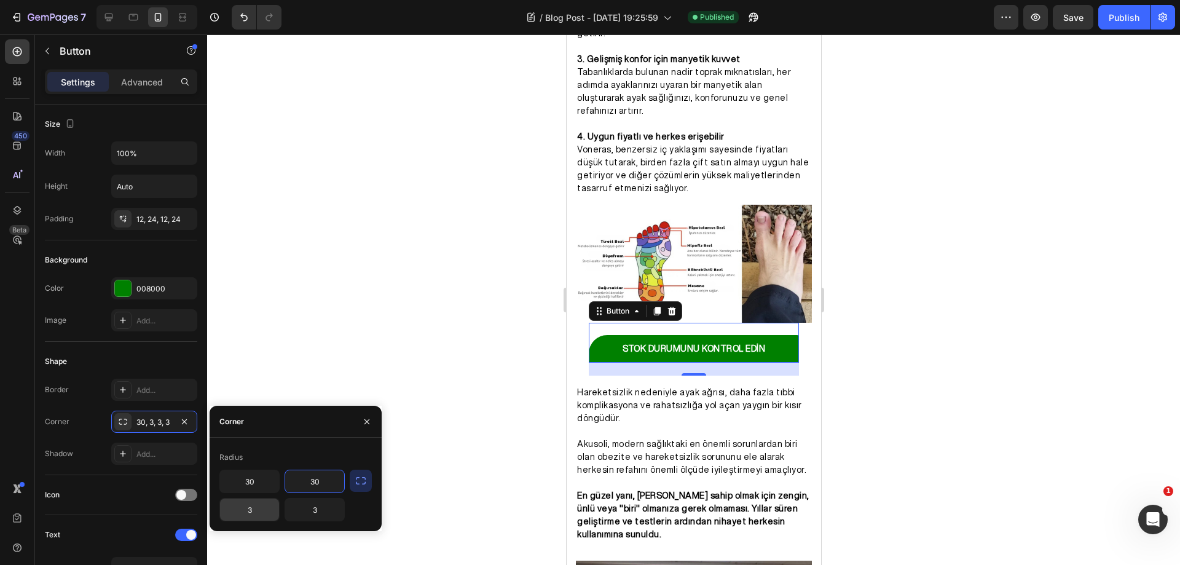
type input "30"
click at [250, 511] on input "3" at bounding box center [249, 509] width 59 height 22
type input "30"
click at [315, 512] on input "3" at bounding box center [314, 509] width 59 height 22
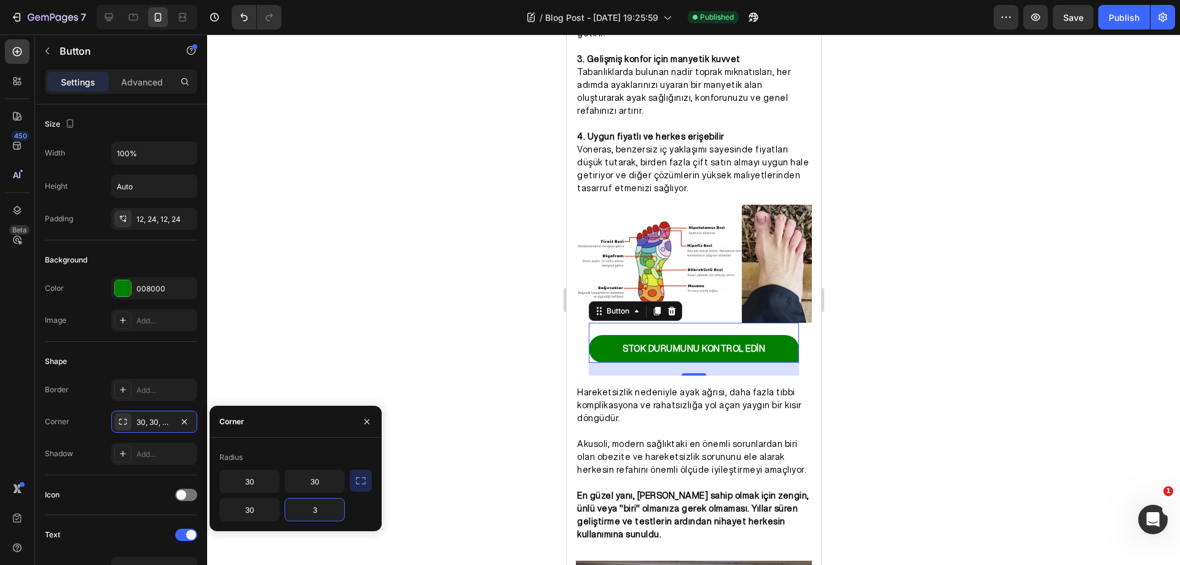
click at [315, 512] on input "3" at bounding box center [314, 509] width 59 height 22
type input "30"
click at [158, 361] on div "Shape" at bounding box center [121, 361] width 152 height 20
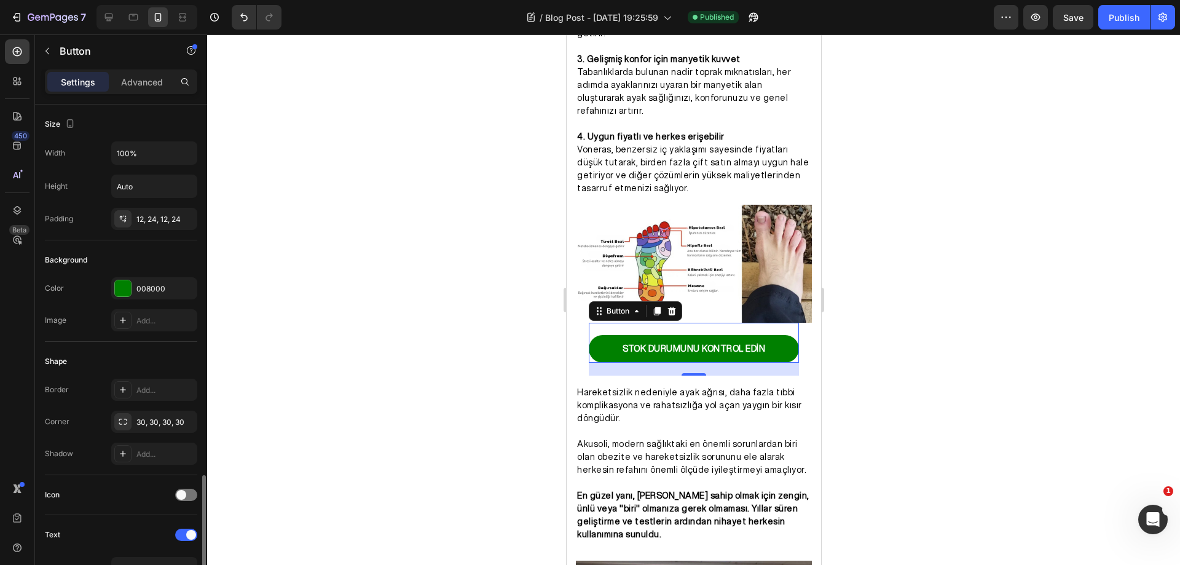
scroll to position [246, 0]
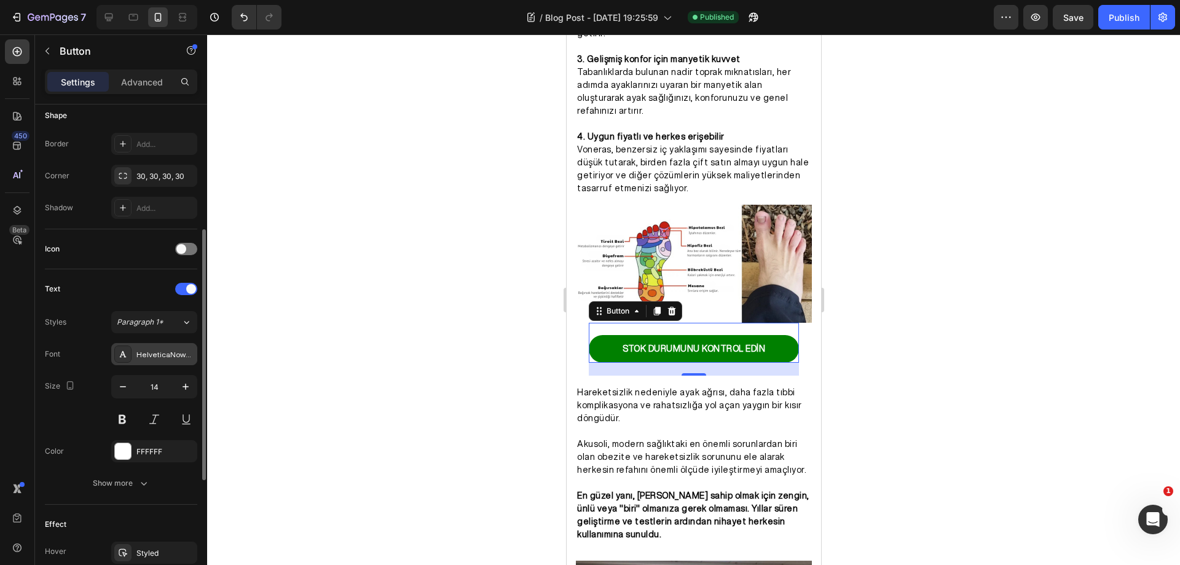
click at [159, 361] on div "HelveticaNowDisplay" at bounding box center [154, 354] width 86 height 22
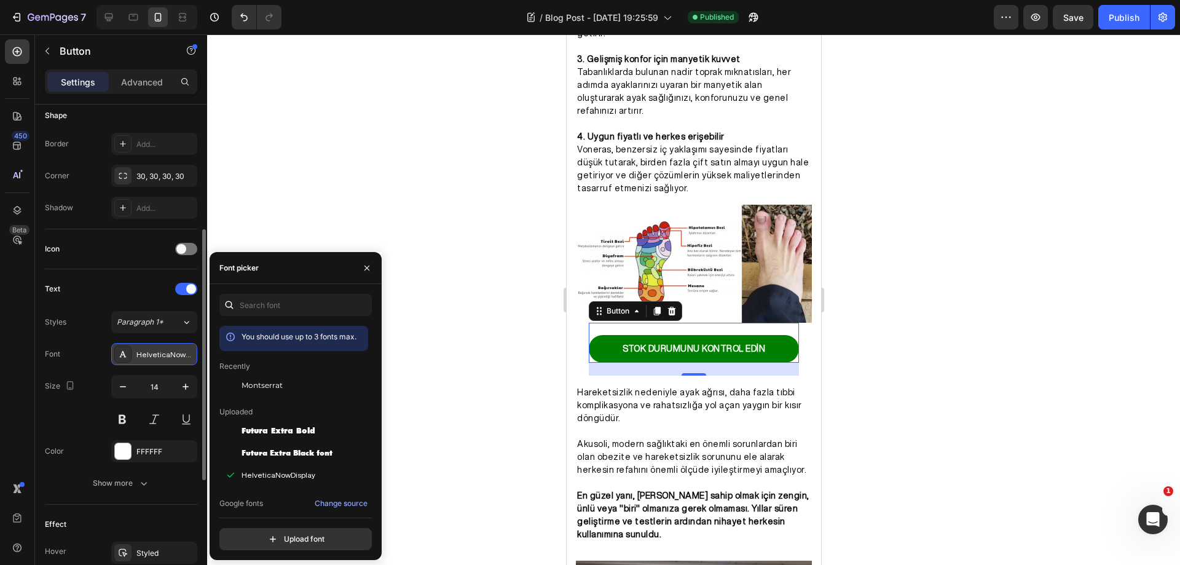
click at [159, 361] on div "HelveticaNowDisplay" at bounding box center [154, 354] width 86 height 22
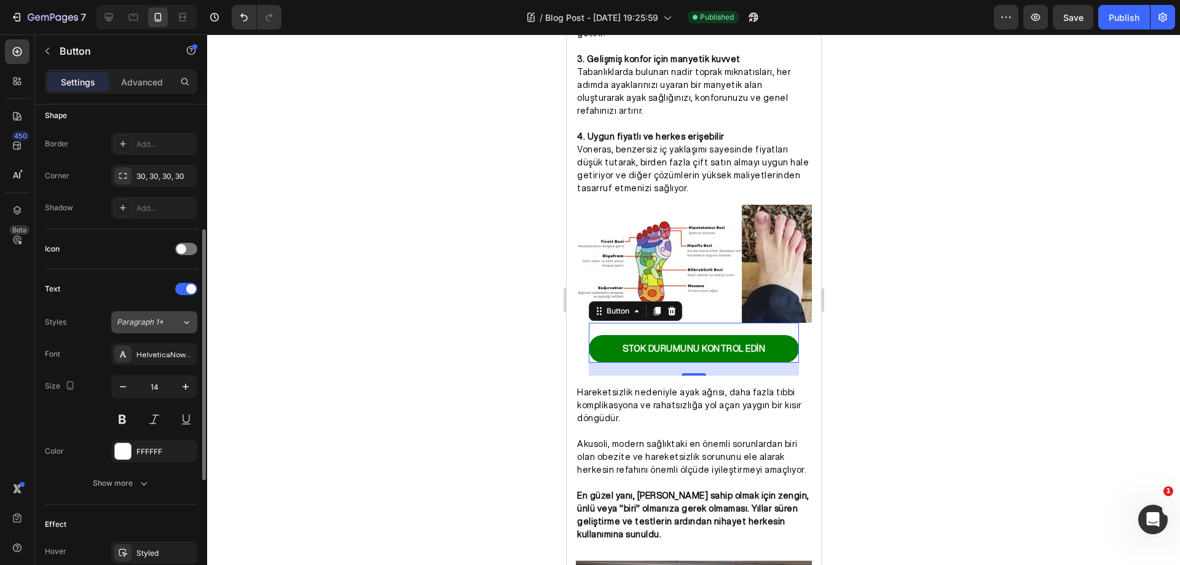
click at [157, 323] on span "Paragraph 1*" at bounding box center [140, 321] width 47 height 11
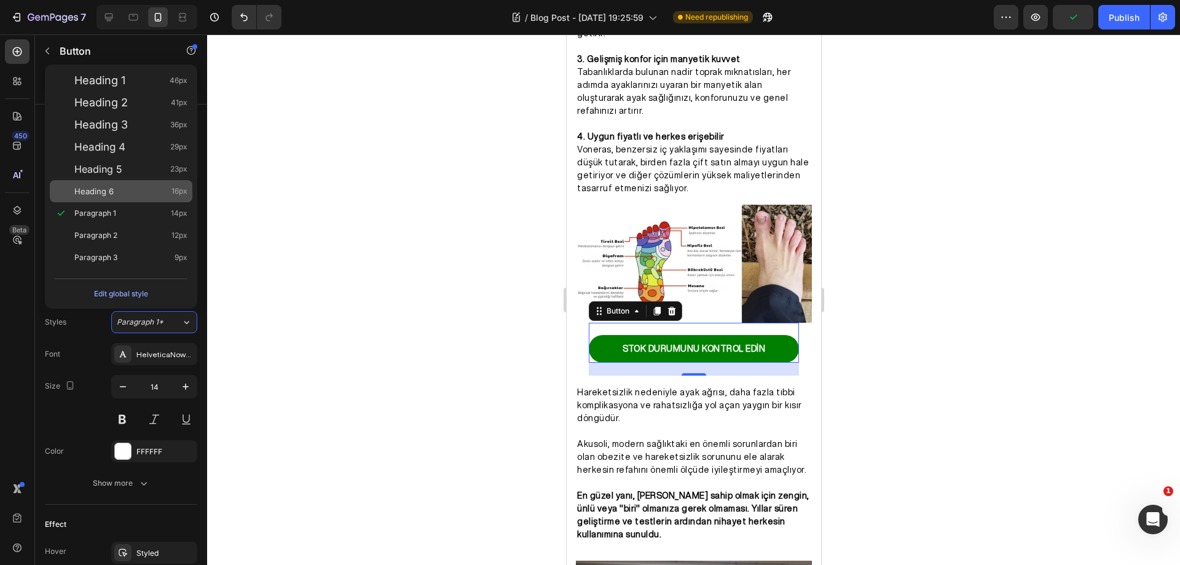
click at [126, 194] on div "Heading 6 16px" at bounding box center [130, 191] width 113 height 12
type input "16"
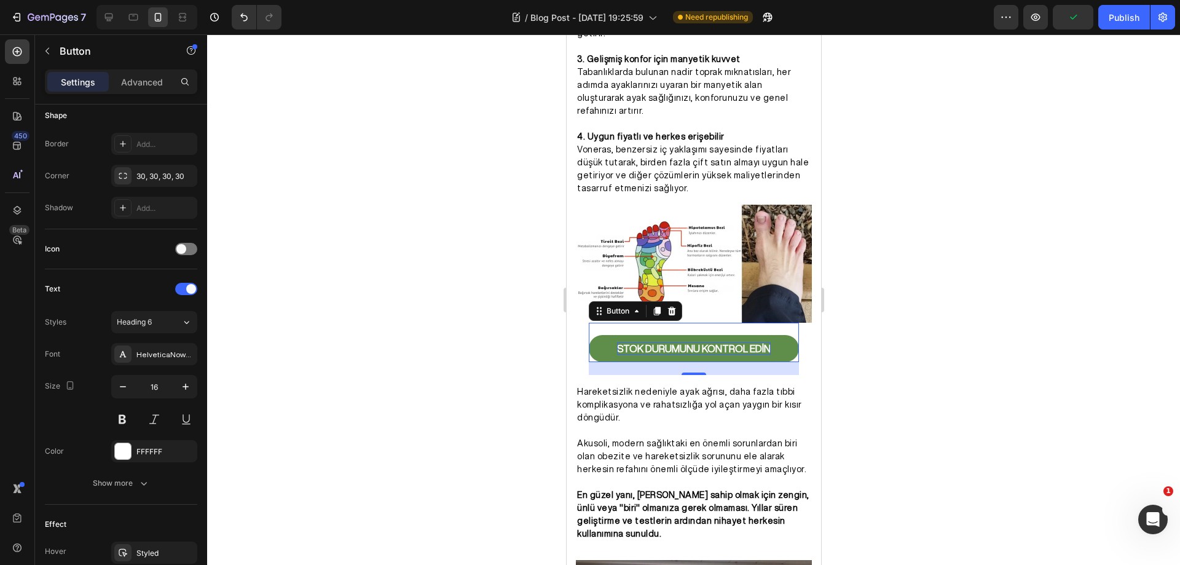
click at [718, 353] on strong "STOK DURUMUNU KONTROL EDİN" at bounding box center [693, 349] width 154 height 10
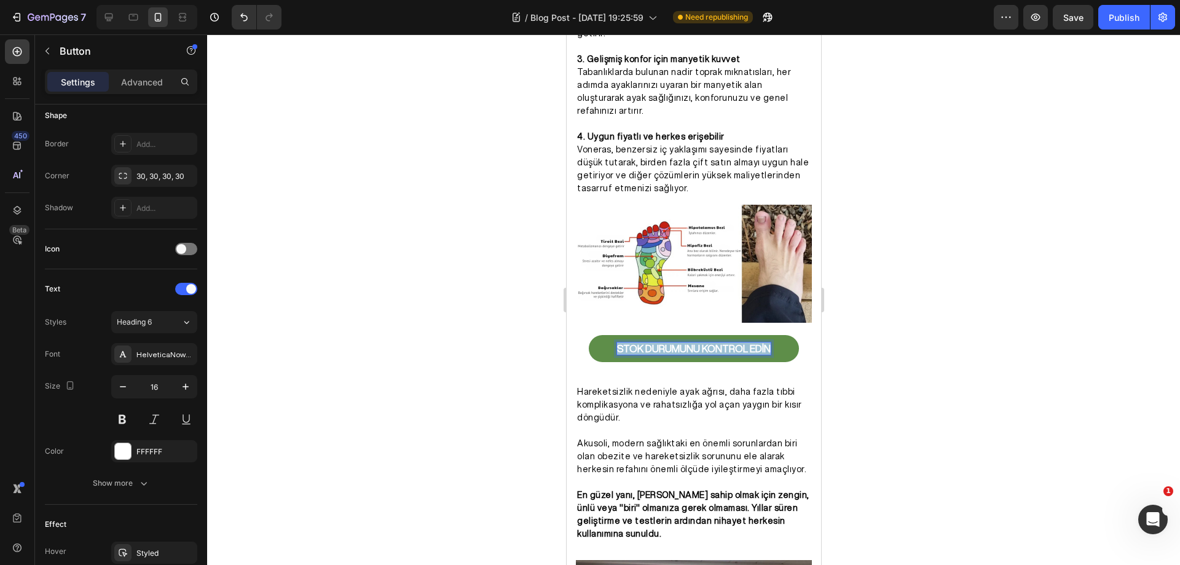
click at [718, 353] on strong "STOK DURUMUNU KONTROL EDİN" at bounding box center [693, 349] width 154 height 10
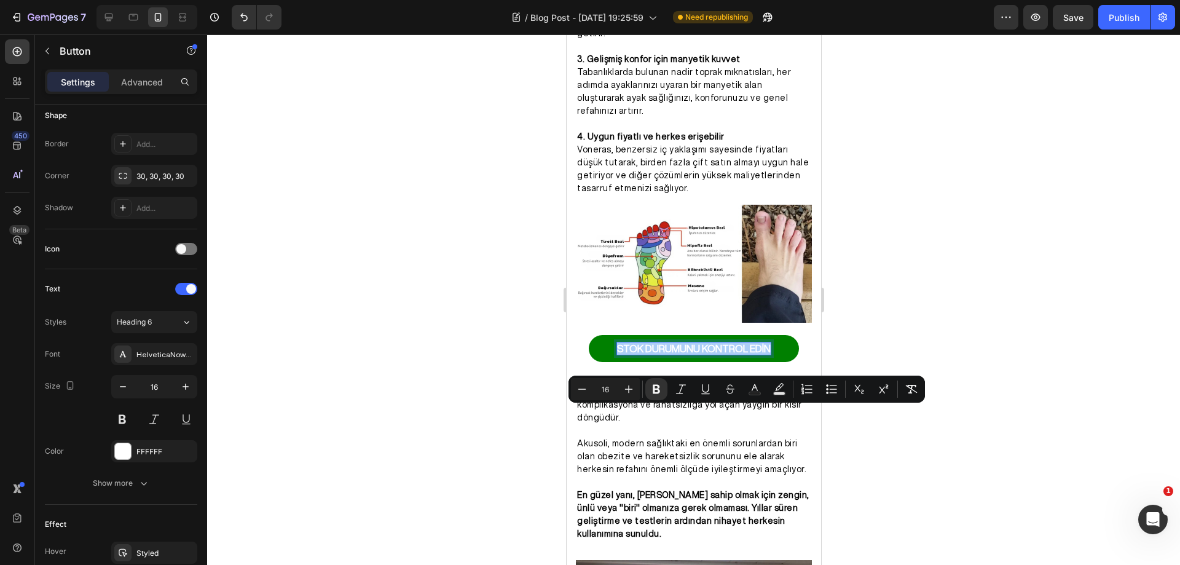
click at [492, 374] on div at bounding box center [693, 299] width 973 height 530
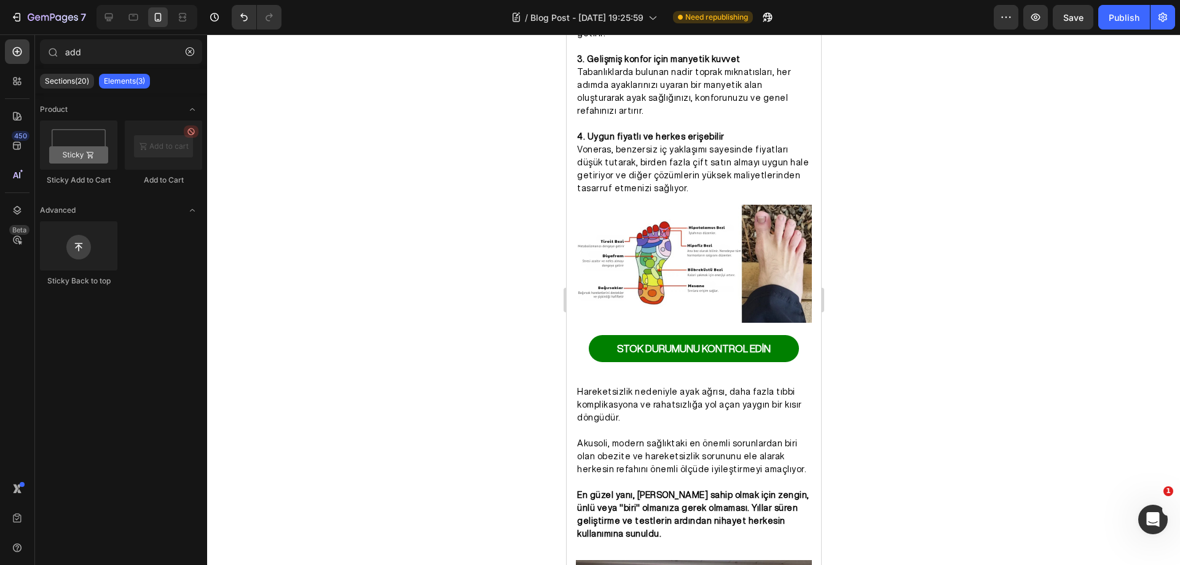
scroll to position [2111, 0]
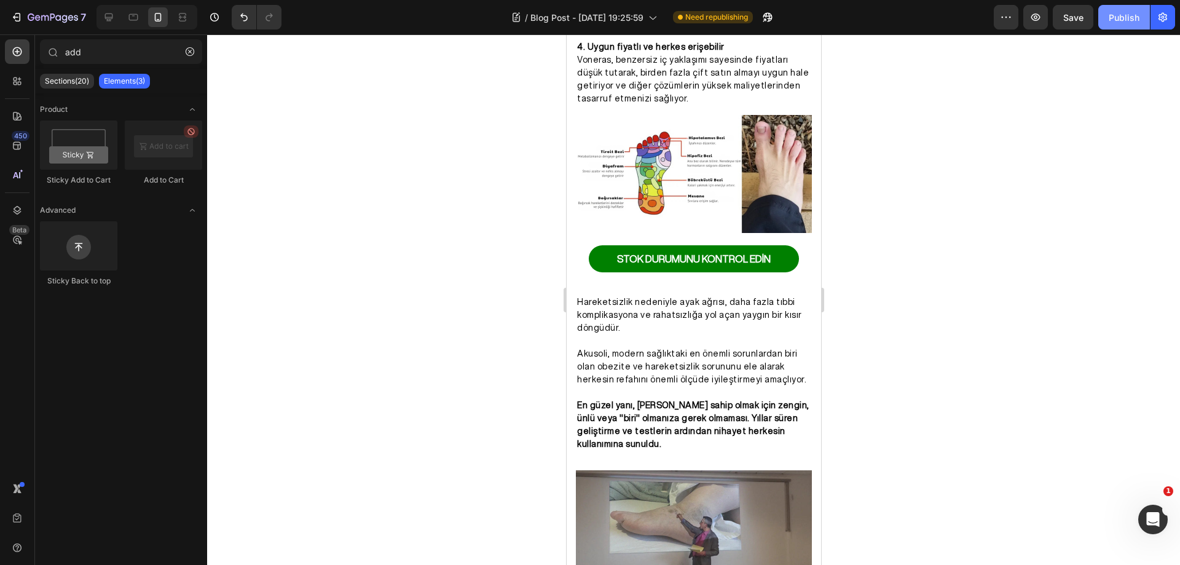
click at [1116, 19] on div "Publish" at bounding box center [1124, 17] width 31 height 13
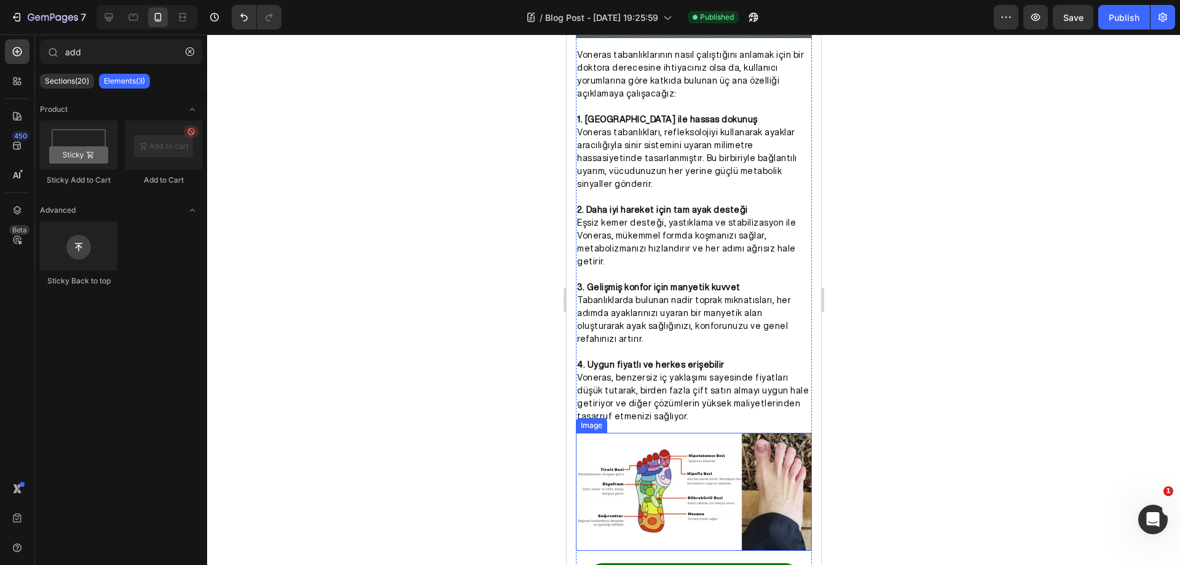
scroll to position [1977, 0]
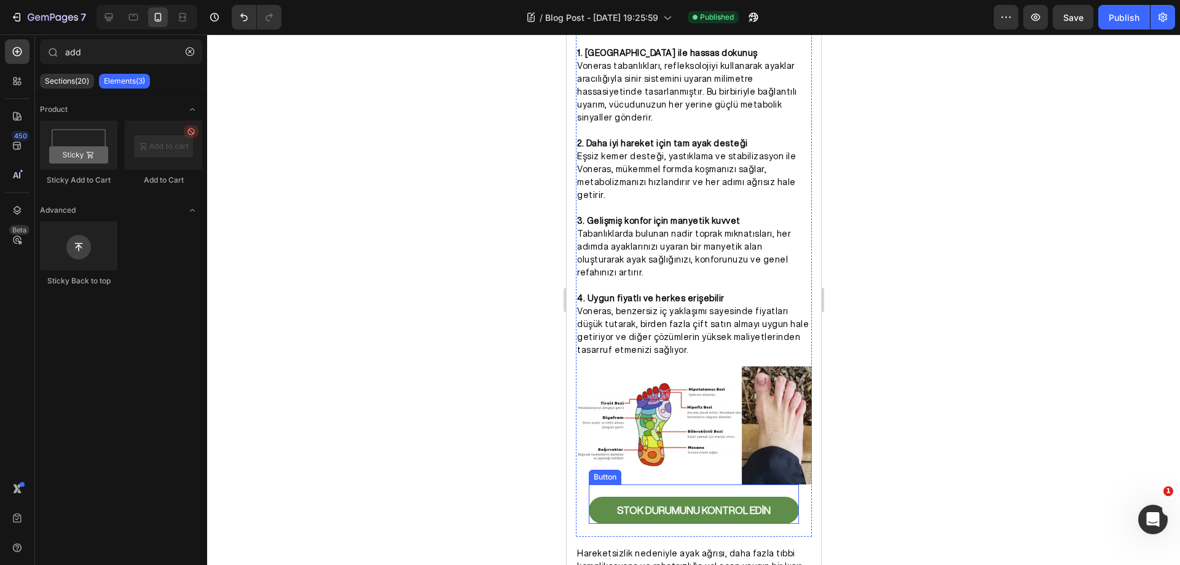
click at [769, 497] on link "STOK DURUMUNU KONTROL EDİN" at bounding box center [693, 511] width 210 height 28
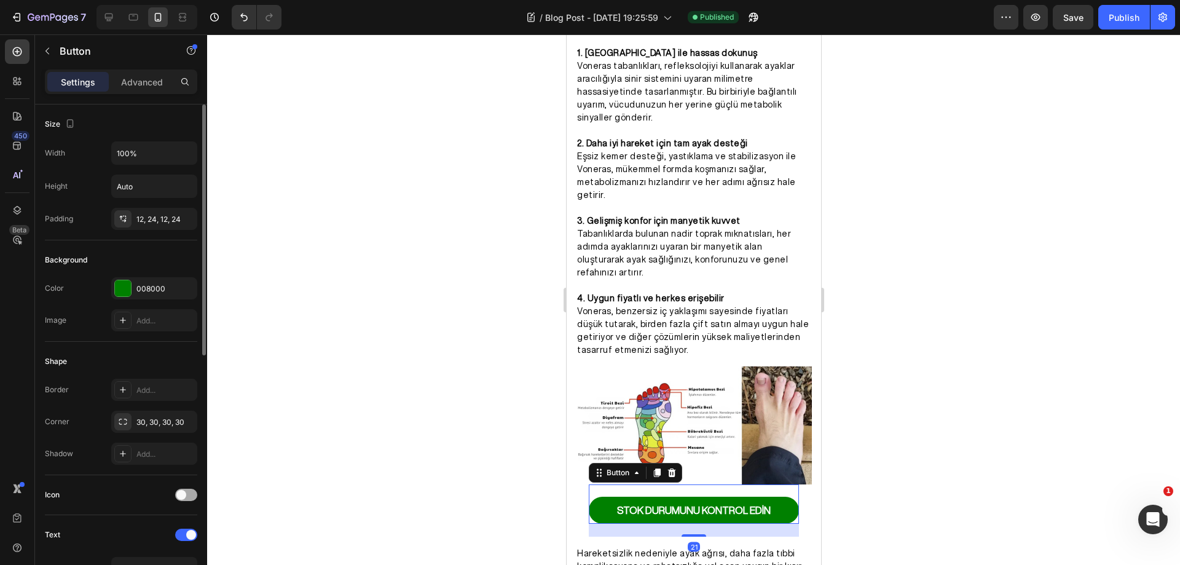
click at [187, 495] on div at bounding box center [186, 495] width 22 height 12
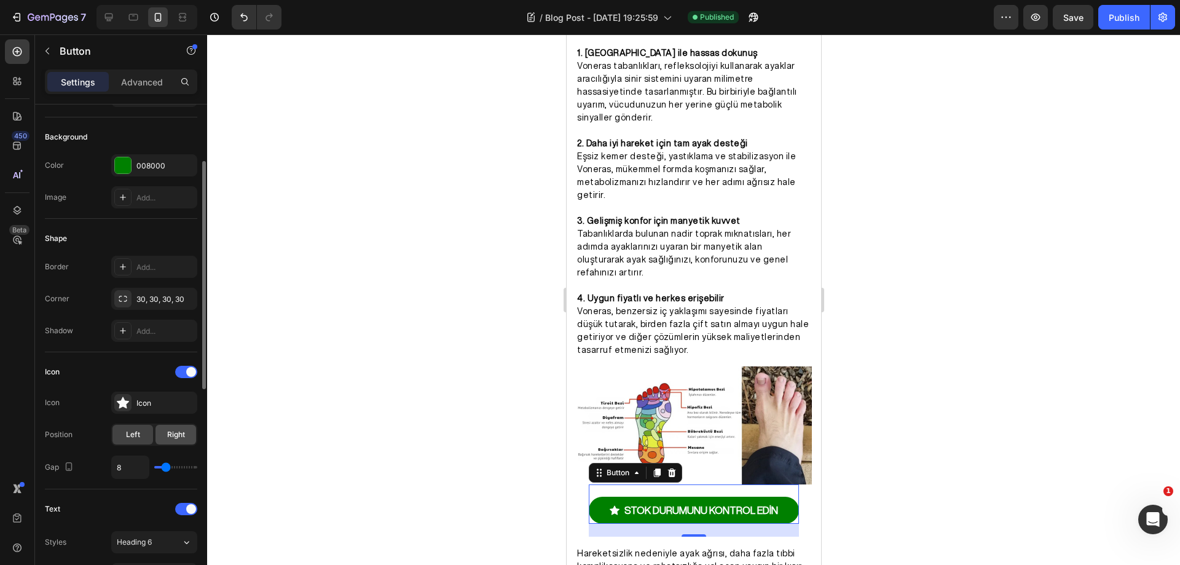
click at [167, 428] on div "Right" at bounding box center [175, 435] width 41 height 20
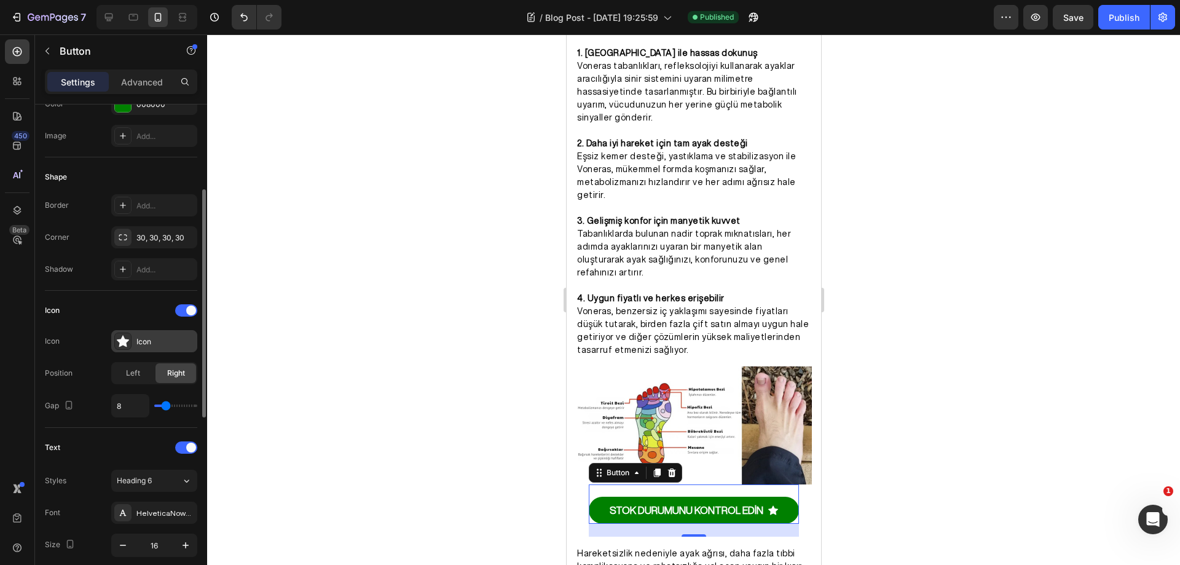
click at [163, 342] on div "Icon" at bounding box center [165, 341] width 58 height 11
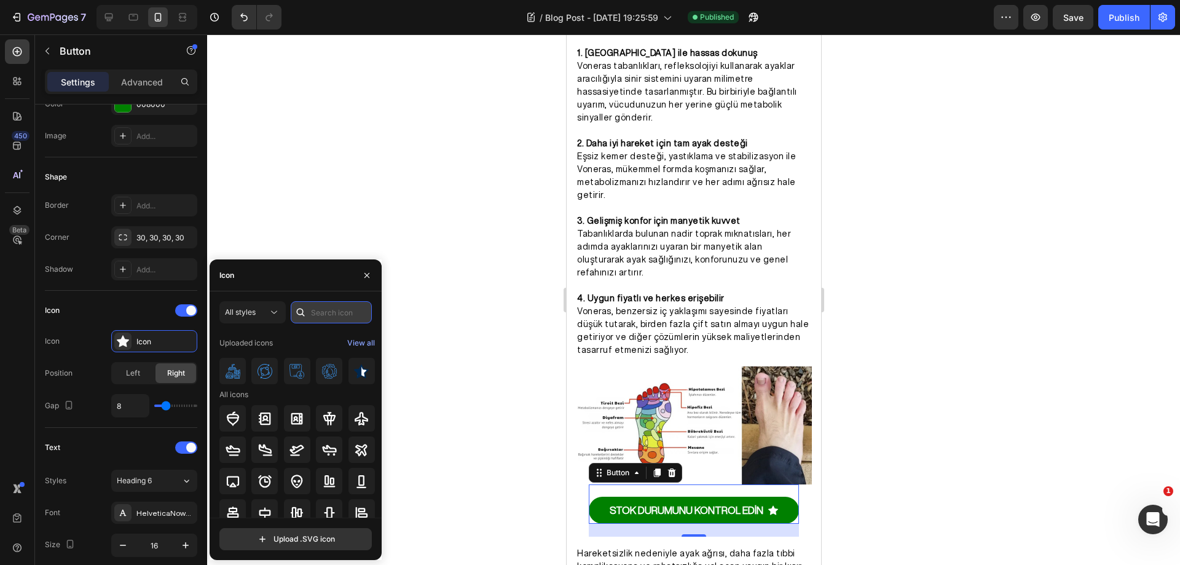
click at [313, 309] on input "text" at bounding box center [331, 312] width 81 height 22
type input "right"
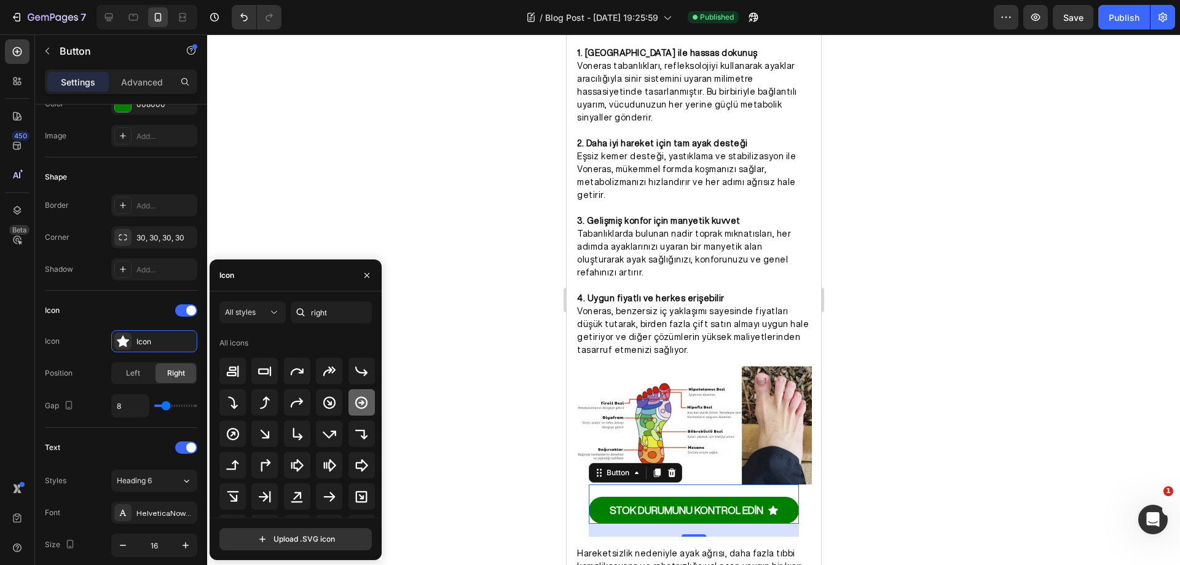
click at [358, 401] on icon at bounding box center [361, 402] width 15 height 15
click at [296, 463] on icon at bounding box center [297, 464] width 12 height 12
click at [355, 407] on icon at bounding box center [361, 402] width 12 height 12
click at [363, 457] on div at bounding box center [361, 465] width 26 height 26
click at [458, 399] on div at bounding box center [693, 299] width 973 height 530
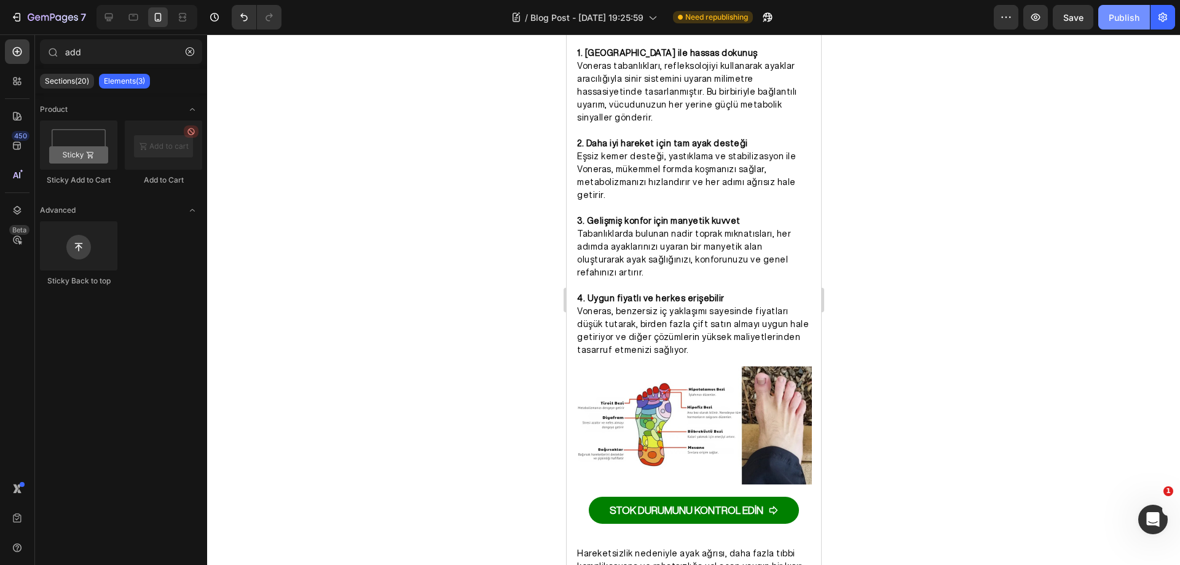
click at [1123, 15] on div "Publish" at bounding box center [1124, 17] width 31 height 13
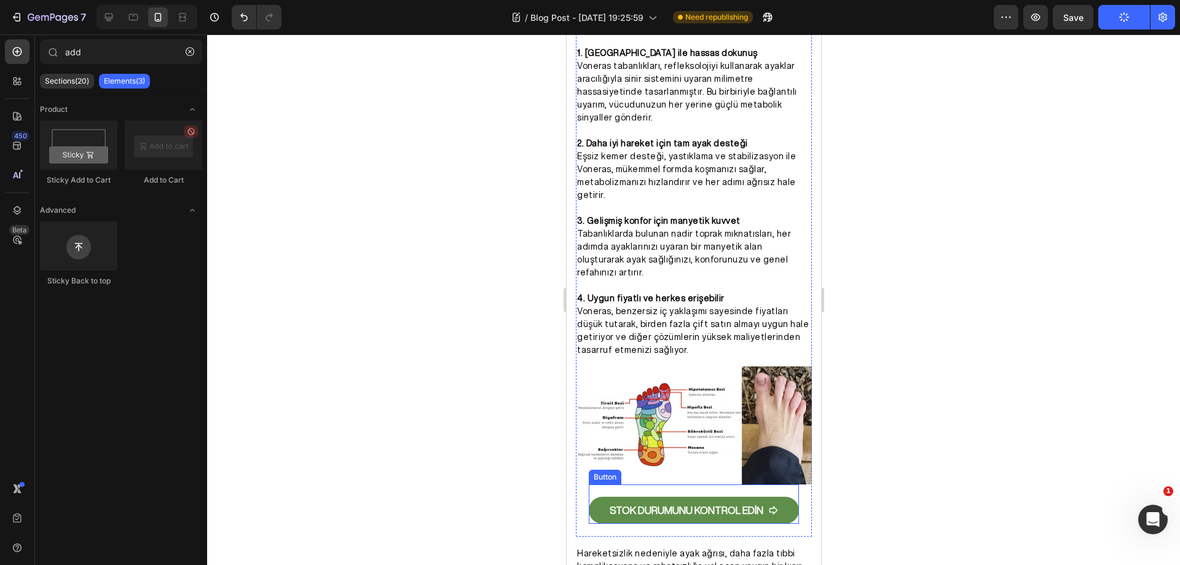
click at [783, 497] on link "STOK DURUMUNU KONTROL EDİN" at bounding box center [693, 511] width 210 height 28
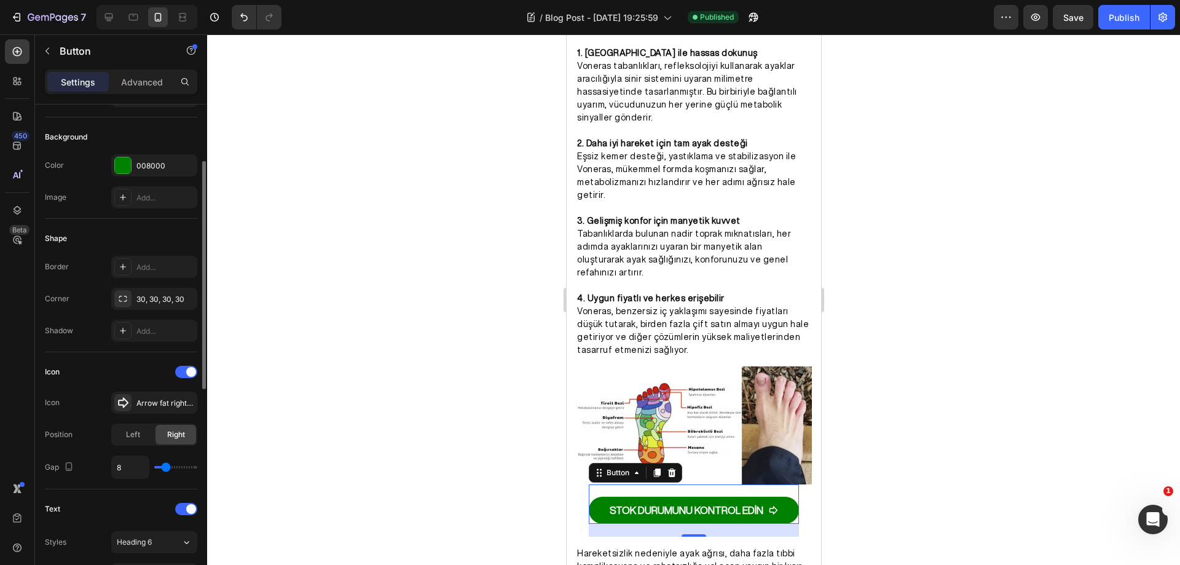
scroll to position [0, 0]
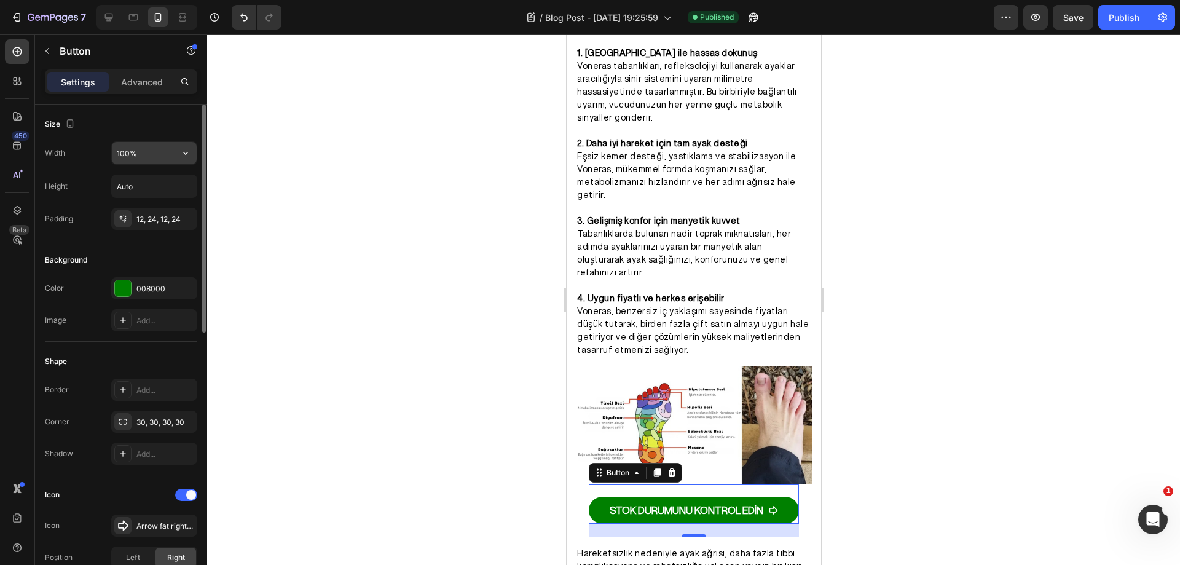
click at [145, 155] on input "100%" at bounding box center [154, 153] width 85 height 22
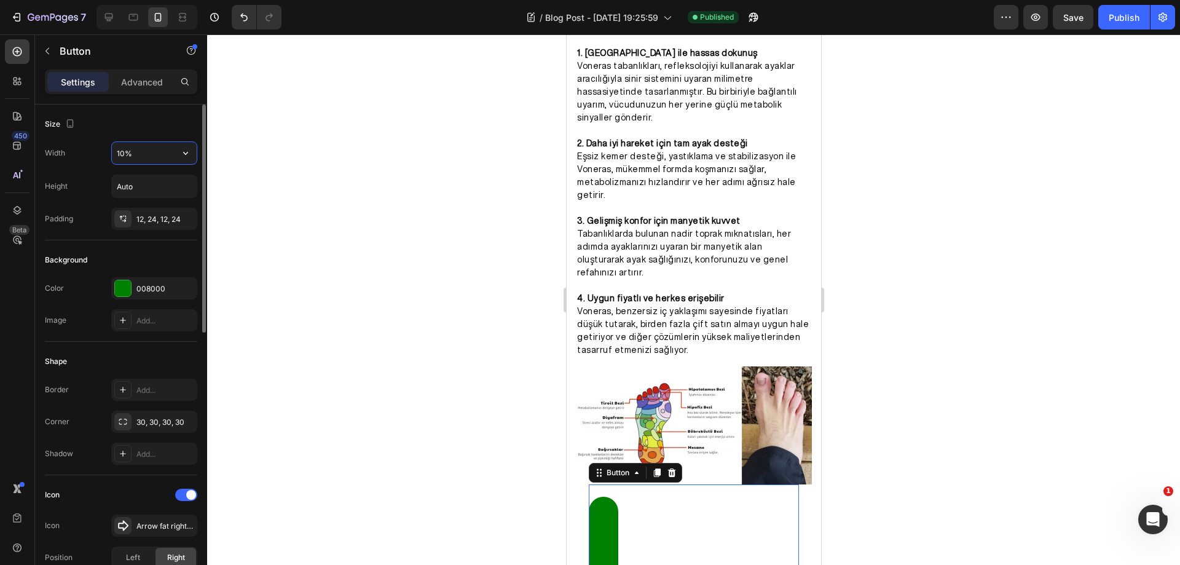
type input "100%"
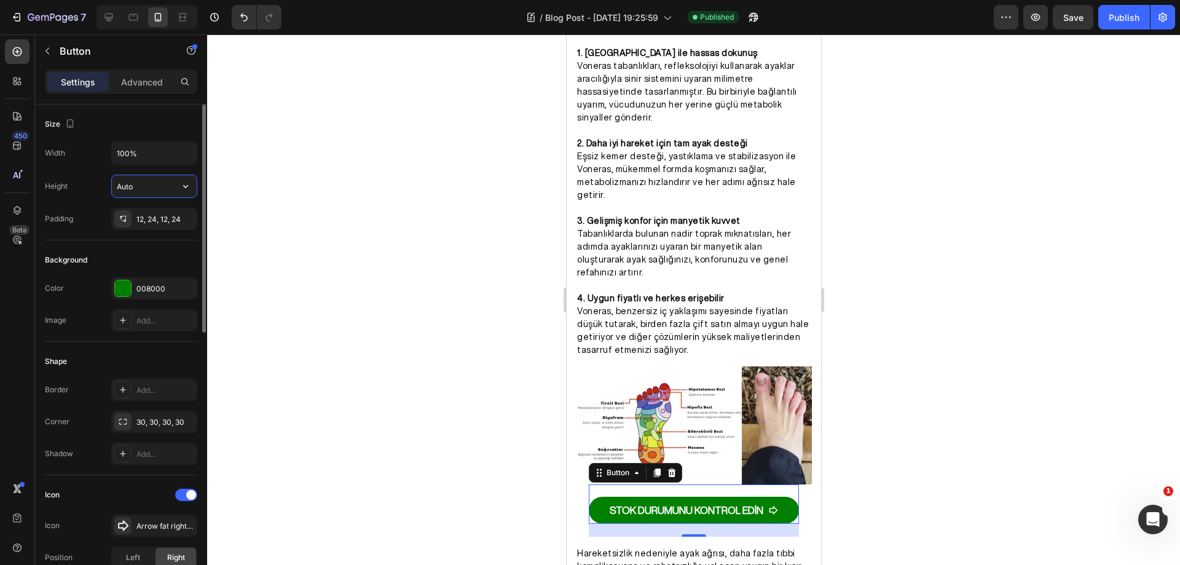
click at [166, 192] on input "Auto" at bounding box center [154, 186] width 85 height 22
click at [180, 190] on icon "button" at bounding box center [185, 186] width 12 height 12
click at [151, 131] on div "Size" at bounding box center [121, 124] width 152 height 20
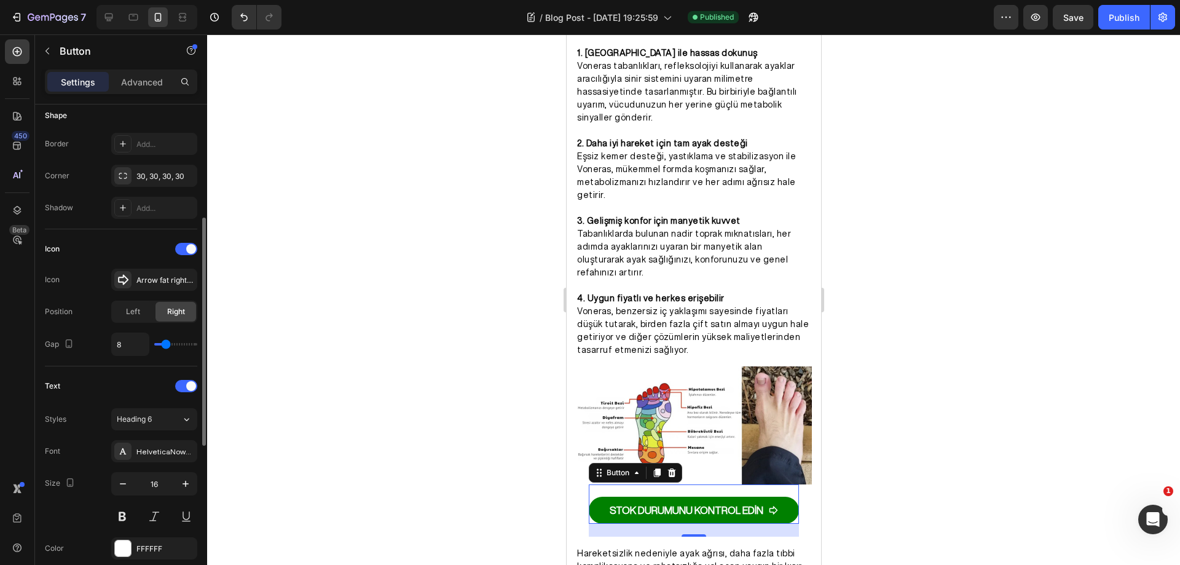
scroll to position [307, 0]
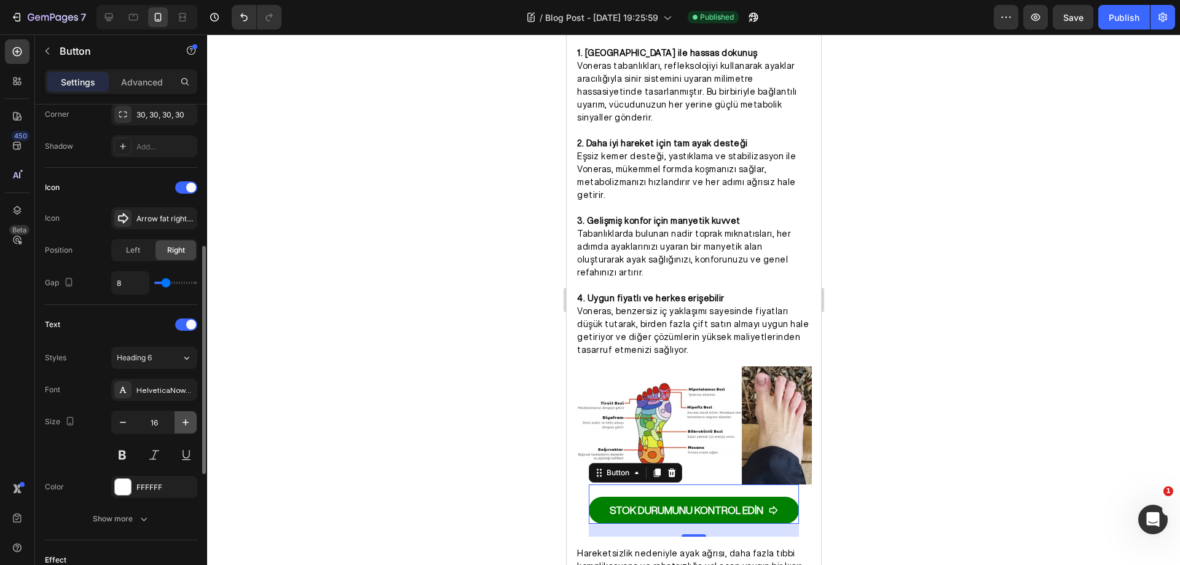
click at [180, 424] on icon "button" at bounding box center [185, 422] width 12 height 12
click at [124, 420] on icon "button" at bounding box center [123, 422] width 12 height 12
type input "16"
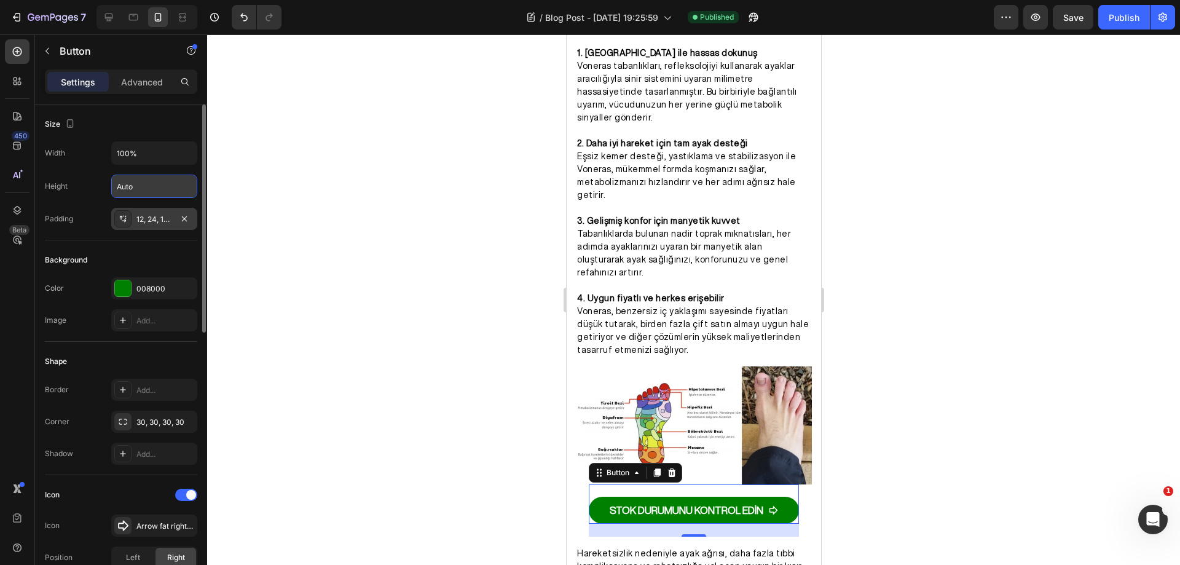
click at [159, 218] on div "12, 24, 12, 24" at bounding box center [154, 219] width 36 height 11
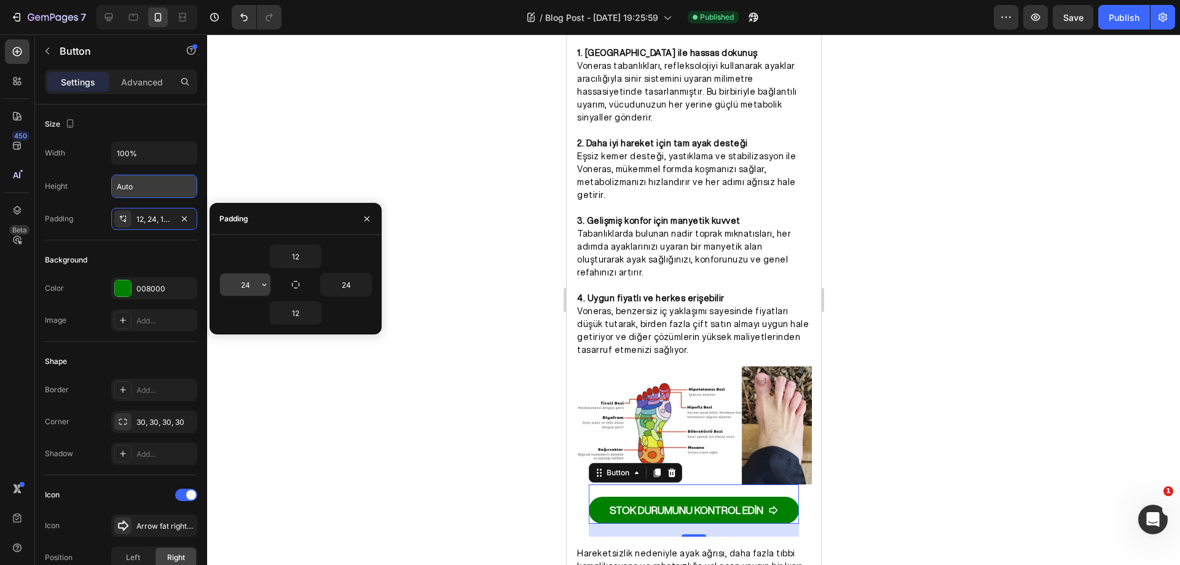
click at [248, 282] on input "24" at bounding box center [245, 284] width 50 height 22
type input "0"
click at [344, 283] on input "24" at bounding box center [346, 284] width 50 height 22
type input "0"
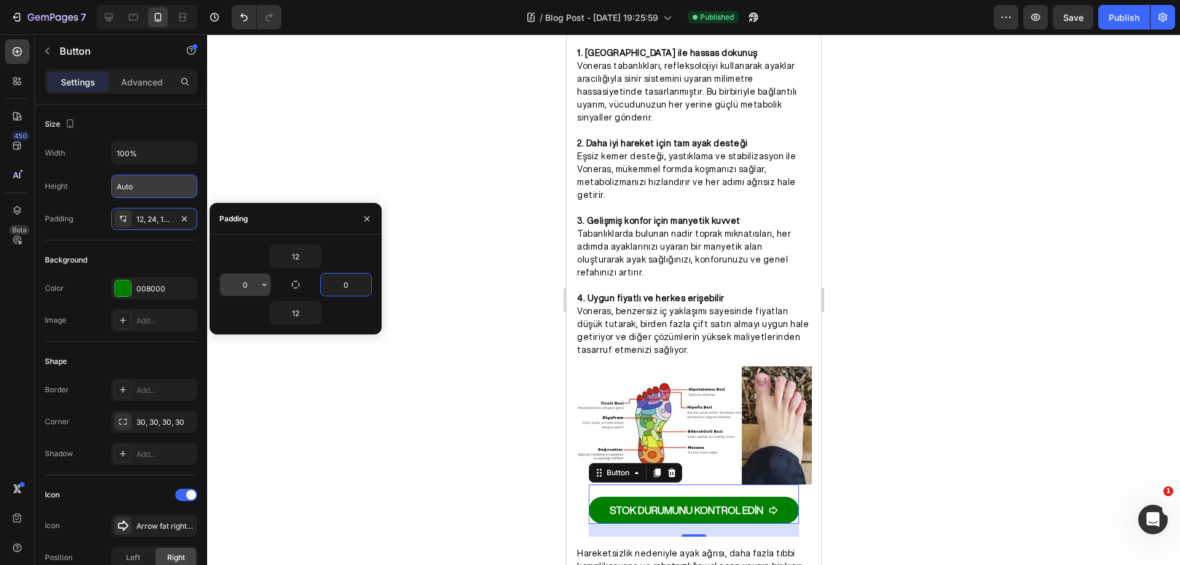
click at [241, 285] on input "0" at bounding box center [245, 284] width 50 height 22
type input "24"
click at [353, 280] on input "0" at bounding box center [346, 284] width 50 height 22
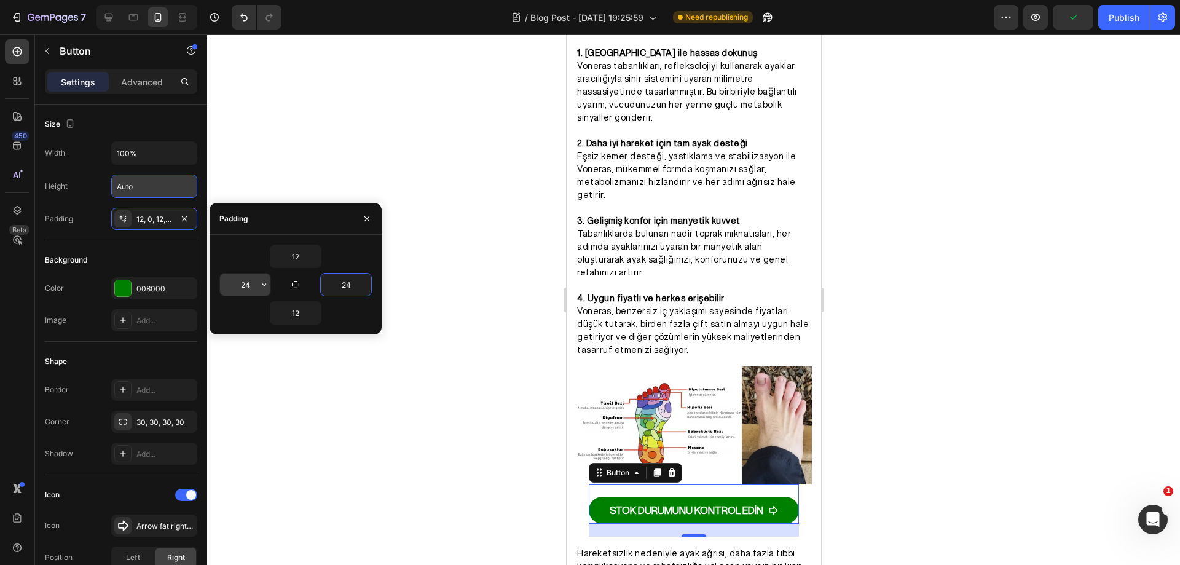
type input "24"
click at [246, 285] on input "24" at bounding box center [245, 284] width 50 height 22
type input "0"
click at [346, 283] on input "24" at bounding box center [346, 284] width 50 height 22
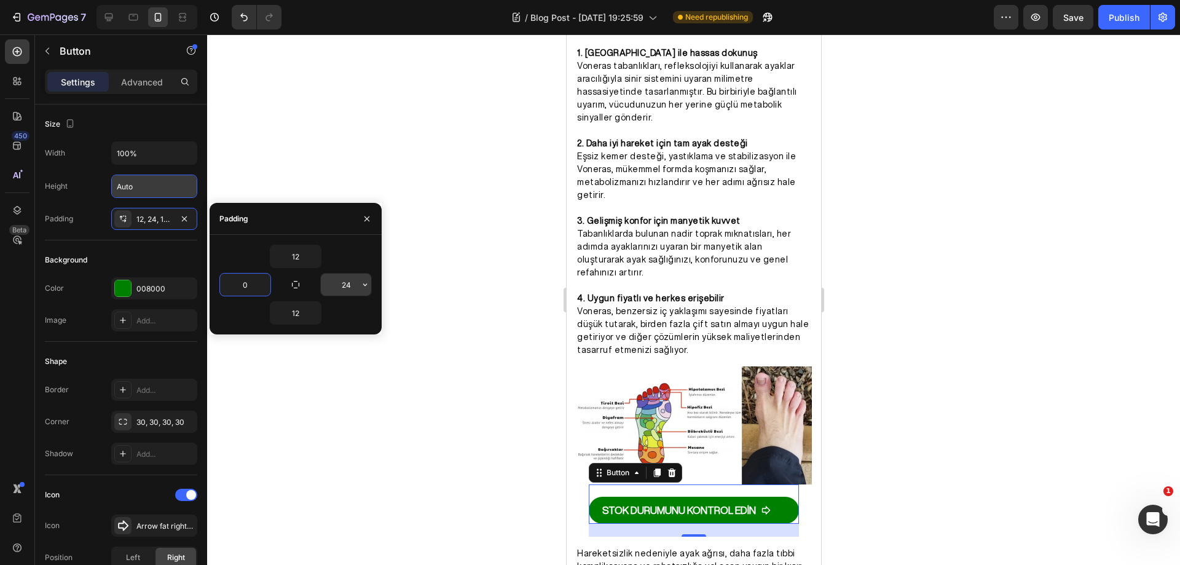
click at [346, 283] on input "24" at bounding box center [346, 284] width 50 height 22
click at [162, 257] on div "Background" at bounding box center [121, 260] width 152 height 20
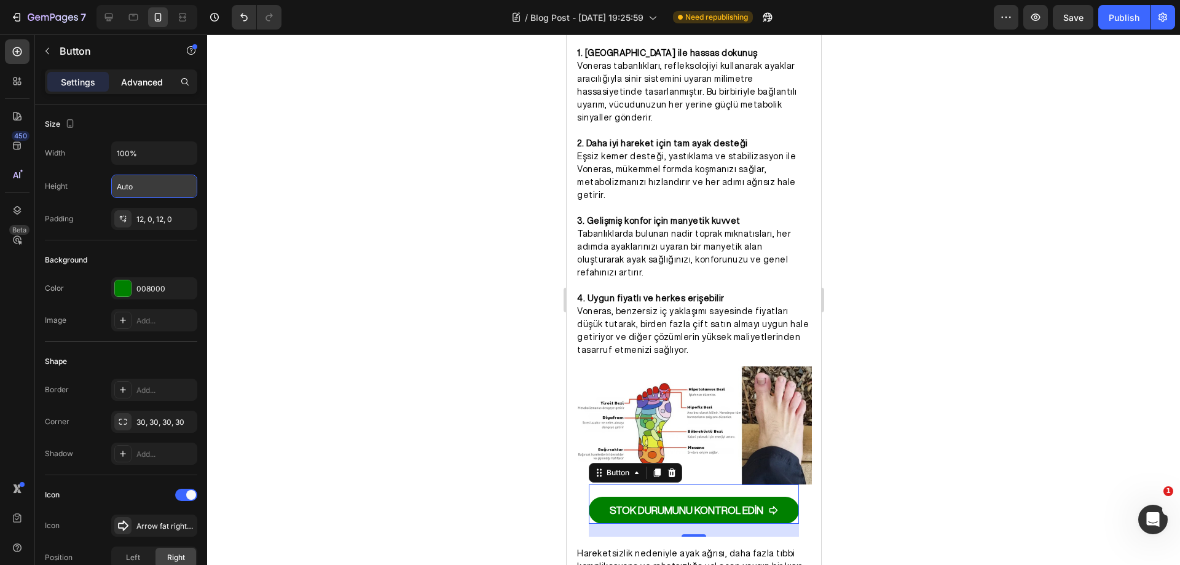
click at [142, 85] on p "Advanced" at bounding box center [142, 82] width 42 height 13
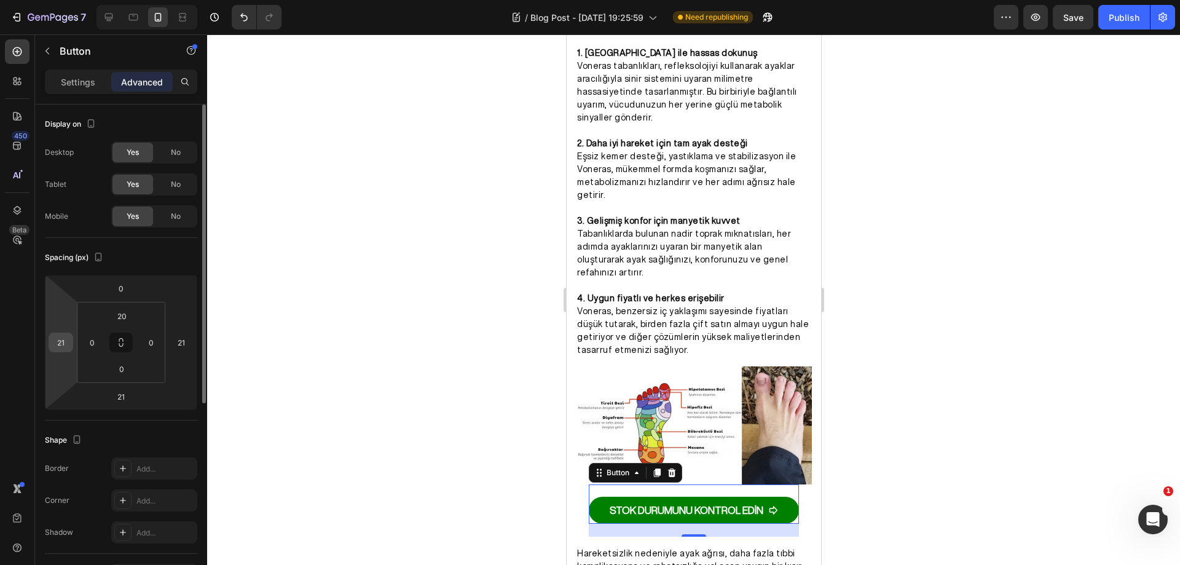
click at [68, 342] on input "21" at bounding box center [61, 342] width 18 height 18
type input "0"
click at [182, 345] on input "21" at bounding box center [181, 342] width 18 height 18
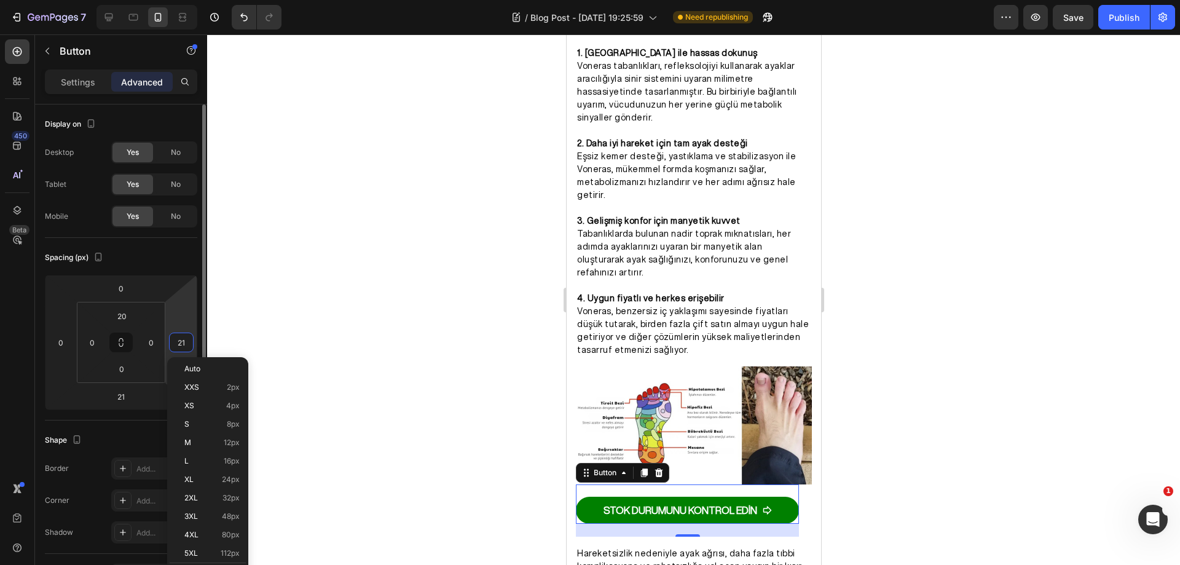
click at [182, 345] on input "21" at bounding box center [181, 342] width 18 height 18
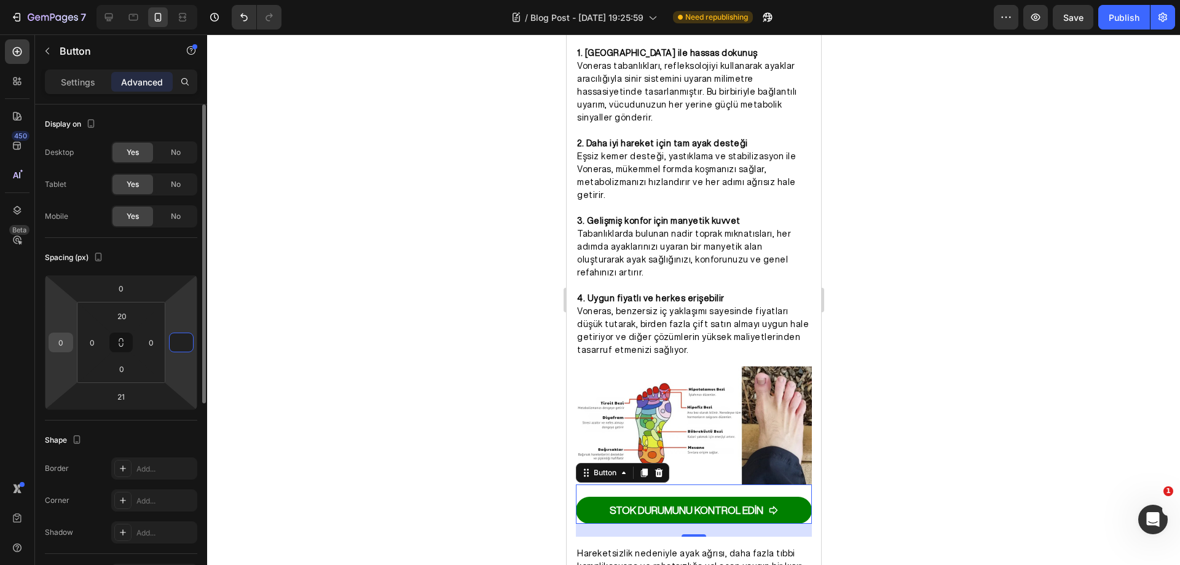
type input "0"
click at [67, 341] on input "0" at bounding box center [61, 342] width 18 height 18
type input "21"
click at [184, 344] on input "0" at bounding box center [181, 342] width 18 height 18
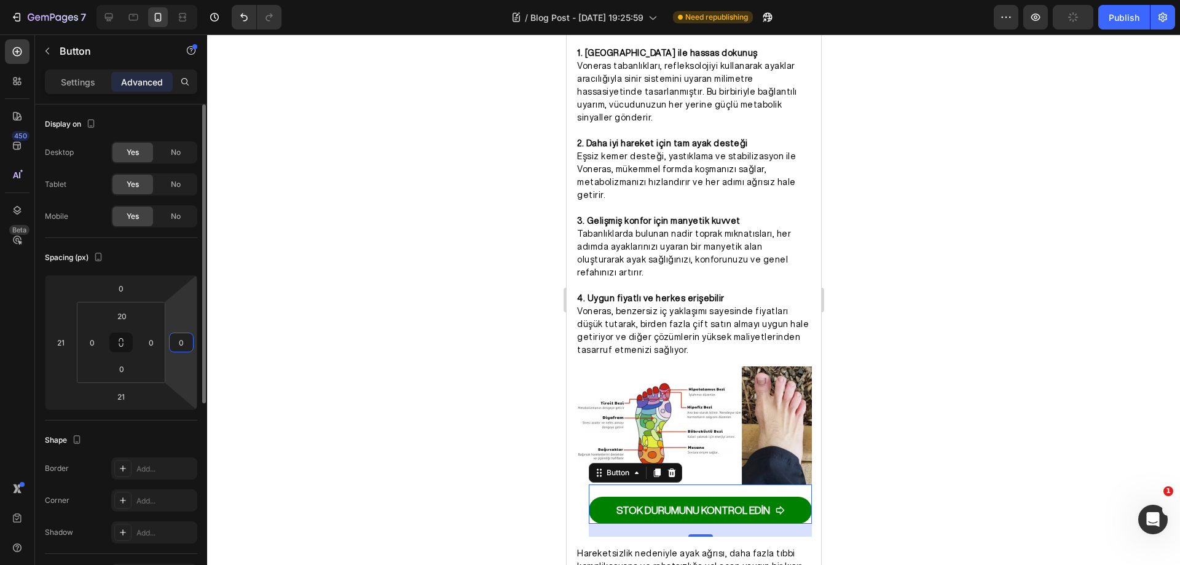
click at [184, 344] on input "0" at bounding box center [181, 342] width 18 height 18
type input "21"
click at [156, 252] on div "Spacing (px)" at bounding box center [121, 258] width 152 height 20
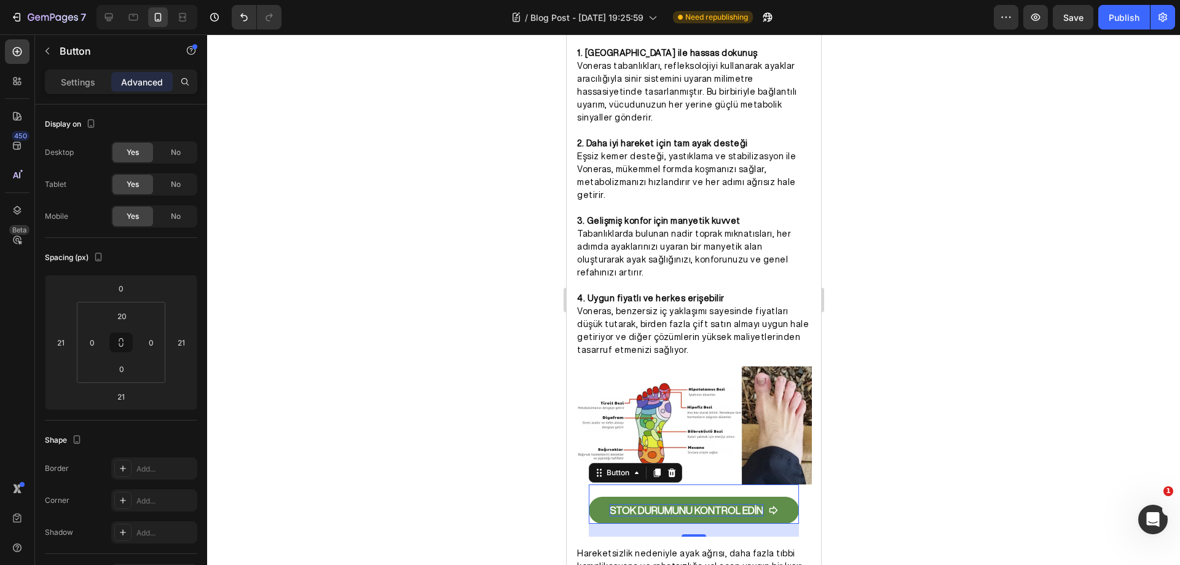
click at [717, 504] on p "STOK DURUMUNU KONTROL EDİN" at bounding box center [686, 510] width 154 height 13
click at [82, 79] on p "Settings" at bounding box center [78, 82] width 34 height 13
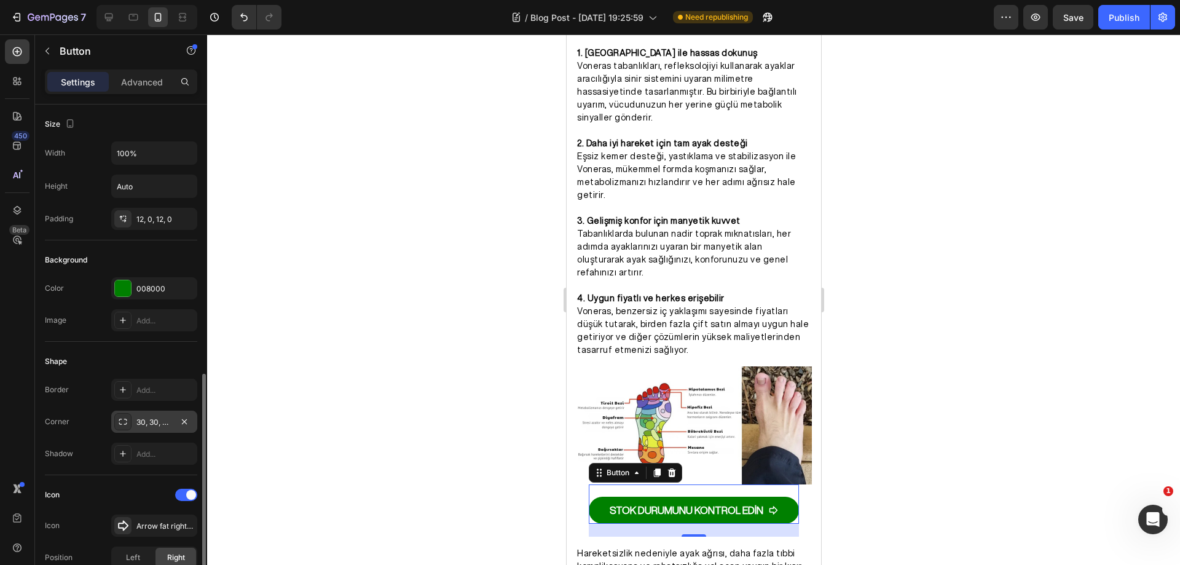
scroll to position [246, 0]
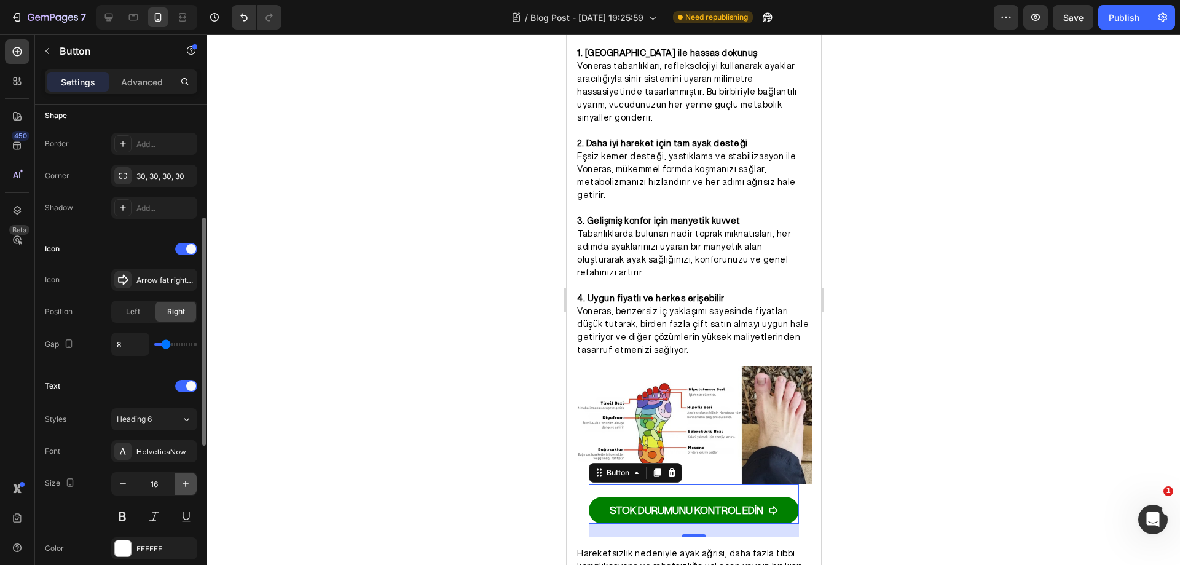
click at [183, 485] on icon "button" at bounding box center [185, 483] width 12 height 12
click at [122, 482] on icon "button" at bounding box center [123, 483] width 12 height 12
click at [123, 482] on icon "button" at bounding box center [123, 483] width 12 height 12
type input "16"
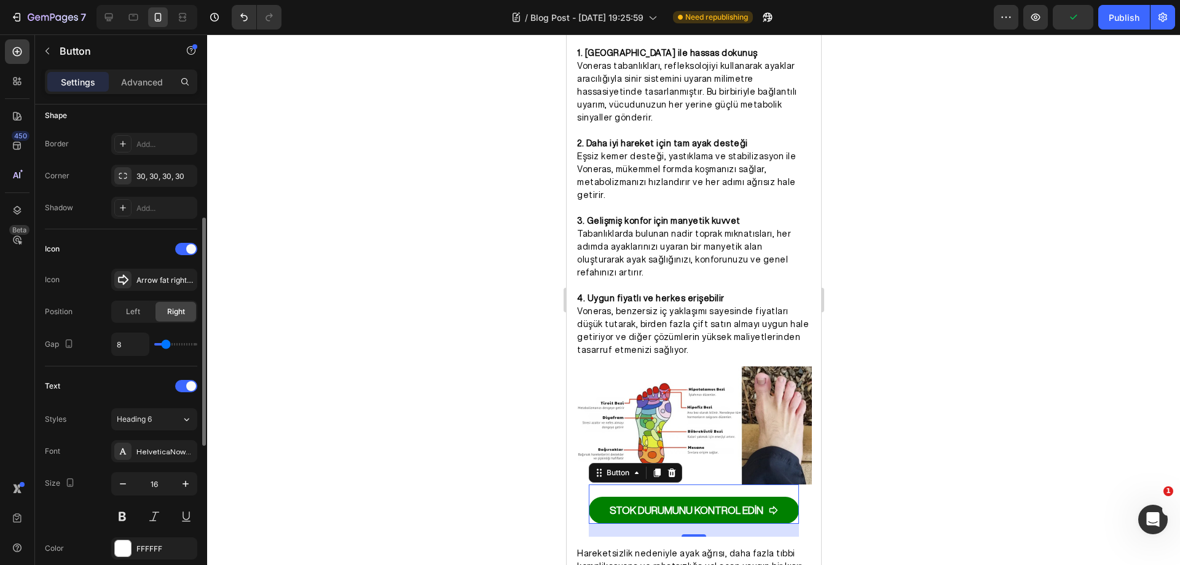
click at [141, 385] on div "Text" at bounding box center [121, 386] width 152 height 20
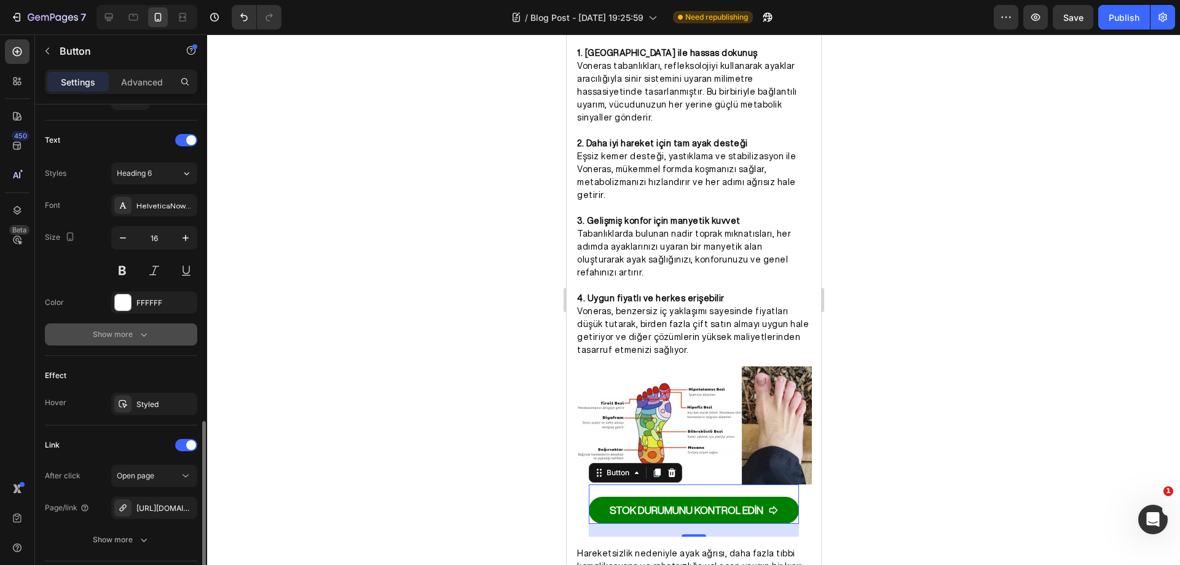
scroll to position [553, 0]
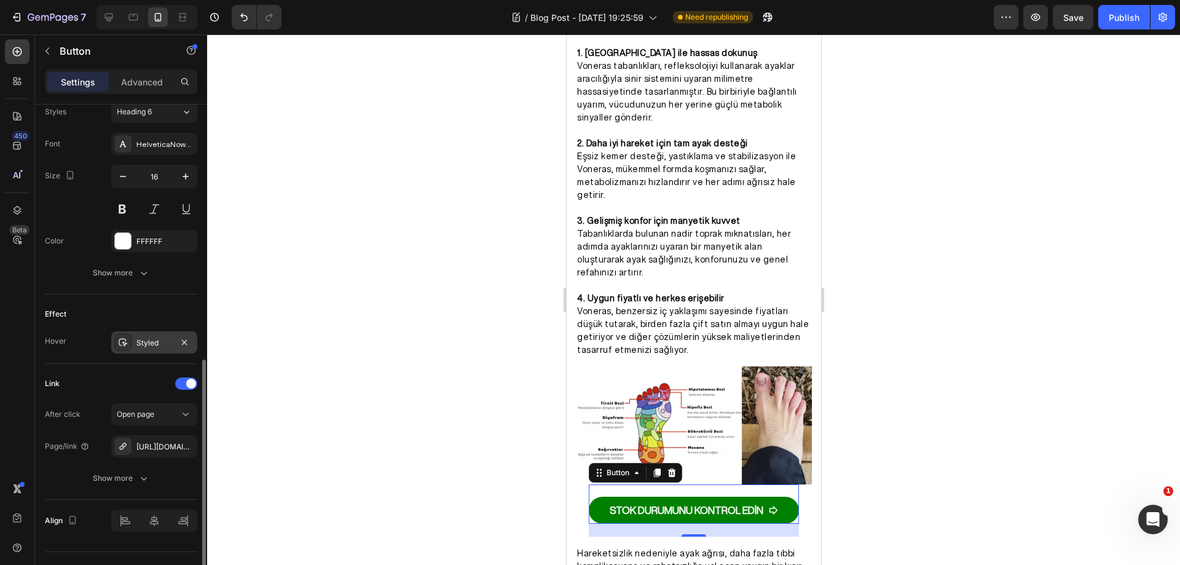
click at [157, 347] on div "Styled" at bounding box center [154, 342] width 36 height 11
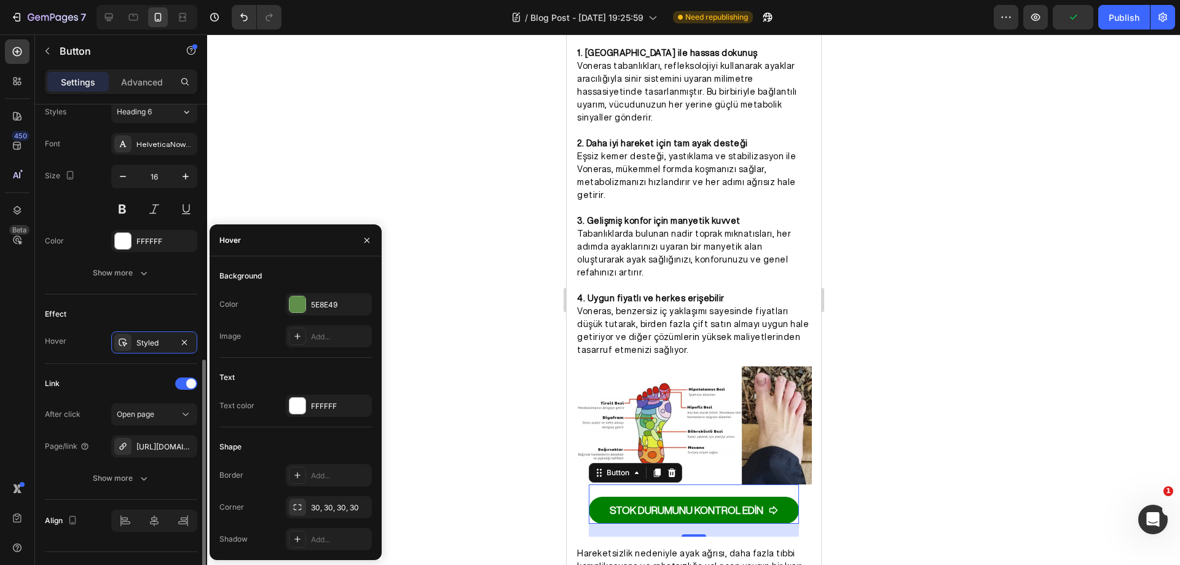
click at [155, 308] on div "Effect" at bounding box center [121, 314] width 152 height 20
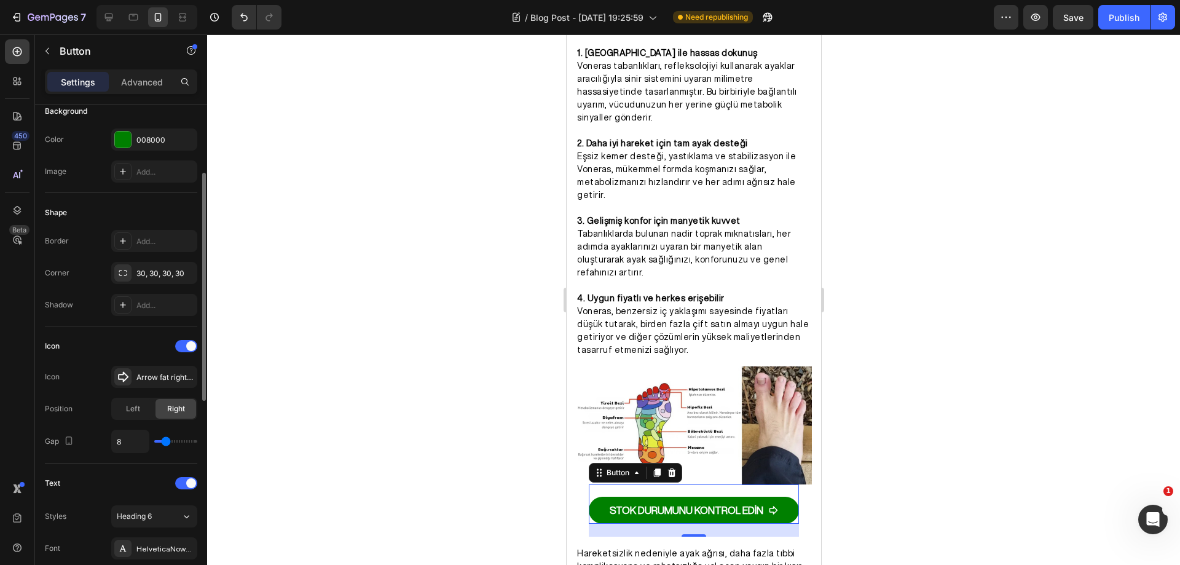
scroll to position [0, 0]
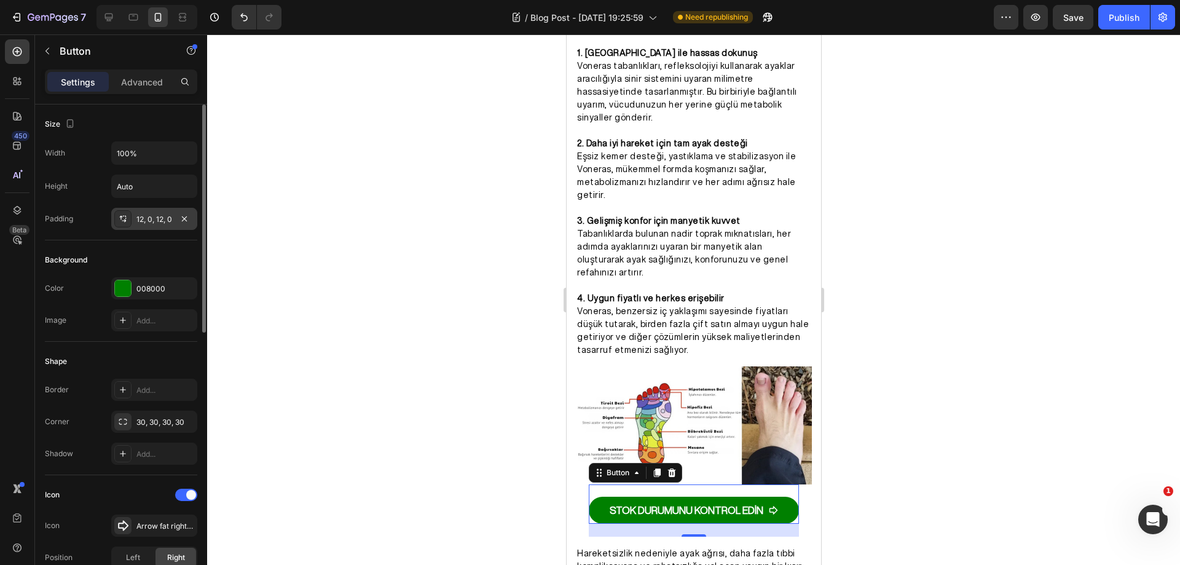
click at [173, 221] on div "12, 0, 12, 0" at bounding box center [154, 219] width 86 height 22
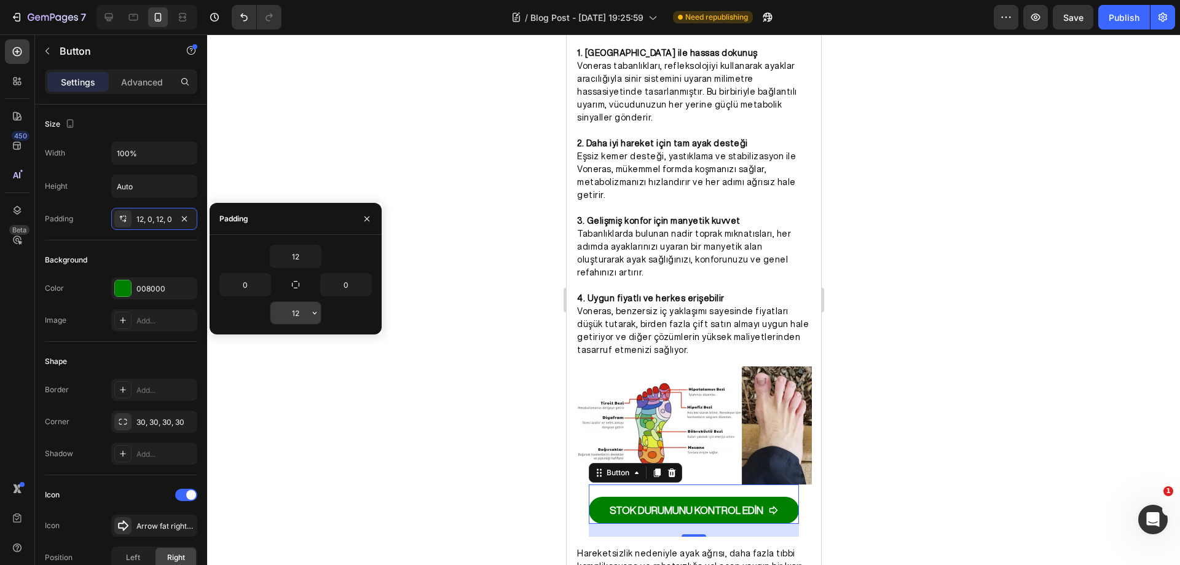
click at [300, 308] on input "12" at bounding box center [295, 313] width 50 height 22
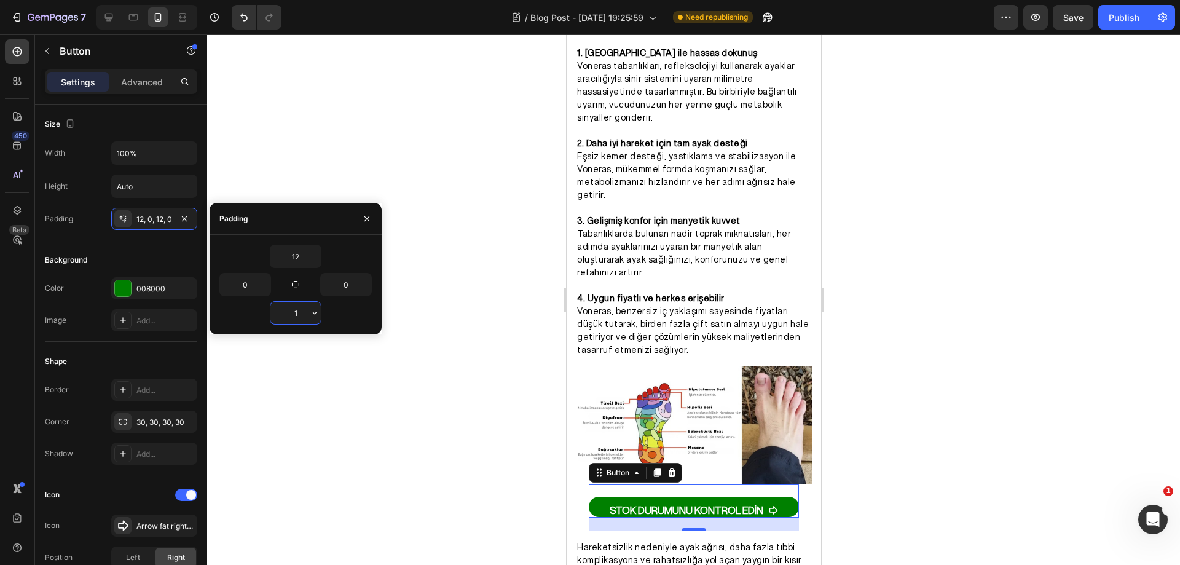
type input "12"
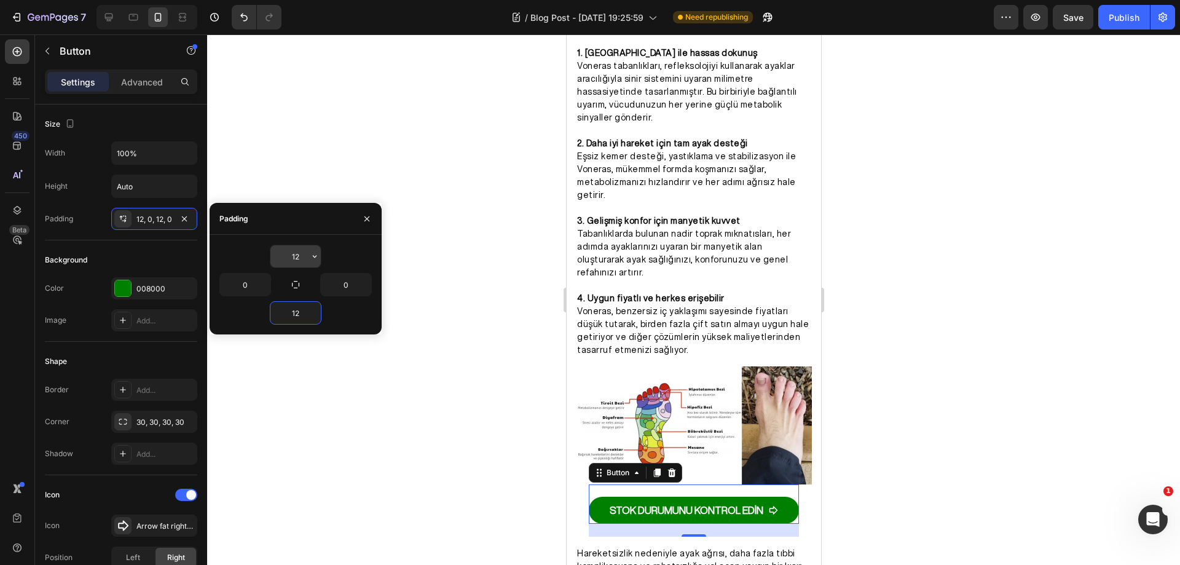
click at [294, 255] on input "12" at bounding box center [295, 256] width 50 height 22
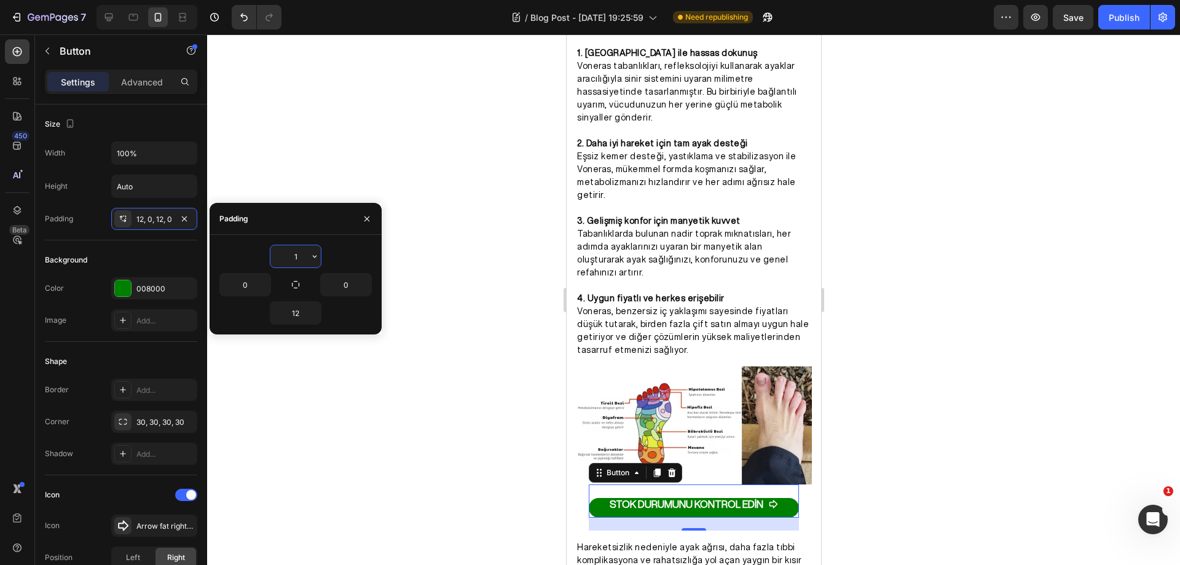
type input "12"
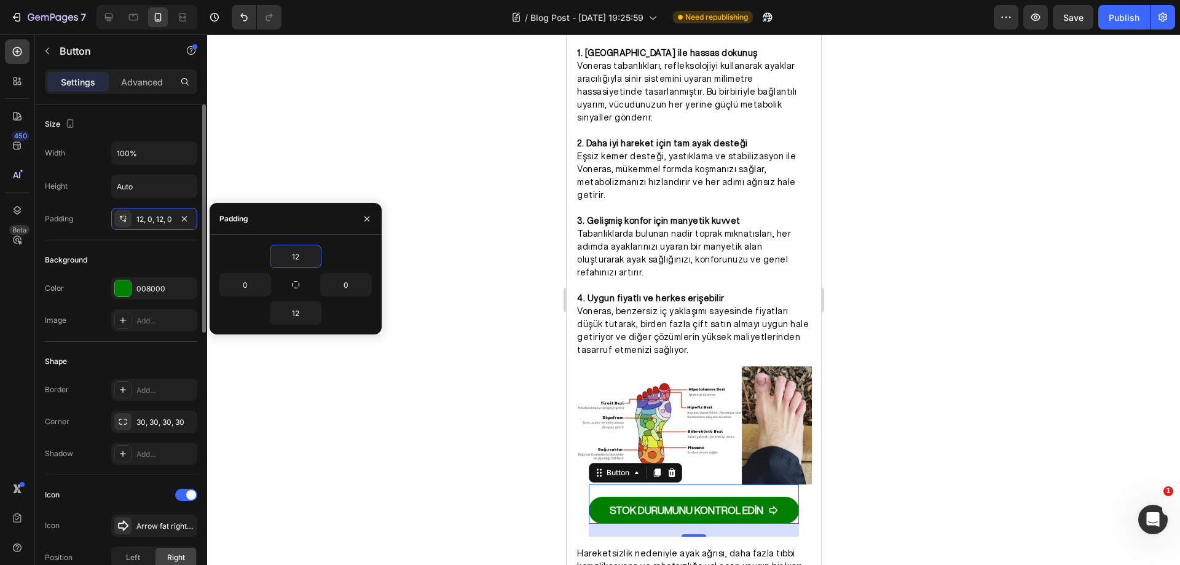
click at [177, 251] on div "Background" at bounding box center [121, 260] width 152 height 20
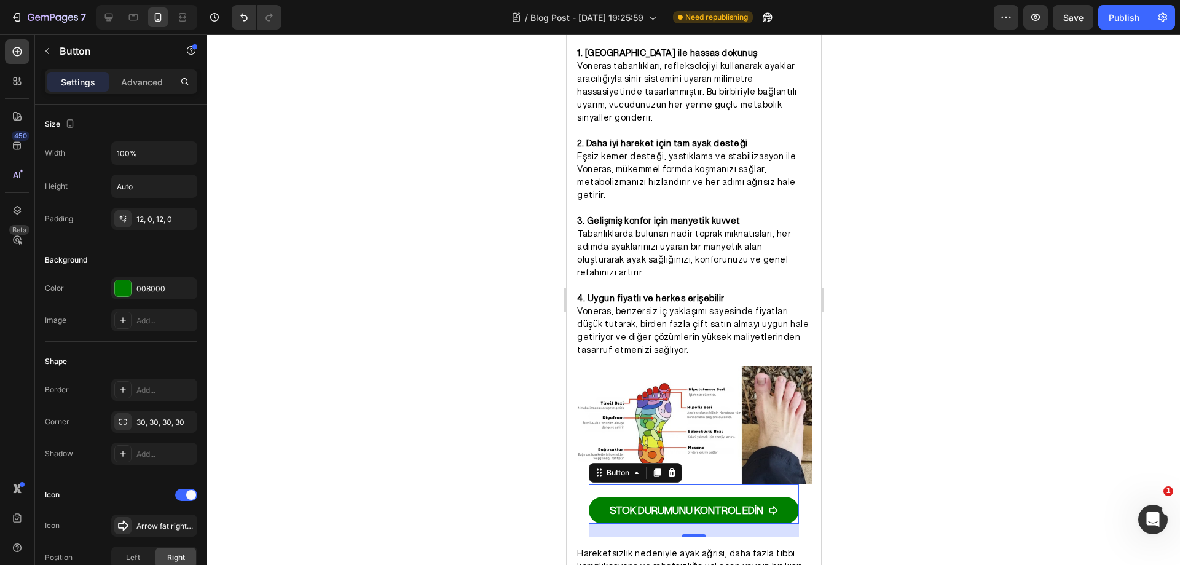
click at [322, 278] on div at bounding box center [693, 299] width 973 height 530
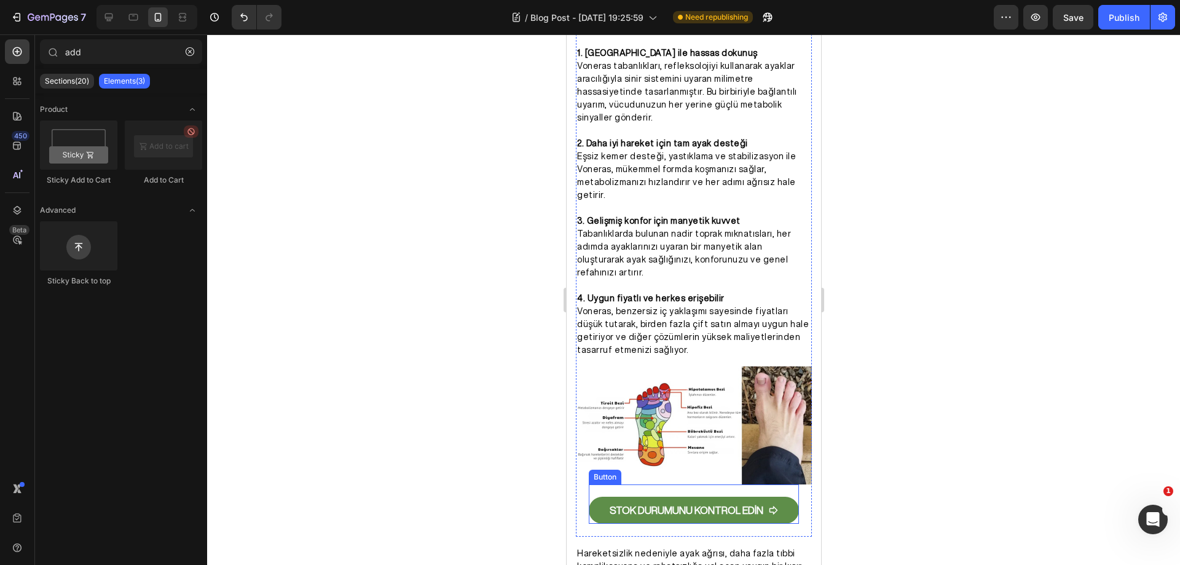
click at [777, 497] on link "STOK DURUMUNU KONTROL EDİN" at bounding box center [693, 511] width 210 height 28
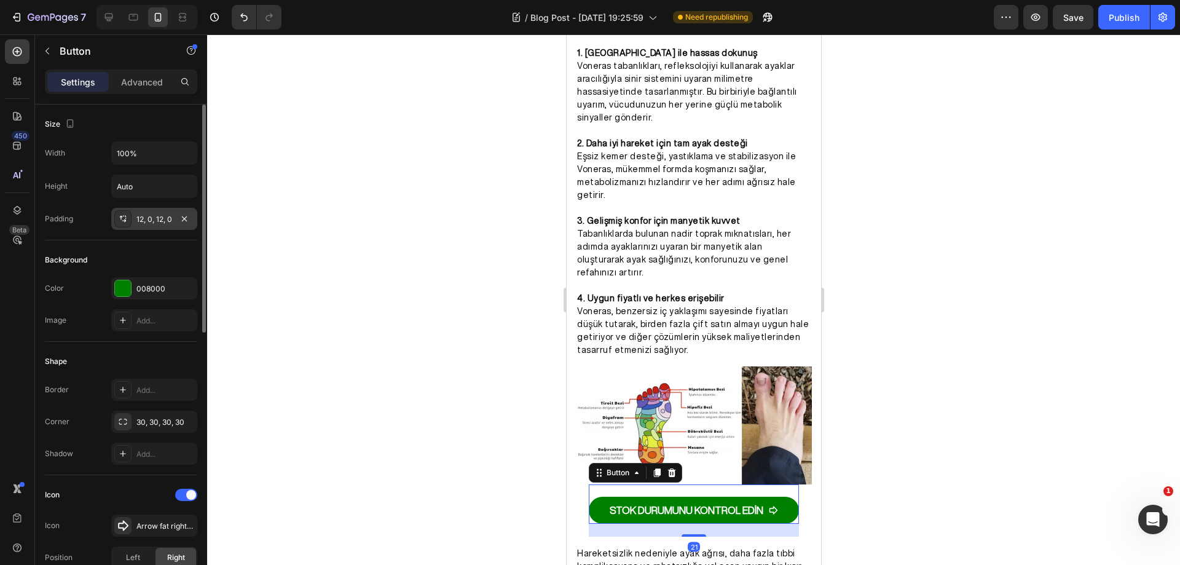
click at [159, 214] on div "12, 0, 12, 0" at bounding box center [154, 219] width 36 height 11
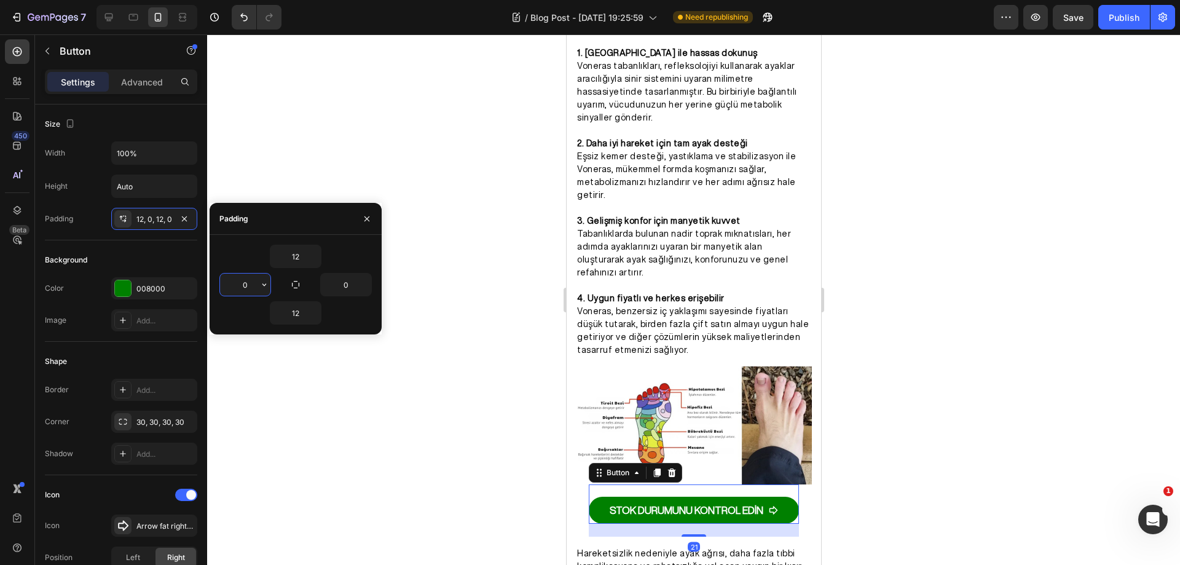
click at [251, 285] on input "0" at bounding box center [245, 284] width 50 height 22
type input "5"
type input "0"
click at [297, 255] on input "12" at bounding box center [295, 256] width 50 height 22
type input "5"
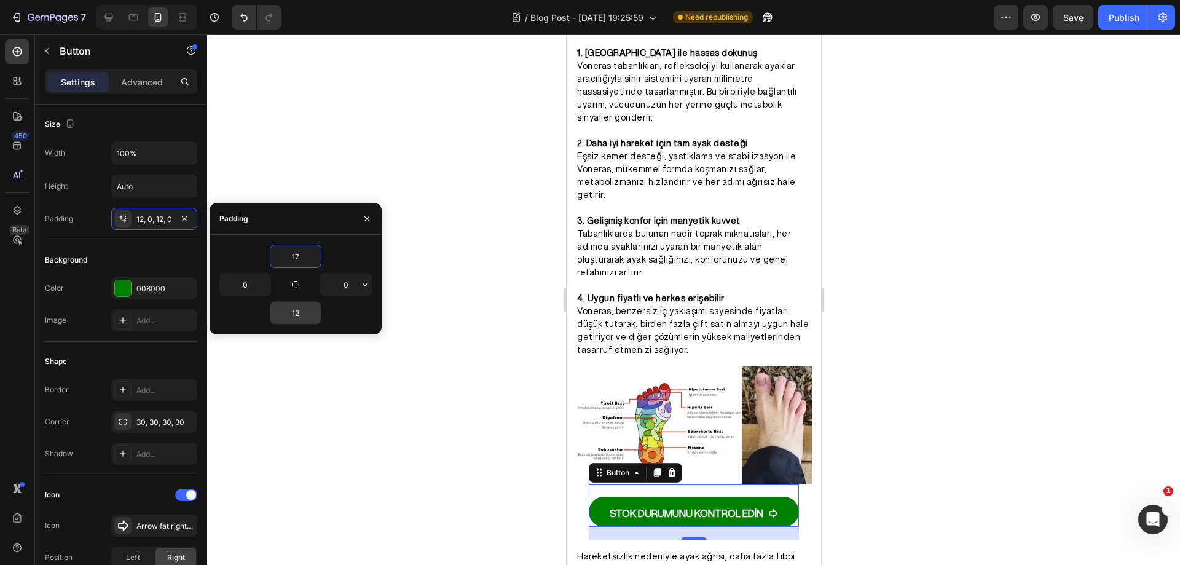
type input "17"
click at [299, 305] on input "12" at bounding box center [295, 313] width 50 height 22
type input "17"
click at [308, 255] on input "17" at bounding box center [295, 256] width 50 height 22
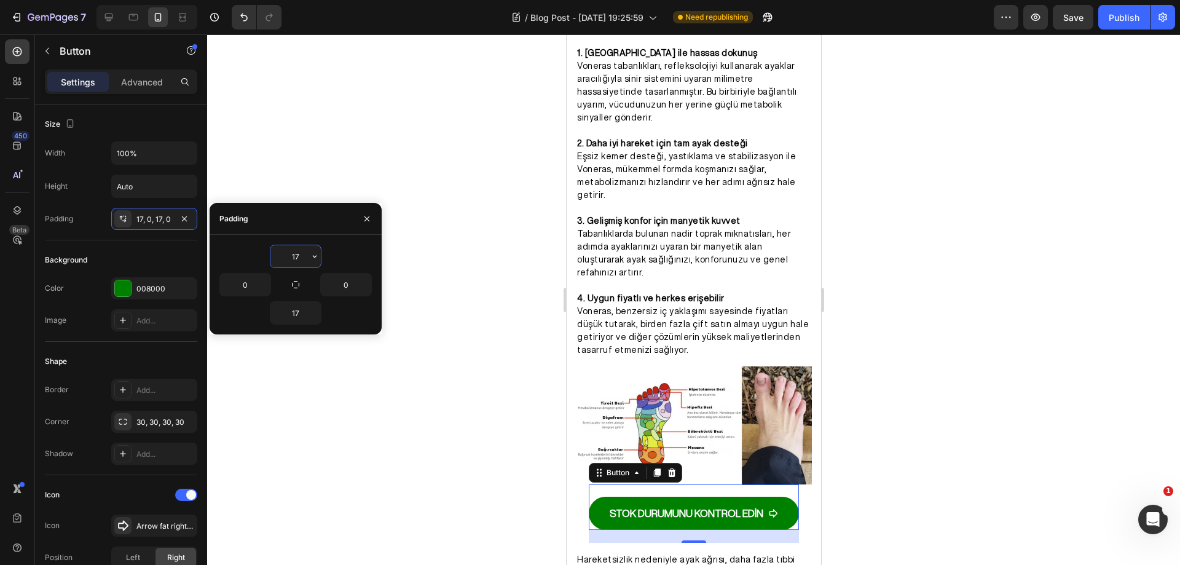
click at [308, 255] on input "17" at bounding box center [295, 256] width 50 height 22
type input "15"
click at [300, 304] on input "17" at bounding box center [295, 313] width 50 height 22
click at [300, 305] on input "17" at bounding box center [295, 313] width 50 height 22
type input "15"
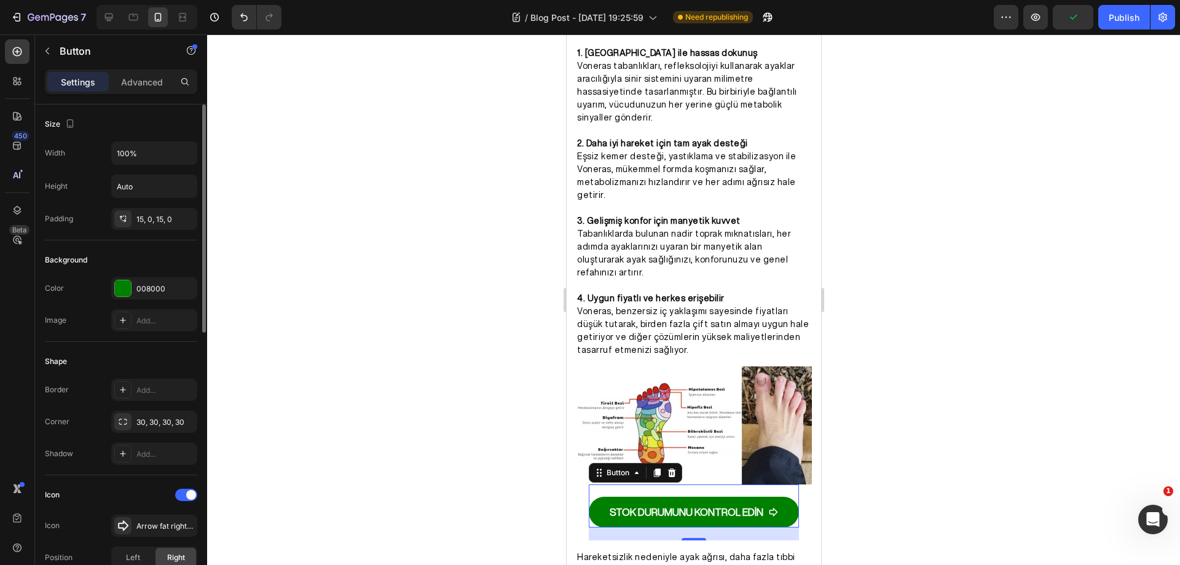
click at [170, 254] on div "Background" at bounding box center [121, 260] width 152 height 20
click at [946, 324] on div at bounding box center [693, 299] width 973 height 530
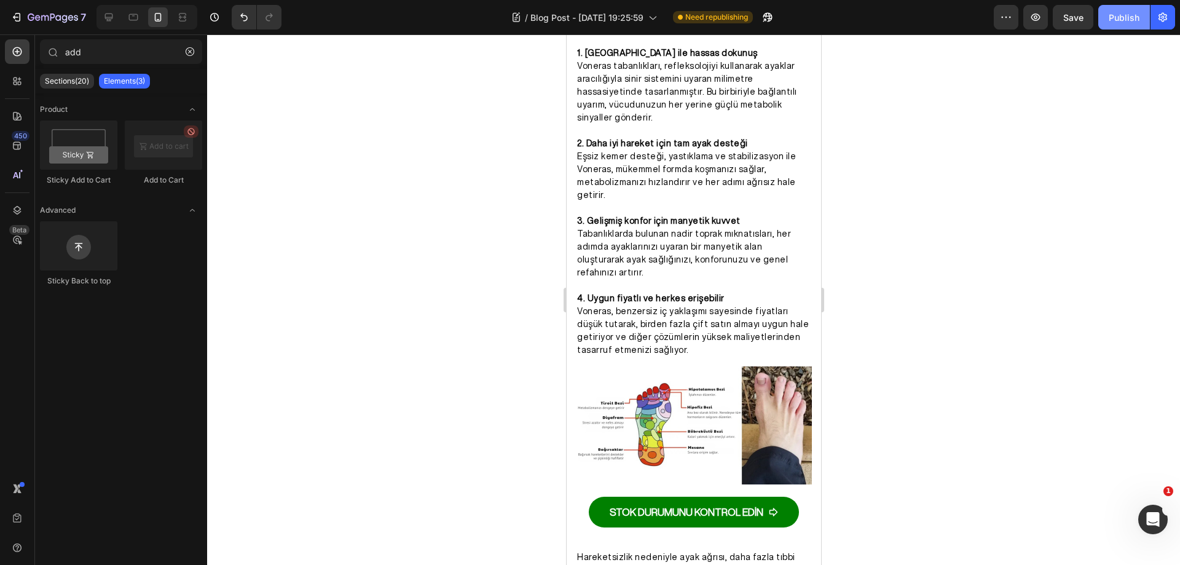
click at [1131, 17] on div "Publish" at bounding box center [1124, 17] width 31 height 13
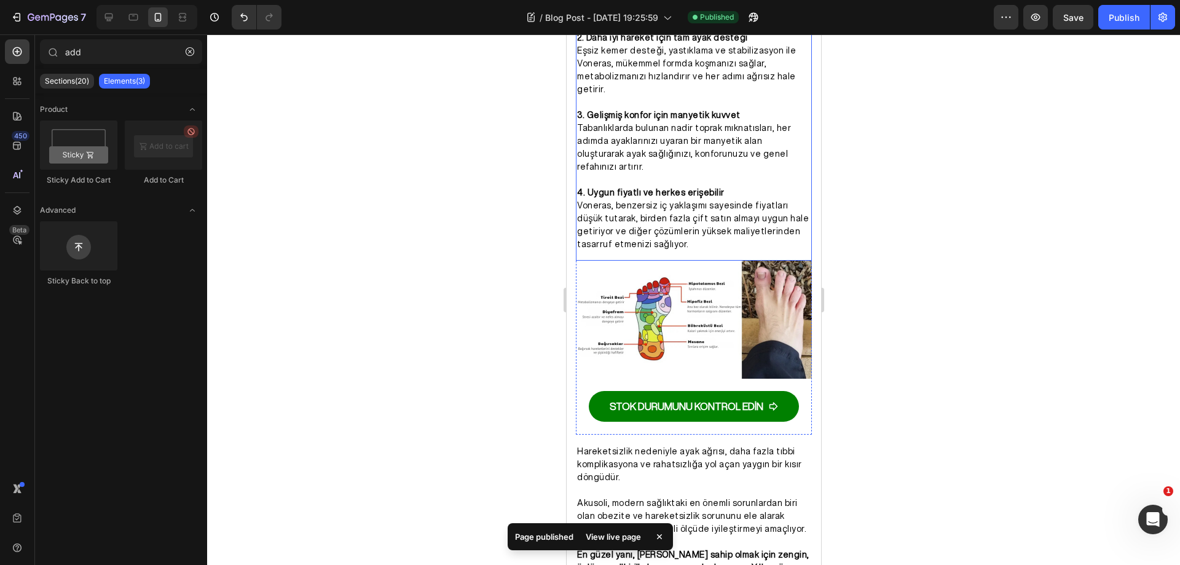
scroll to position [2100, 0]
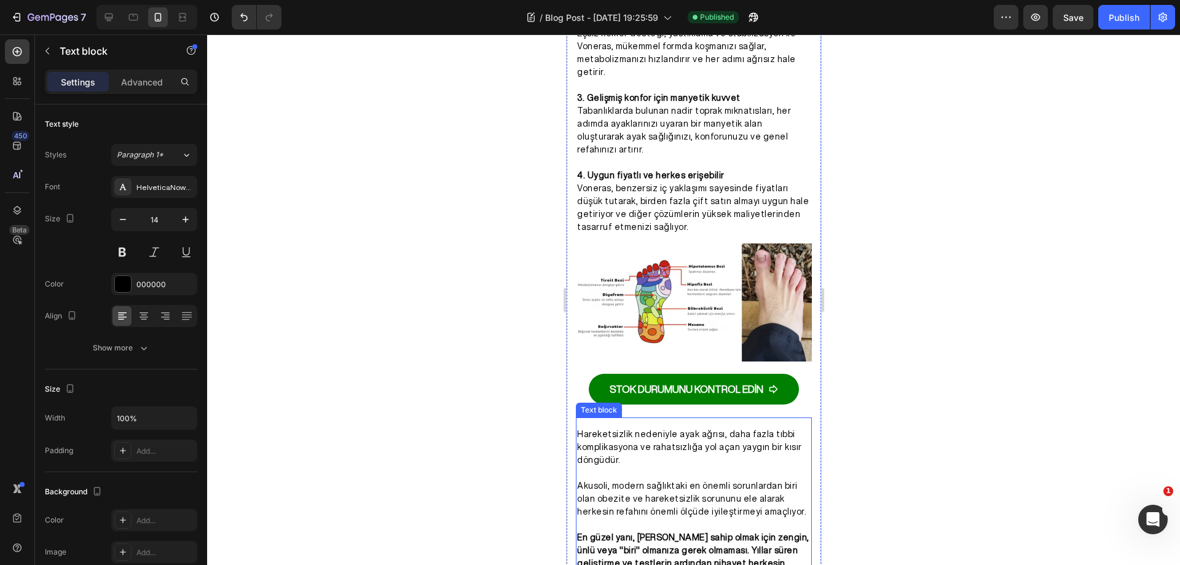
click at [681, 428] on p "Hareketsizlik nedeniyle ayak ağrısı, daha fazla tıbbi komplikasyona ve rahatsız…" at bounding box center [693, 447] width 234 height 39
click at [609, 479] on p "Akusoli, modern sağlıktaki en önemli sorunlardan biri olan obezite ve hareketsi…" at bounding box center [693, 498] width 234 height 39
click at [604, 479] on p "Akusoli, modern sağlıktaki en önemli sorunlardan biri olan obezite ve hareketsi…" at bounding box center [693, 498] width 234 height 39
click at [1110, 15] on div "Publish" at bounding box center [1124, 17] width 31 height 13
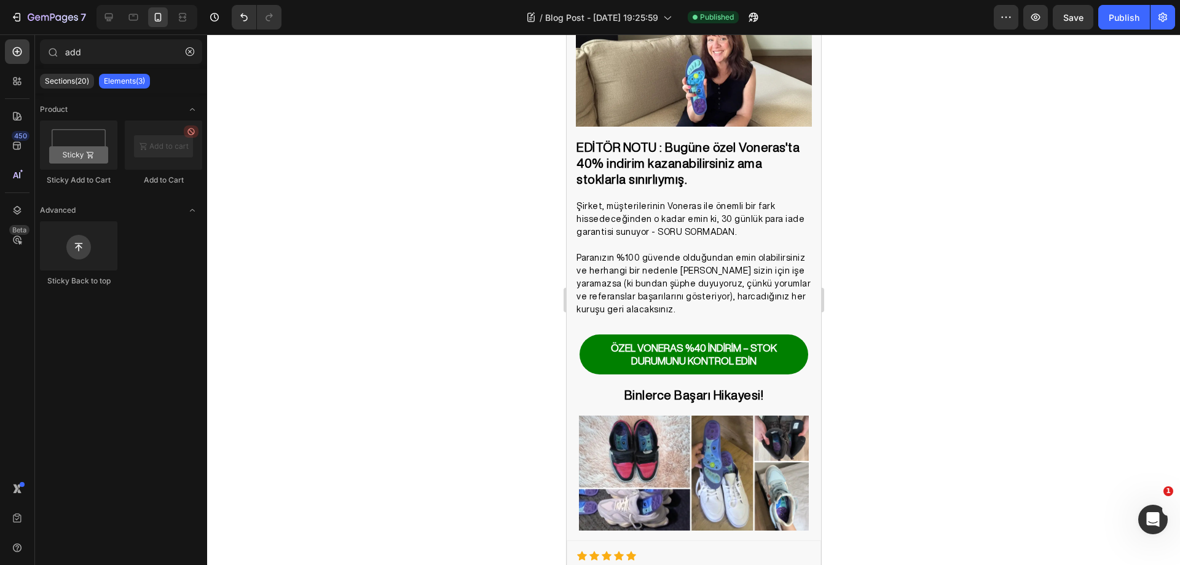
scroll to position [3524, 0]
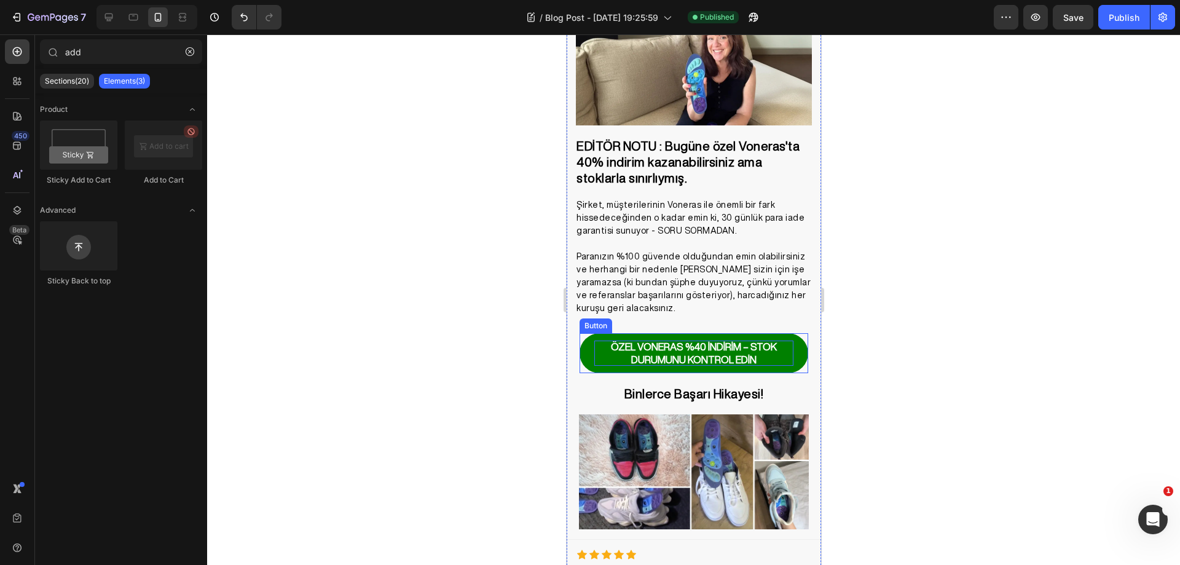
click at [738, 342] on strong "ÖZEL VONERAS %40 İNDİRİM – STOK DURUMUNU KONTROL EDİN" at bounding box center [693, 353] width 166 height 23
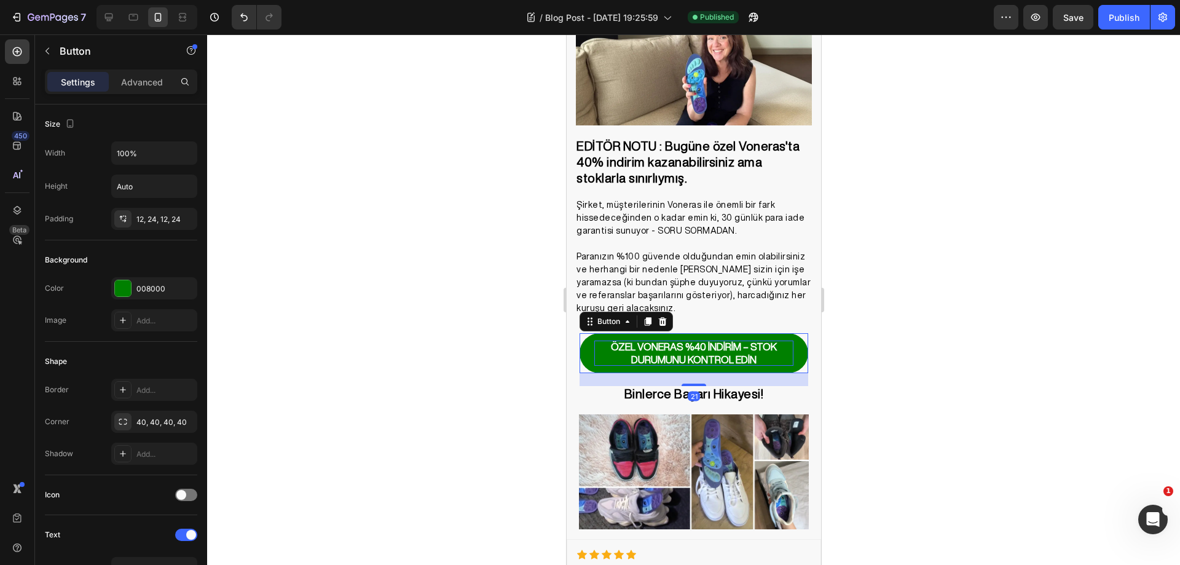
click at [738, 342] on strong "ÖZEL VONERAS %40 İNDİRİM – STOK DURUMUNU KONTROL EDİN" at bounding box center [693, 353] width 166 height 23
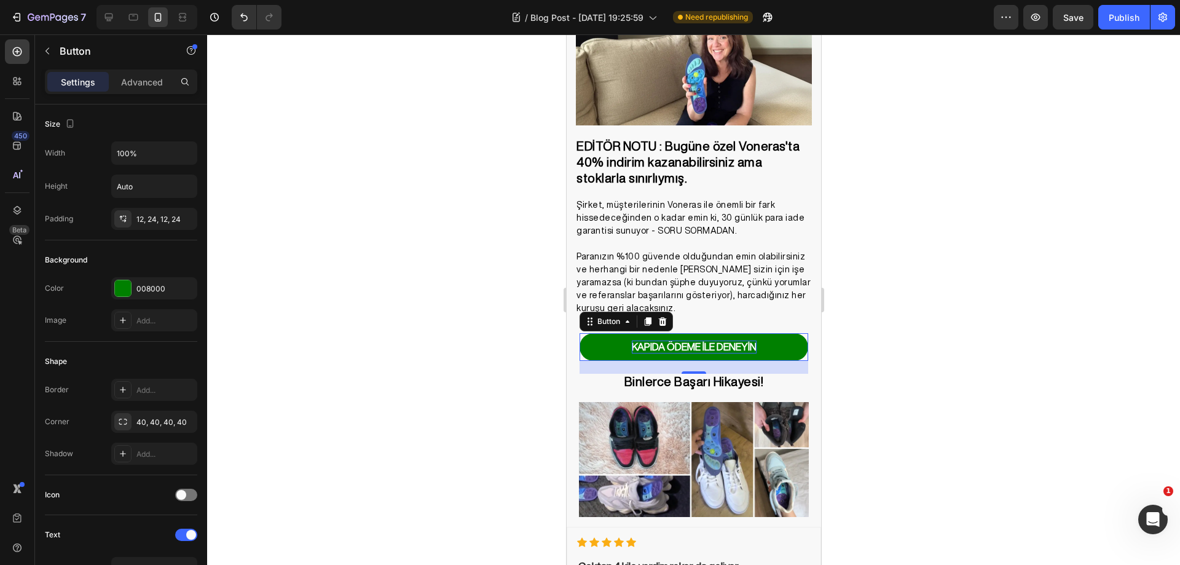
click at [916, 334] on div at bounding box center [693, 299] width 973 height 530
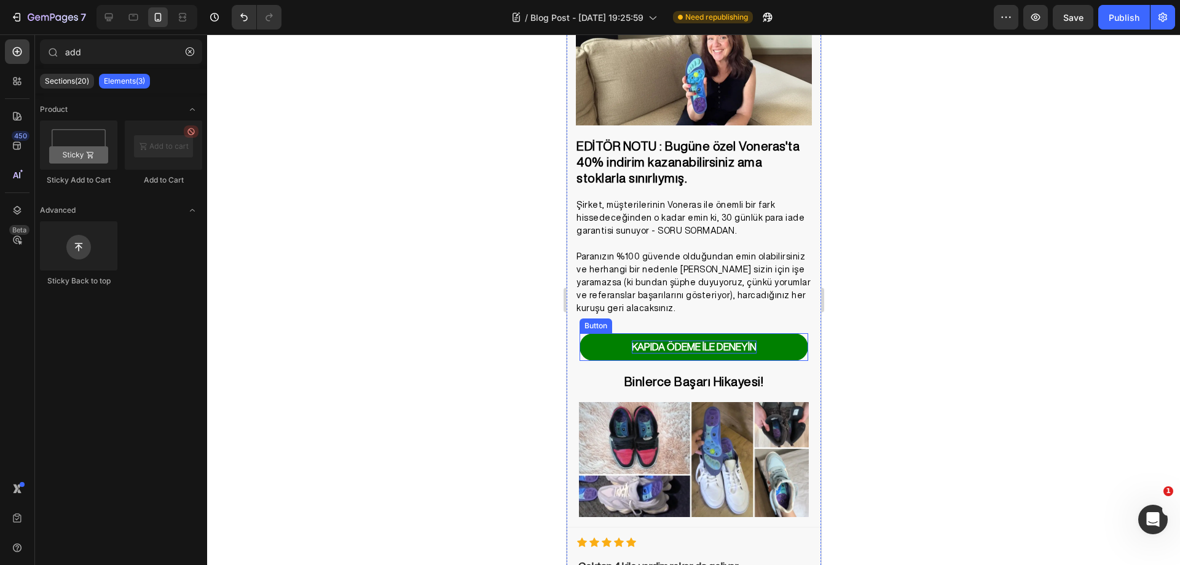
click at [791, 333] on link "KAPIDA ÖDEME İLE DENEYİN" at bounding box center [693, 347] width 229 height 28
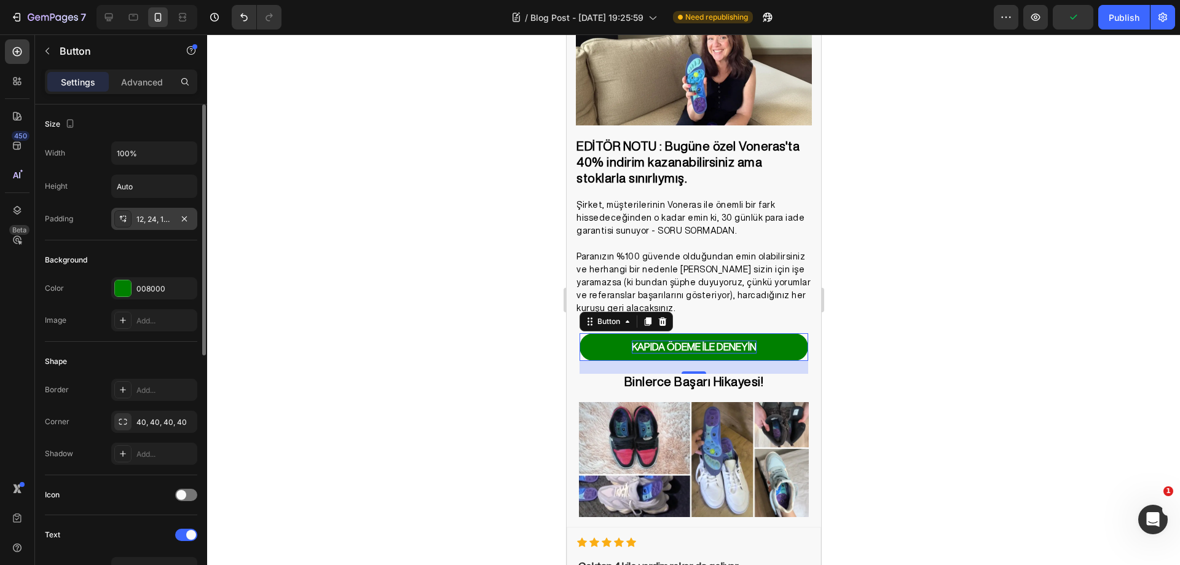
click at [140, 215] on div "12, 24, 12, 24" at bounding box center [154, 219] width 36 height 11
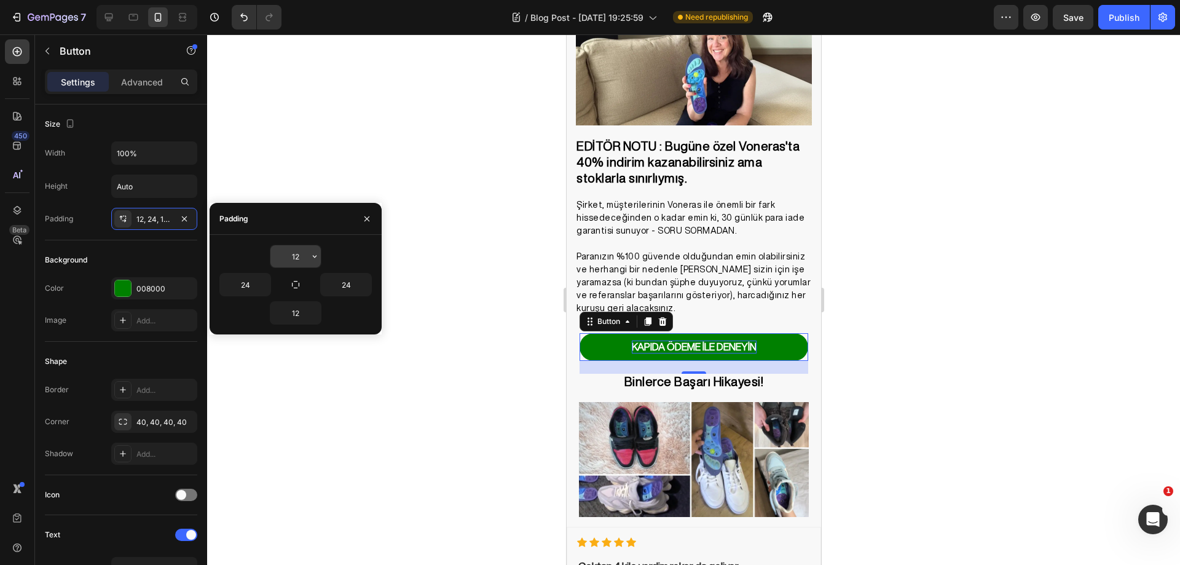
click at [298, 251] on input "12" at bounding box center [295, 256] width 50 height 22
click at [419, 398] on div at bounding box center [693, 299] width 973 height 530
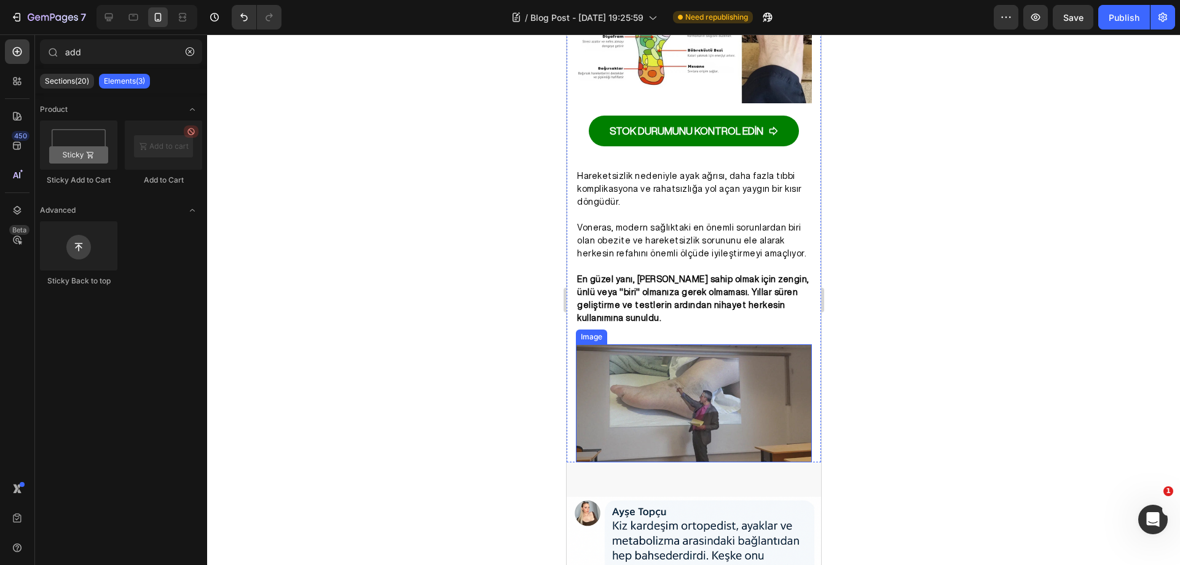
scroll to position [2236, 0]
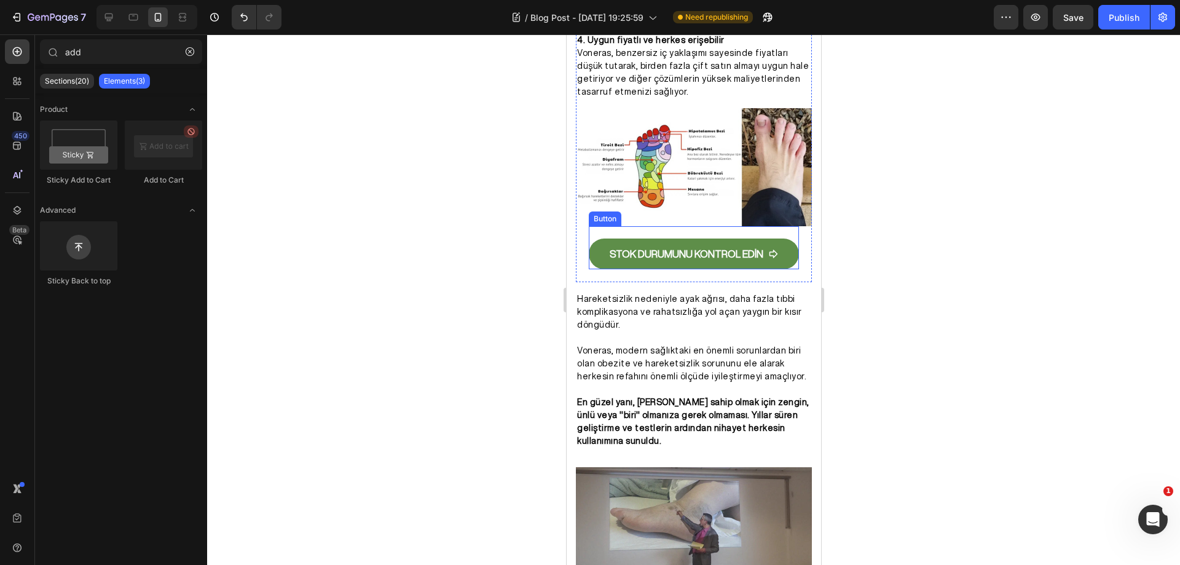
click at [758, 238] on link "STOK DURUMUNU KONTROL EDİN" at bounding box center [693, 253] width 210 height 31
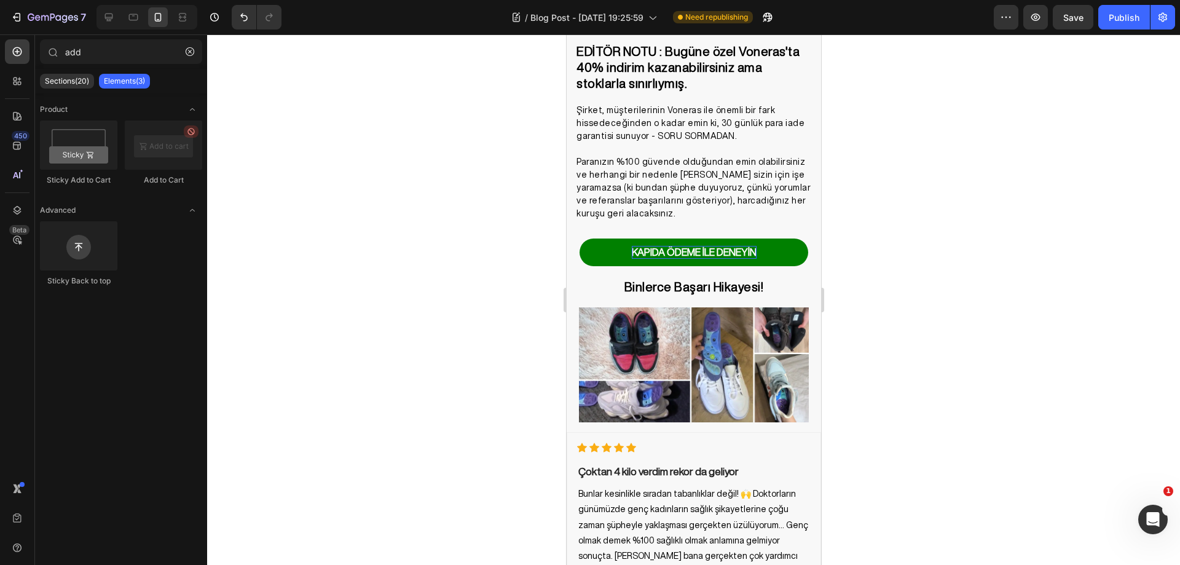
scroll to position [3554, 0]
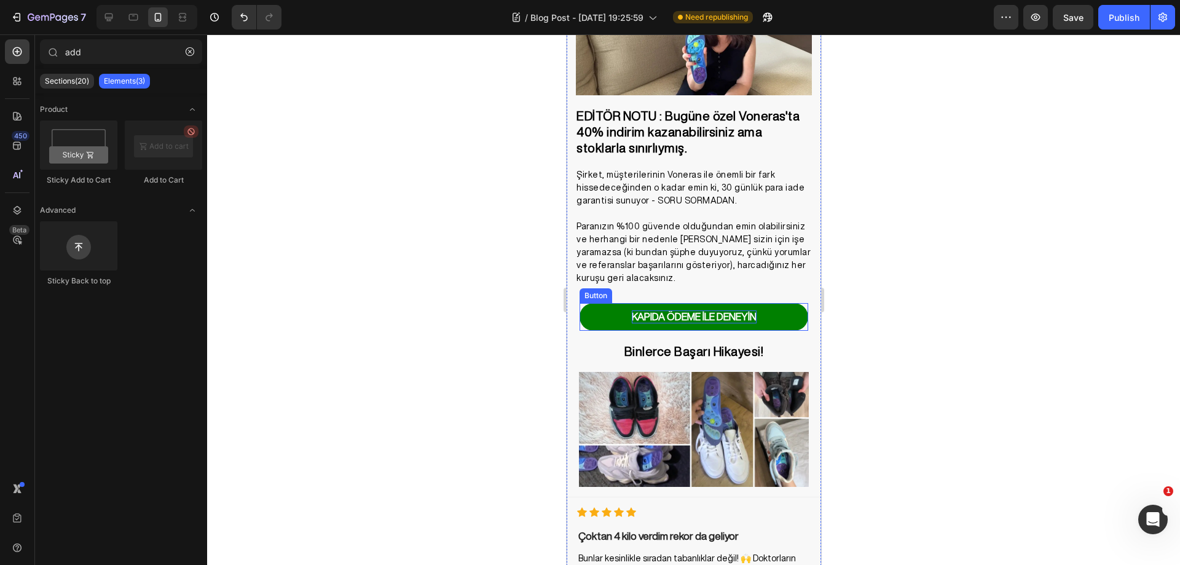
click at [722, 312] on strong "KAPIDA ÖDEME İLE DENEYİN" at bounding box center [693, 317] width 125 height 10
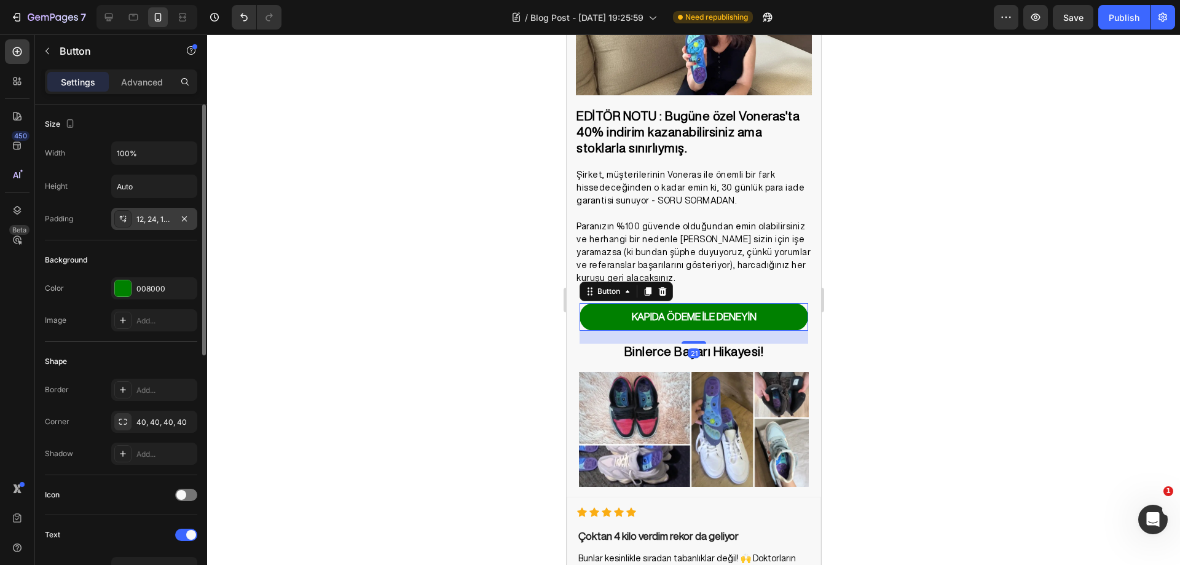
click at [169, 217] on div "12, 24, 12, 24" at bounding box center [154, 219] width 36 height 11
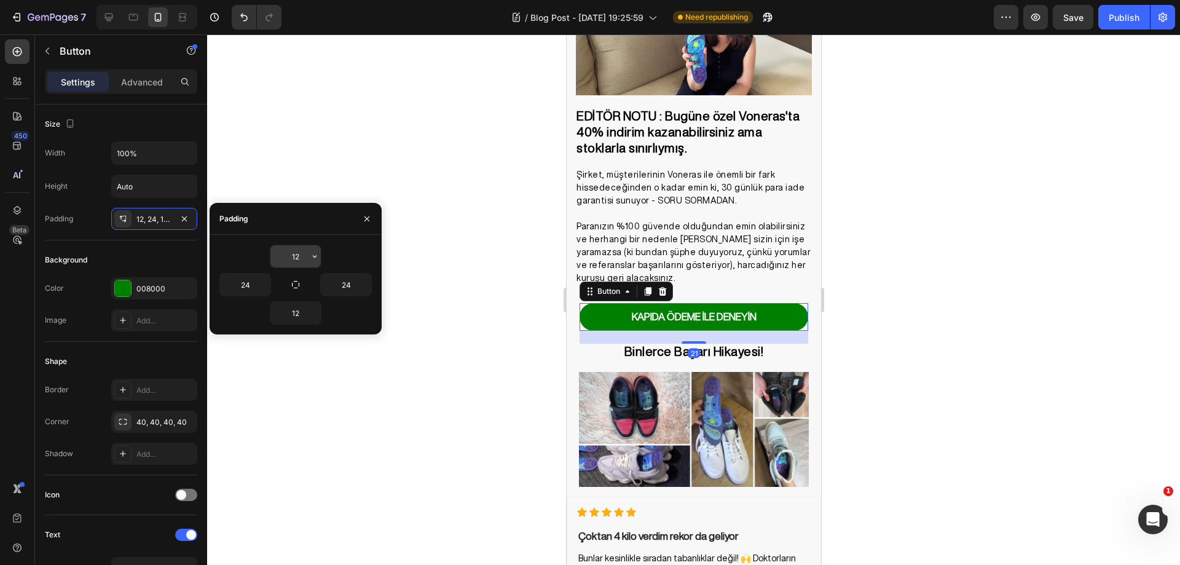
click at [304, 254] on input "12" at bounding box center [295, 256] width 50 height 22
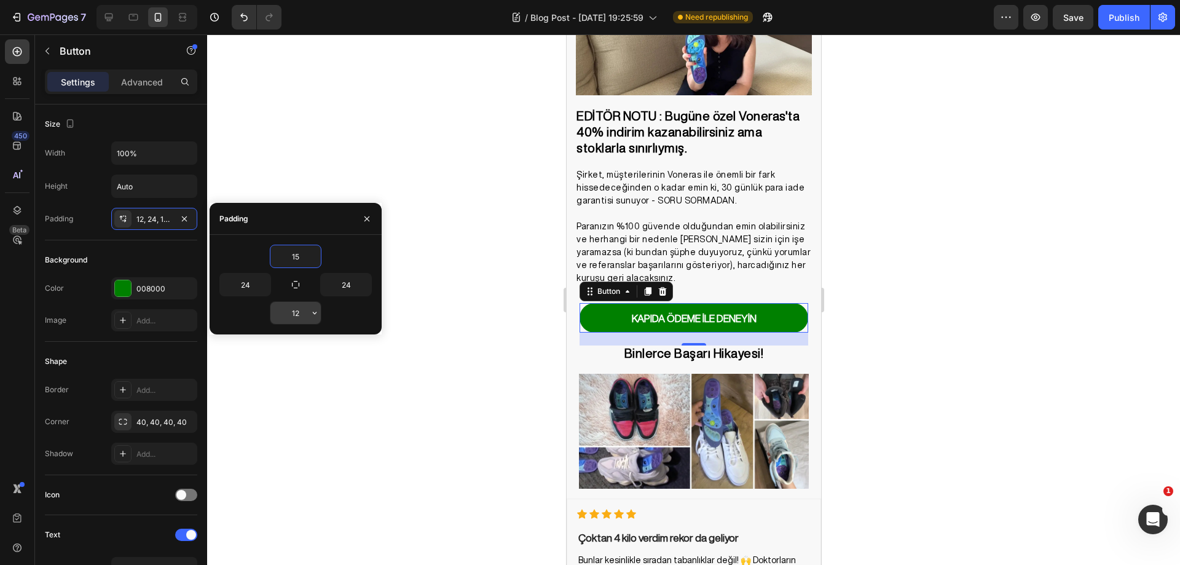
type input "15"
click at [296, 311] on input "12" at bounding box center [295, 313] width 50 height 22
type input "15"
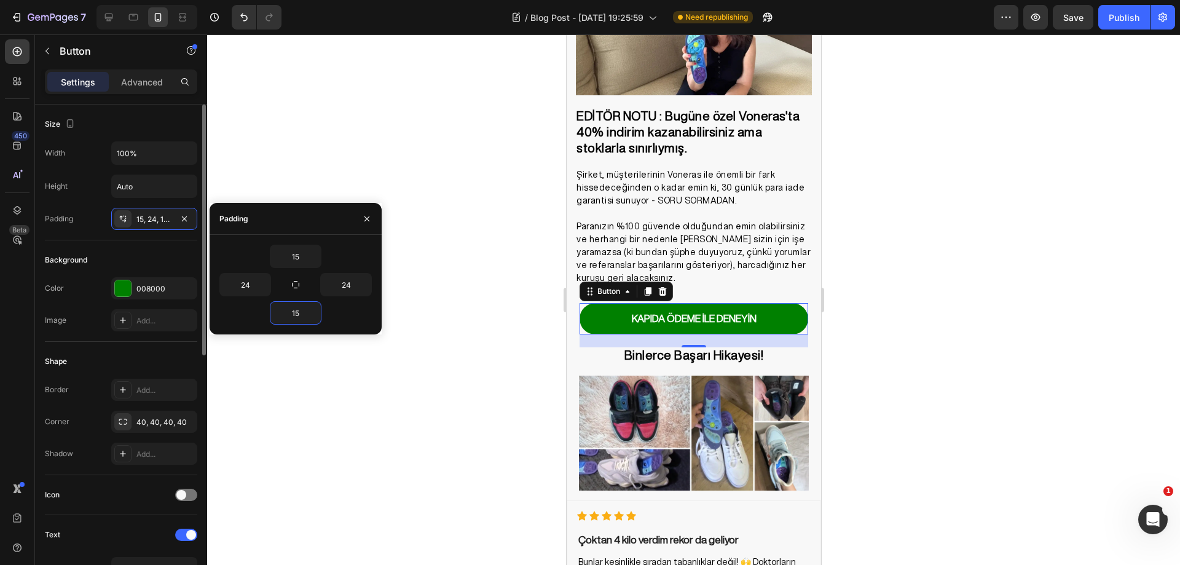
click at [155, 262] on div "Background" at bounding box center [121, 260] width 152 height 20
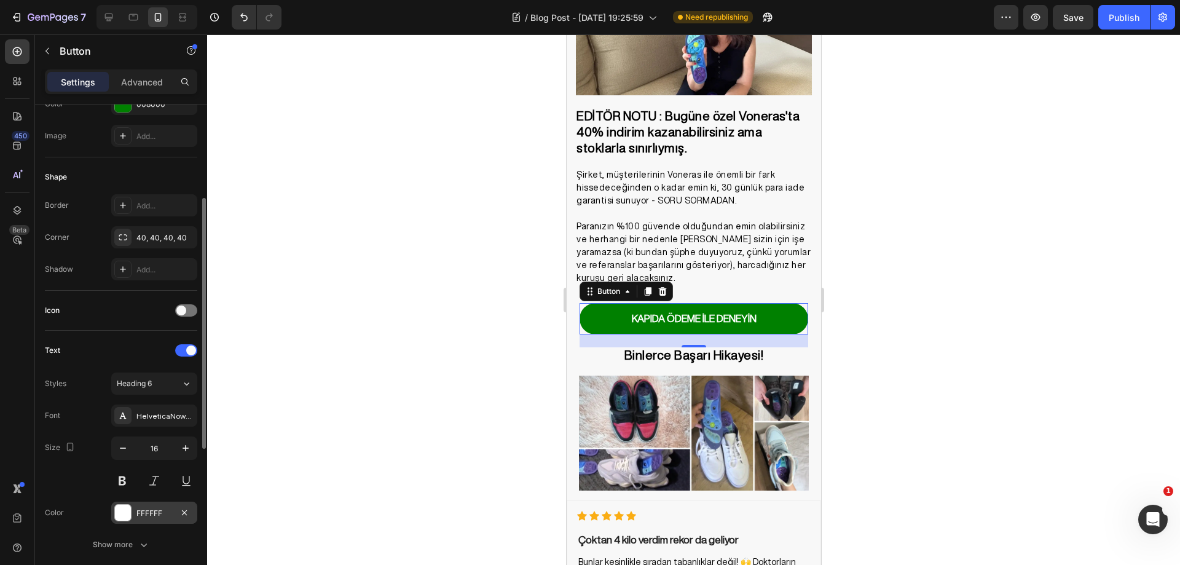
scroll to position [246, 0]
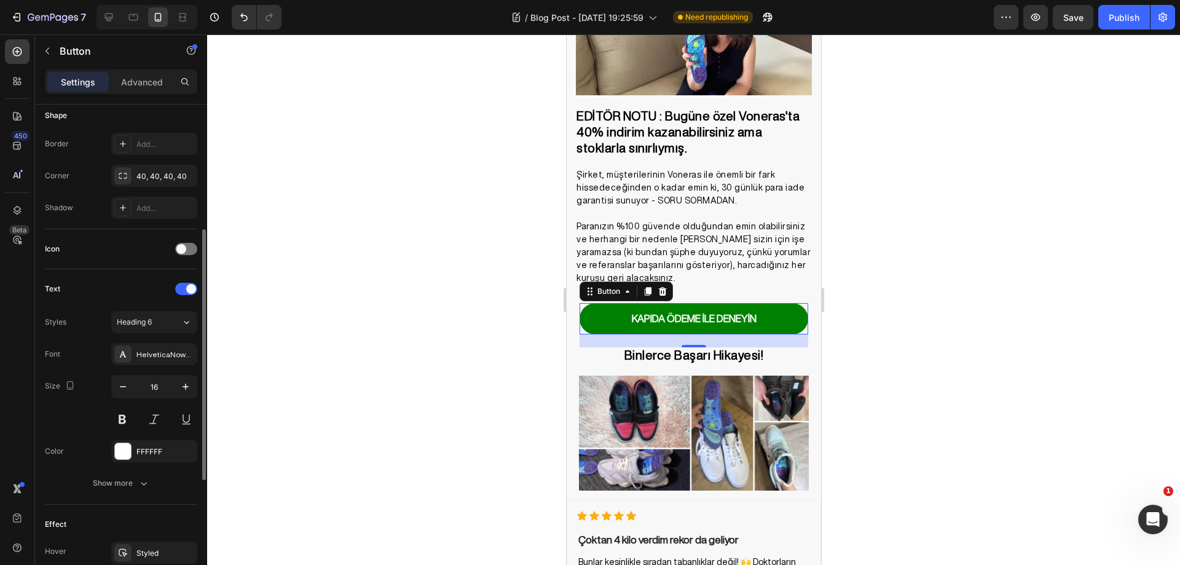
click at [138, 288] on div "Text" at bounding box center [121, 289] width 152 height 20
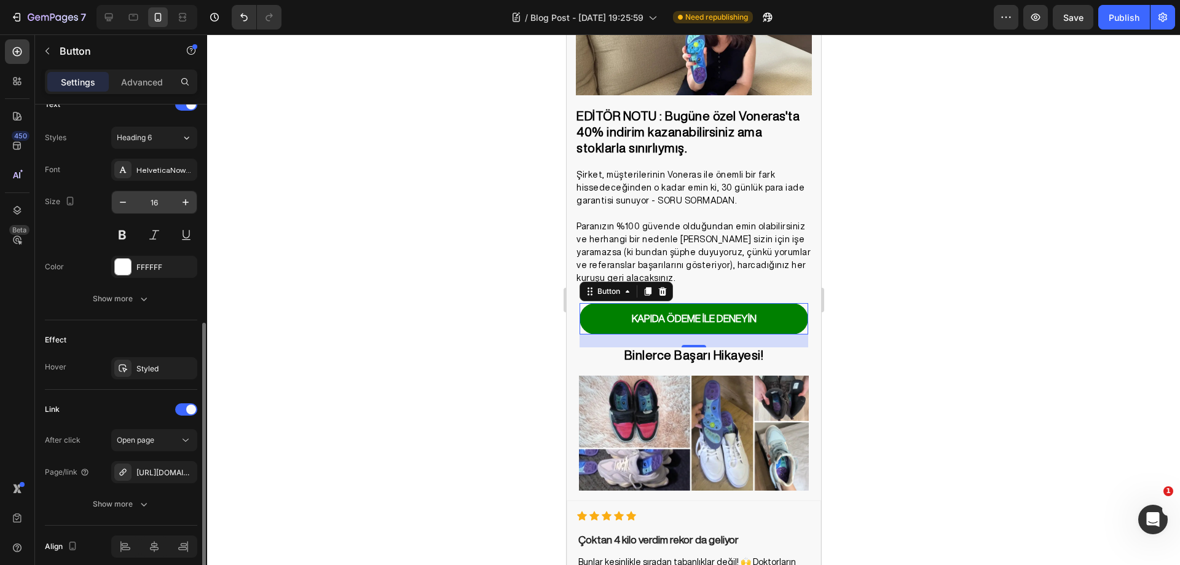
scroll to position [482, 0]
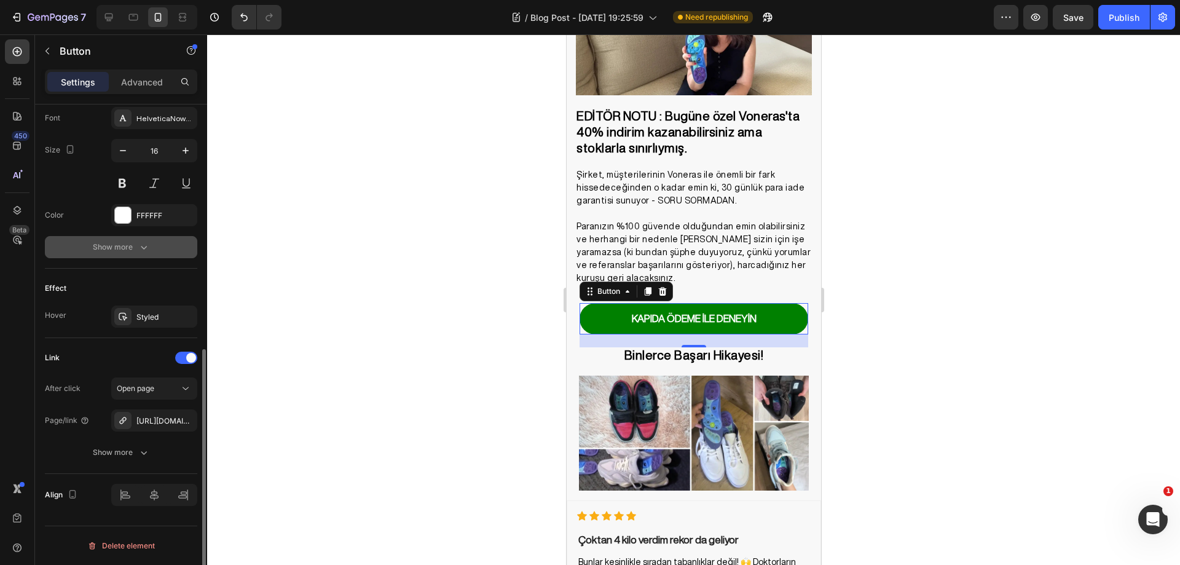
click at [146, 249] on icon "button" at bounding box center [144, 247] width 12 height 12
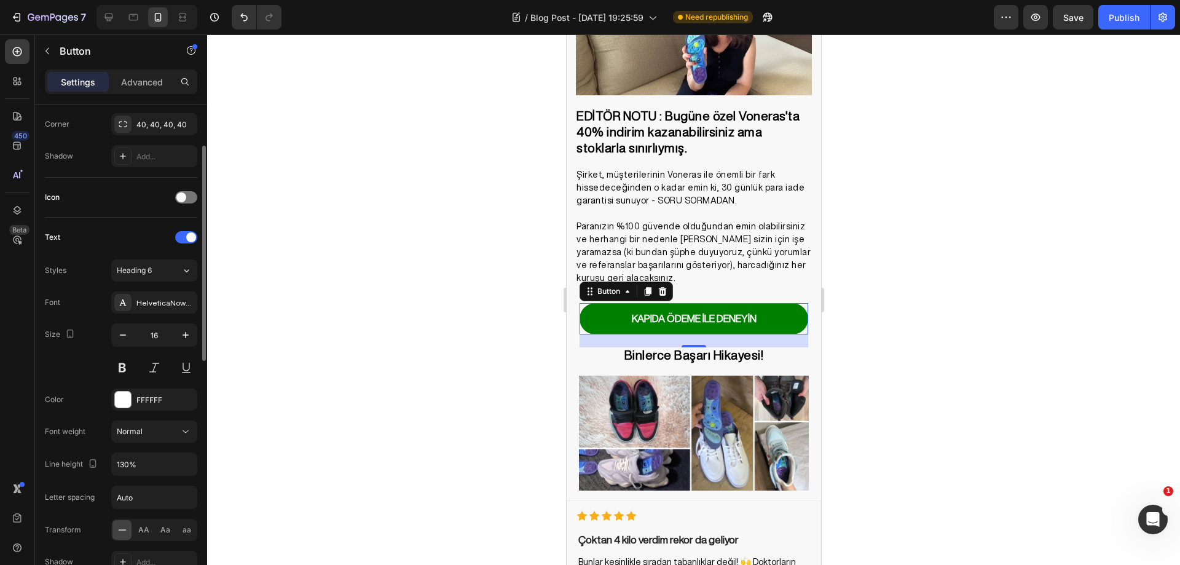
scroll to position [236, 0]
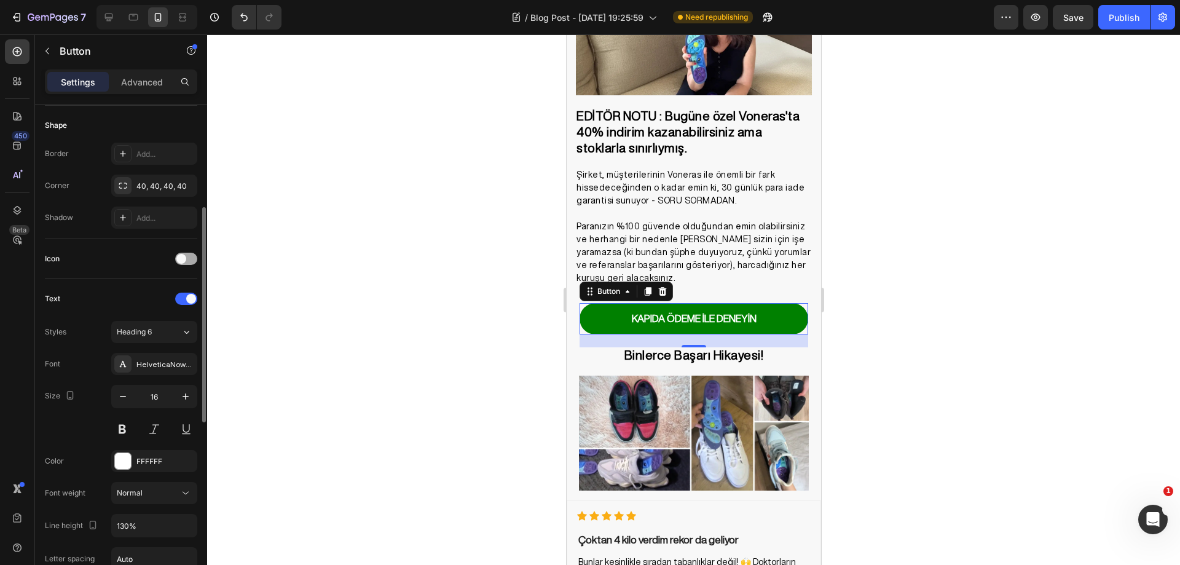
click at [186, 261] on div at bounding box center [186, 259] width 22 height 12
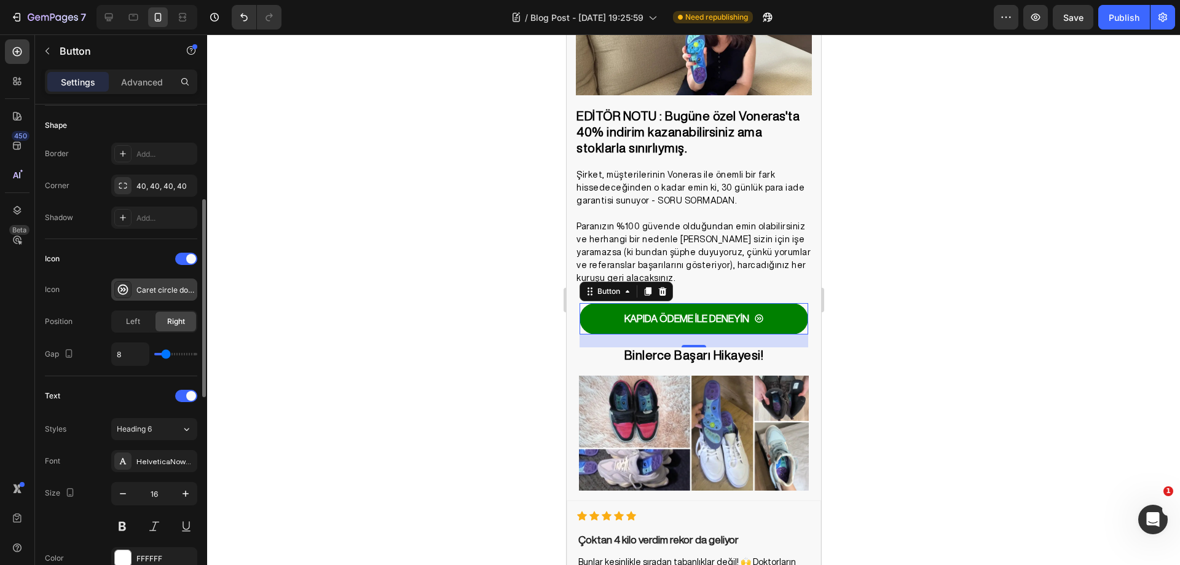
click at [177, 287] on div "Caret circle double right bold" at bounding box center [165, 290] width 58 height 11
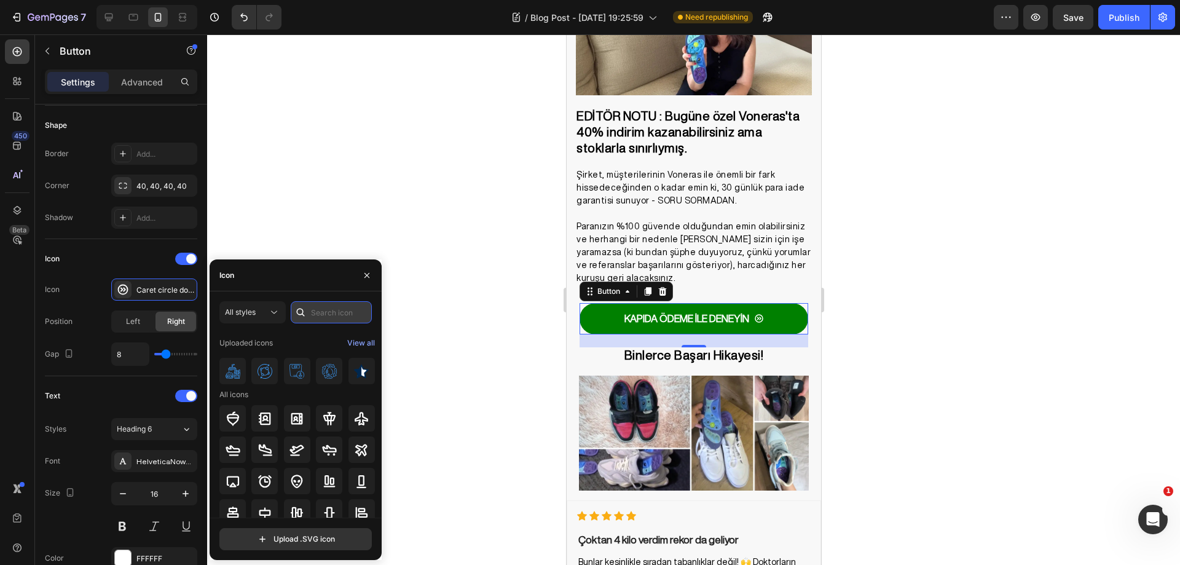
click at [322, 316] on input "text" at bounding box center [331, 312] width 81 height 22
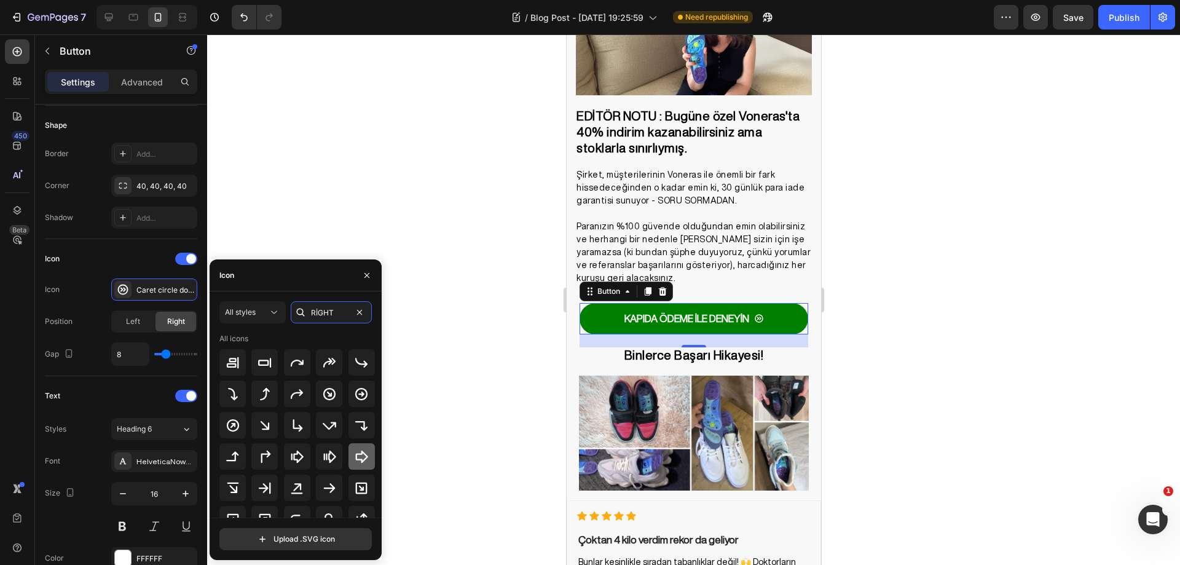
type input "RİGHT"
click at [350, 457] on div at bounding box center [361, 456] width 26 height 26
click at [453, 265] on div at bounding box center [693, 299] width 973 height 530
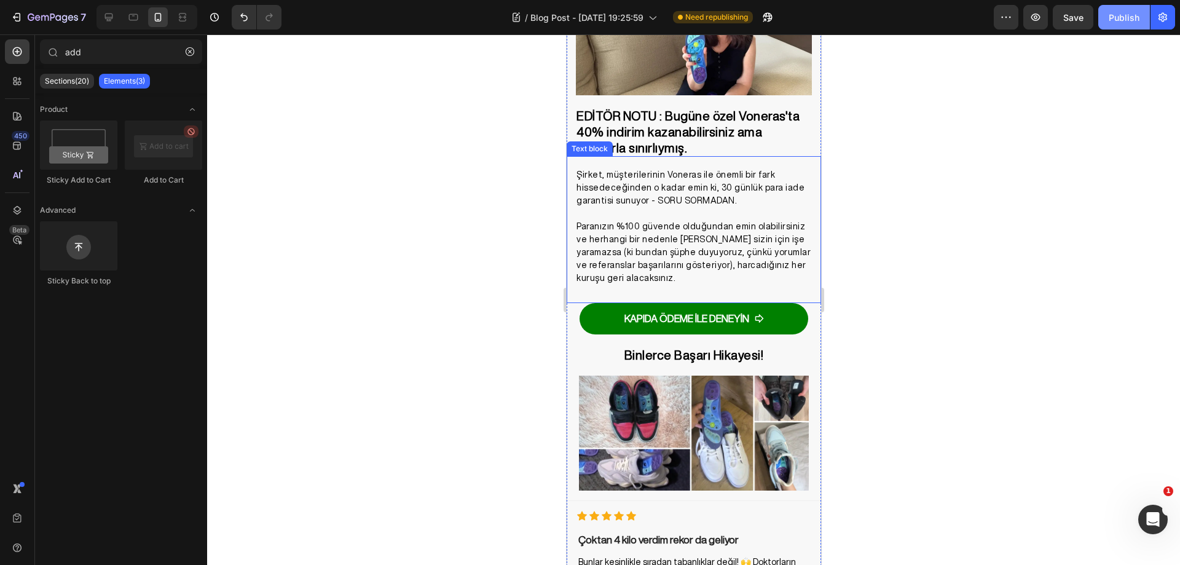
click at [1120, 17] on div "Publish" at bounding box center [1124, 17] width 31 height 13
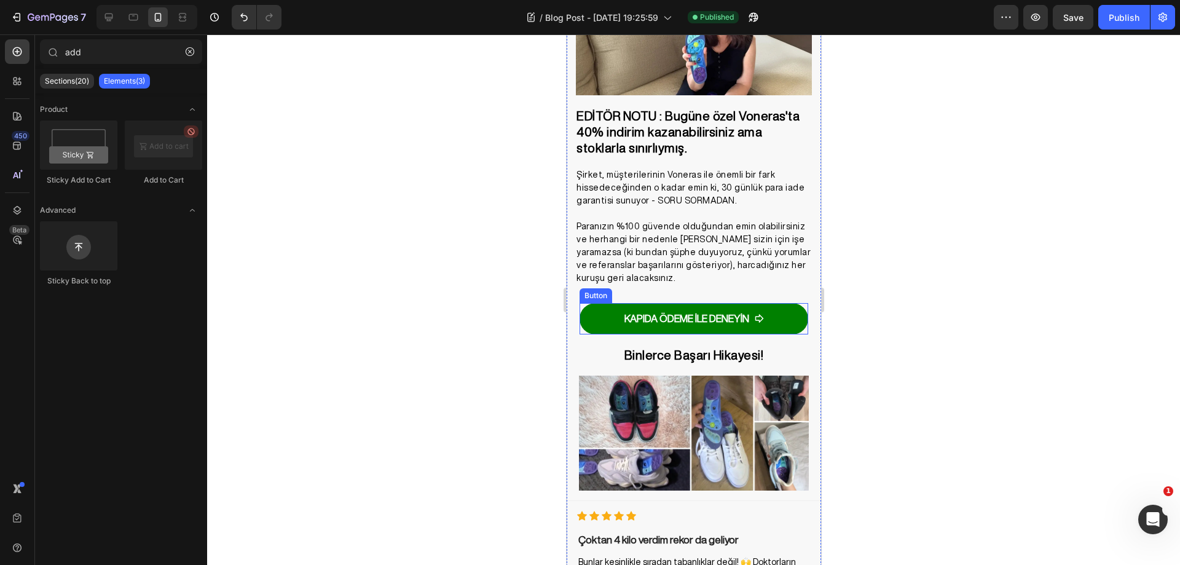
click at [787, 303] on link "KAPIDA ÖDEME İLE DENEYİN" at bounding box center [693, 318] width 229 height 31
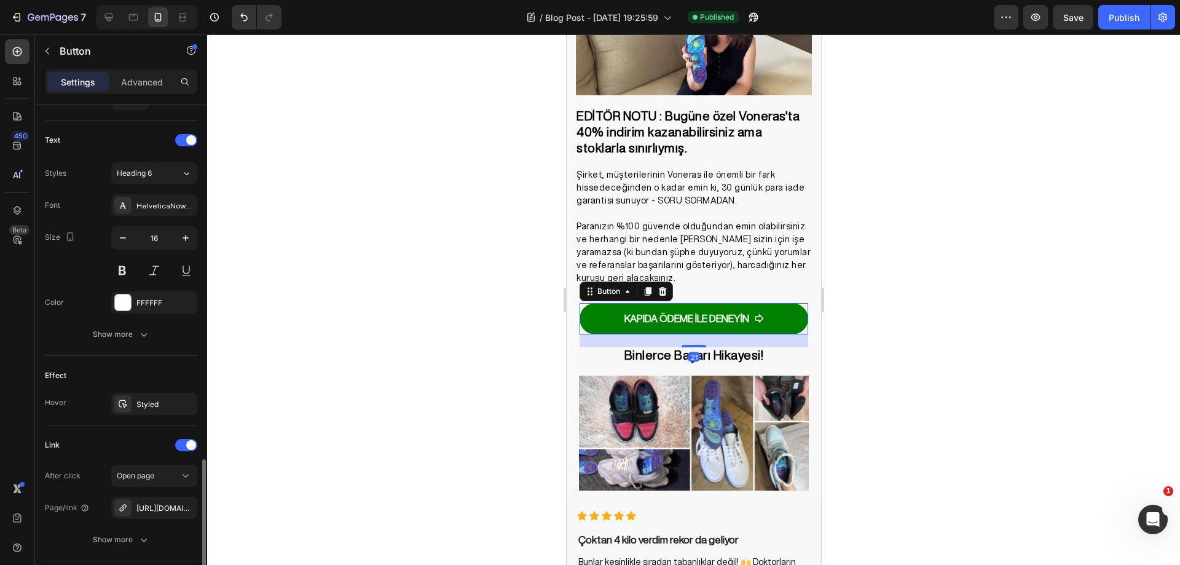
scroll to position [579, 0]
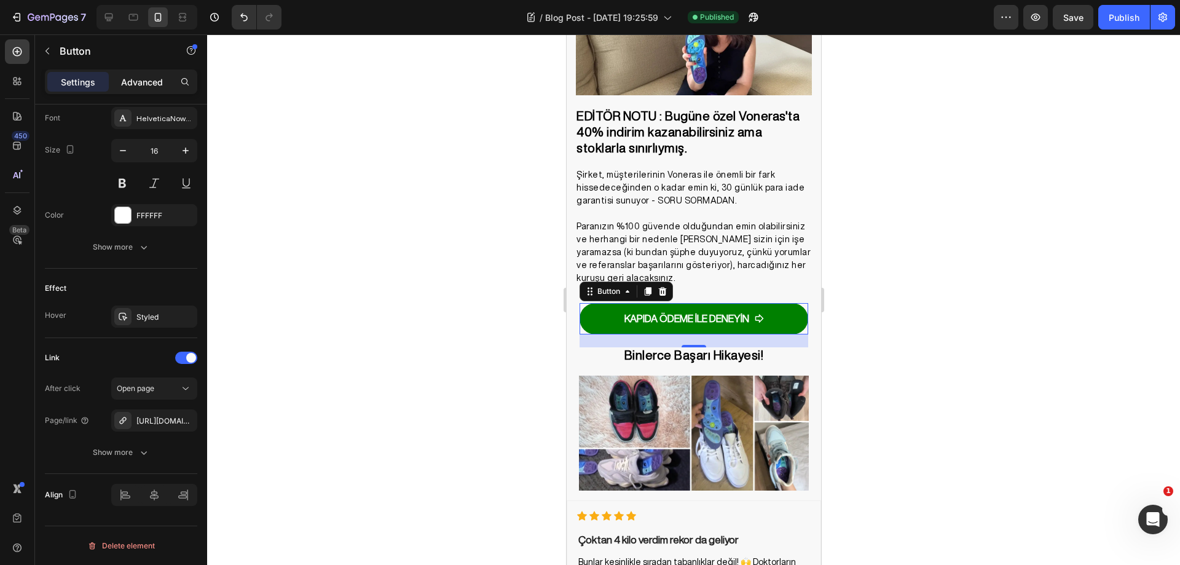
click at [152, 77] on p "Advanced" at bounding box center [142, 82] width 42 height 13
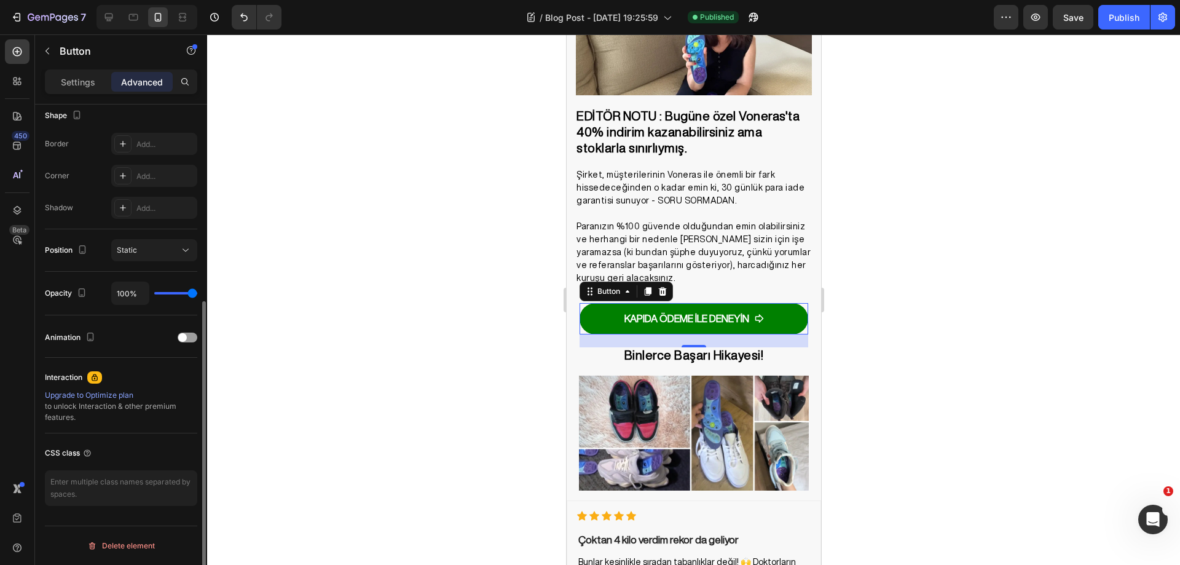
scroll to position [324, 0]
click at [189, 337] on div at bounding box center [188, 337] width 20 height 10
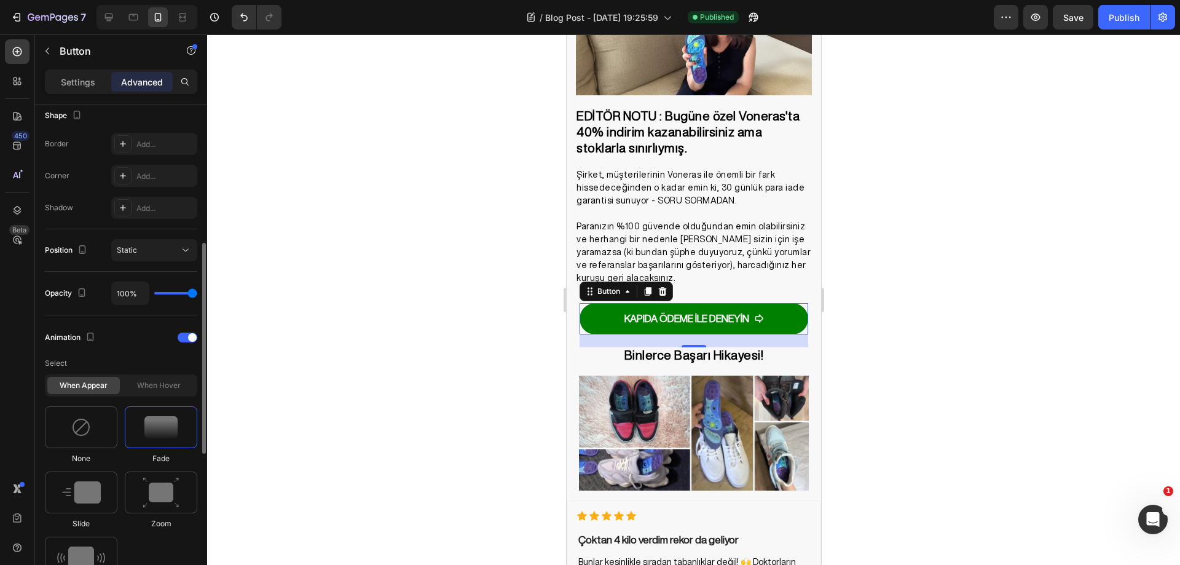
scroll to position [386, 0]
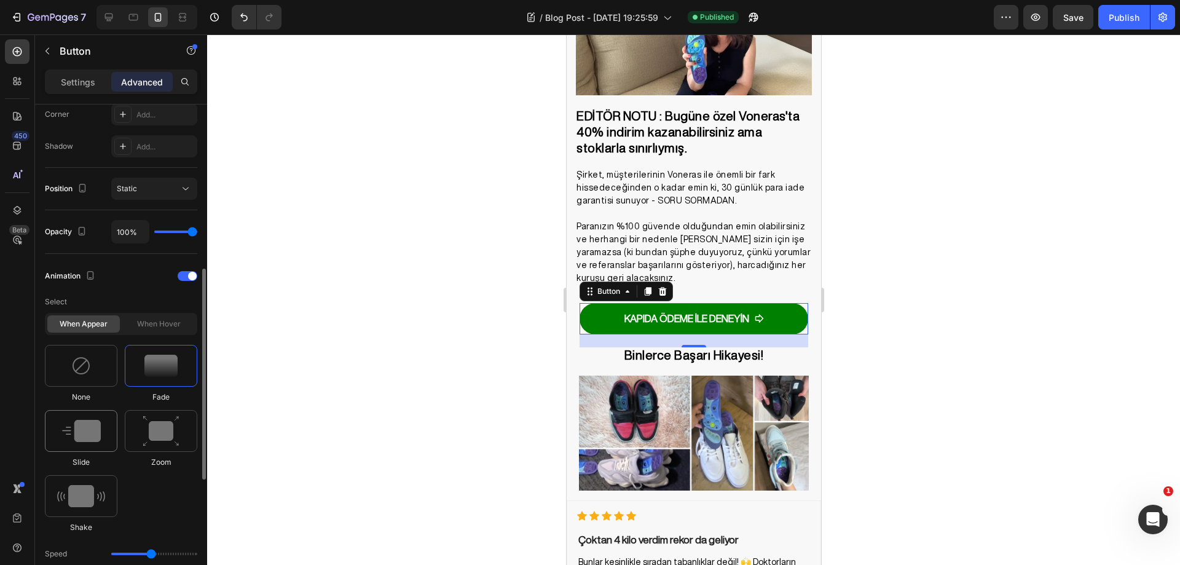
click at [103, 437] on div at bounding box center [81, 431] width 73 height 42
click at [162, 322] on div "When hover" at bounding box center [158, 323] width 73 height 17
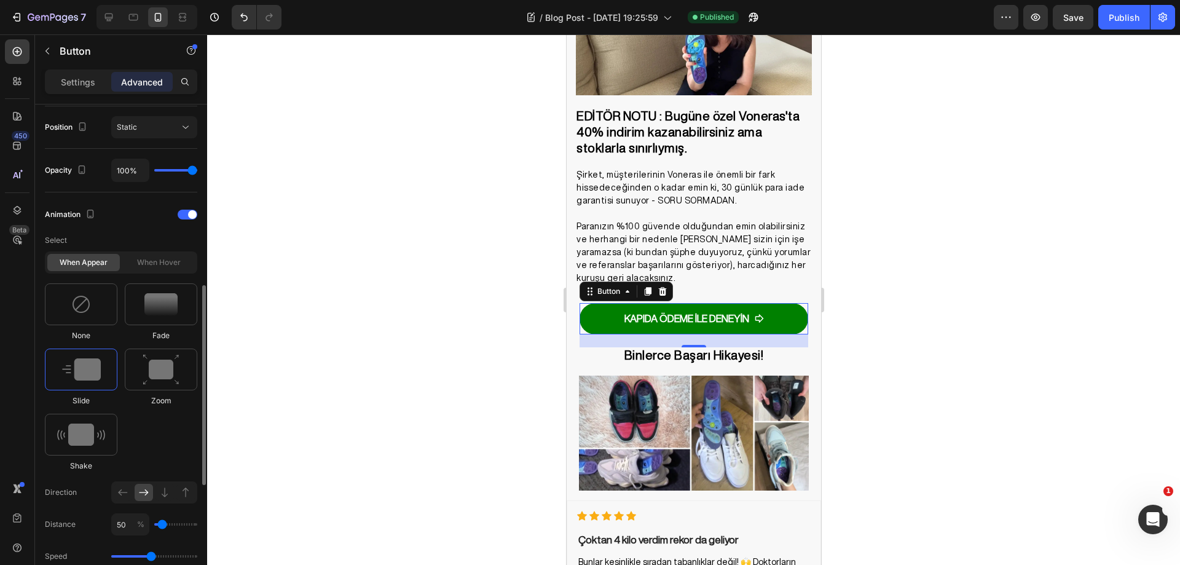
scroll to position [632, 0]
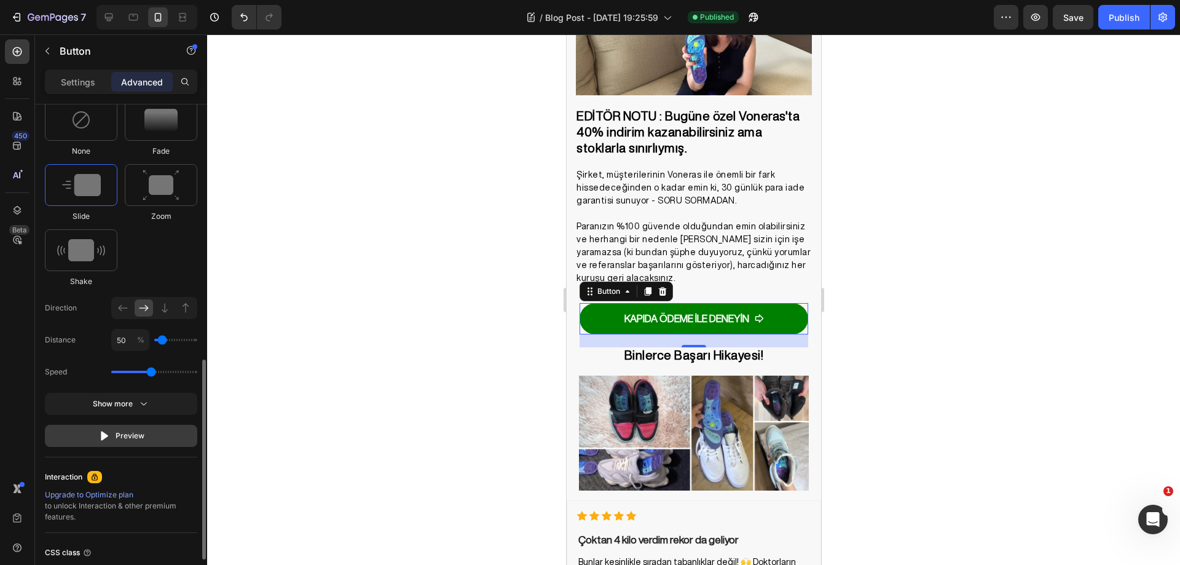
click at [146, 435] on button "Preview" at bounding box center [121, 436] width 152 height 22
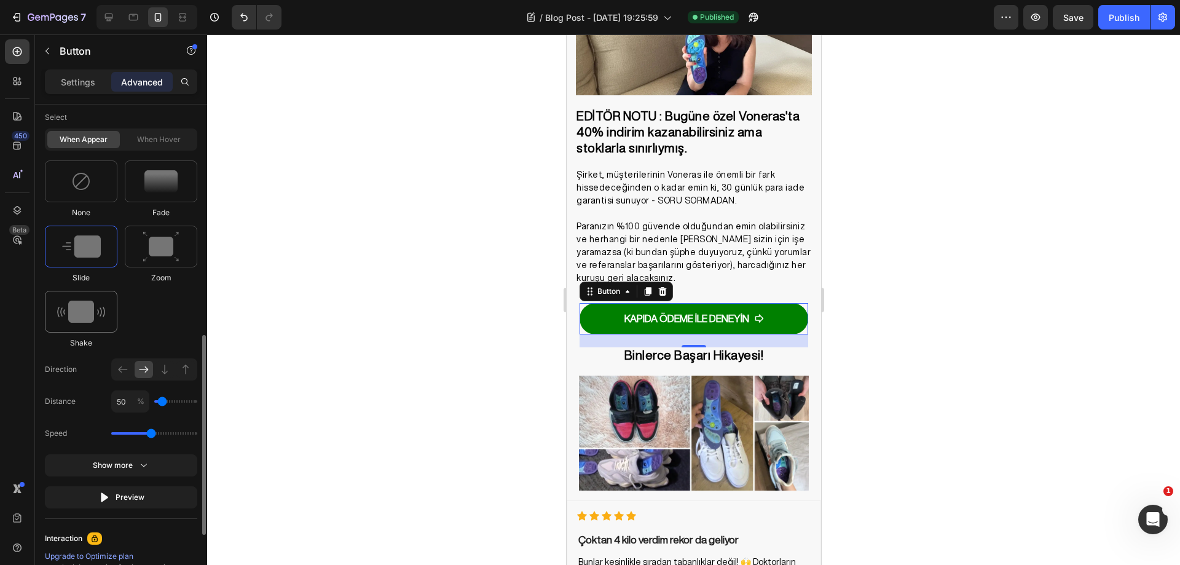
click at [95, 313] on img at bounding box center [81, 311] width 48 height 22
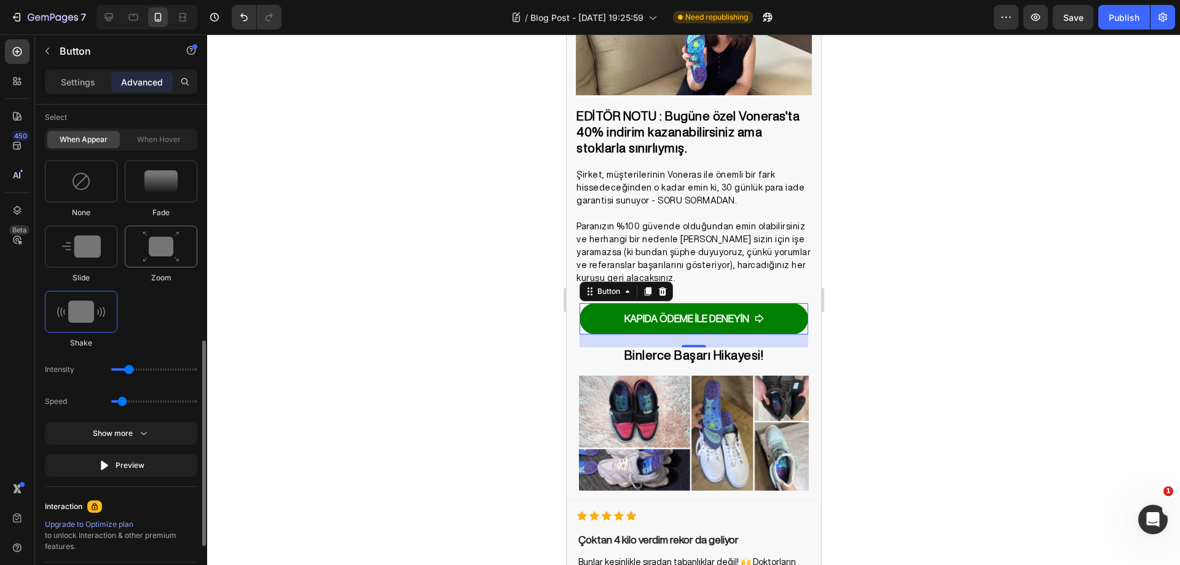
click at [161, 258] on img at bounding box center [161, 246] width 37 height 31
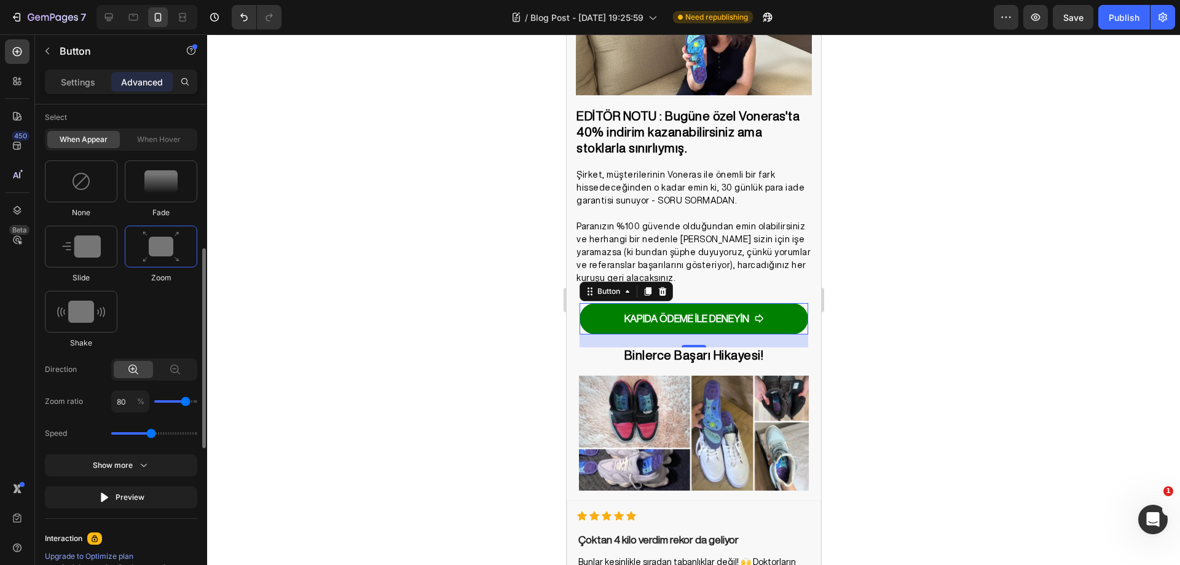
scroll to position [509, 0]
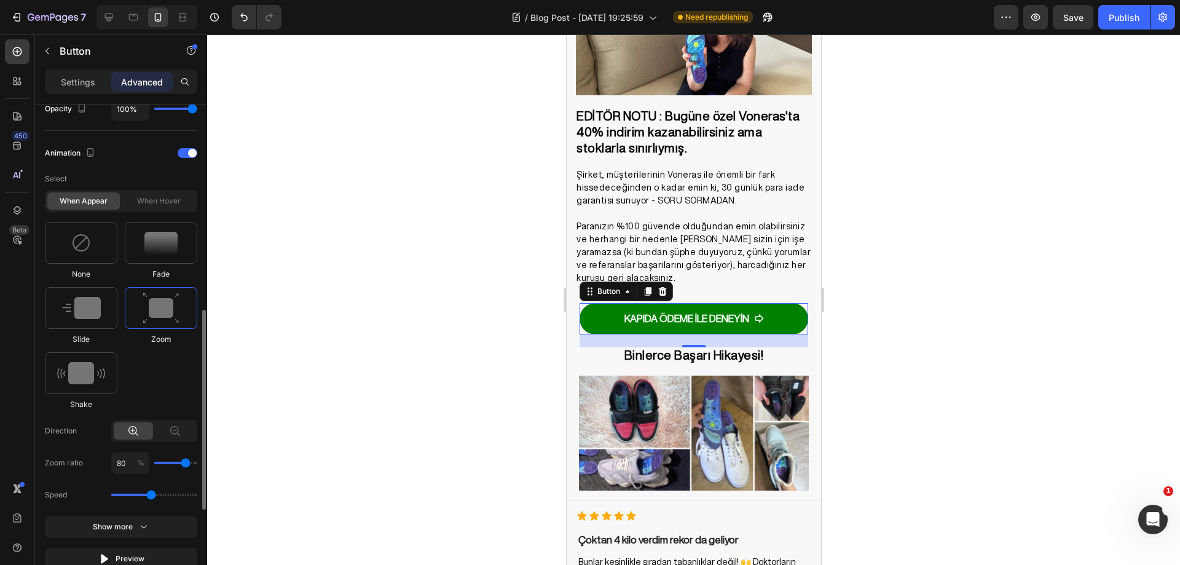
click at [157, 197] on div "When hover" at bounding box center [158, 200] width 73 height 17
click at [146, 241] on img at bounding box center [160, 243] width 33 height 22
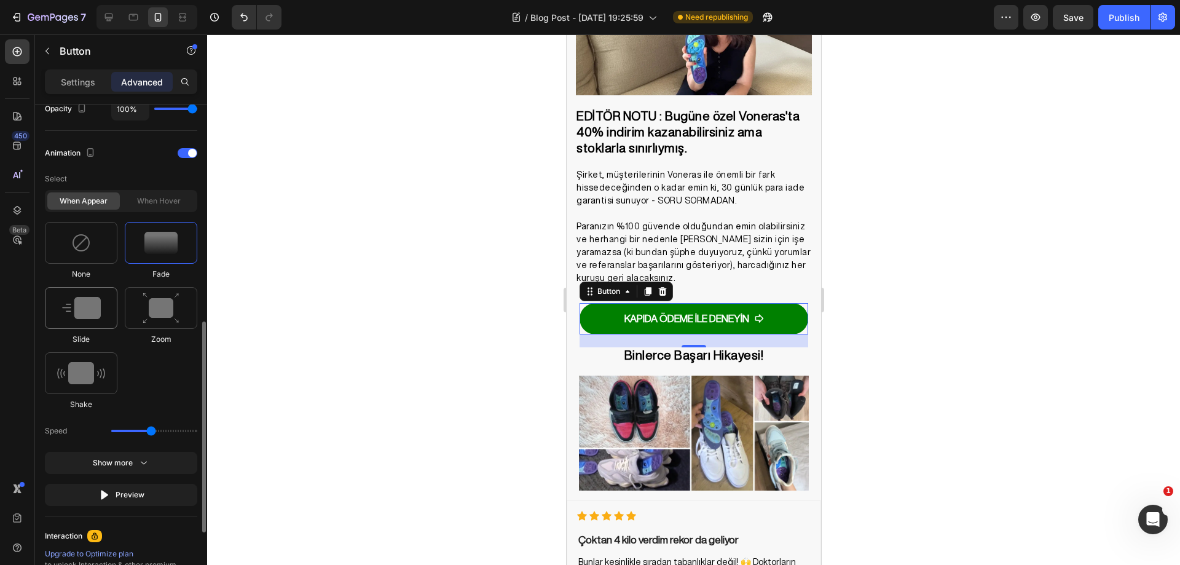
click at [97, 308] on img at bounding box center [81, 308] width 39 height 22
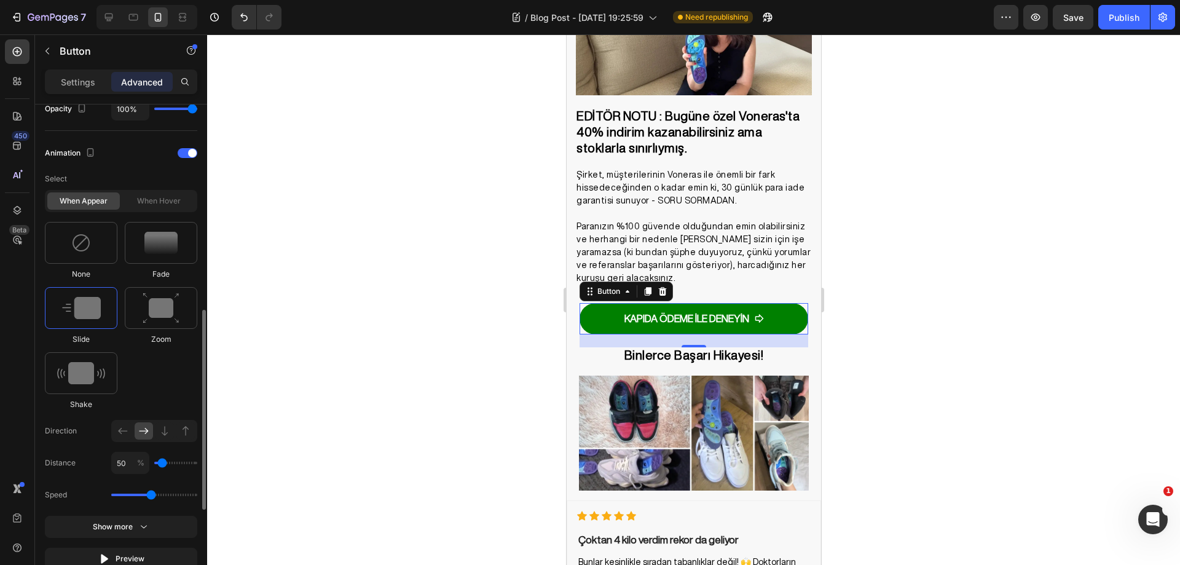
click at [151, 358] on div "None Fade Slide Zoom Shake" at bounding box center [121, 316] width 152 height 188
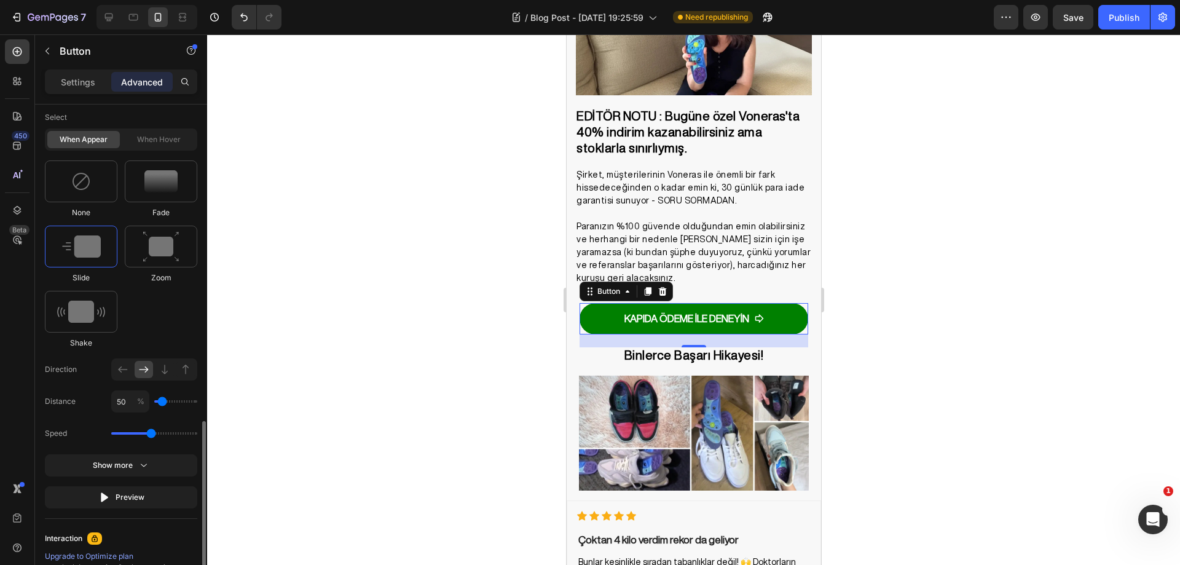
scroll to position [632, 0]
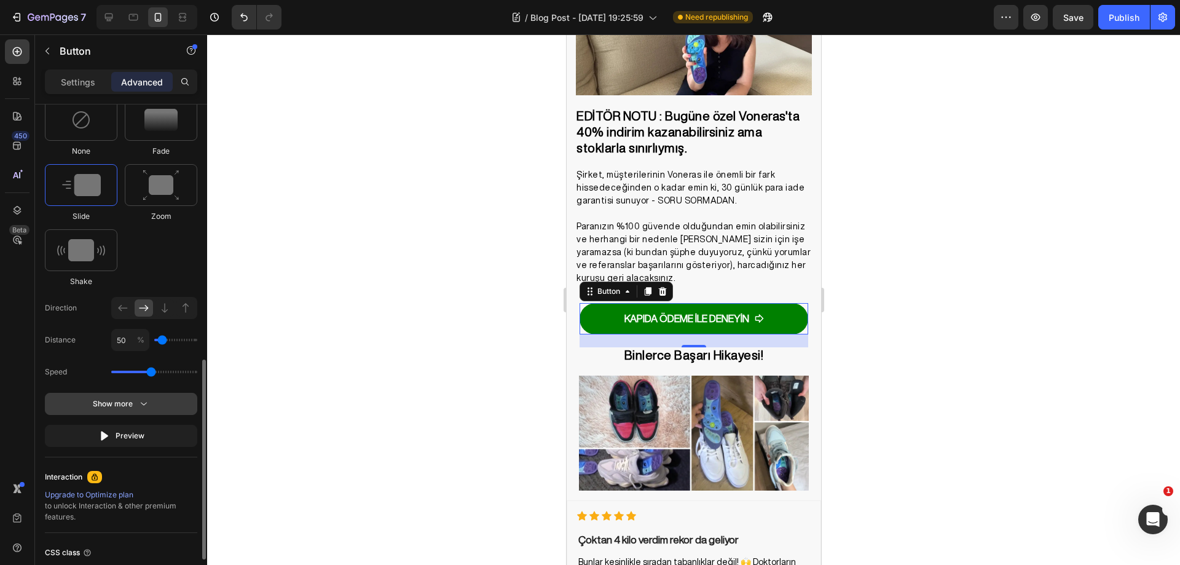
click at [138, 402] on icon "button" at bounding box center [144, 404] width 12 height 12
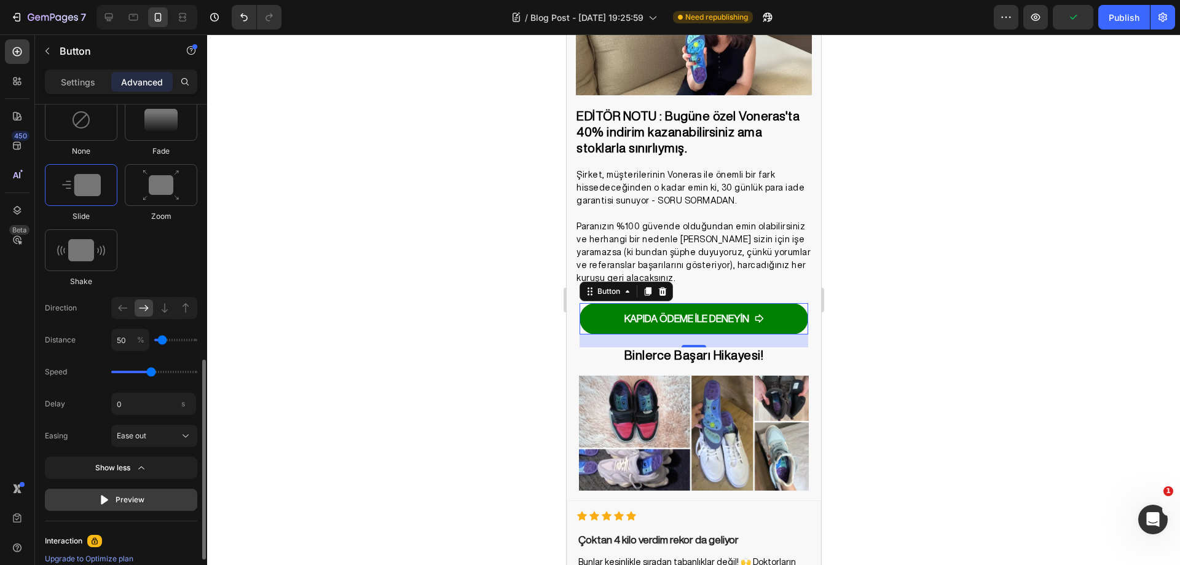
click at [136, 497] on div "Preview" at bounding box center [121, 499] width 46 height 12
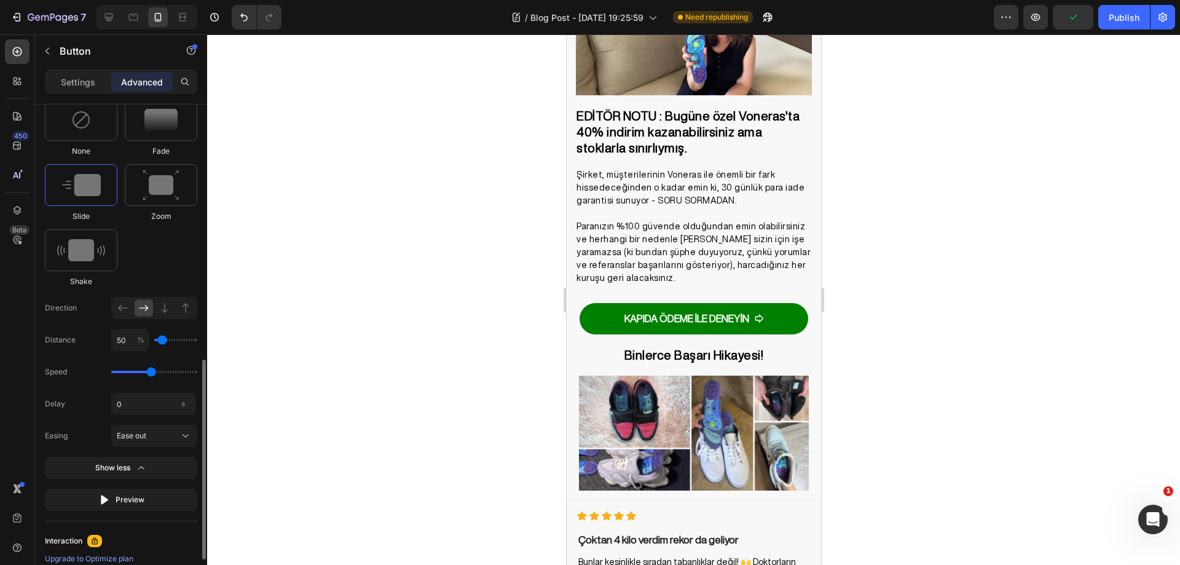
click at [165, 262] on div "None Fade Slide Zoom Shake" at bounding box center [121, 193] width 152 height 188
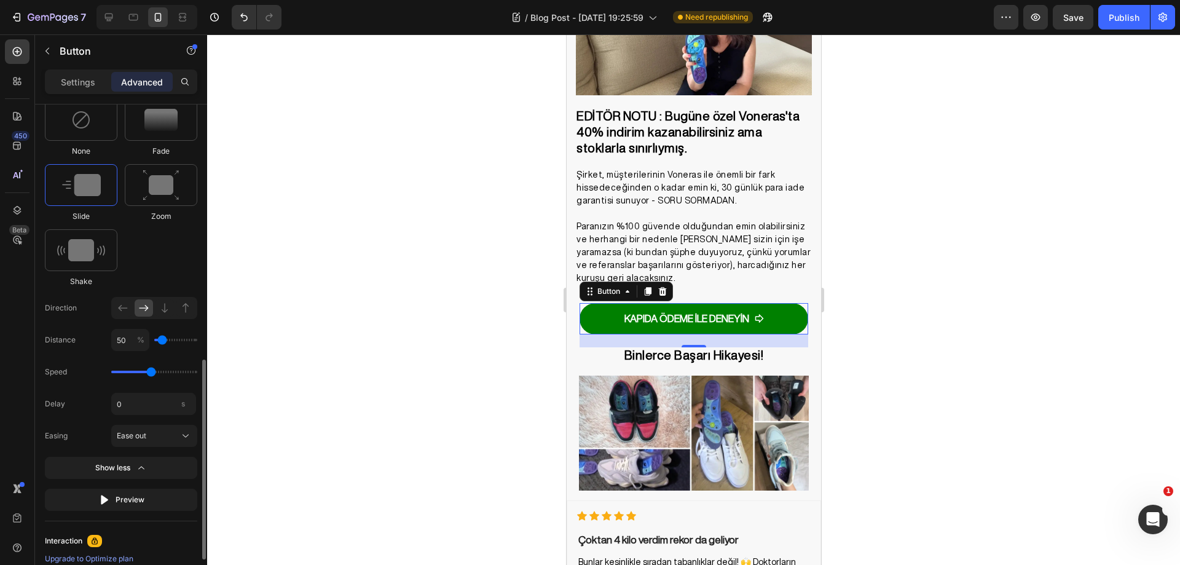
scroll to position [509, 0]
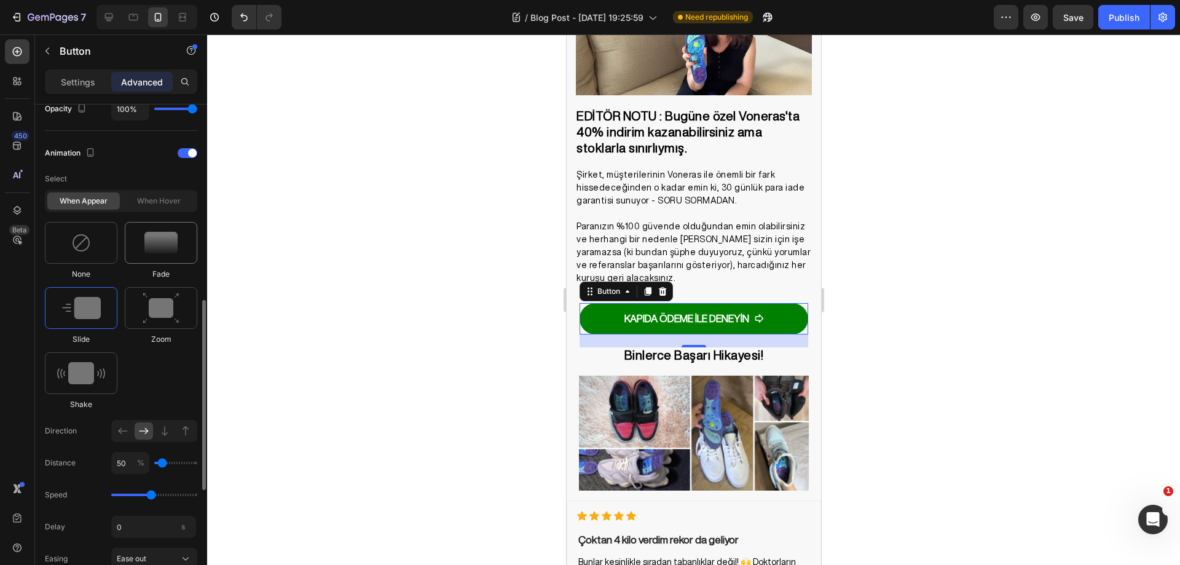
click at [160, 249] on img at bounding box center [160, 243] width 33 height 22
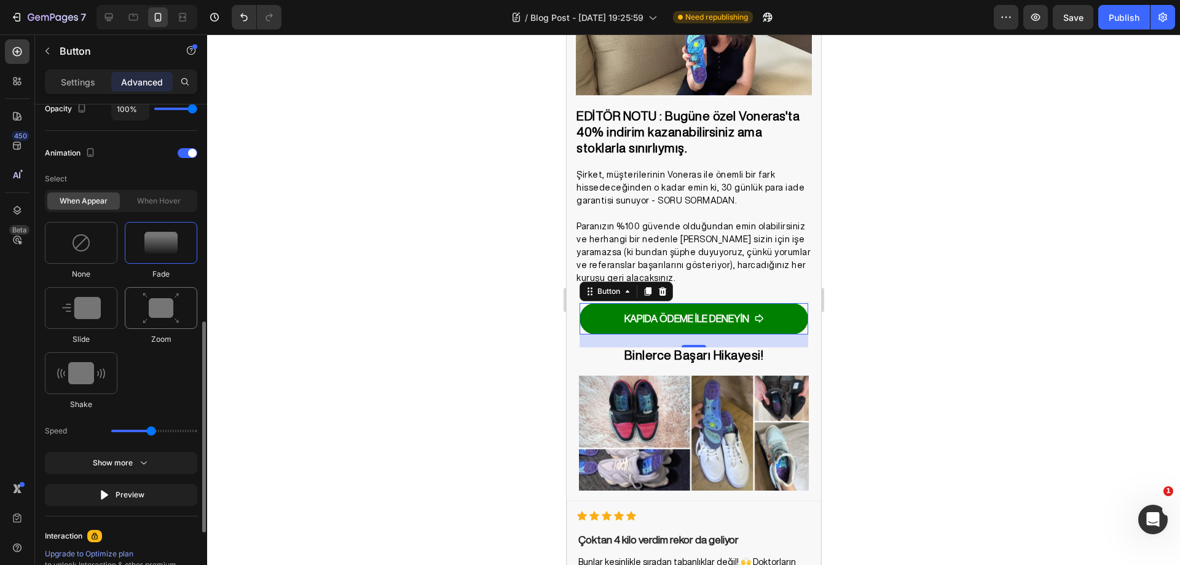
click at [157, 311] on img at bounding box center [161, 308] width 37 height 31
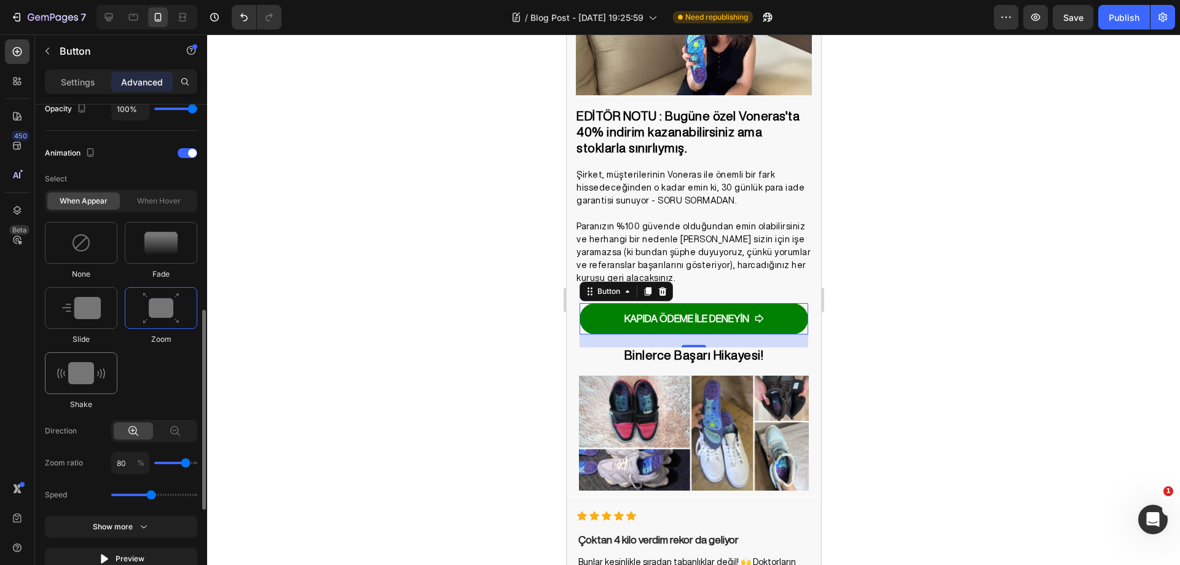
click at [97, 375] on img at bounding box center [81, 373] width 48 height 22
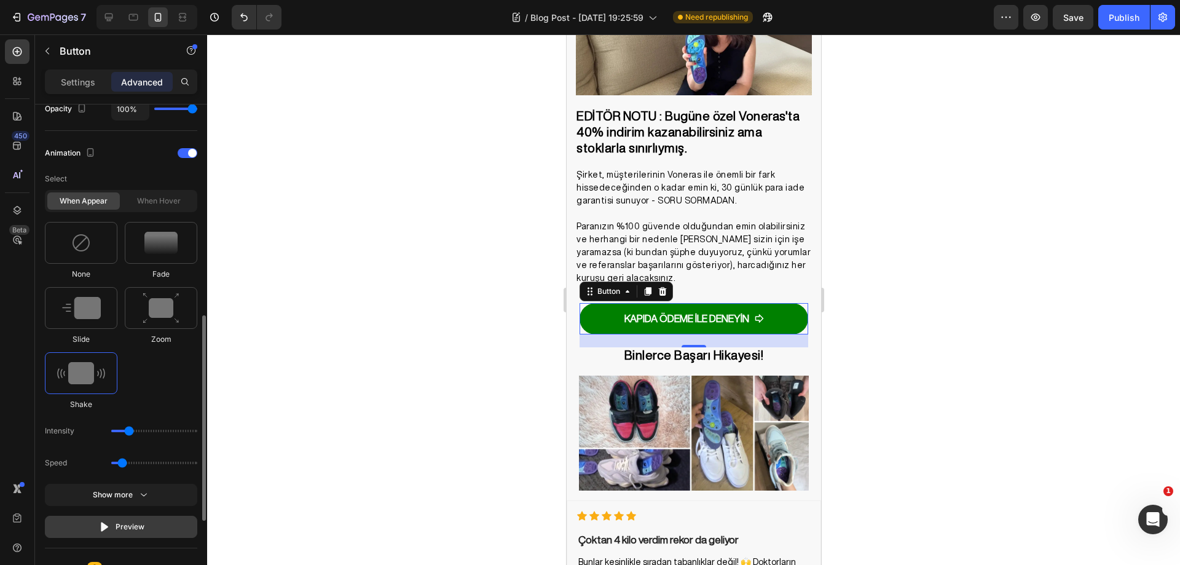
click at [133, 525] on div "Preview" at bounding box center [121, 526] width 46 height 12
click at [147, 394] on div "None Fade Slide Zoom Shake" at bounding box center [121, 316] width 152 height 188
click at [92, 314] on img at bounding box center [81, 308] width 39 height 22
type input "1.7"
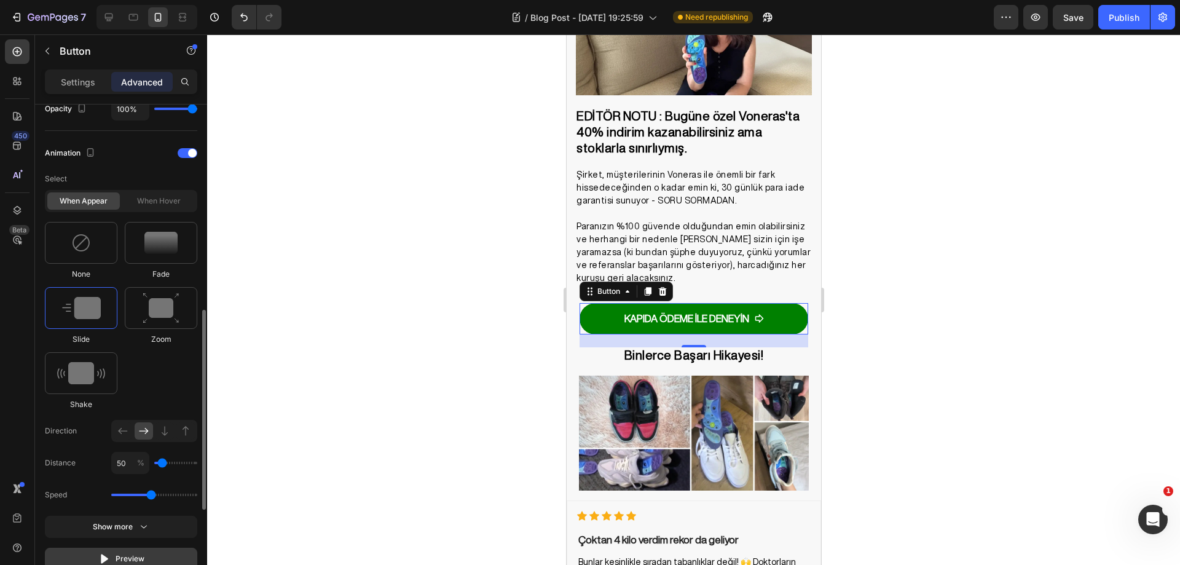
click at [132, 558] on div "Preview" at bounding box center [121, 558] width 46 height 12
click at [155, 371] on div "None Fade Slide Zoom Shake" at bounding box center [121, 316] width 152 height 188
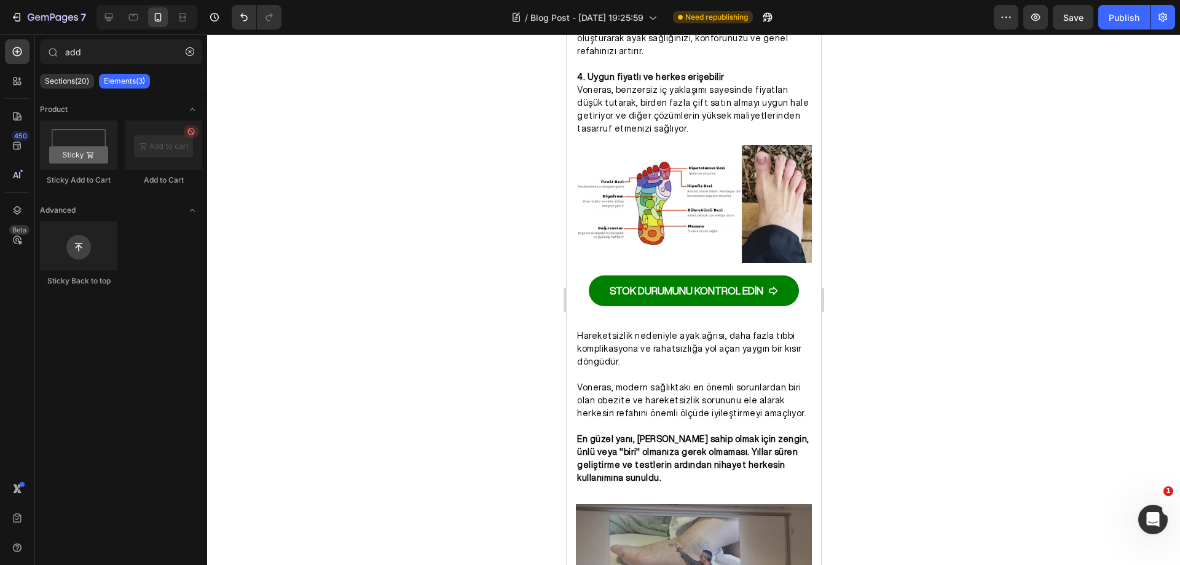
scroll to position [2161, 0]
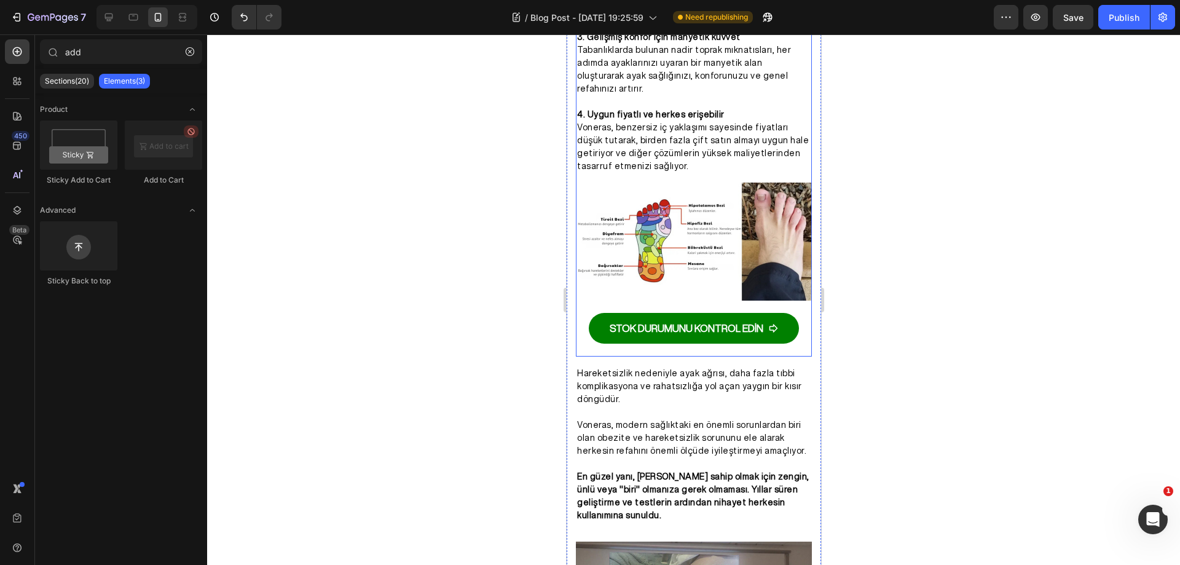
click at [798, 300] on div "STOK DURUMUNU KONTROL EDİN Button" at bounding box center [693, 328] width 236 height 57
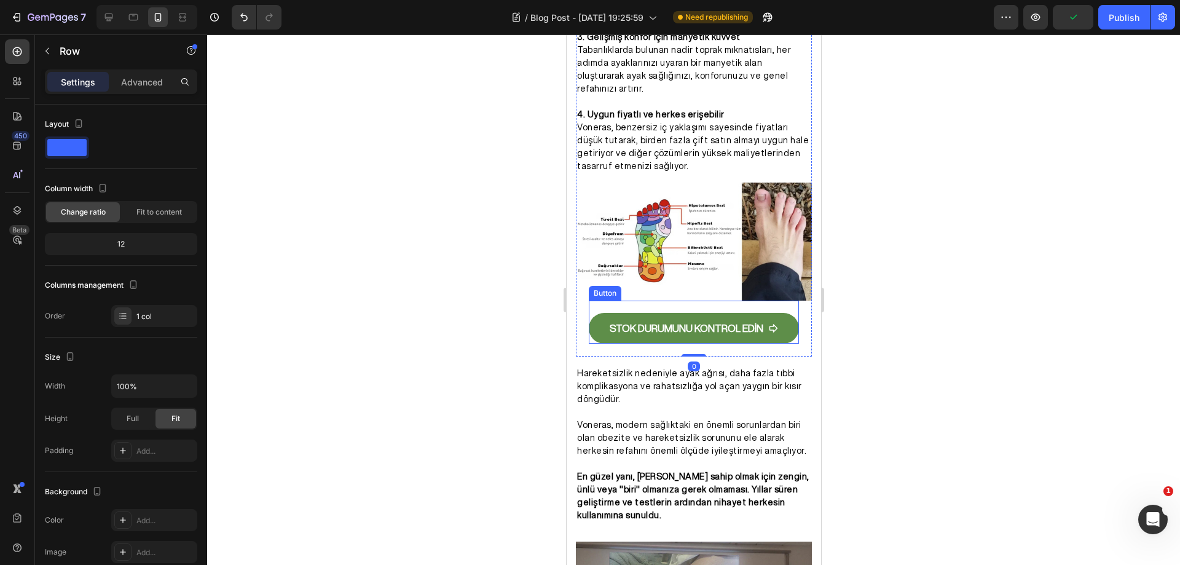
click at [761, 313] on link "STOK DURUMUNU KONTROL EDİN" at bounding box center [693, 328] width 210 height 31
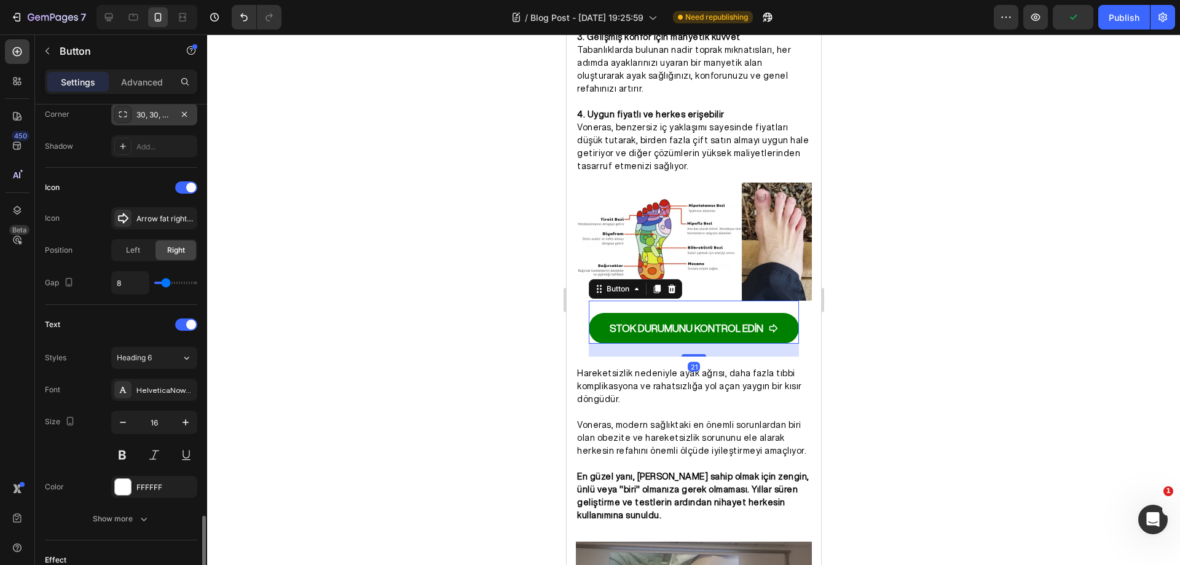
scroll to position [492, 0]
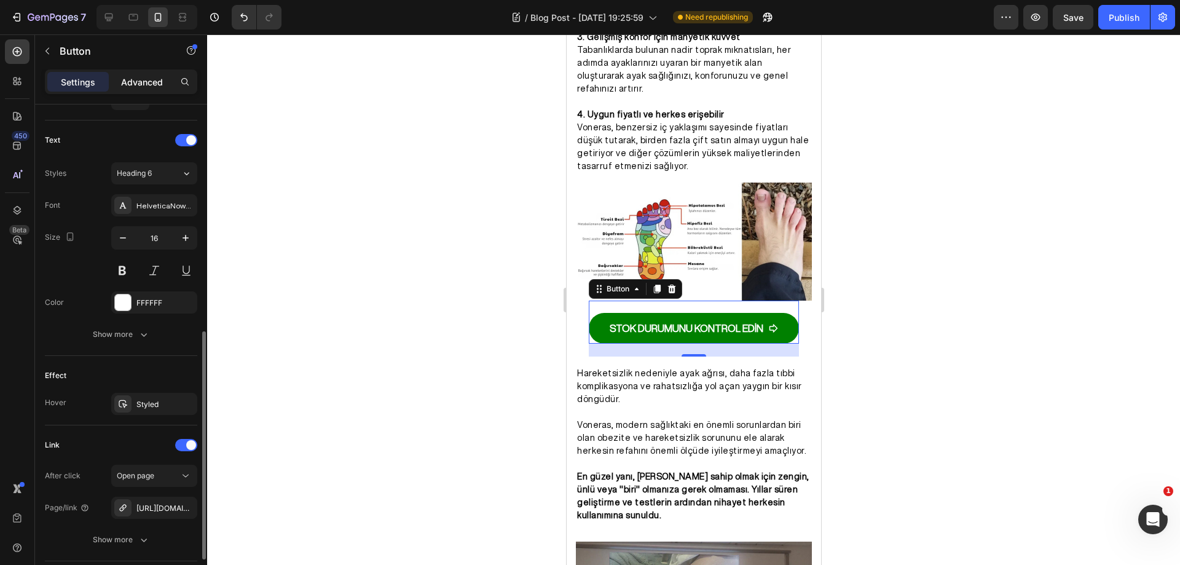
click at [133, 90] on div "Advanced" at bounding box center [141, 82] width 61 height 20
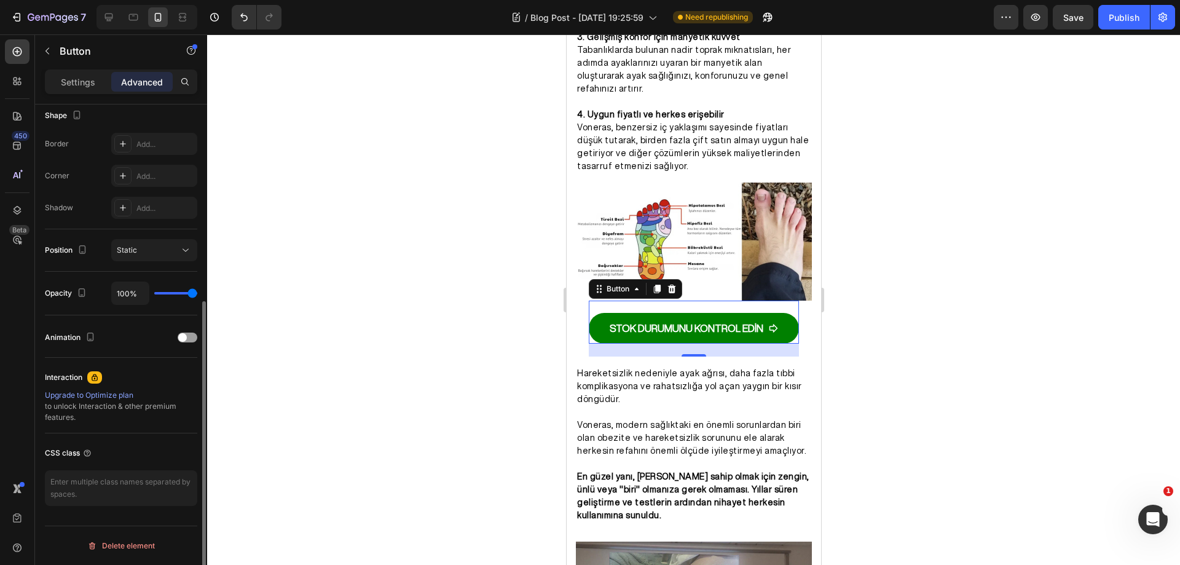
scroll to position [324, 0]
click at [186, 342] on div at bounding box center [188, 337] width 20 height 10
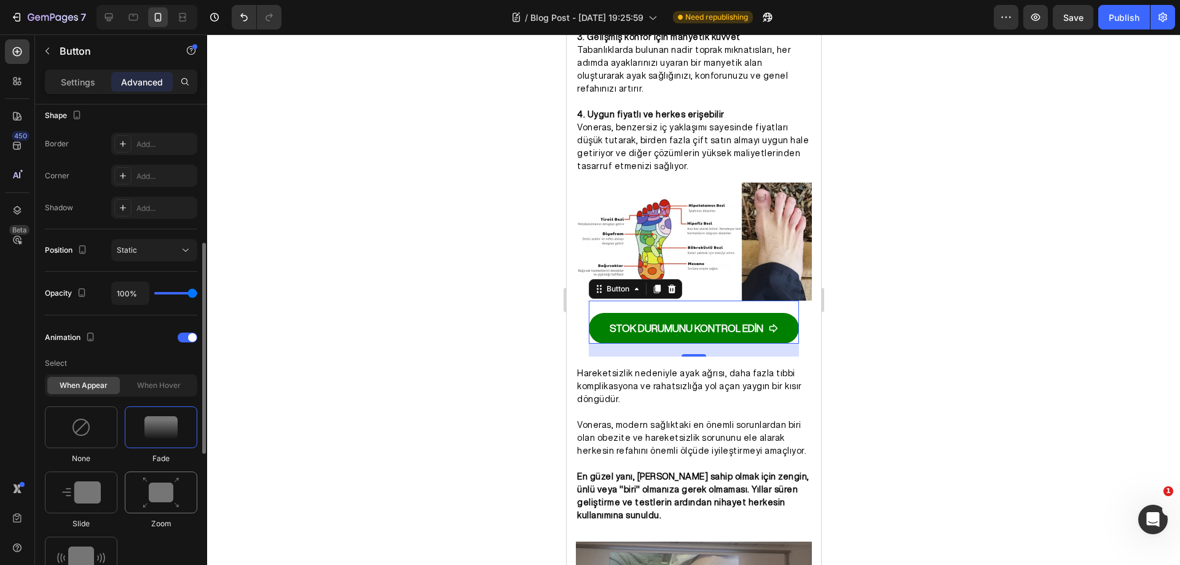
scroll to position [386, 0]
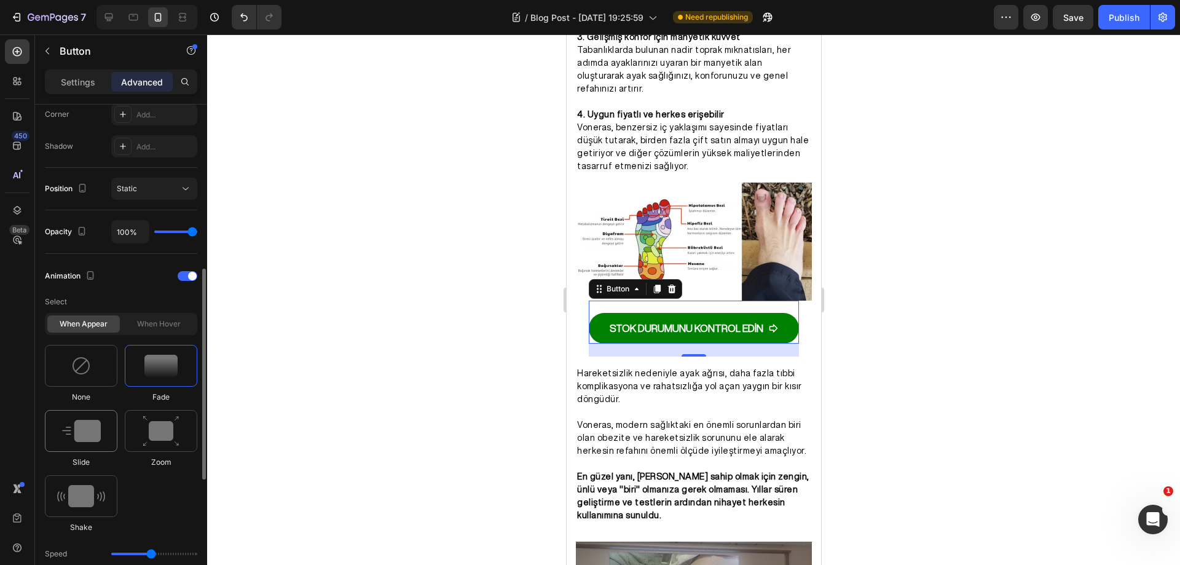
click at [101, 431] on div at bounding box center [81, 431] width 73 height 42
click at [152, 330] on div "When hover" at bounding box center [158, 323] width 73 height 17
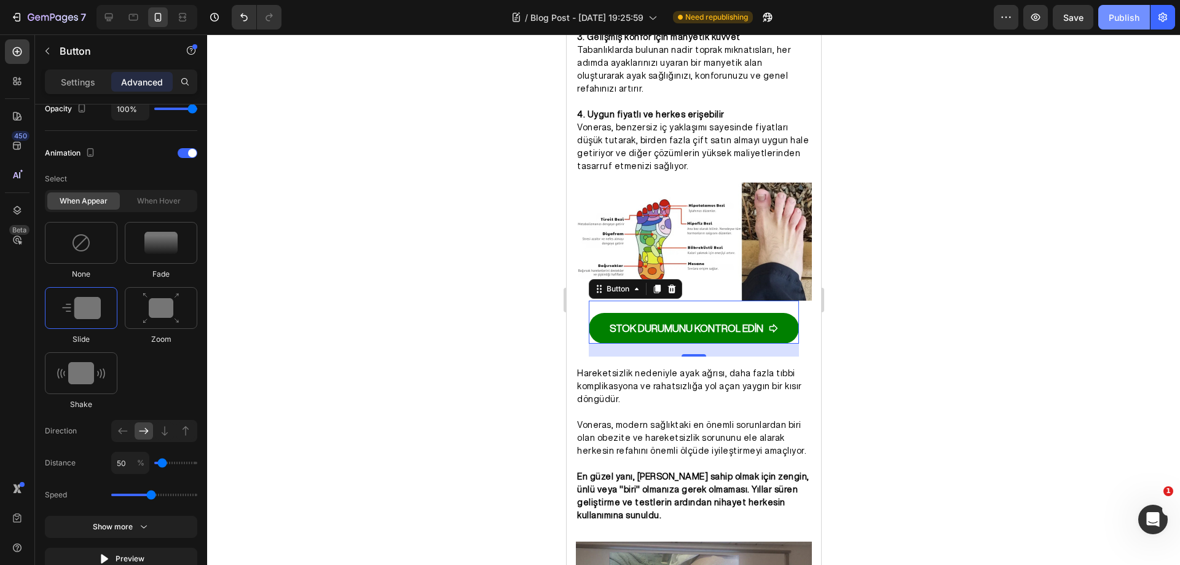
click at [1110, 29] on button "Publish" at bounding box center [1124, 17] width 52 height 25
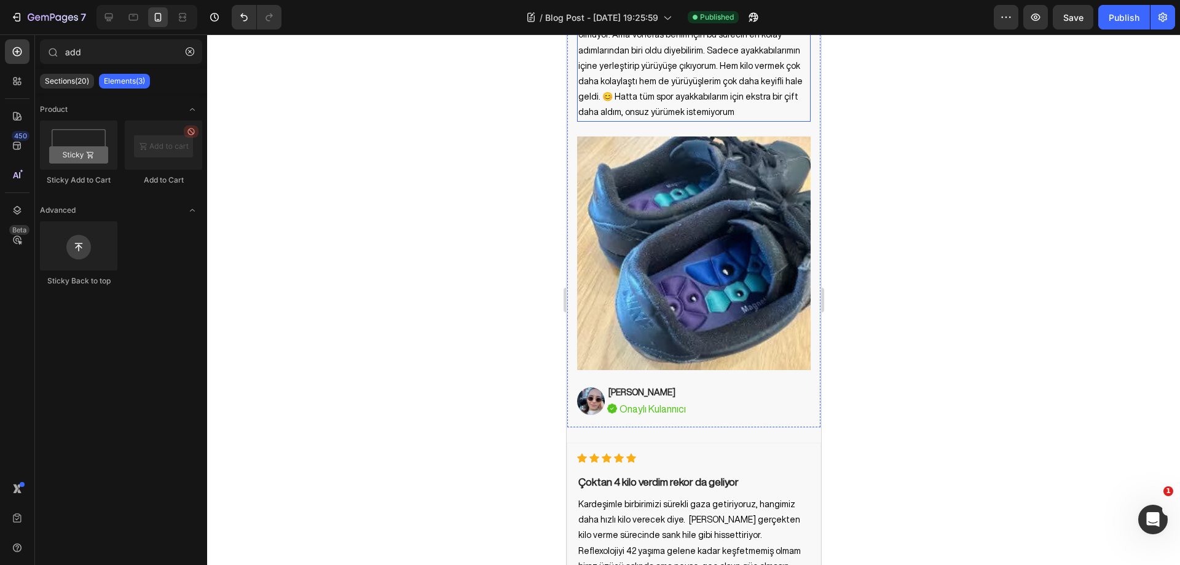
scroll to position [4542, 0]
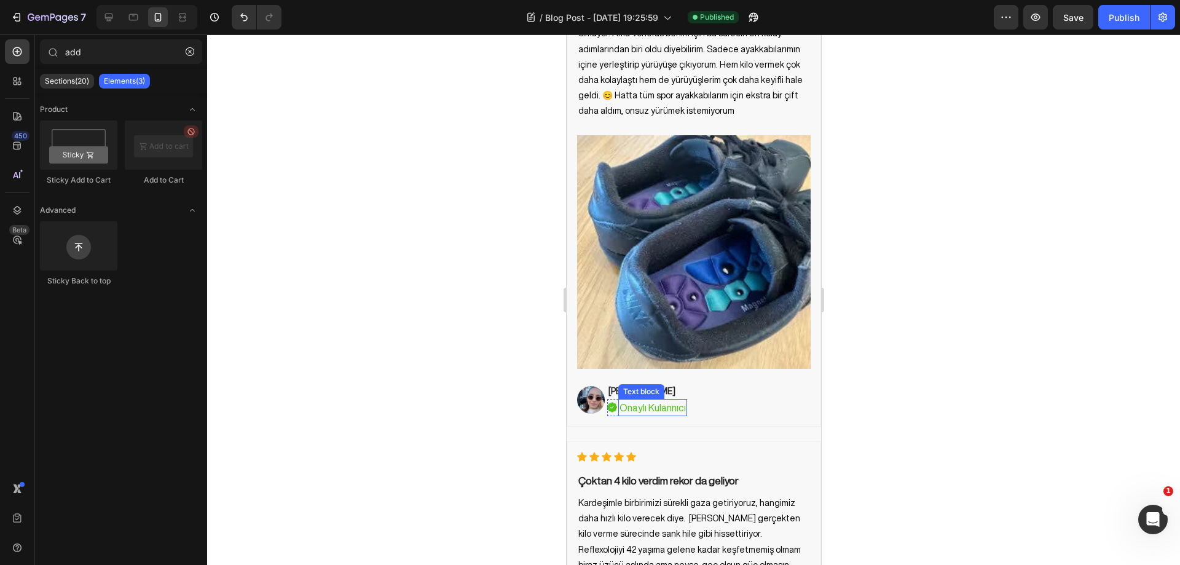
click at [675, 400] on p "Onaylı Kulannıcı" at bounding box center [652, 407] width 66 height 15
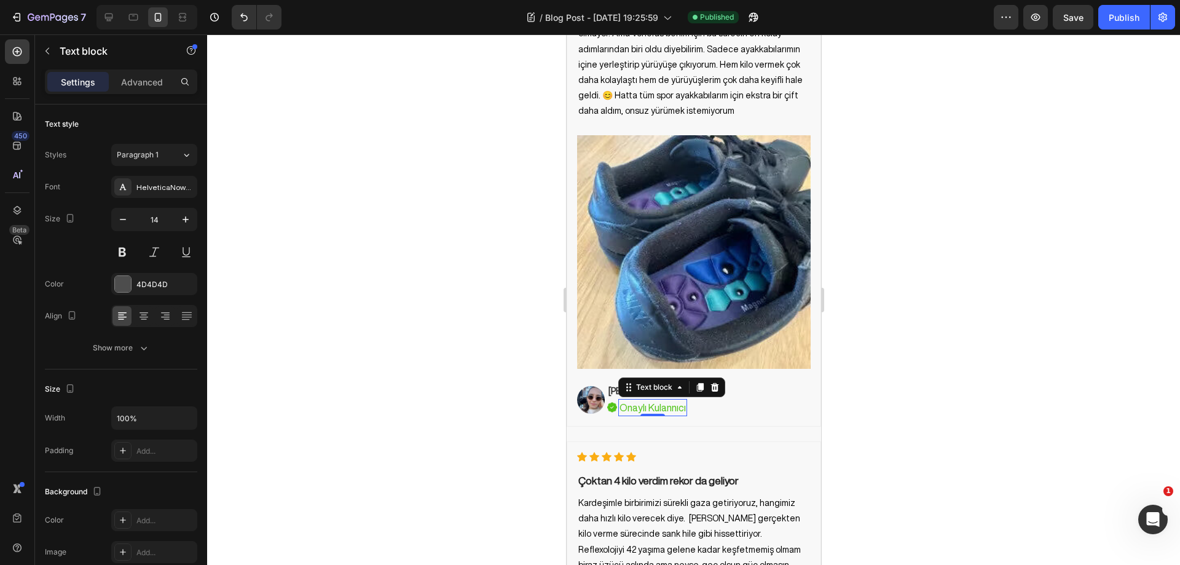
click at [675, 400] on p "Onaylı Kulannıcı" at bounding box center [652, 407] width 66 height 15
click at [948, 332] on div at bounding box center [693, 299] width 973 height 530
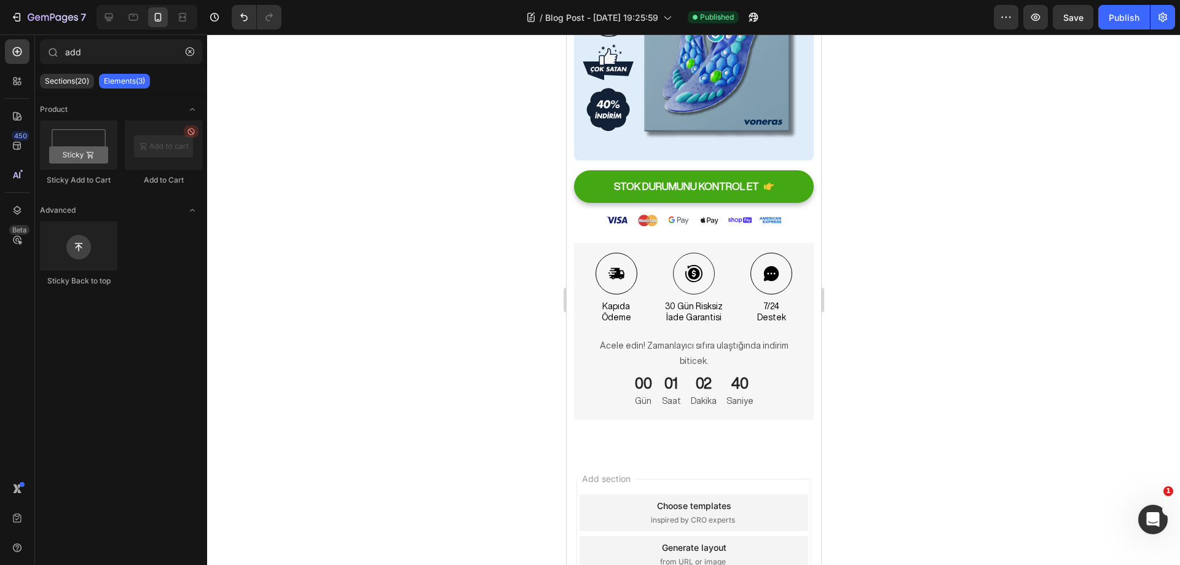
scroll to position [5435, 0]
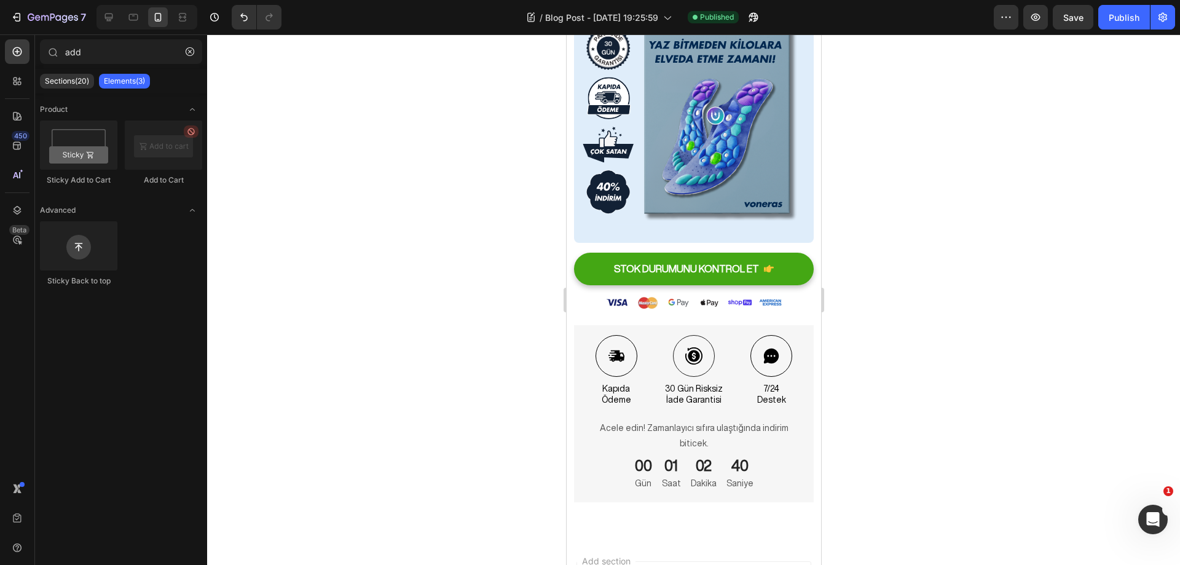
drag, startPoint x: 817, startPoint y: 476, endPoint x: 1687, endPoint y: 52, distance: 967.4
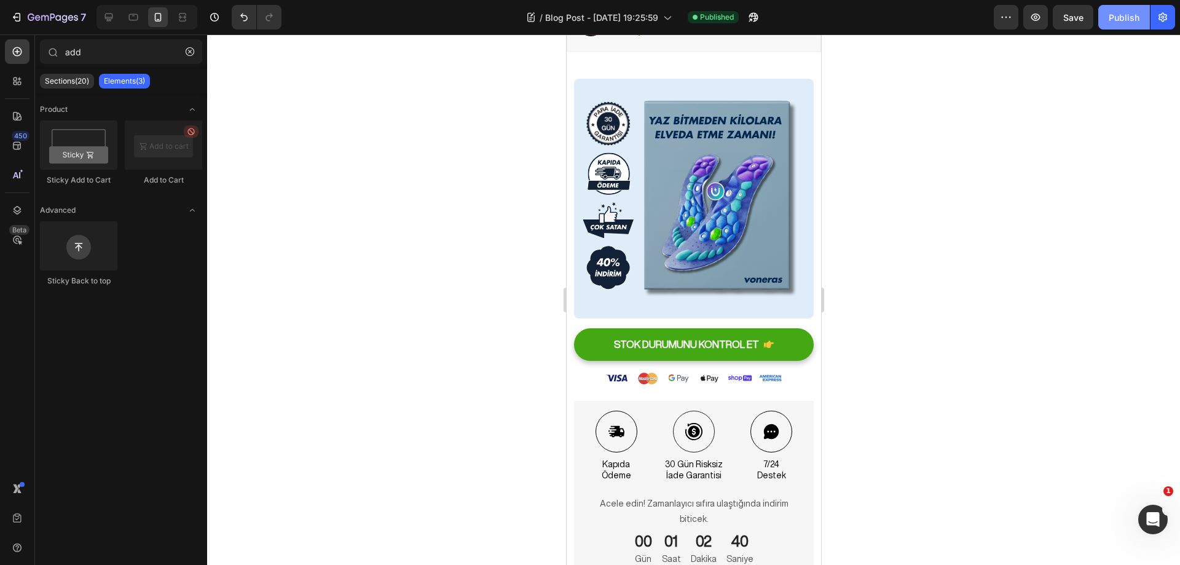
scroll to position [5151, 0]
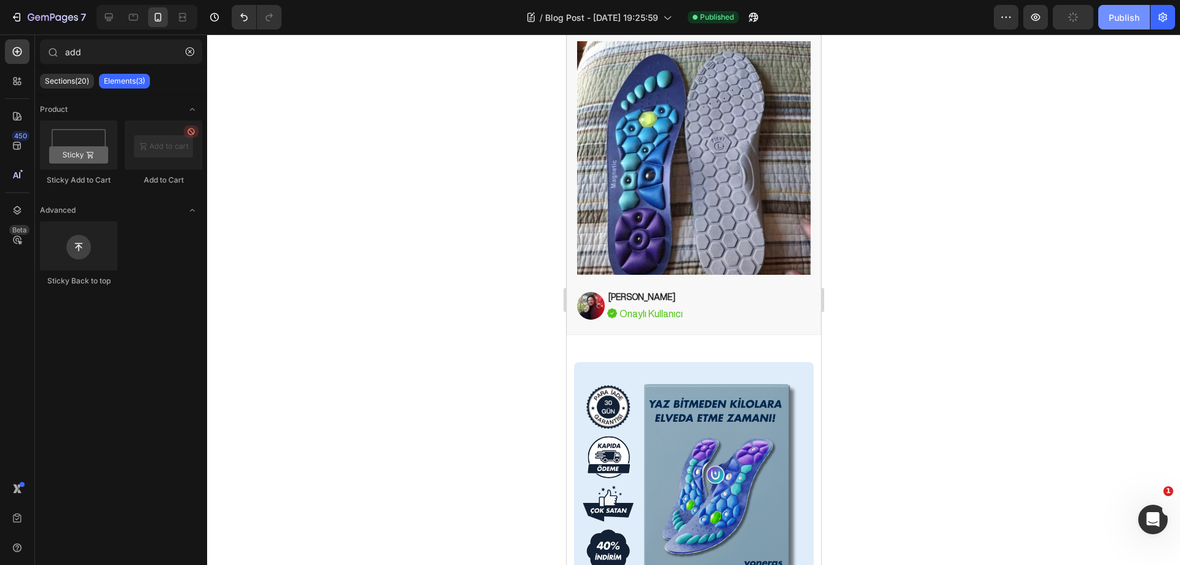
click at [1122, 18] on div "Publish" at bounding box center [1124, 17] width 31 height 13
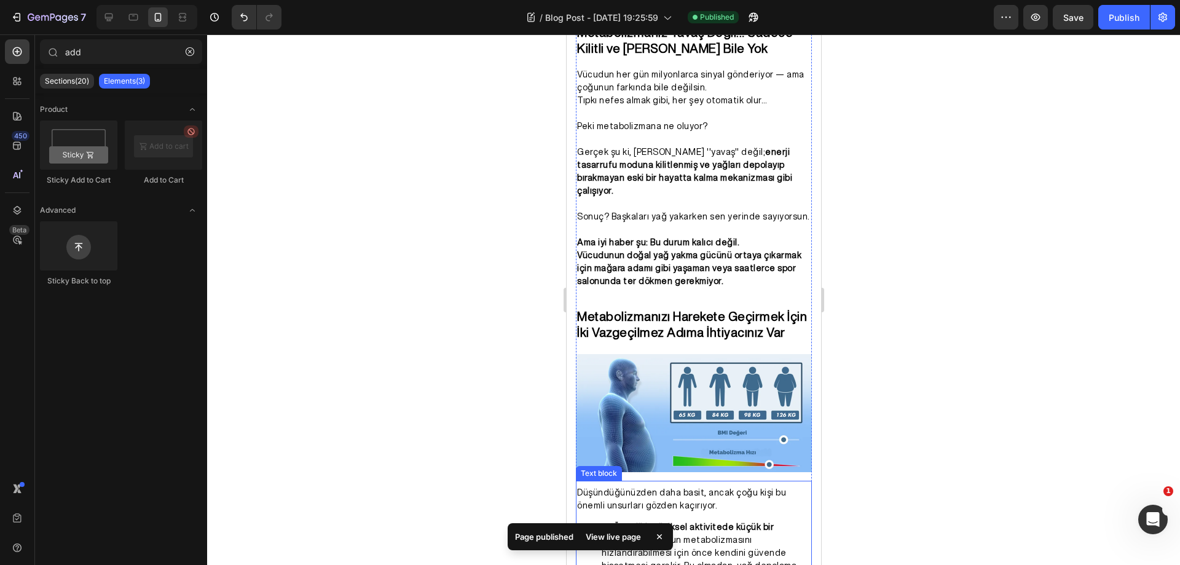
scroll to position [933, 0]
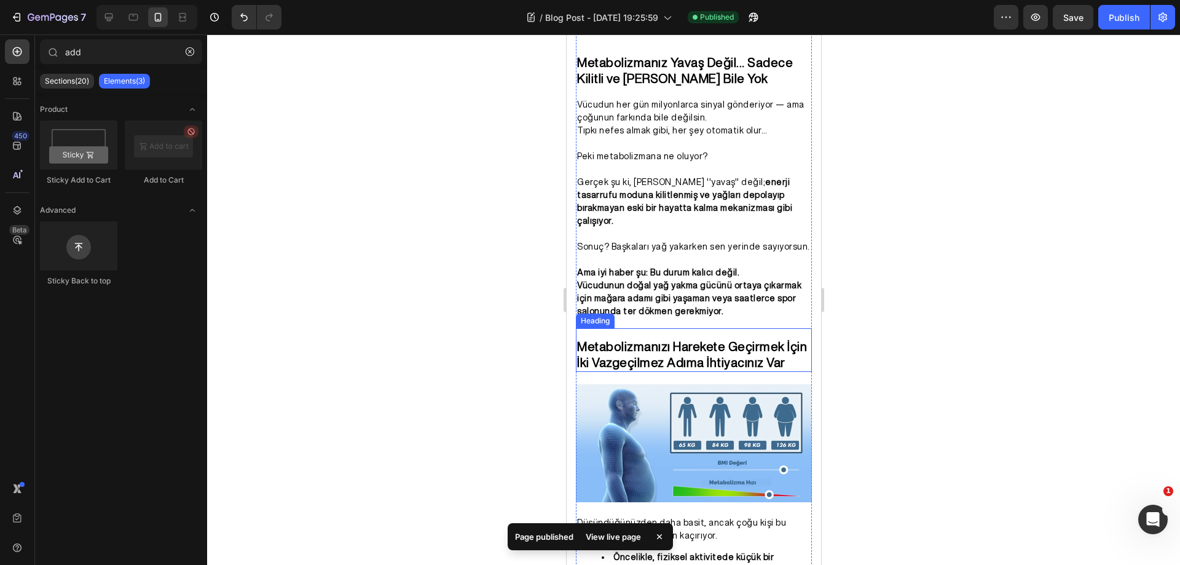
click at [744, 350] on h2 "Metabolizmanızı Harekete Geçirmek İçin İki Vazgeçilmez Adıma İhtiyacınız Var" at bounding box center [693, 354] width 236 height 34
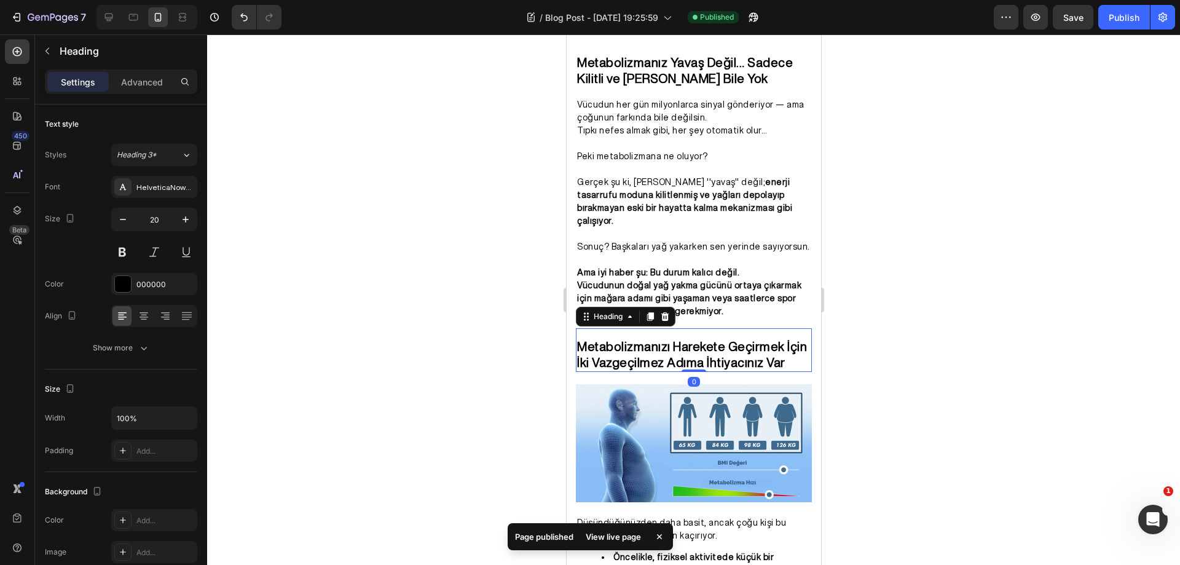
click at [745, 349] on h2 "Metabolizmanızı Harekete Geçirmek İçin İki Vazgeçilmez Adıma İhtiyacınız Var" at bounding box center [693, 354] width 236 height 34
click at [745, 349] on p "Metabolizmanızı Harekete Geçirmek İçin İki Vazgeçilmez Adıma İhtiyacınız Var" at bounding box center [693, 355] width 234 height 32
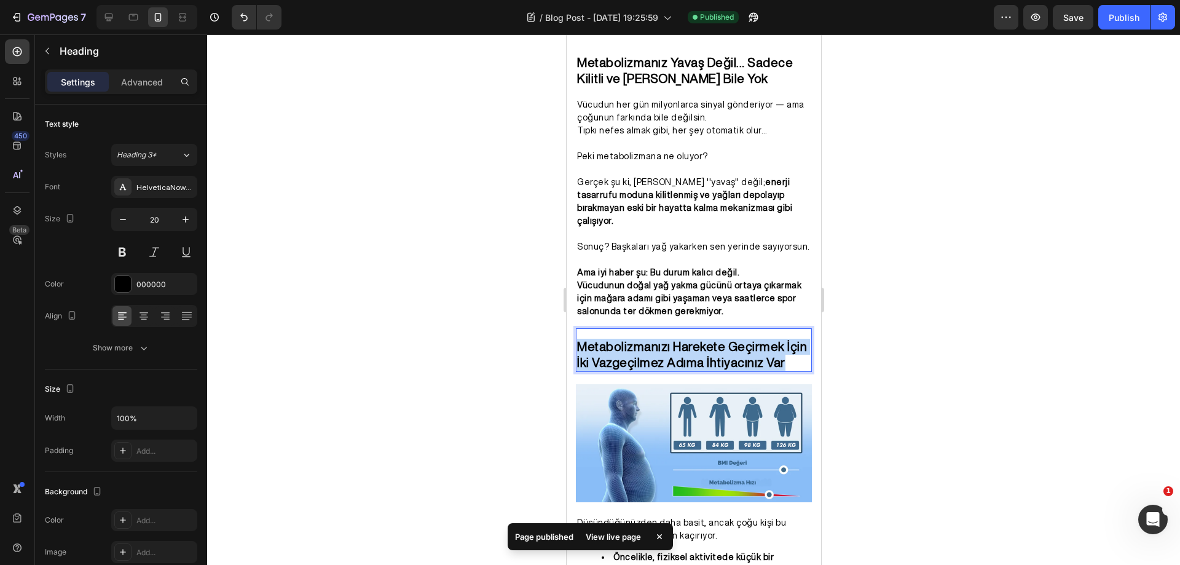
click at [745, 349] on p "Metabolizmanızı Harekete Geçirmek İçin İki Vazgeçilmez Adıma İhtiyacınız Var" at bounding box center [693, 355] width 234 height 32
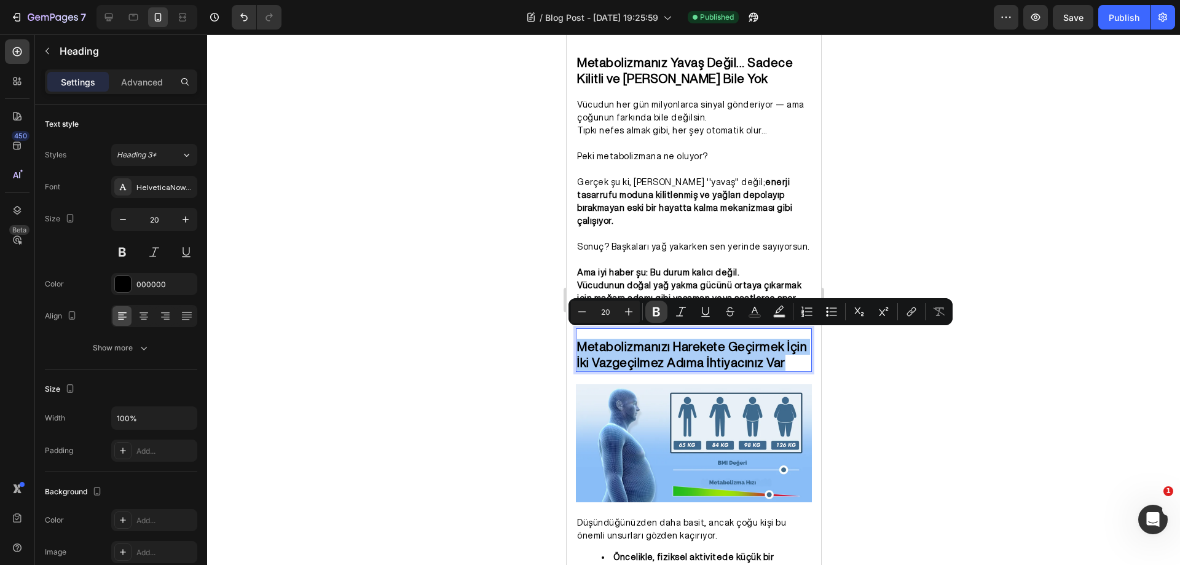
click at [658, 312] on icon "Editor contextual toolbar" at bounding box center [656, 311] width 7 height 9
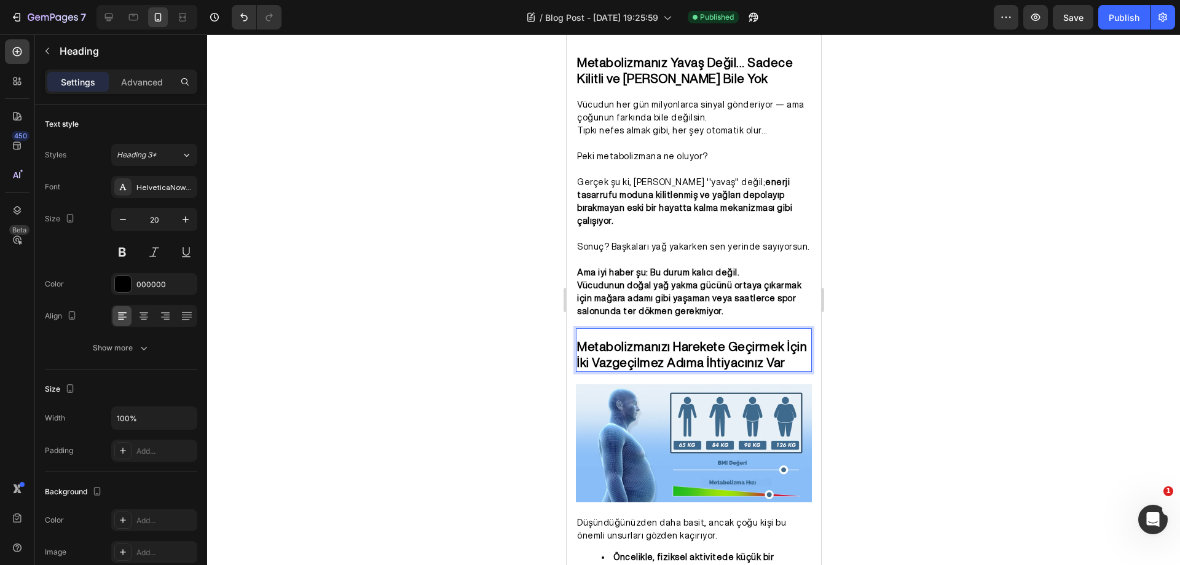
click at [653, 340] on strong "Metabolizmanızı Harekete Geçirmek İçin İki Vazgeçilmez Adıma İhtiyacınız Var" at bounding box center [691, 354] width 230 height 29
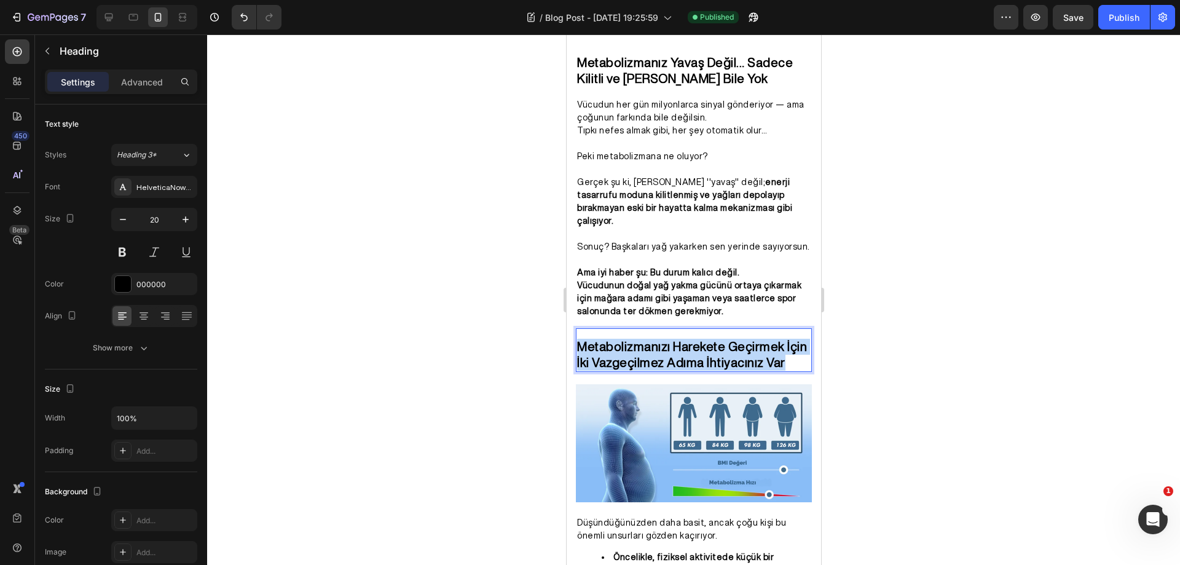
click at [653, 340] on strong "Metabolizmanızı Harekete Geçirmek İçin İki Vazgeçilmez Adıma İhtiyacınız Var" at bounding box center [691, 354] width 230 height 29
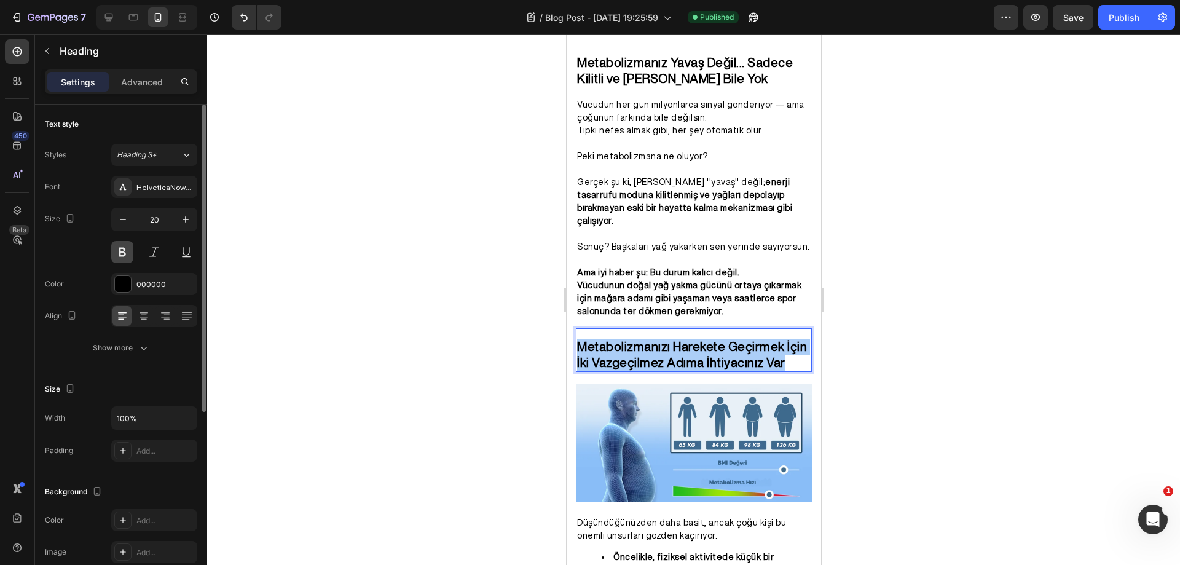
click at [127, 254] on button at bounding box center [122, 252] width 22 height 22
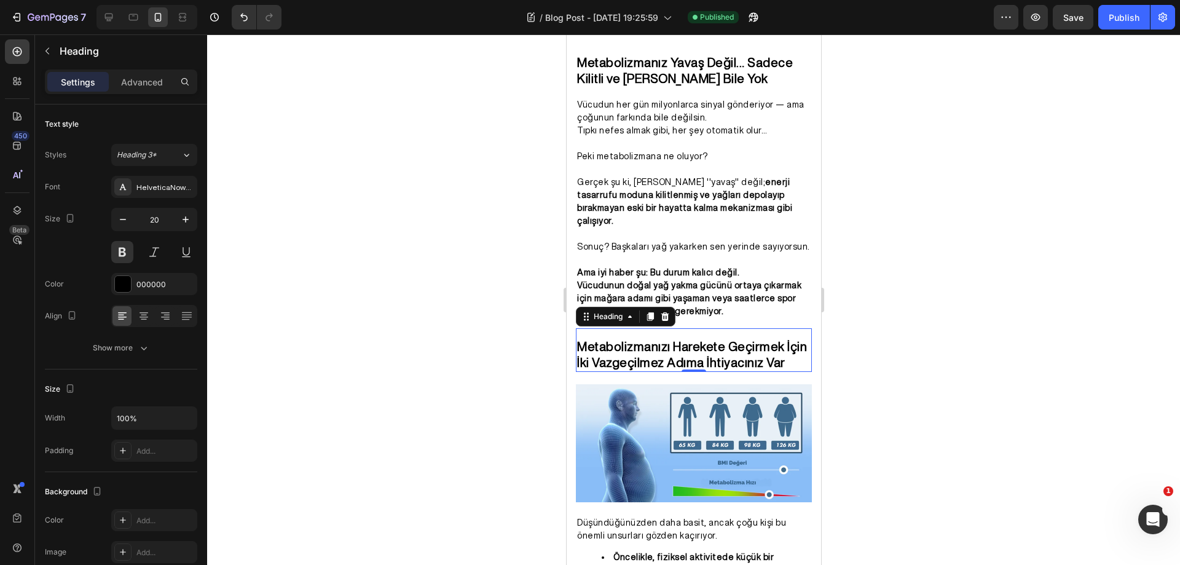
click at [1058, 270] on div at bounding box center [693, 299] width 973 height 530
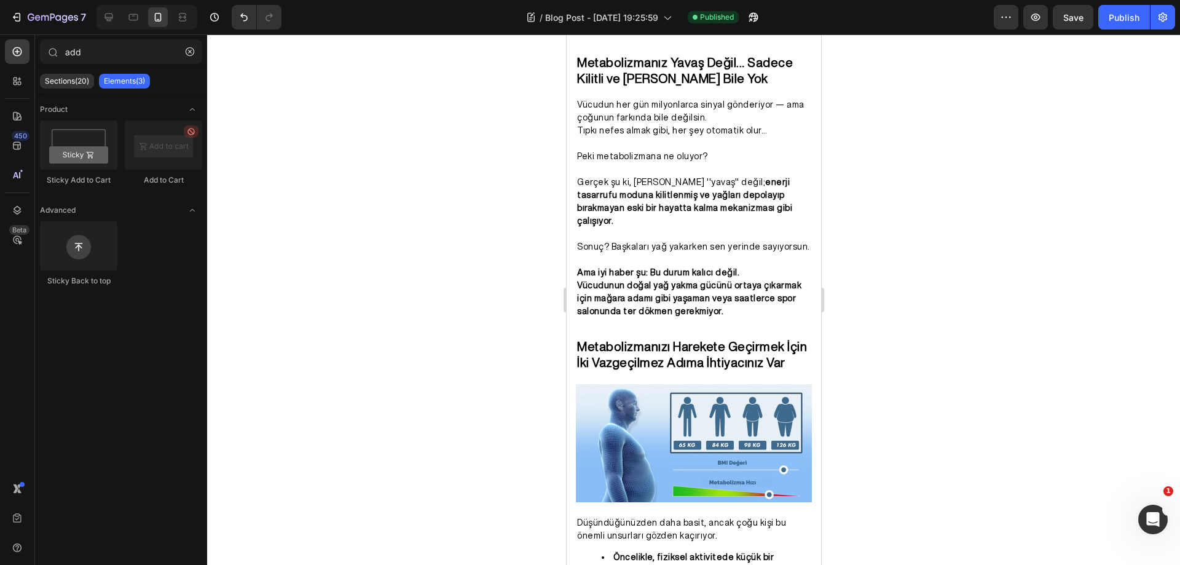
scroll to position [949, 0]
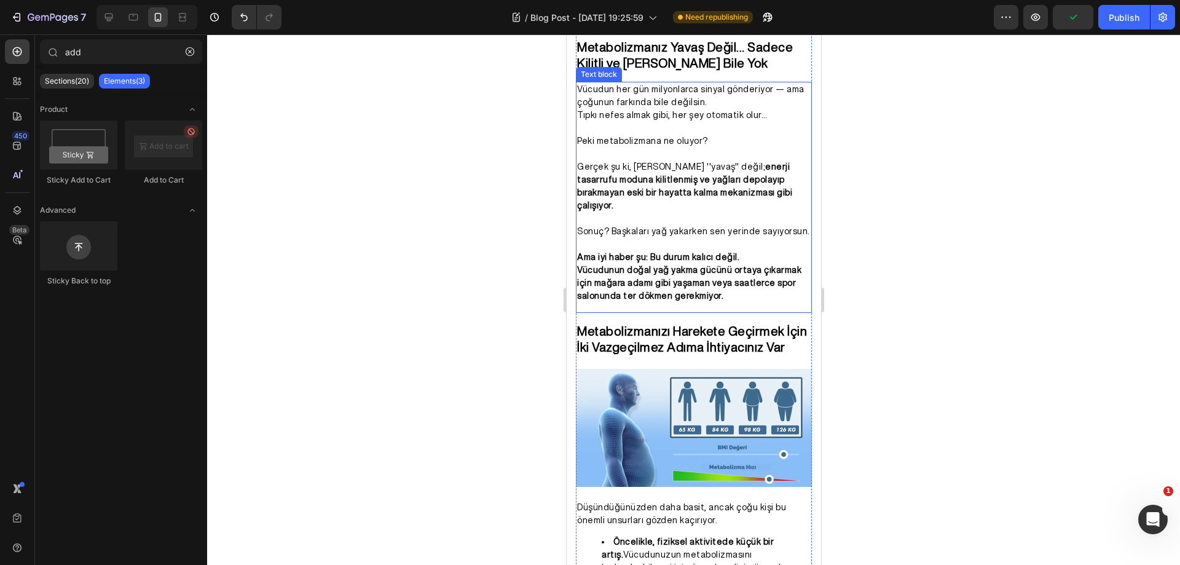
click at [739, 162] on span "Gerçek şu ki, metabolizman ''yavaş'' değil; enerji tasarrufu moduna kilitlenmiş…" at bounding box center [683, 185] width 215 height 47
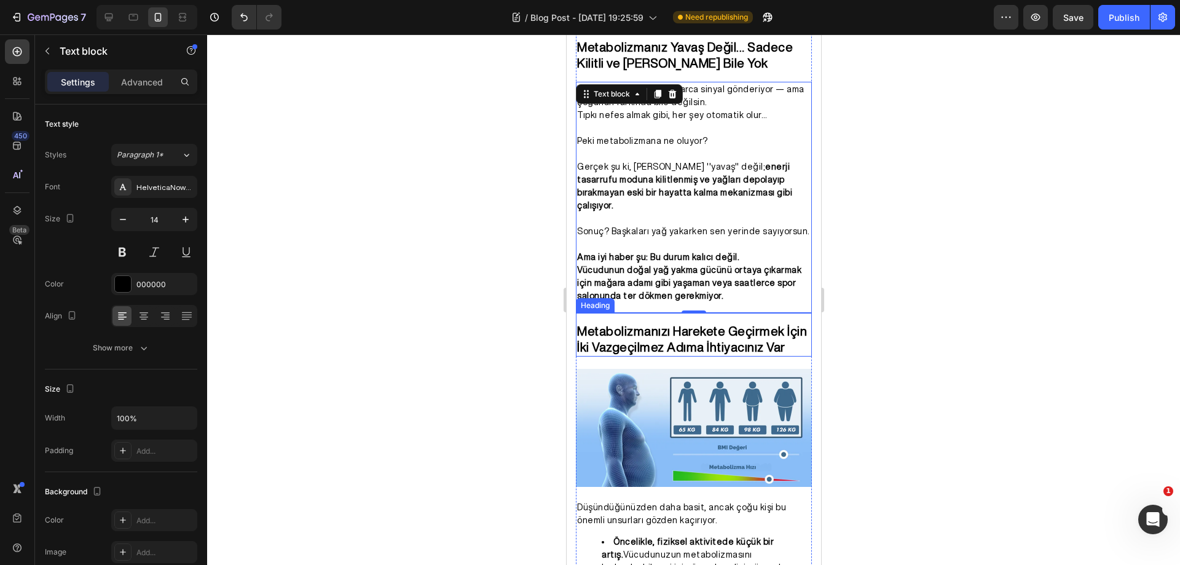
click at [760, 324] on strong "Metabolizmanızı Harekete Geçirmek İçin İki Vazgeçilmez Adıma İhtiyacınız Var" at bounding box center [691, 338] width 230 height 29
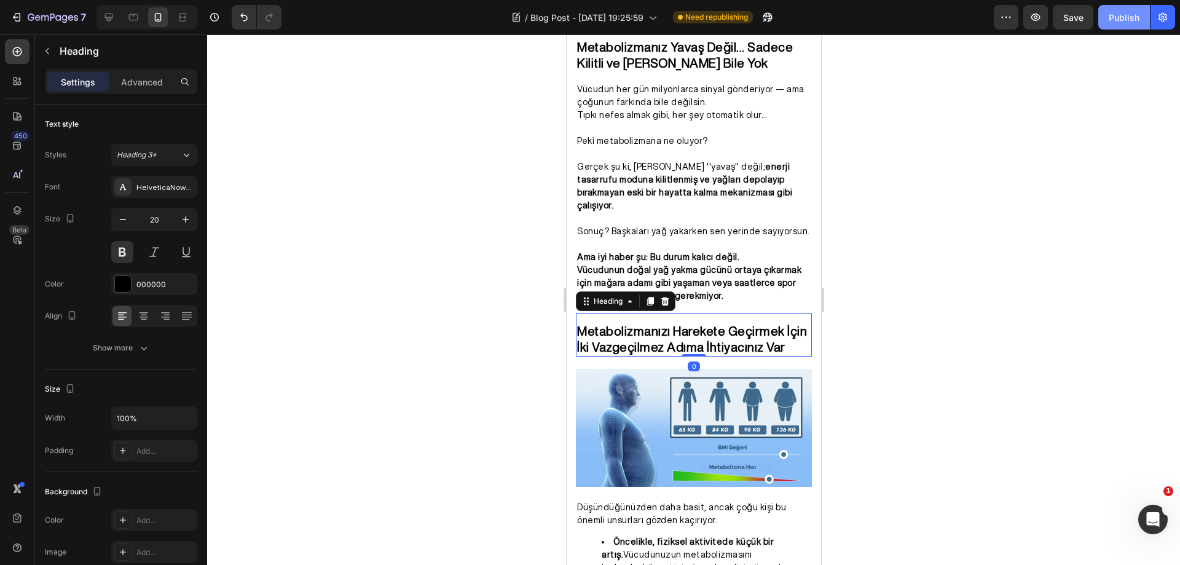
click at [1121, 22] on div "Publish" at bounding box center [1124, 17] width 31 height 13
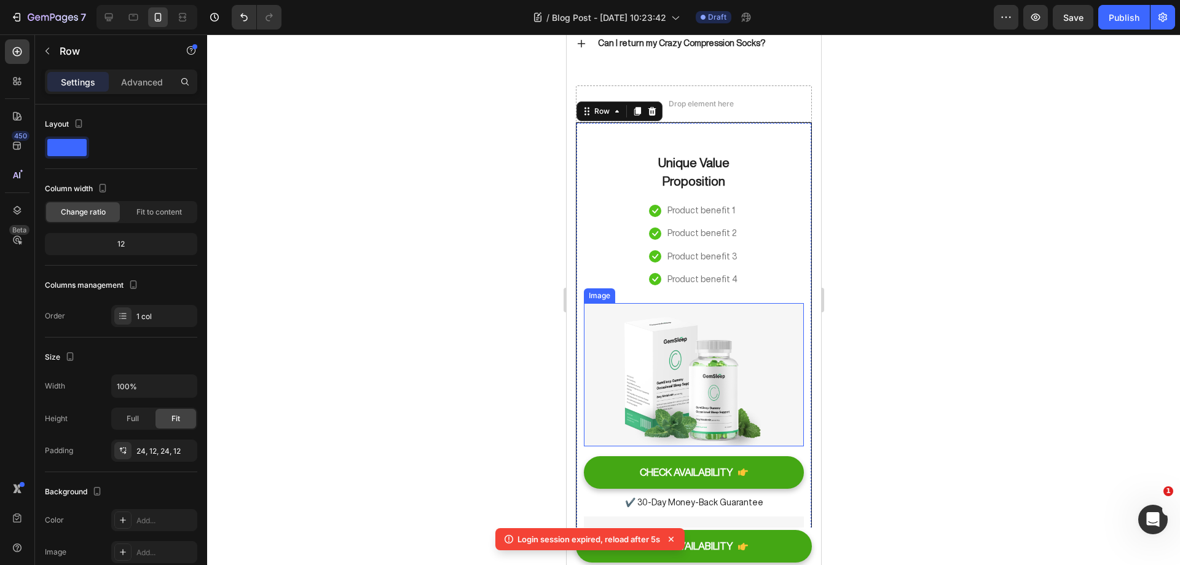
scroll to position [6936, 0]
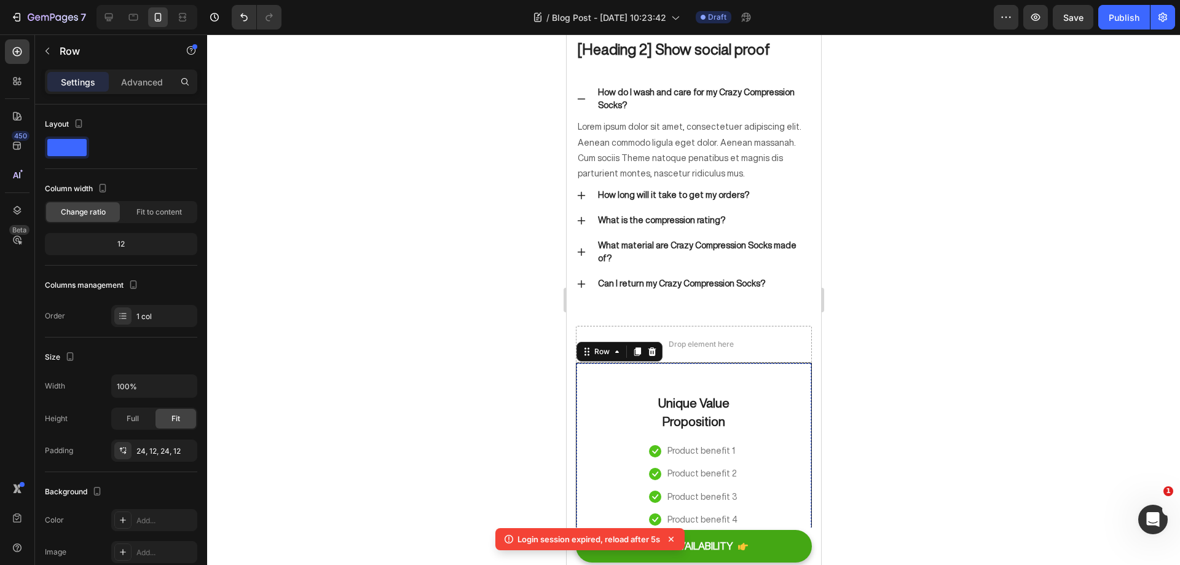
click at [862, 428] on div at bounding box center [693, 299] width 973 height 530
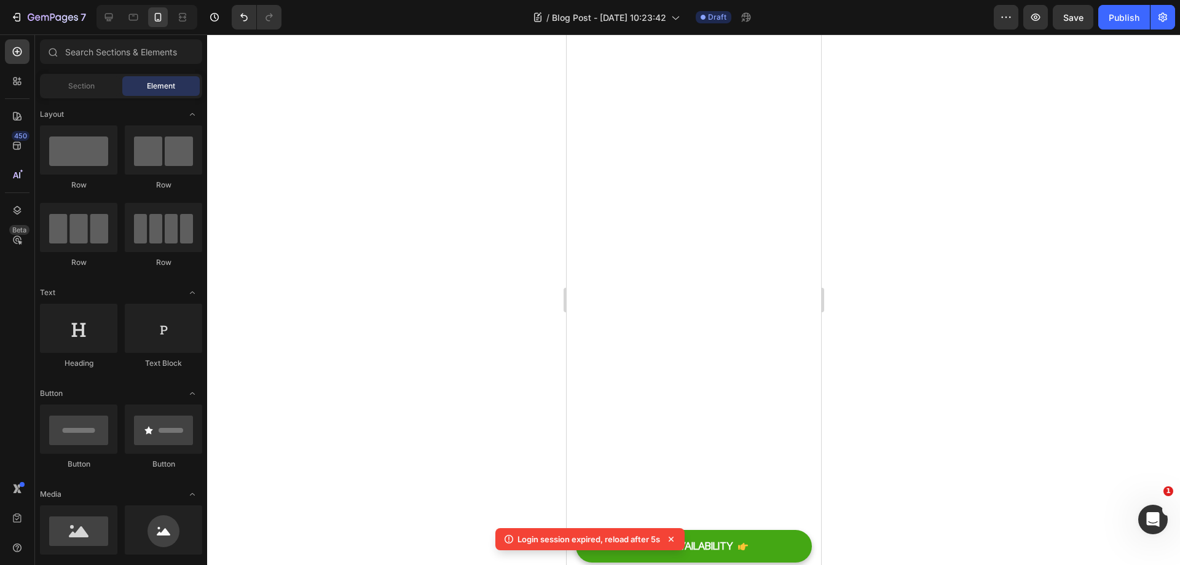
scroll to position [7705, 0]
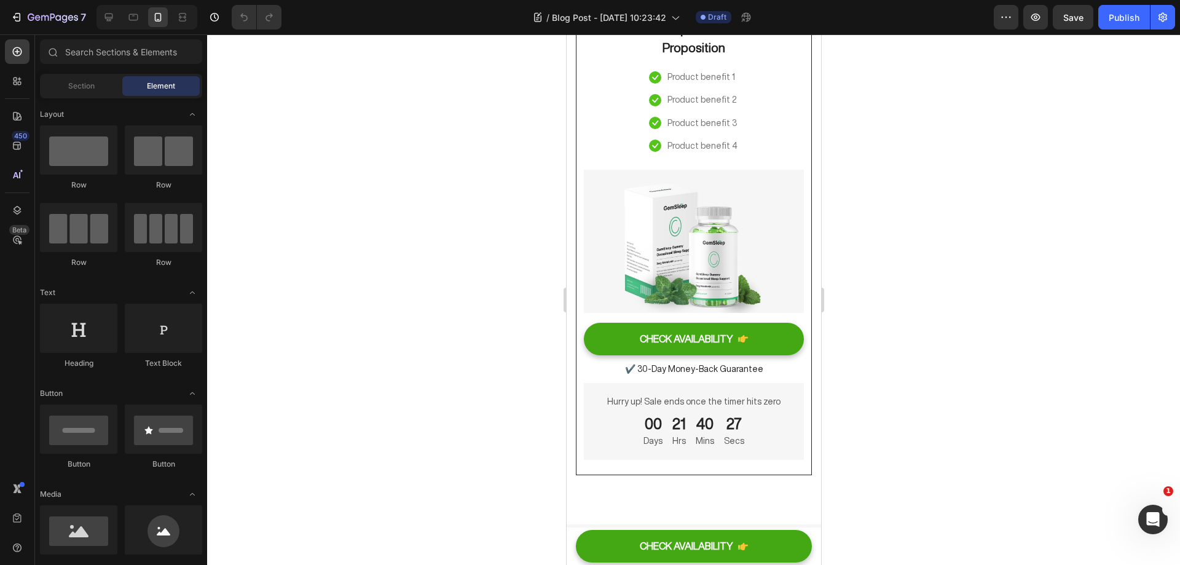
scroll to position [7685, 0]
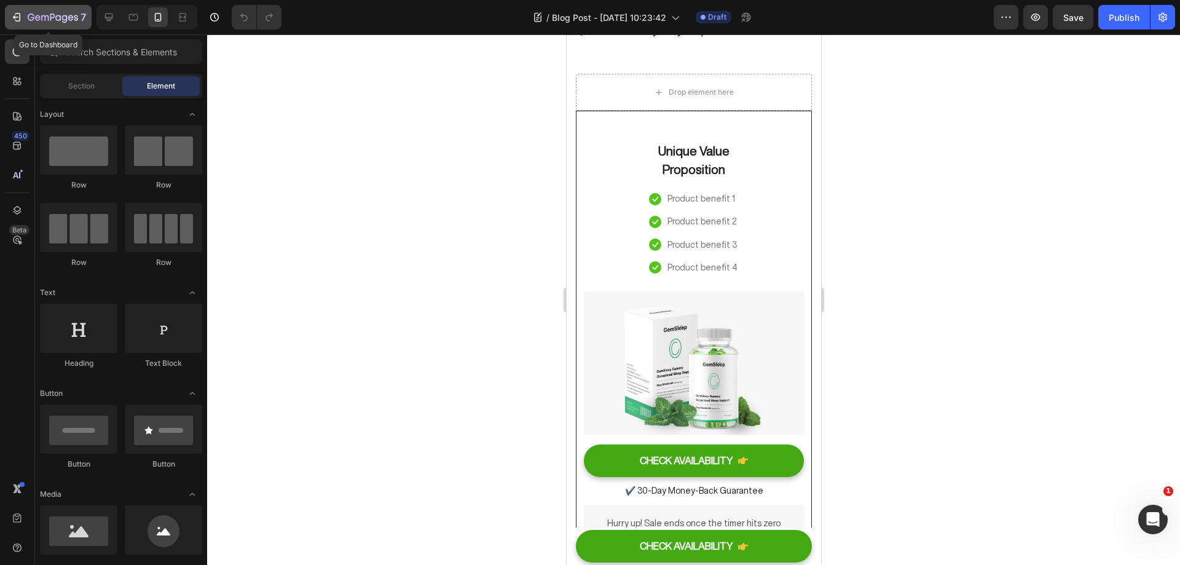
click at [11, 15] on icon "button" at bounding box center [16, 17] width 12 height 12
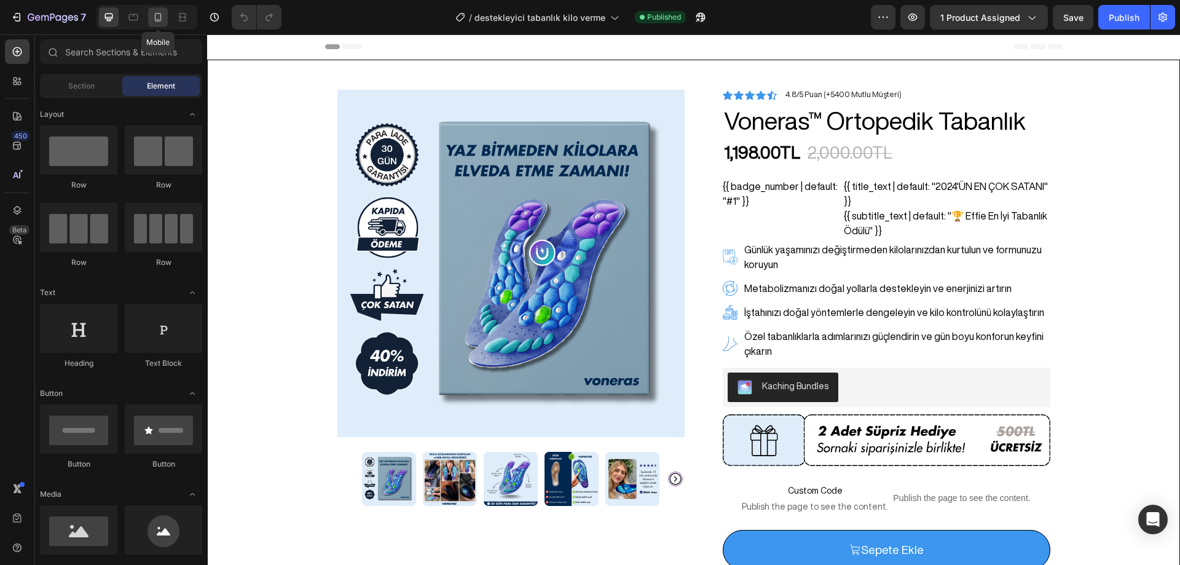
click at [165, 22] on div at bounding box center [158, 17] width 20 height 20
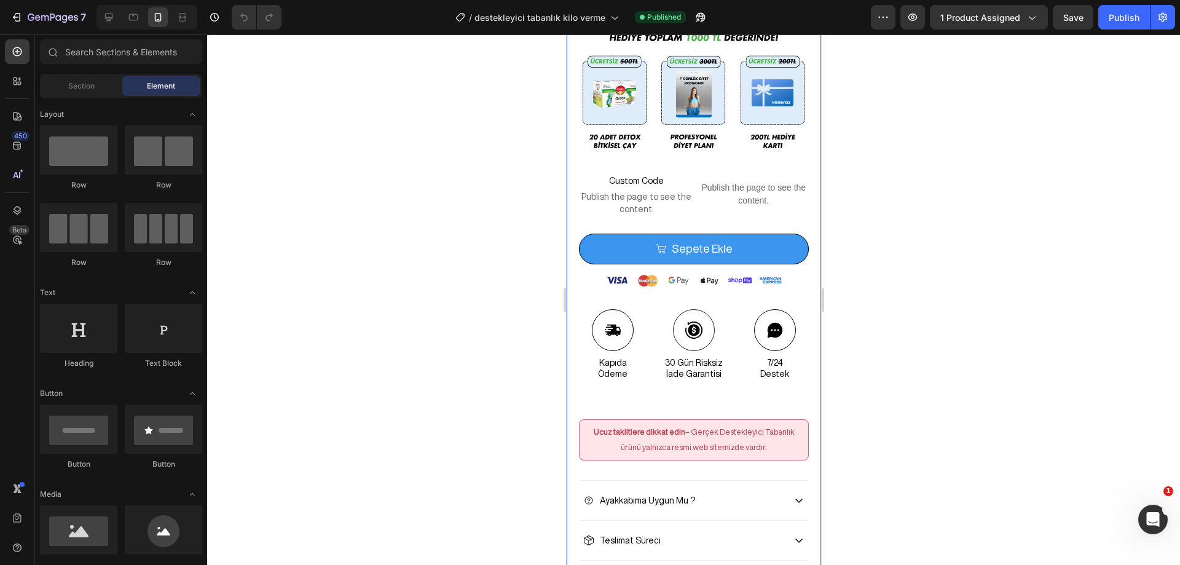
scroll to position [737, 0]
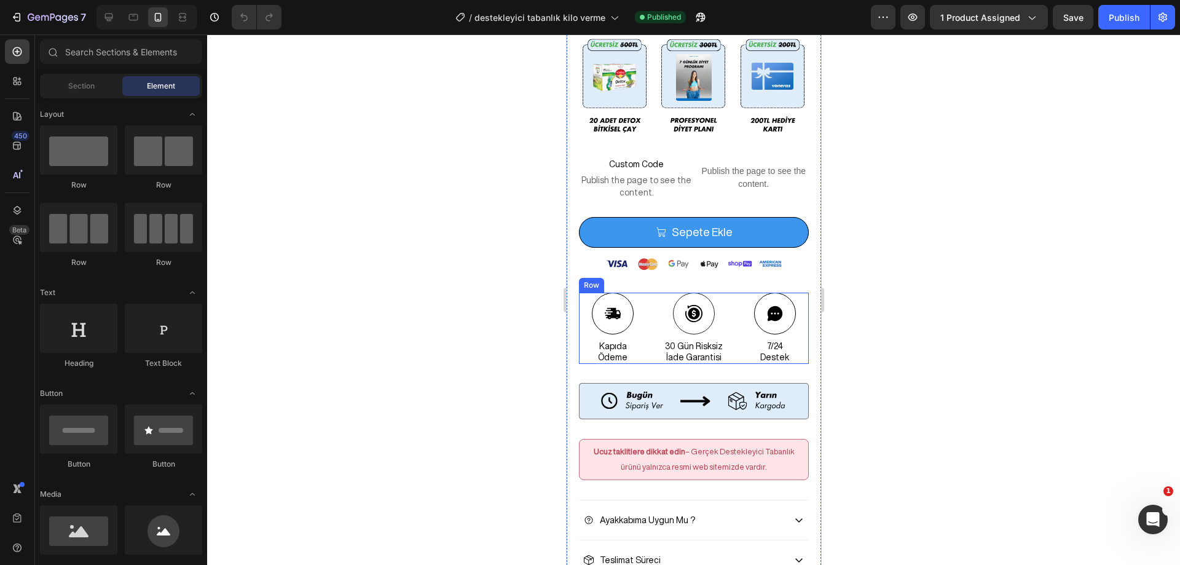
click at [726, 307] on div "Icon kapıda ödeme Text Block Icon 30 Gün Risksiz İade Garantisi Text Block Icon…" at bounding box center [693, 328] width 230 height 71
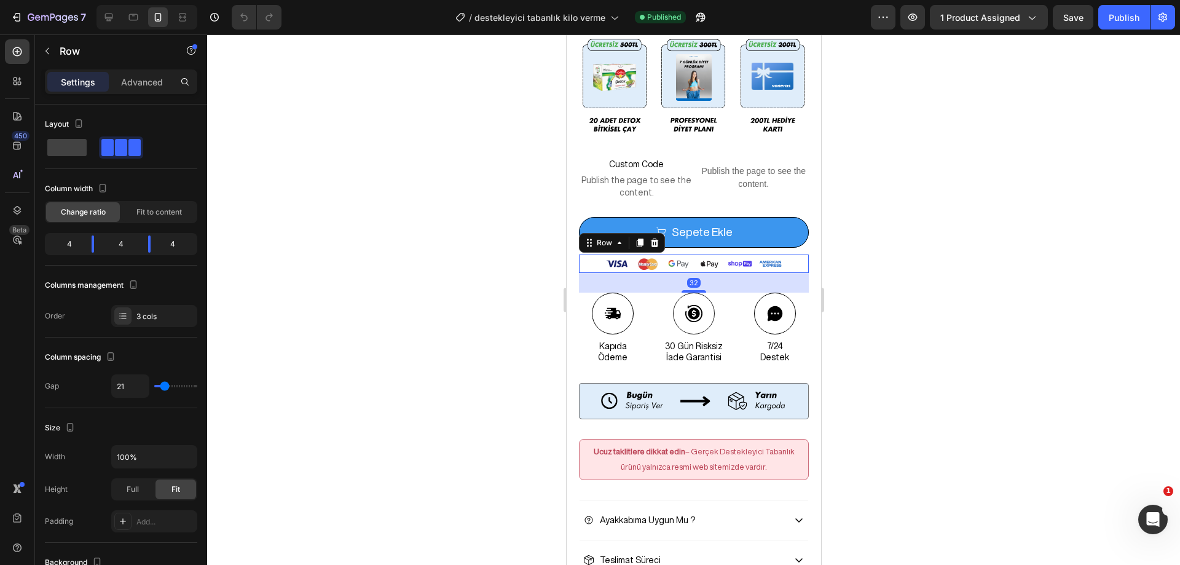
click at [782, 254] on div "Image Image Image Image Image Image Row 32" at bounding box center [693, 263] width 230 height 18
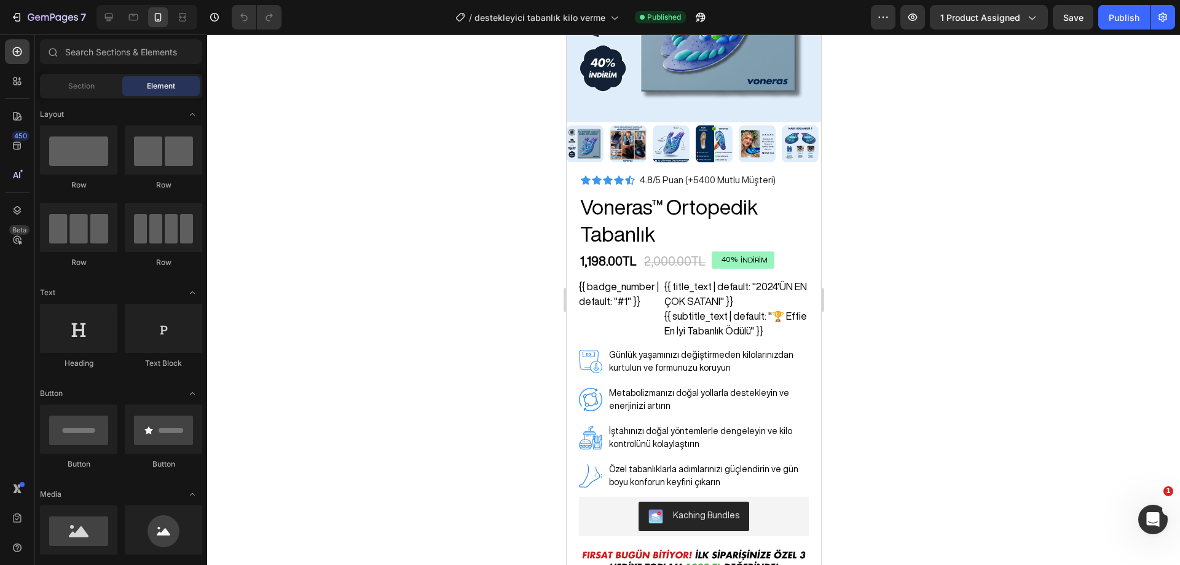
scroll to position [160, 0]
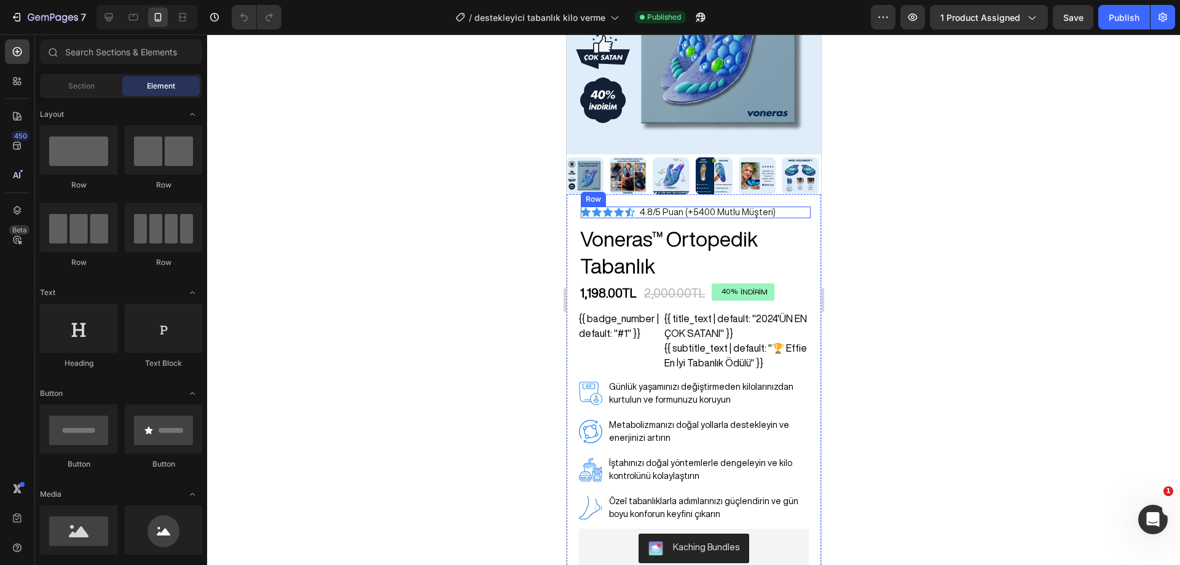
click at [784, 206] on div "Icon Icon Icon Icon Icon Icon List 4.8/5 Puan (+5400 Mutlu Müşteri) Text Block …" at bounding box center [695, 212] width 230 height 12
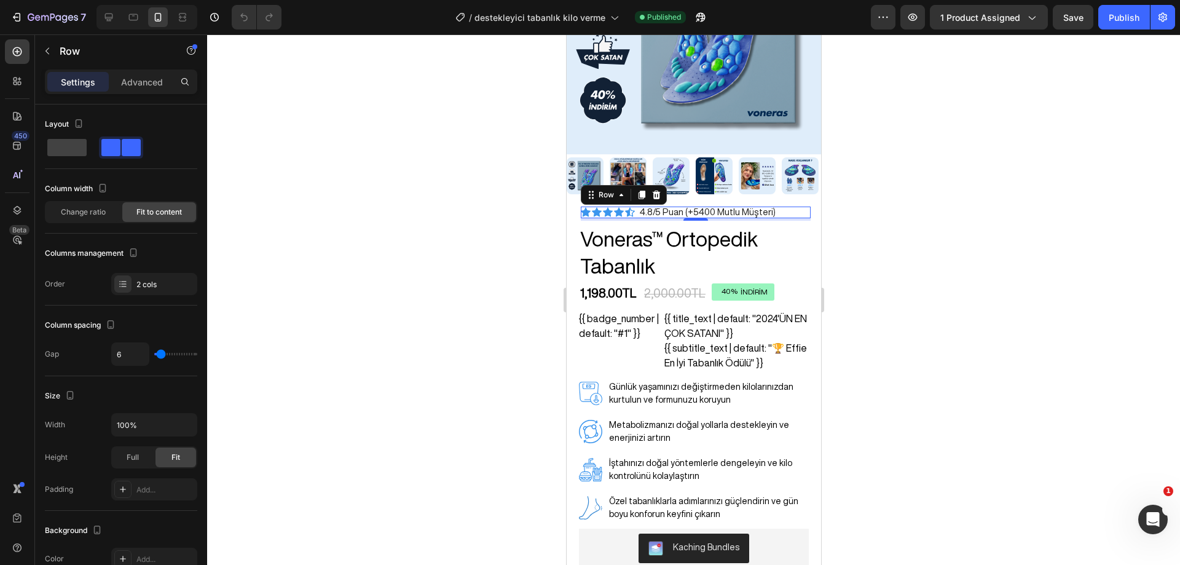
click at [926, 119] on div at bounding box center [693, 299] width 973 height 530
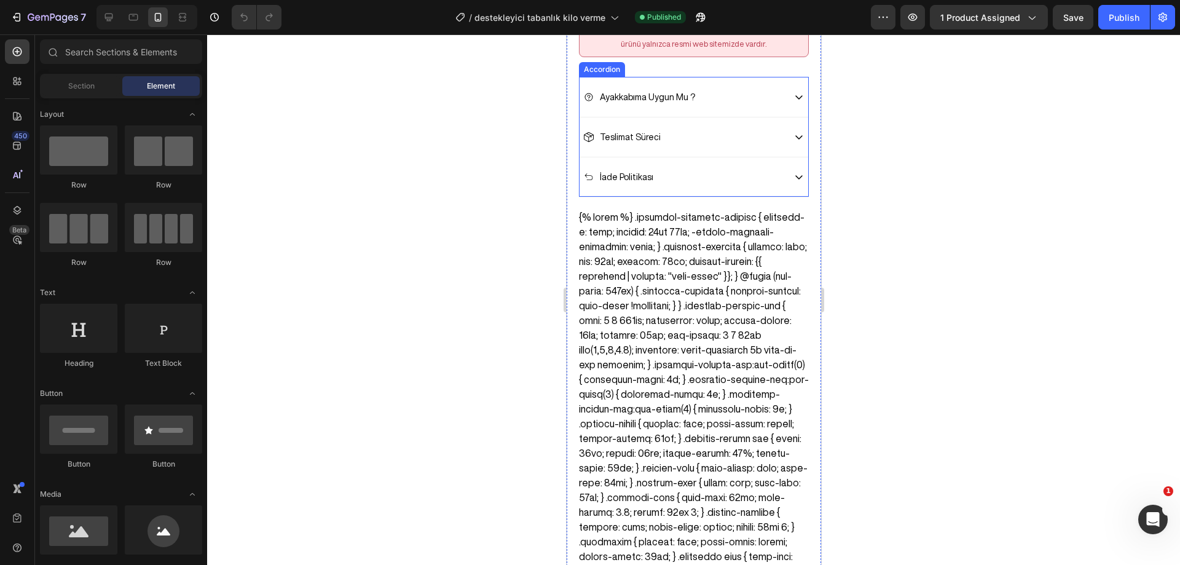
scroll to position [1162, 0]
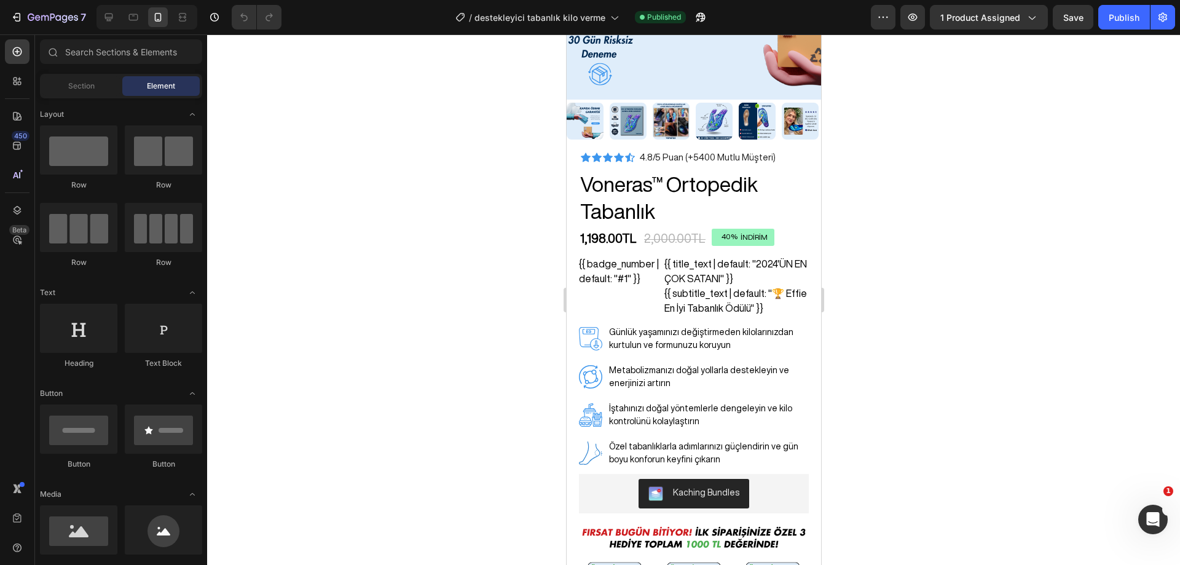
scroll to position [224, 0]
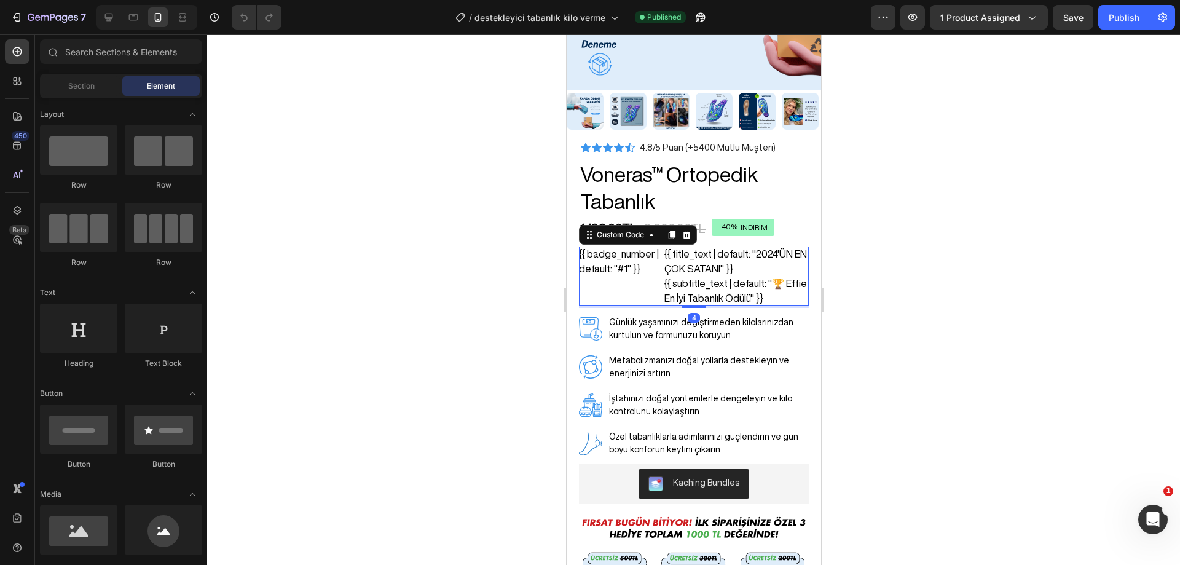
click at [721, 254] on div "{{ title_text | default: "2024'ÜN EN ÇOK SATANI" }}" at bounding box center [736, 260] width 144 height 29
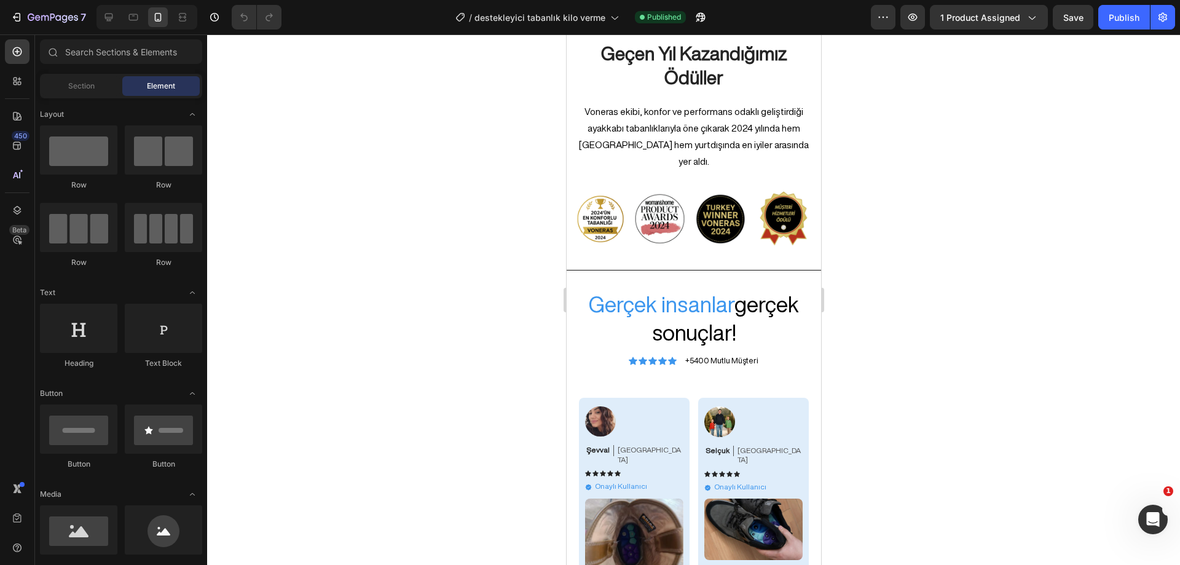
drag, startPoint x: 815, startPoint y: 70, endPoint x: 1386, endPoint y: 546, distance: 743.4
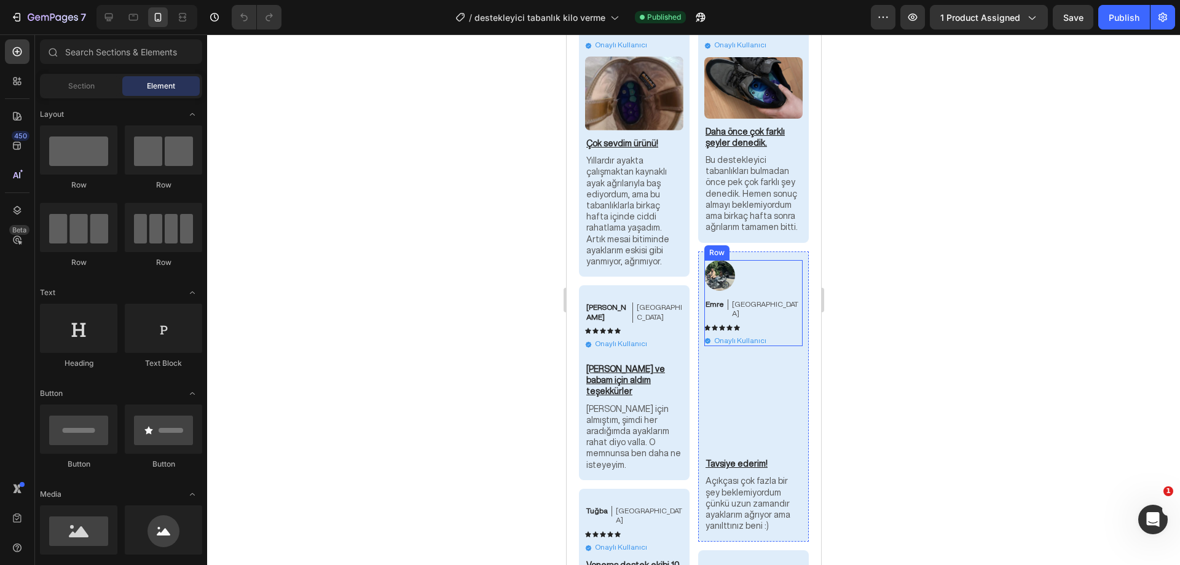
scroll to position [7751, 0]
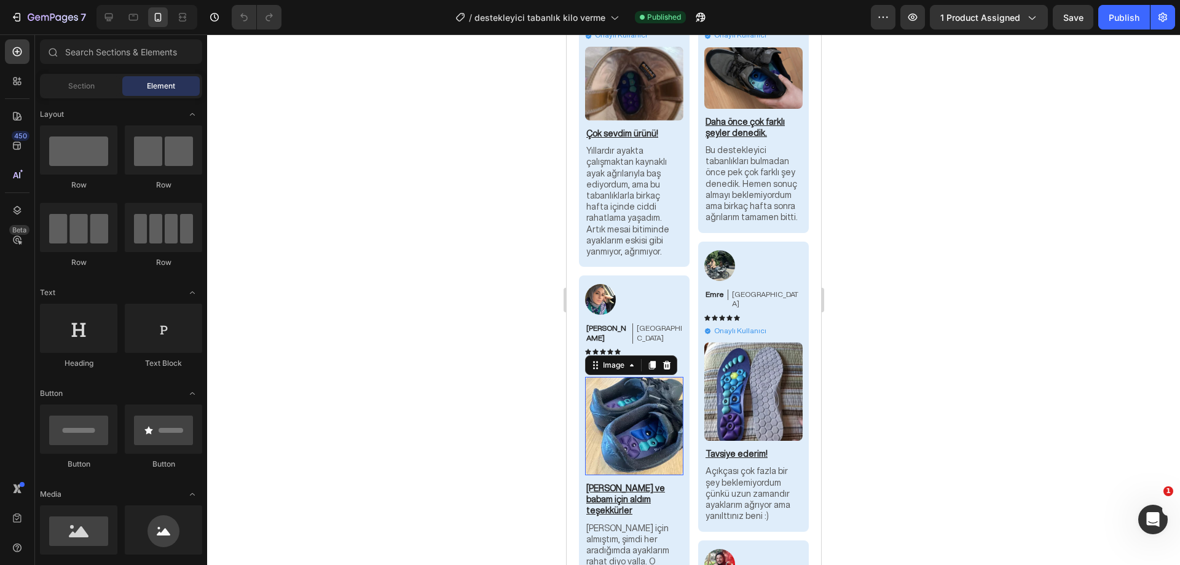
click at [644, 386] on img at bounding box center [633, 426] width 98 height 98
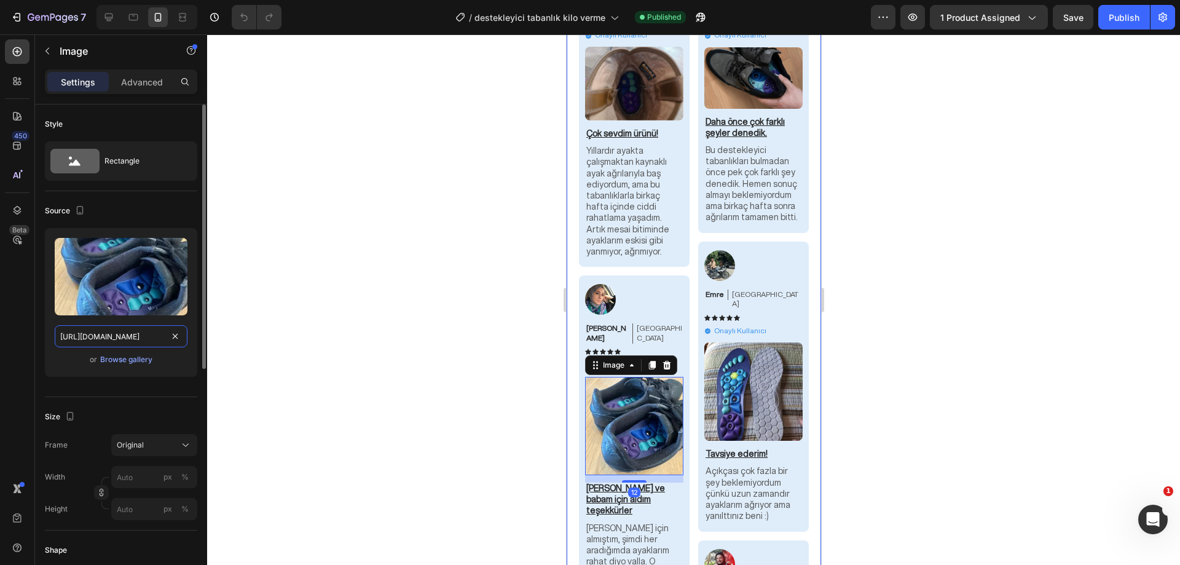
click at [115, 339] on input "[URL][DOMAIN_NAME]" at bounding box center [121, 336] width 133 height 22
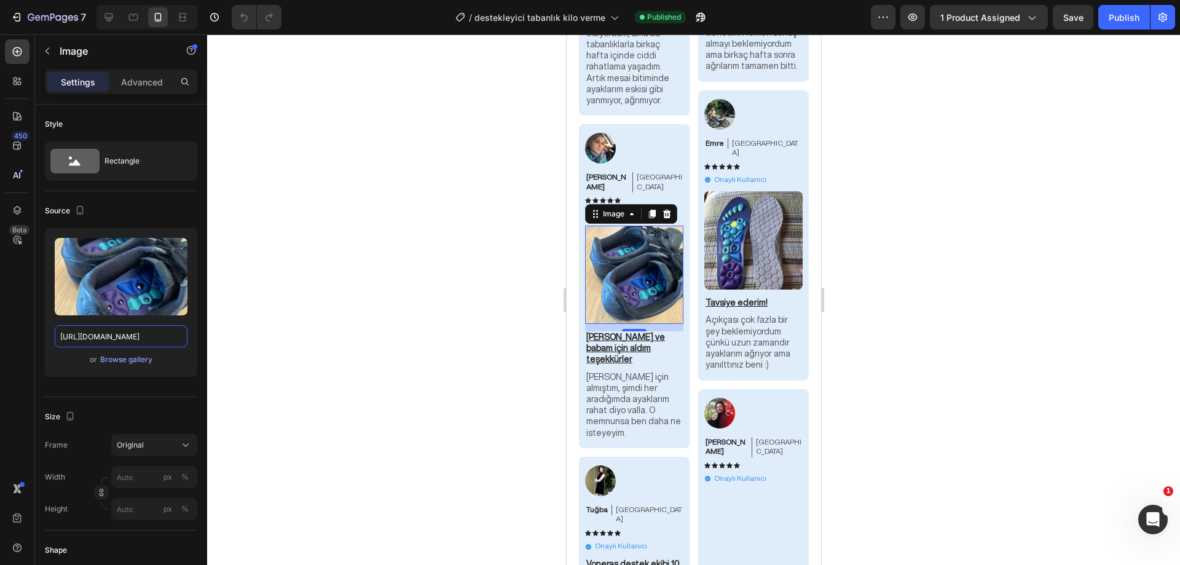
scroll to position [7874, 0]
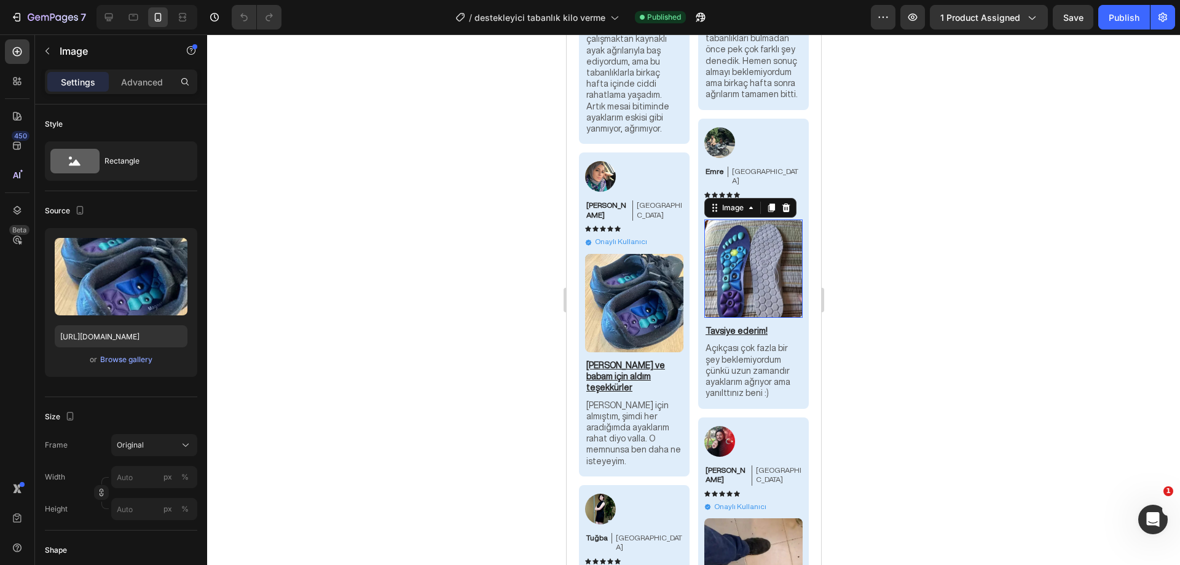
click at [753, 250] on img at bounding box center [753, 268] width 98 height 98
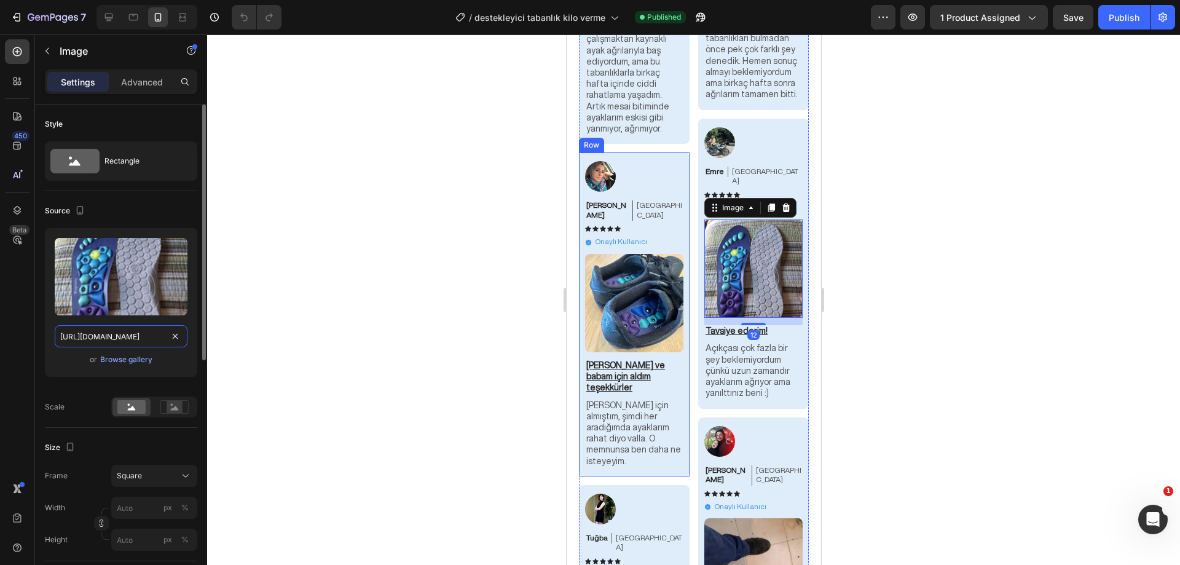
click at [134, 340] on input "[URL][DOMAIN_NAME]" at bounding box center [121, 336] width 133 height 22
